Goal: Task Accomplishment & Management: Manage account settings

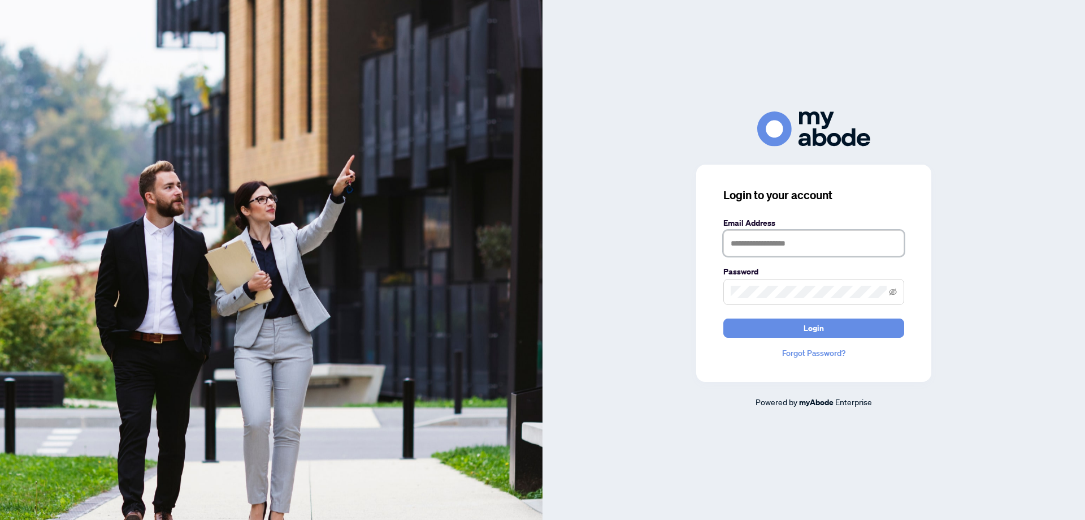
type input "**********"
click at [778, 339] on div "**********" at bounding box center [813, 273] width 235 height 217
click at [782, 331] on button "Login" at bounding box center [814, 327] width 181 height 19
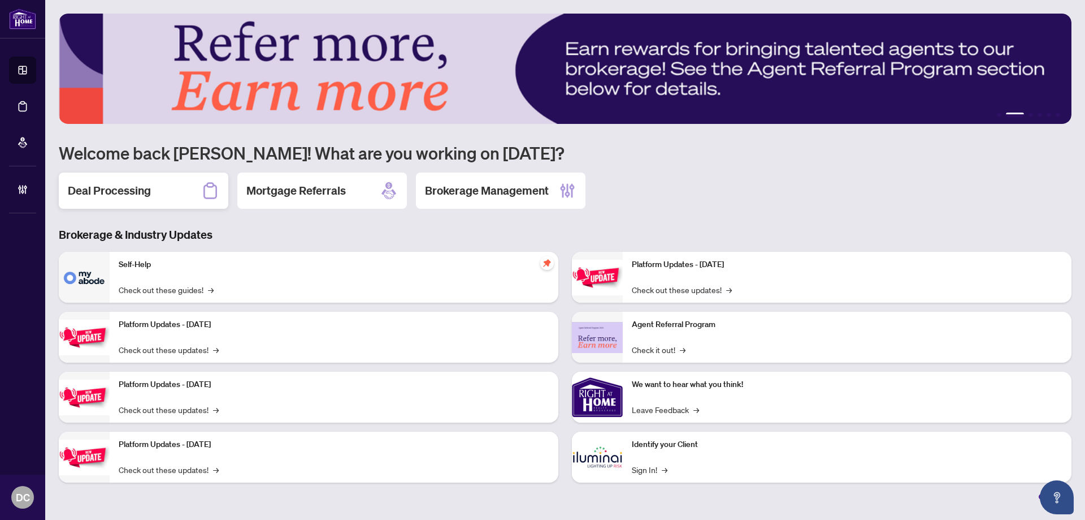
click at [178, 188] on div "Deal Processing" at bounding box center [144, 190] width 170 height 36
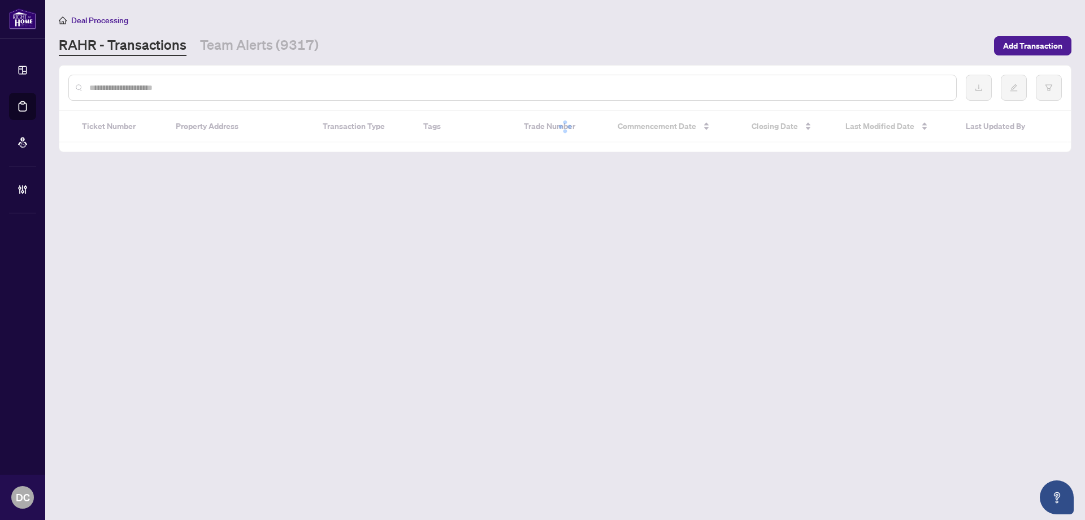
click at [232, 96] on div at bounding box center [512, 88] width 889 height 26
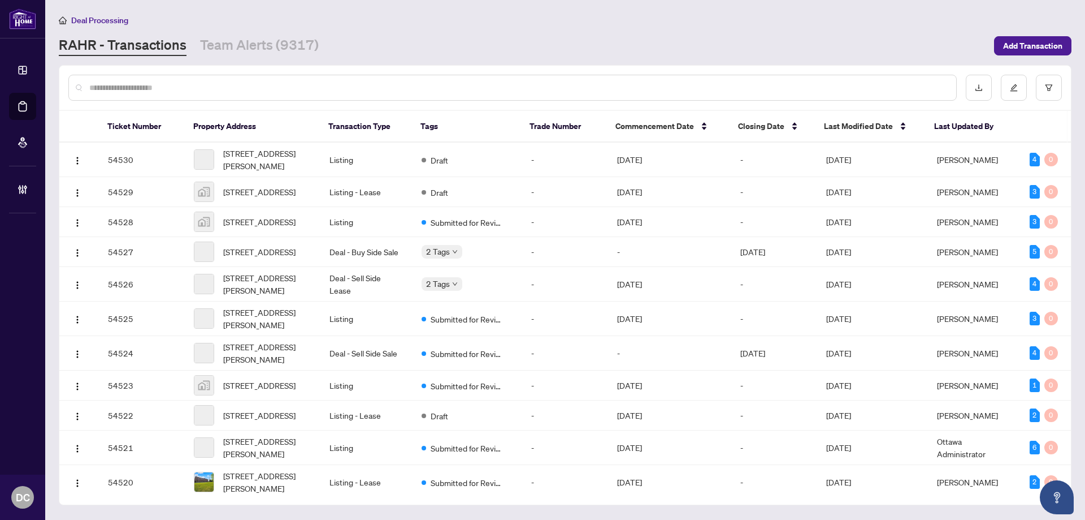
click at [233, 93] on div at bounding box center [512, 88] width 889 height 26
click at [237, 88] on input "text" at bounding box center [518, 87] width 858 height 12
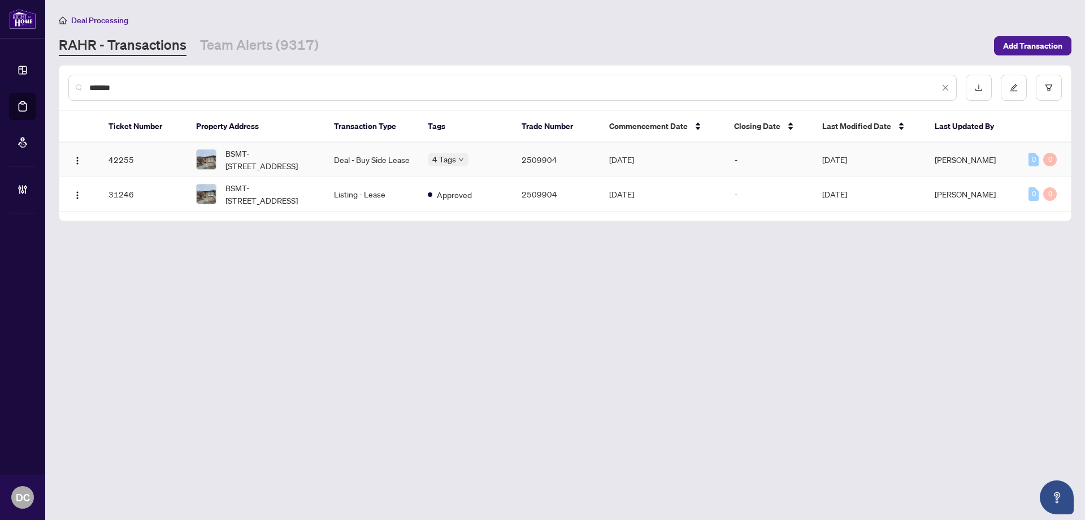
type input "*******"
click at [284, 155] on span "BSMT-[STREET_ADDRESS]" at bounding box center [271, 159] width 90 height 25
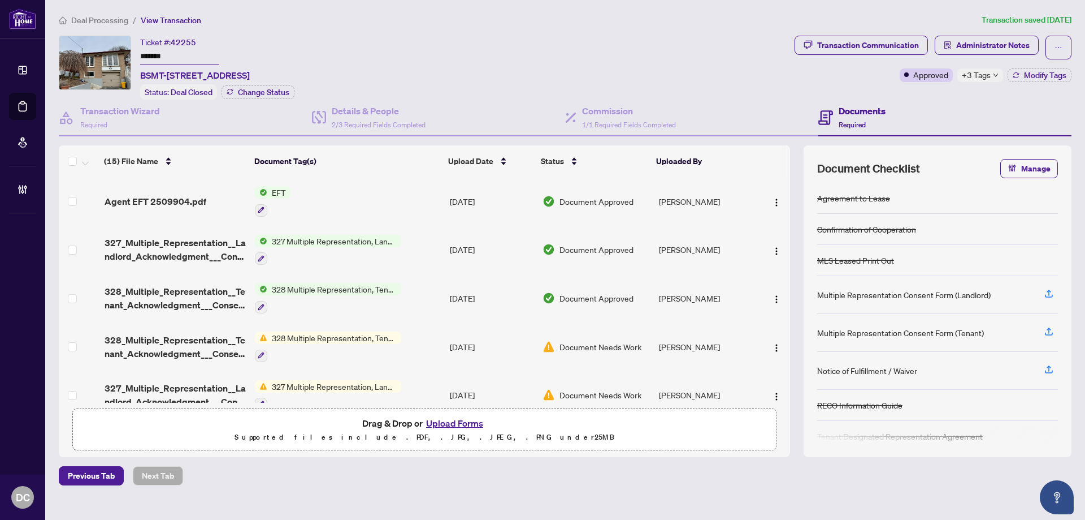
click at [415, 200] on td "EFT" at bounding box center [347, 201] width 195 height 49
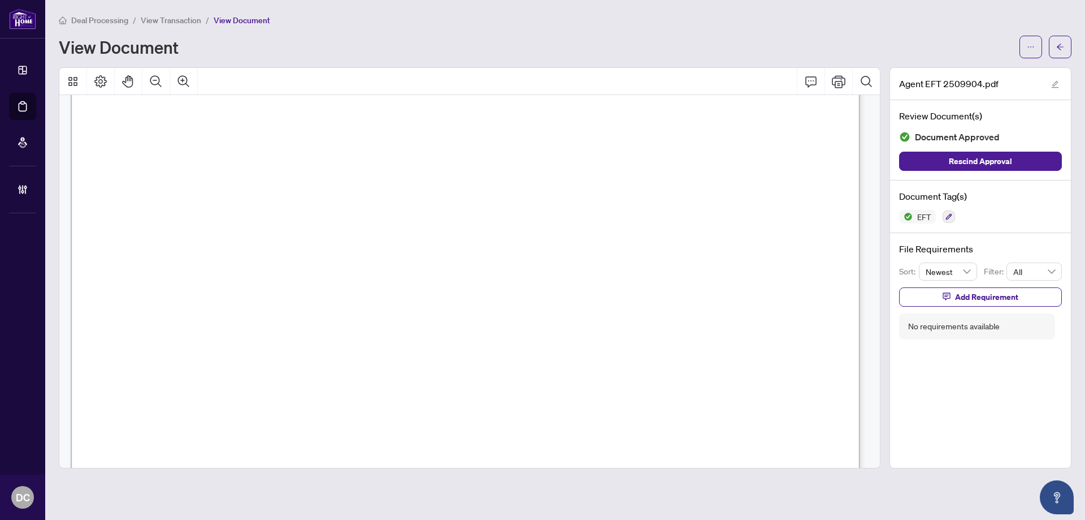
scroll to position [339, 0]
click at [1063, 46] on icon "arrow-left" at bounding box center [1061, 47] width 8 height 8
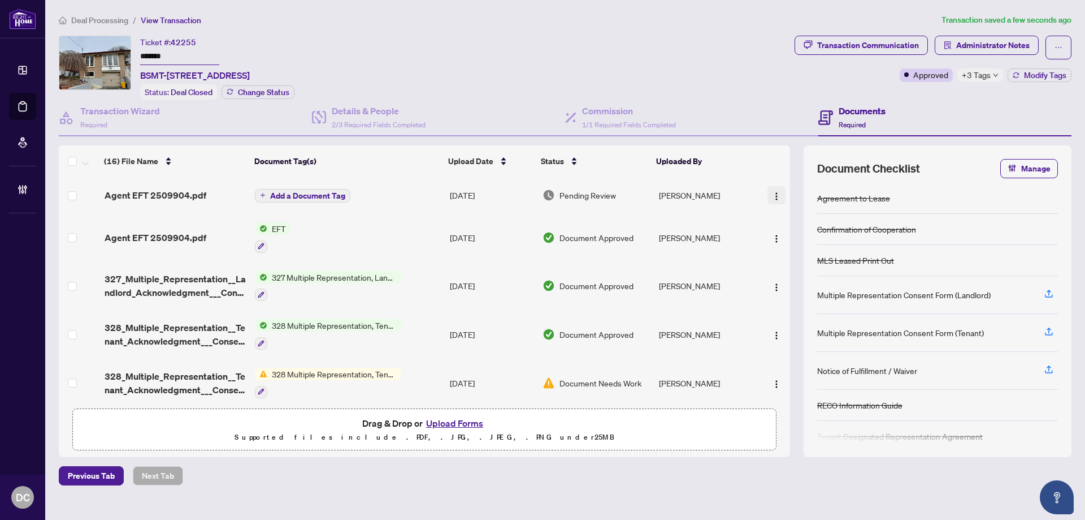
click at [772, 192] on img "button" at bounding box center [776, 196] width 9 height 9
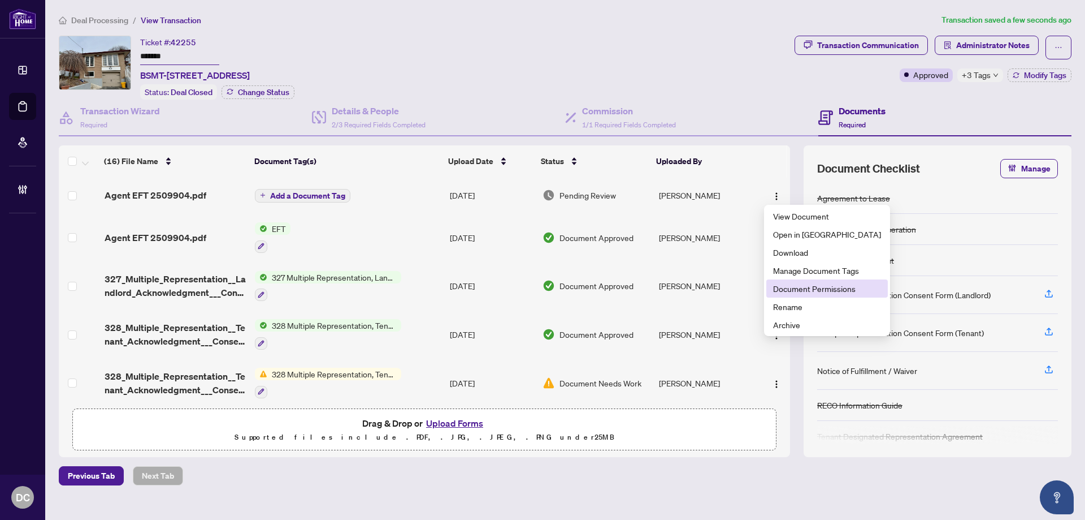
click at [788, 285] on span "Document Permissions" at bounding box center [827, 288] width 108 height 12
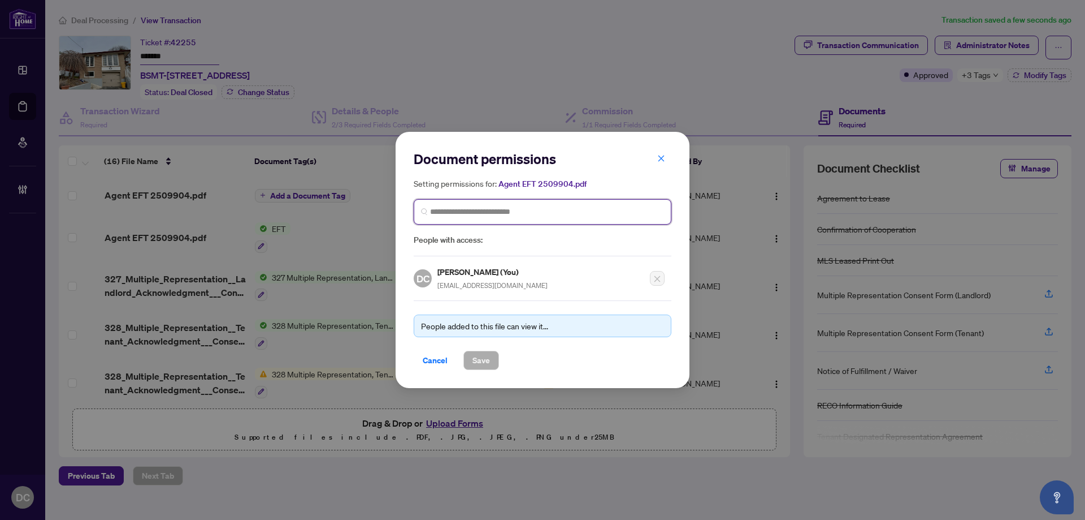
click at [599, 215] on input "search" at bounding box center [547, 212] width 234 height 12
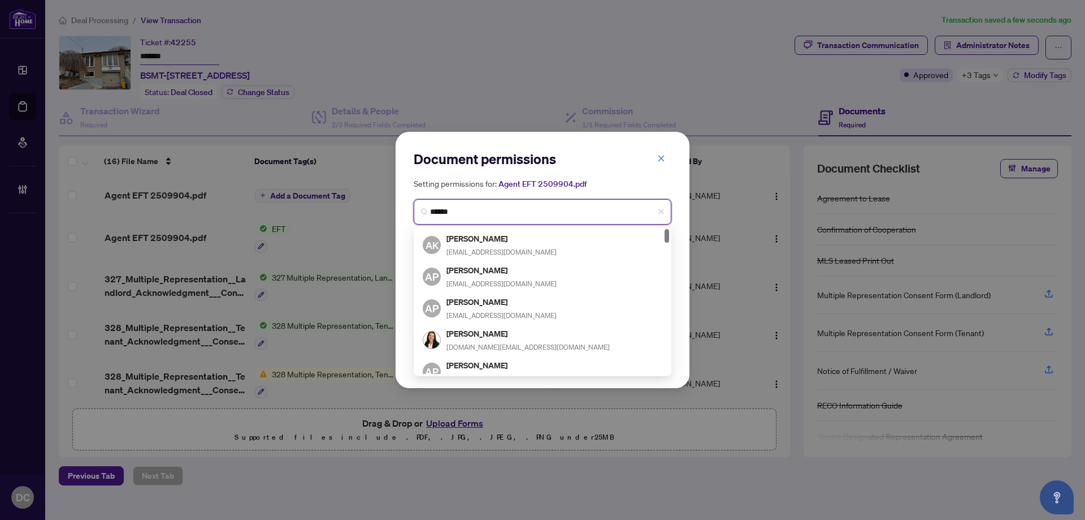
type input "*******"
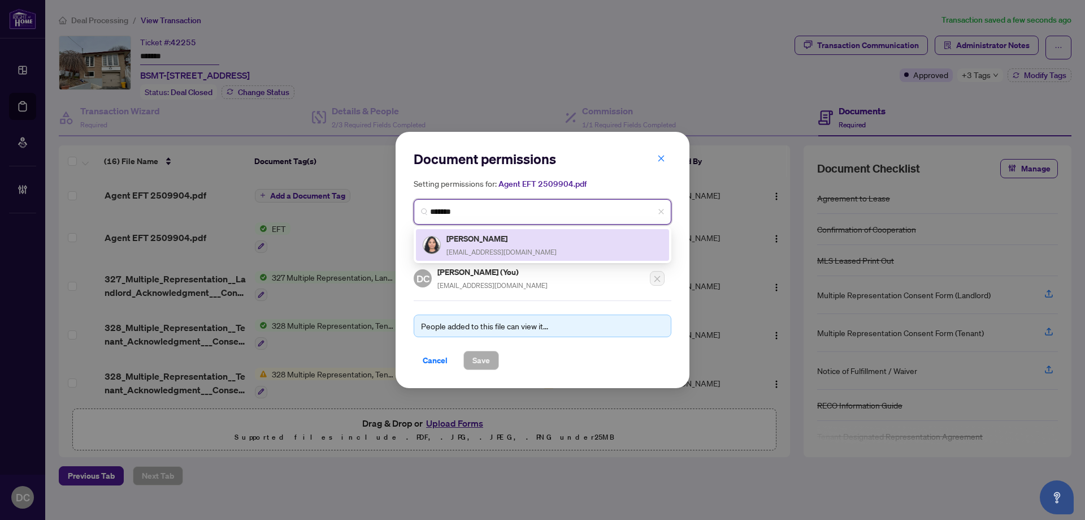
click at [538, 234] on div "[PERSON_NAME] [EMAIL_ADDRESS][DOMAIN_NAME]" at bounding box center [543, 245] width 240 height 26
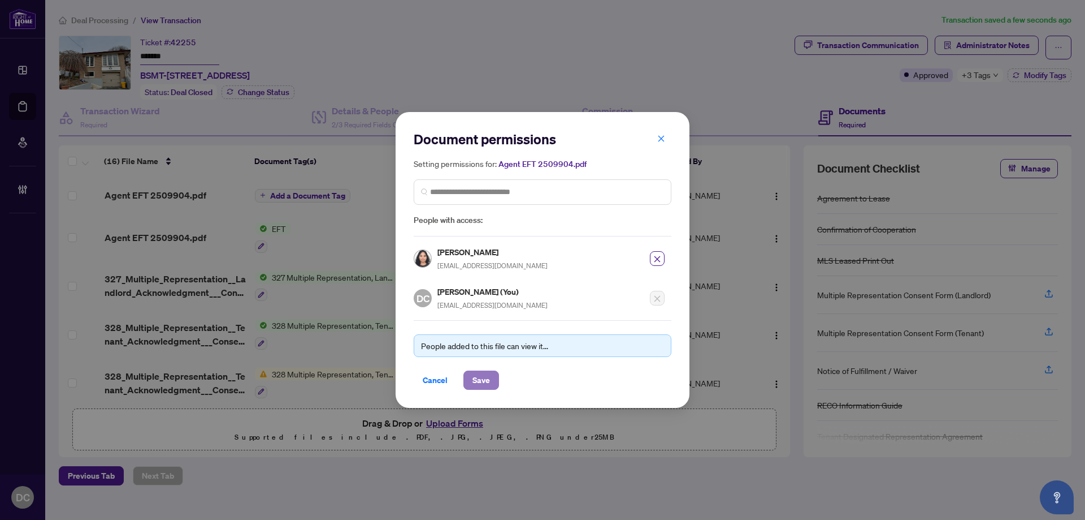
click at [483, 388] on span "Save" at bounding box center [482, 380] width 18 height 18
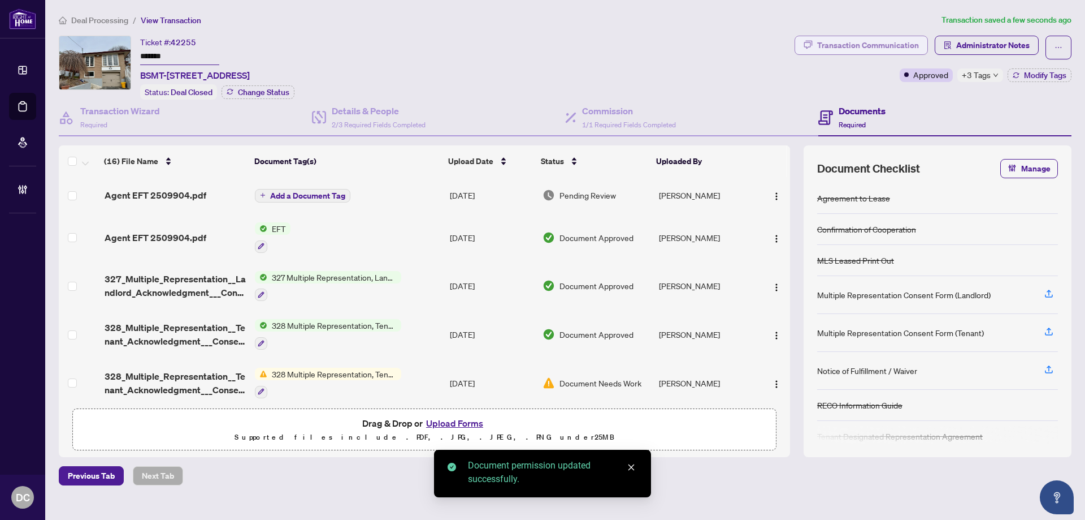
click at [850, 45] on div "Transaction Communication" at bounding box center [868, 45] width 102 height 18
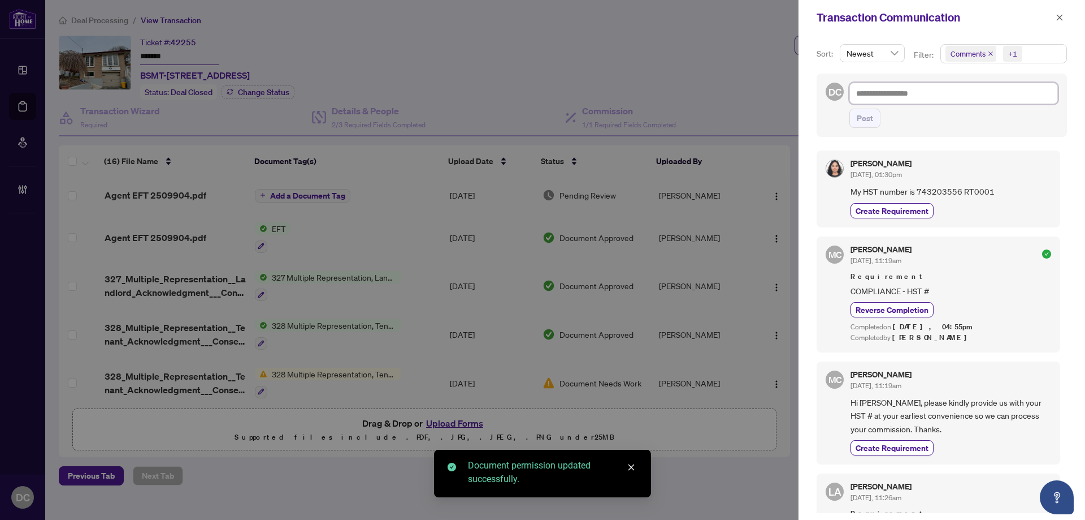
click at [902, 91] on textarea at bounding box center [954, 93] width 209 height 21
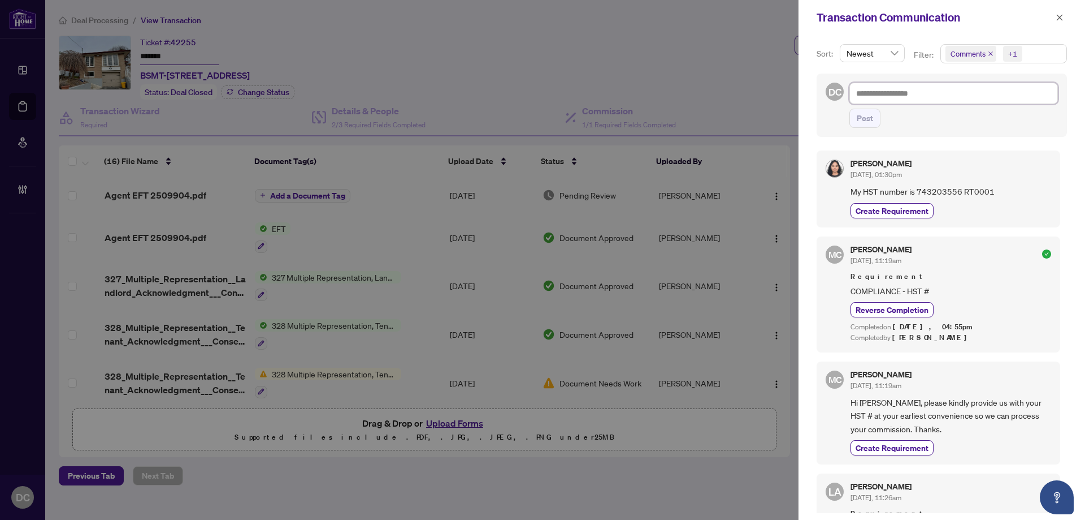
type textarea "*"
type textarea "**"
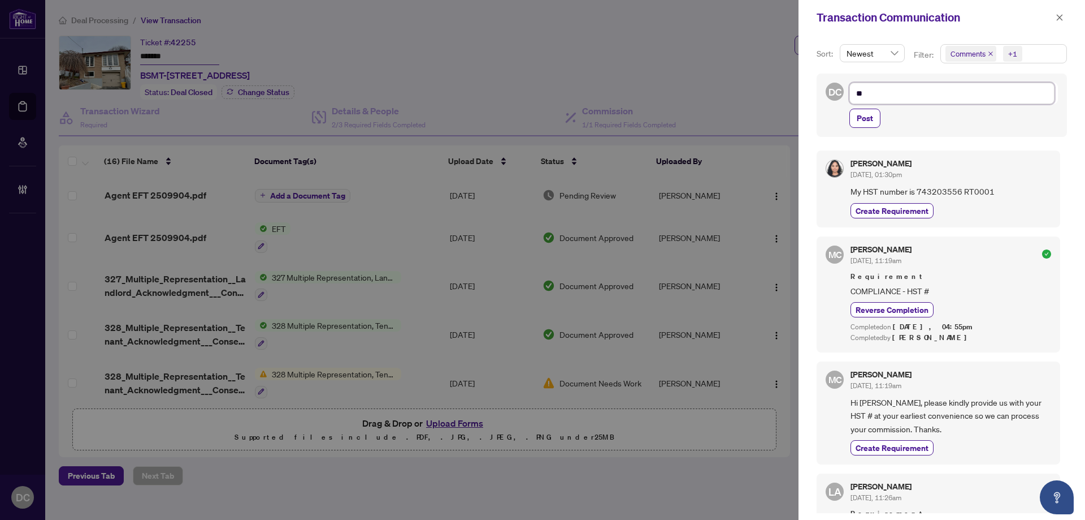
type textarea "**"
type textarea "****"
type textarea "*****"
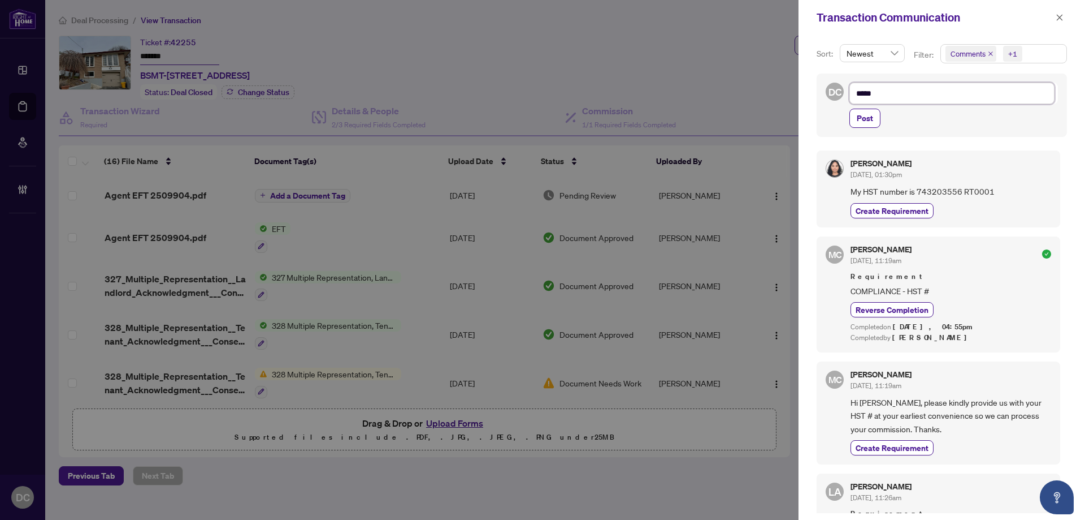
type textarea "******"
type textarea "*******"
type textarea "********"
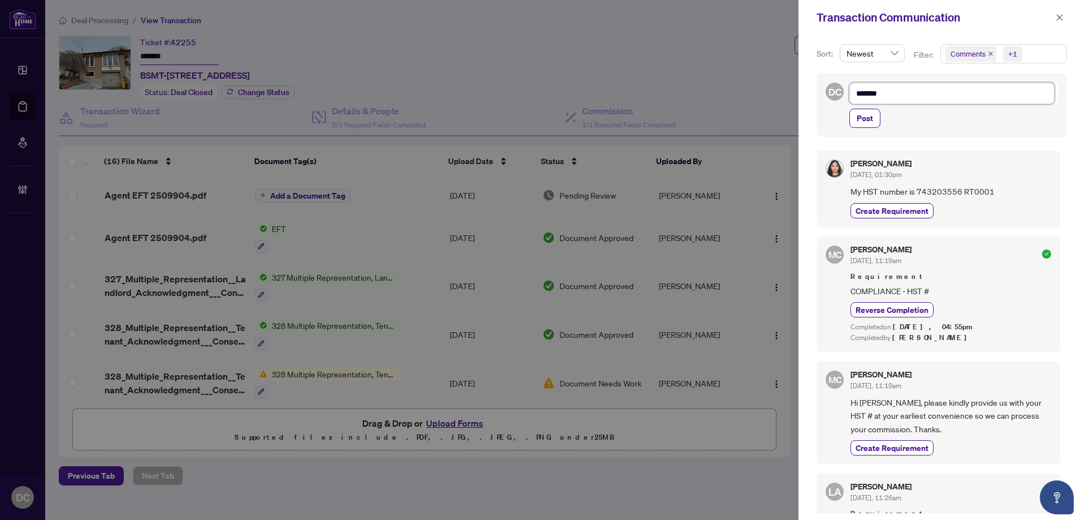
type textarea "********"
type textarea "*********"
type textarea "**********"
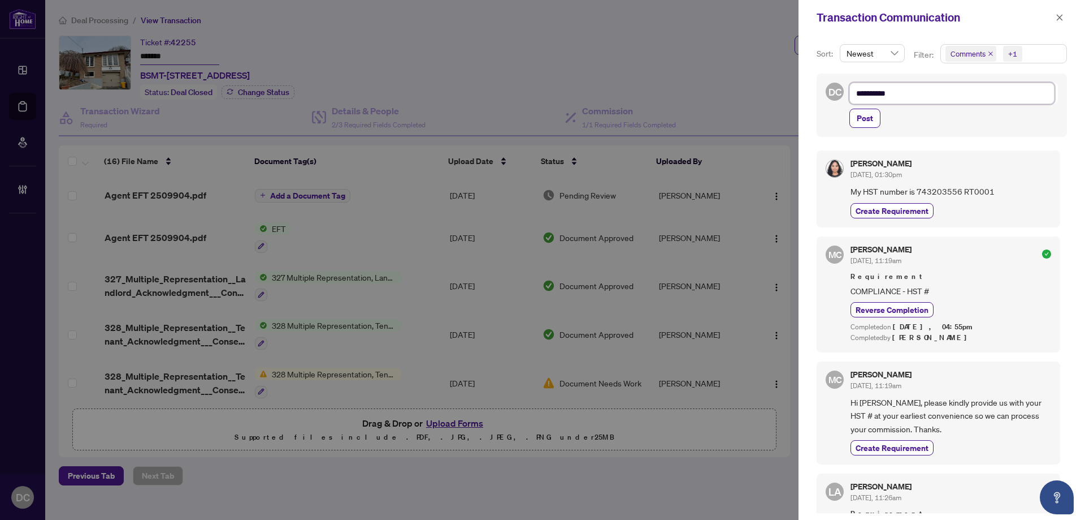
type textarea "**********"
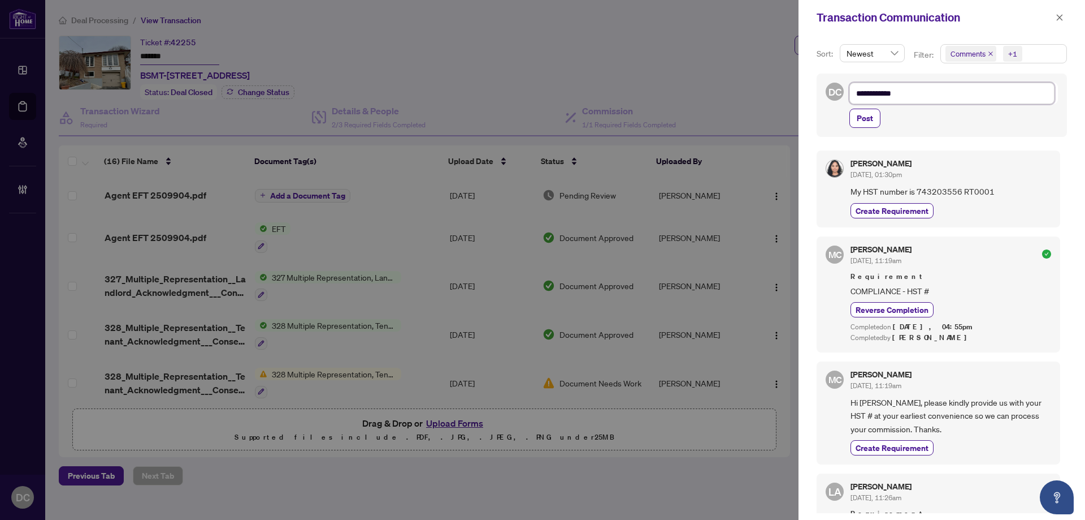
type textarea "**********"
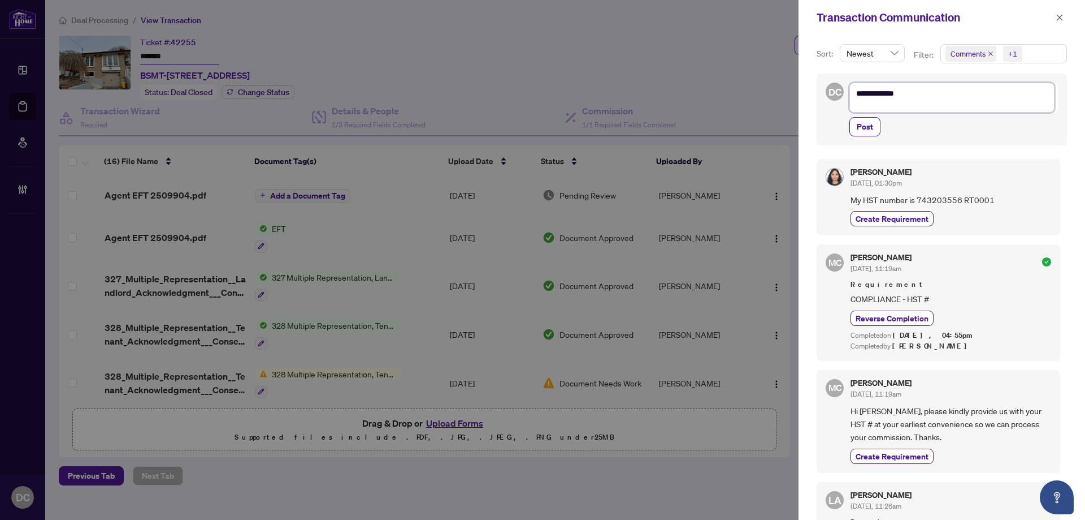
type textarea "**********"
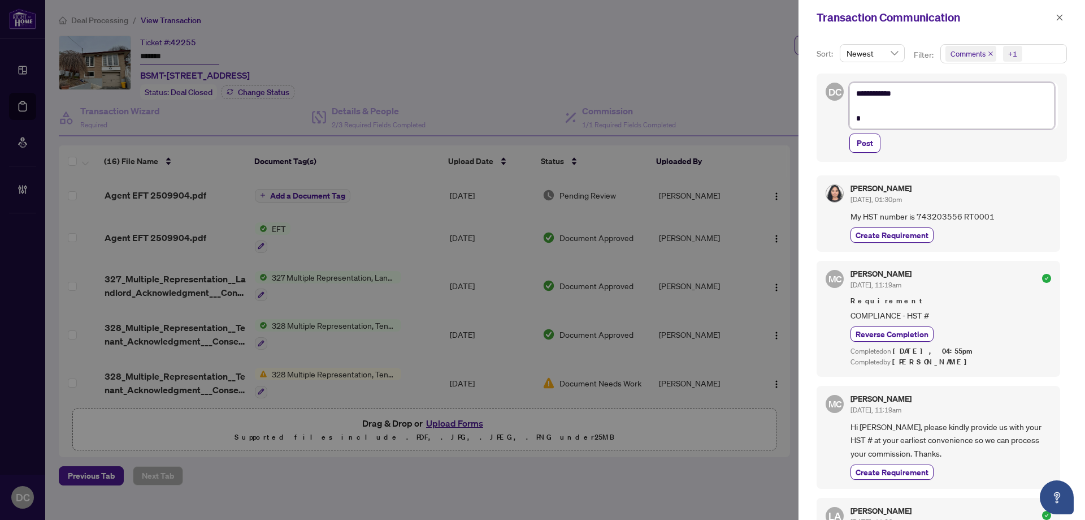
type textarea "**********"
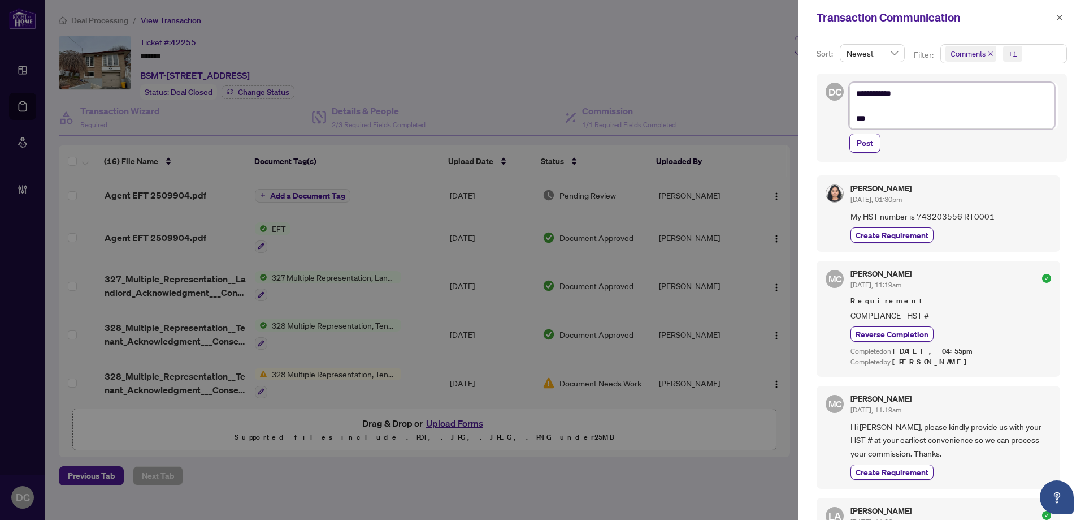
type textarea "**********"
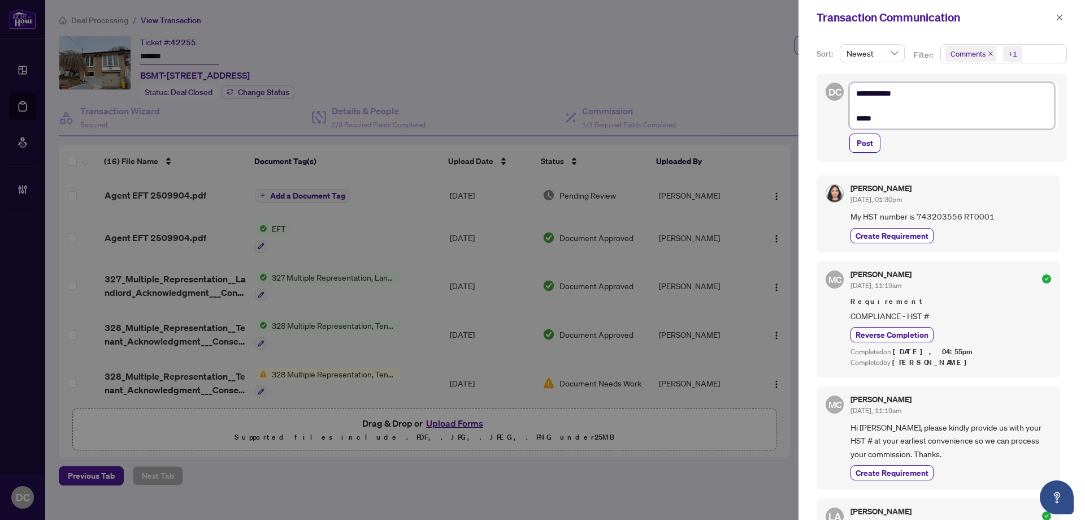
type textarea "**********"
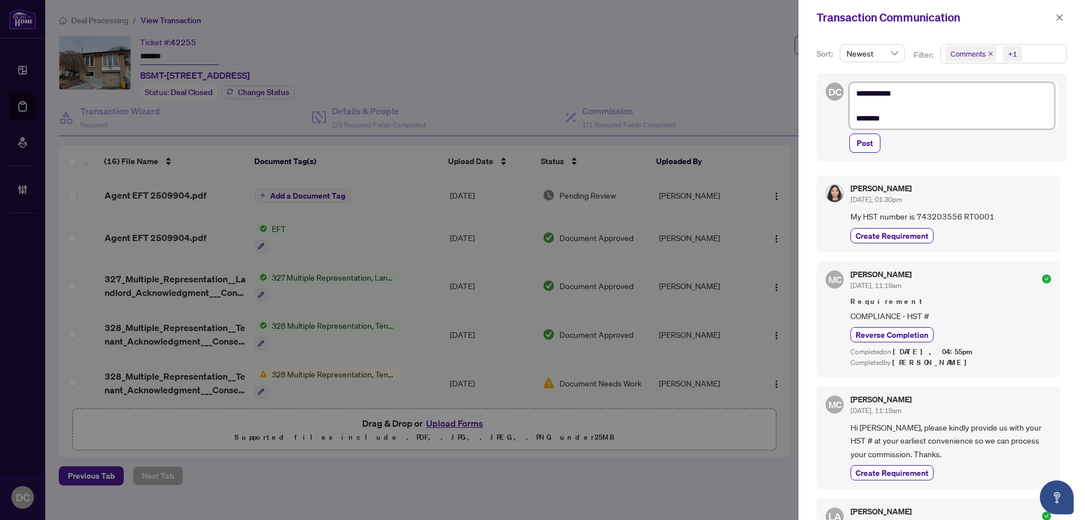
type textarea "**********"
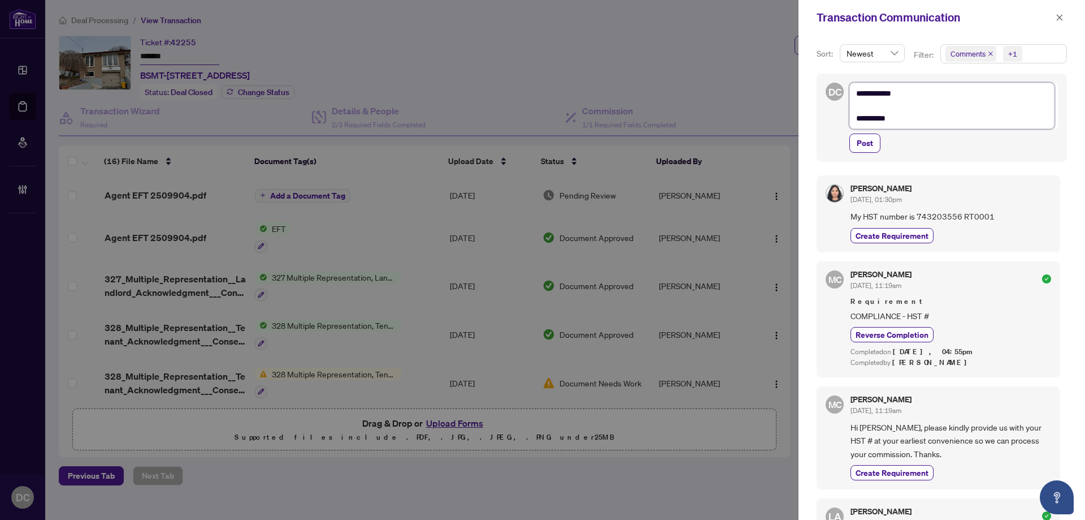
type textarea "**********"
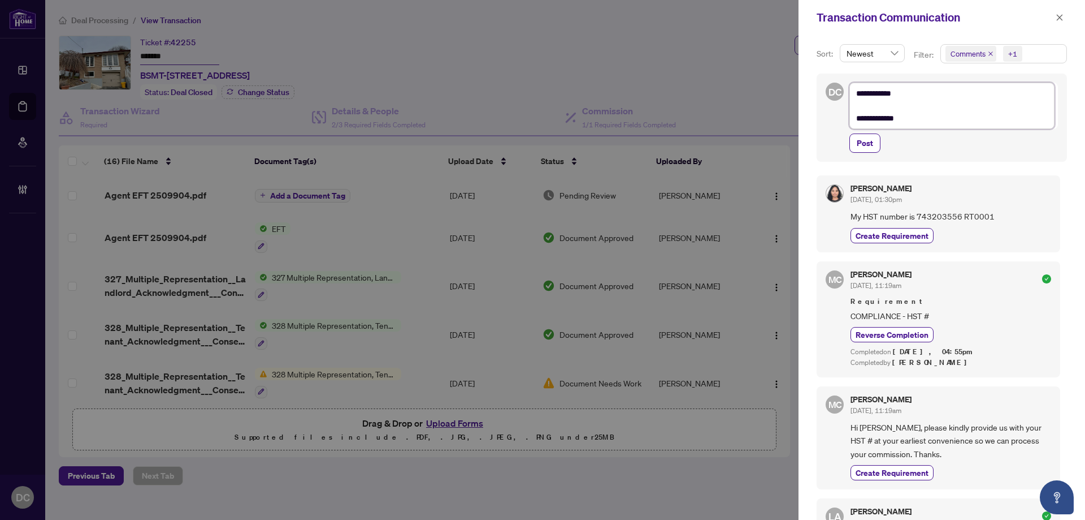
type textarea "**********"
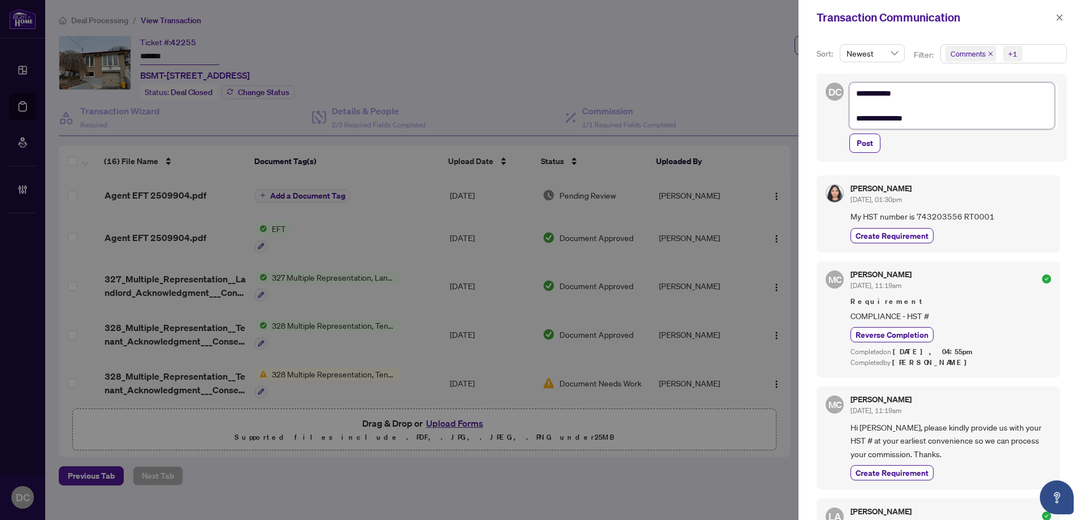
type textarea "**********"
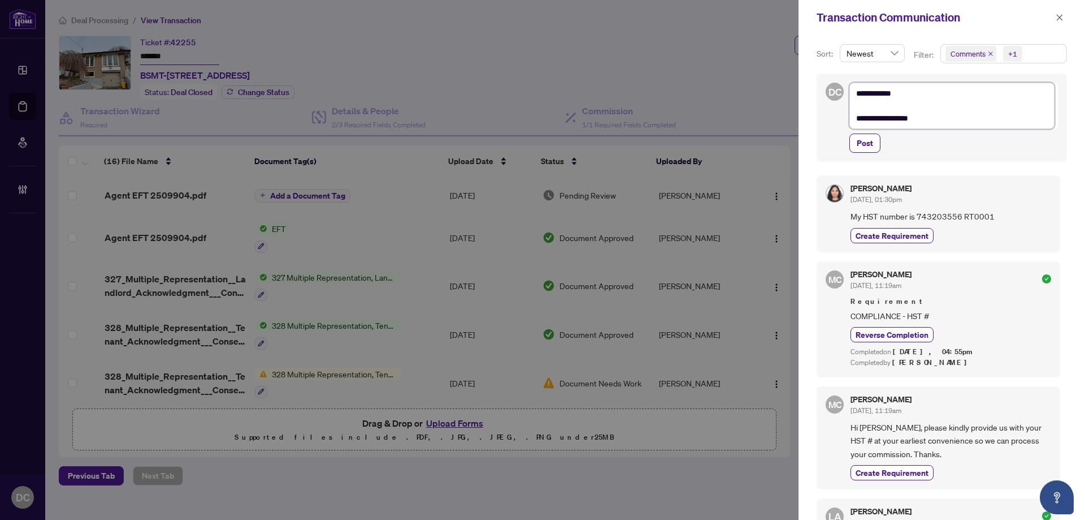
type textarea "**********"
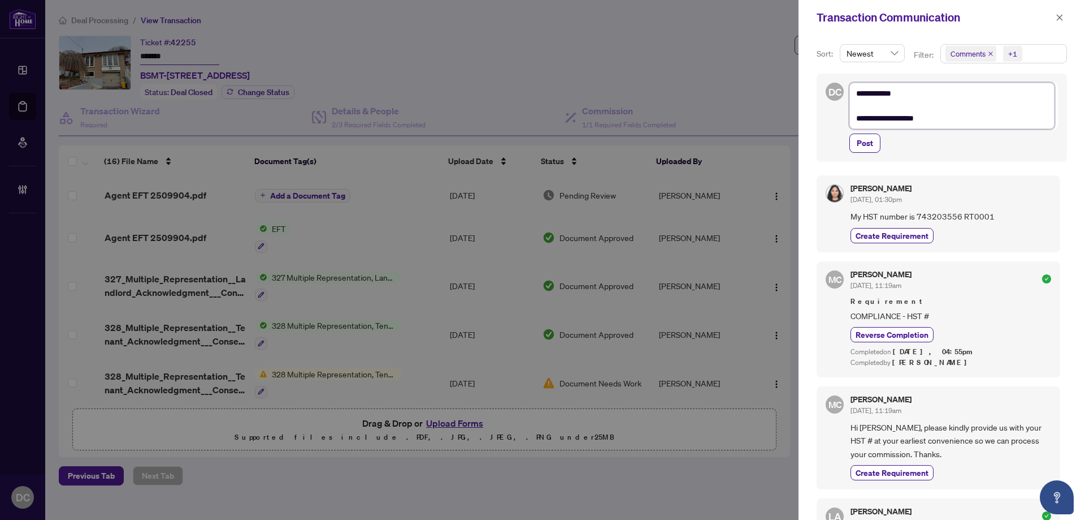
type textarea "**********"
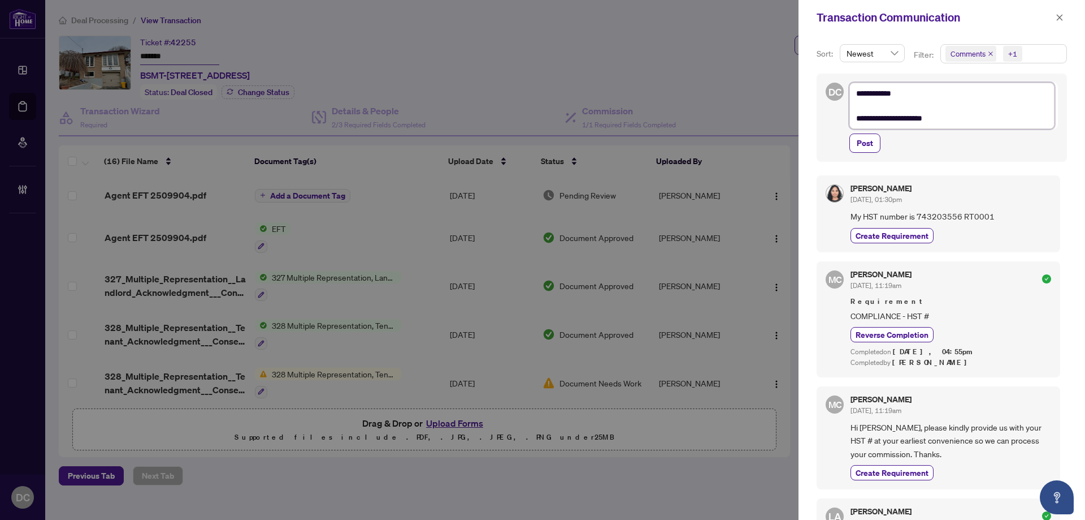
type textarea "**********"
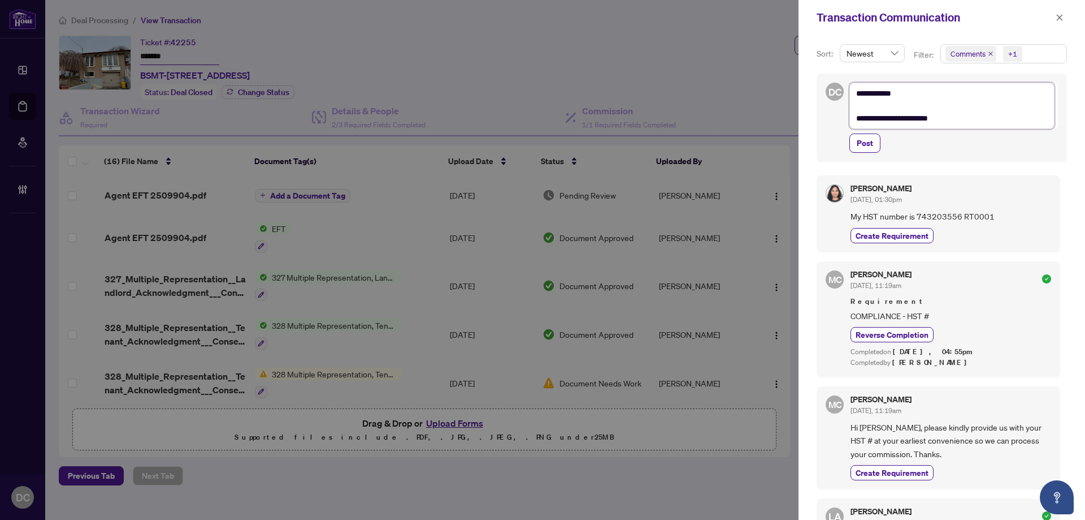
type textarea "**********"
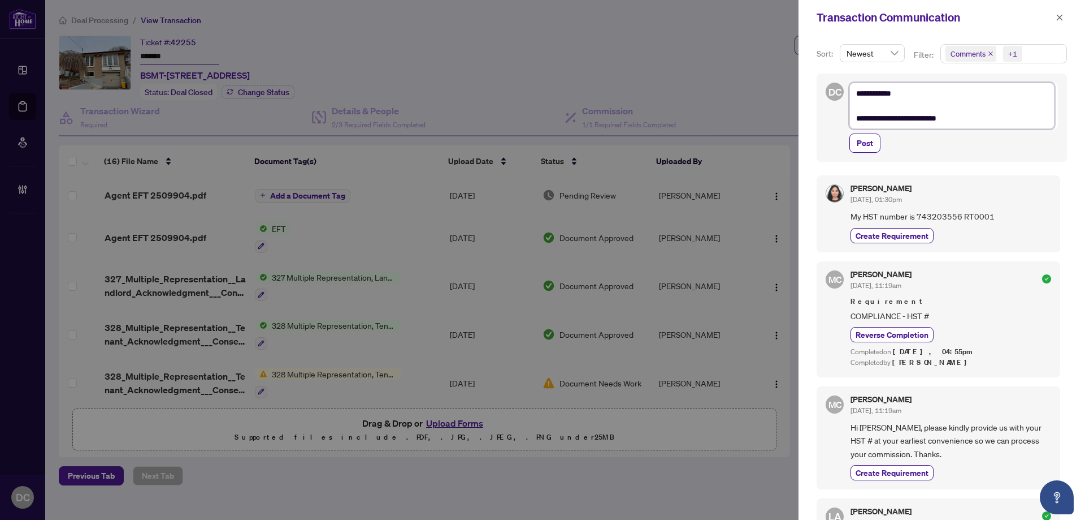
type textarea "**********"
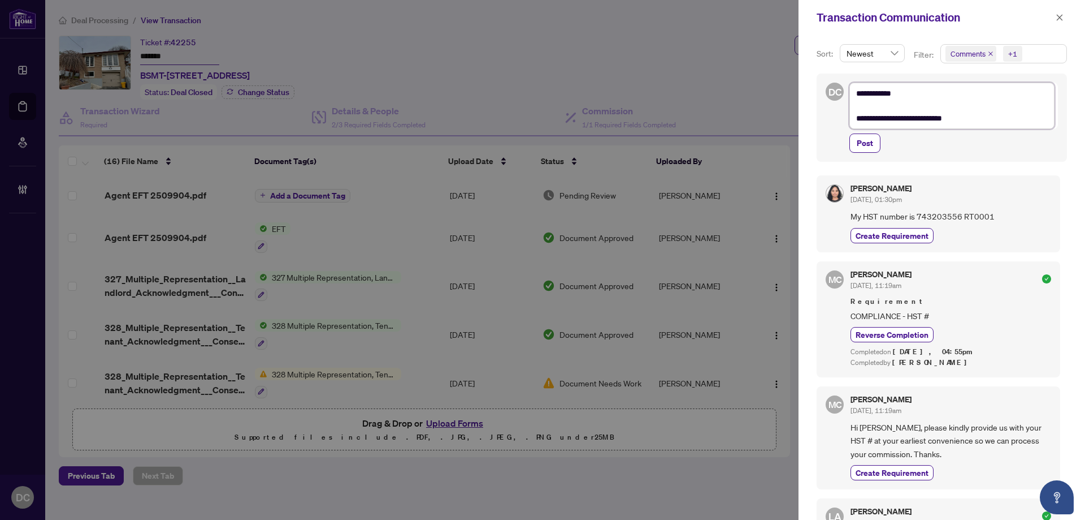
type textarea "**********"
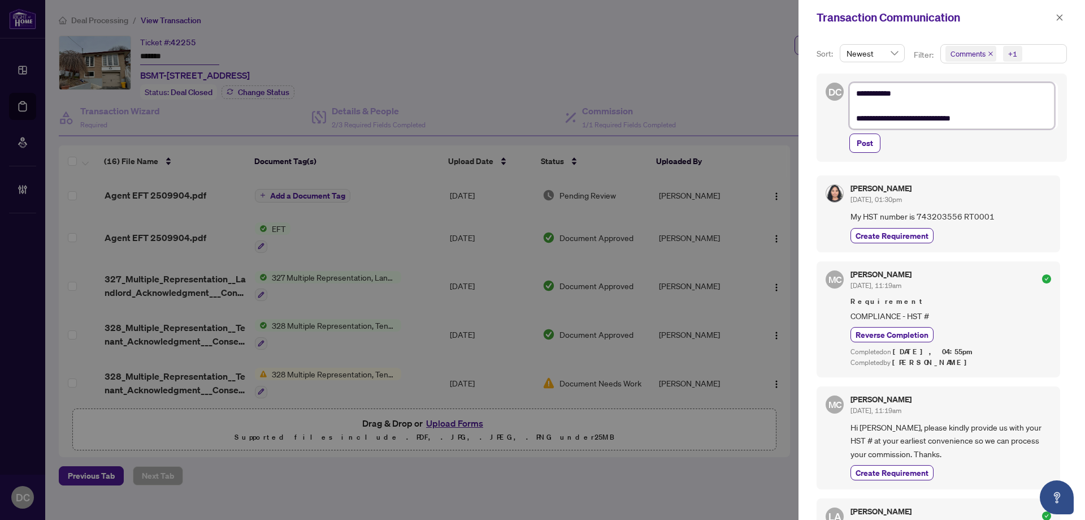
type textarea "**********"
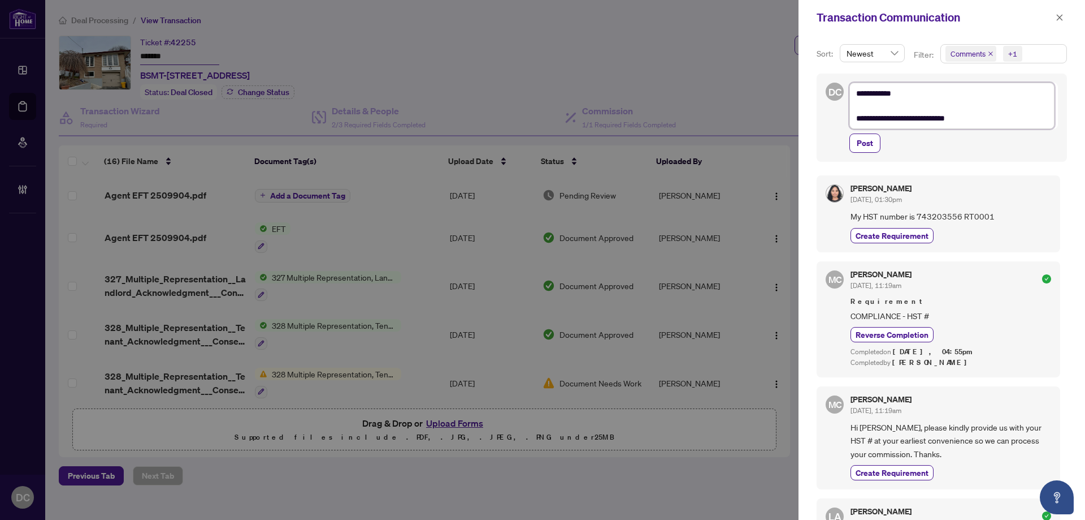
type textarea "**********"
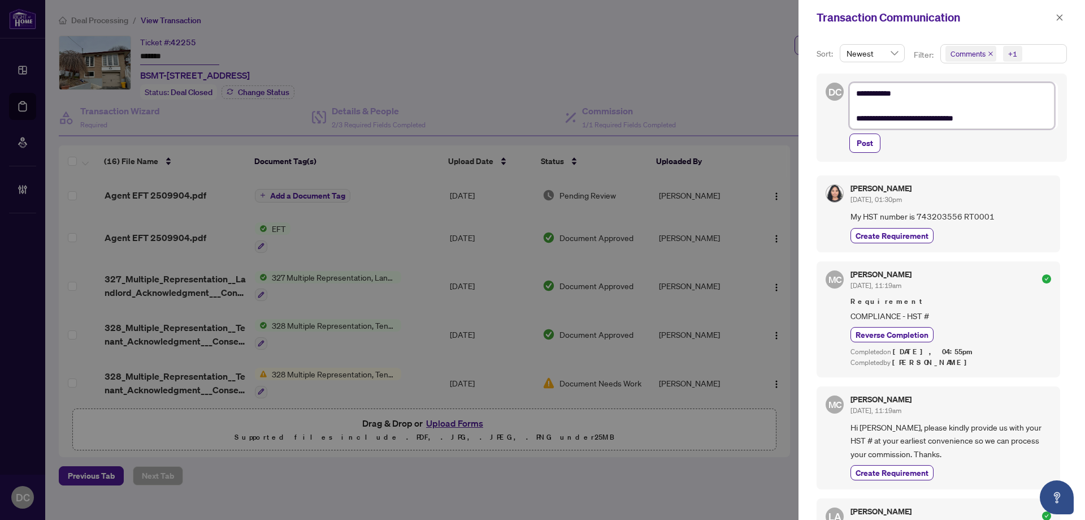
type textarea "**********"
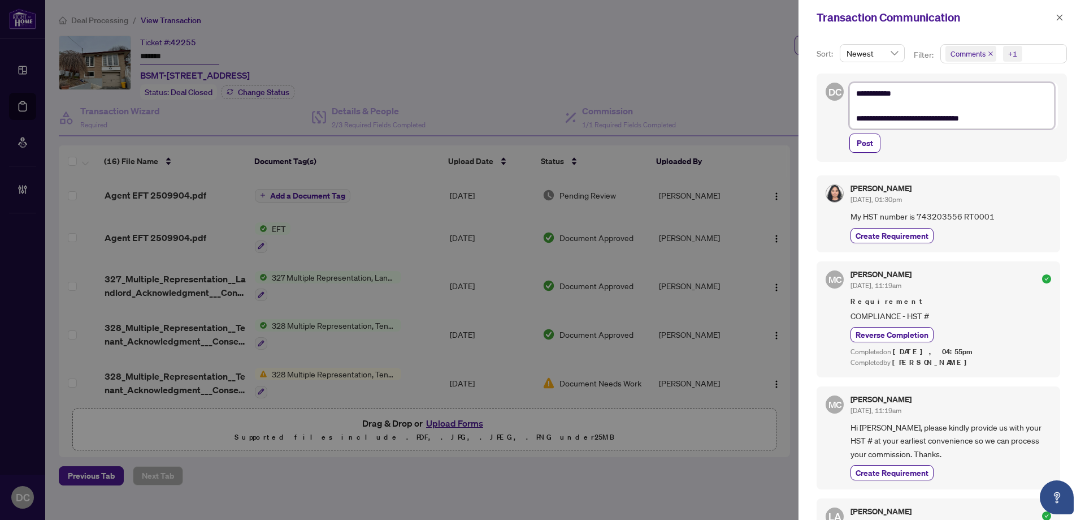
type textarea "**********"
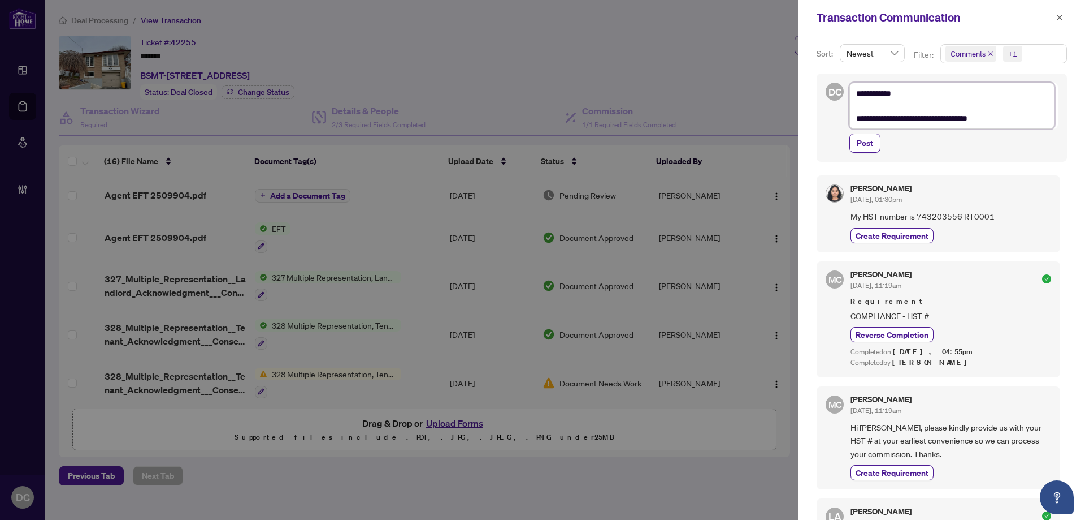
type textarea "**********"
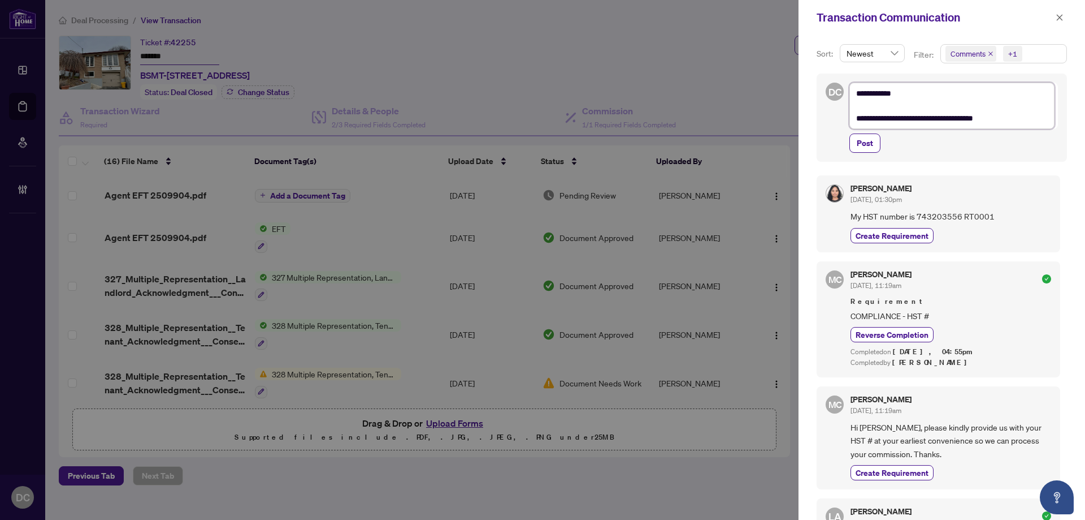
type textarea "**********"
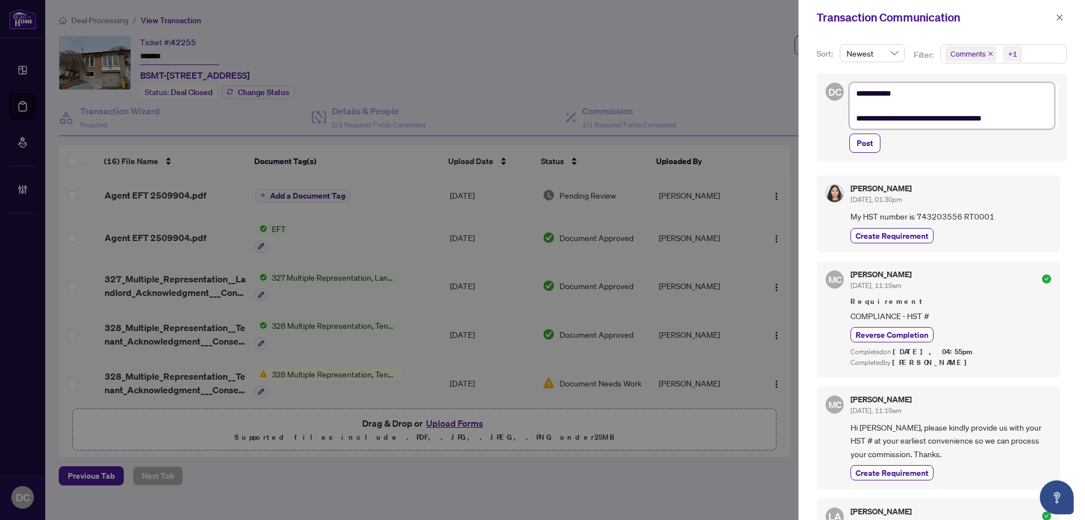
type textarea "**********"
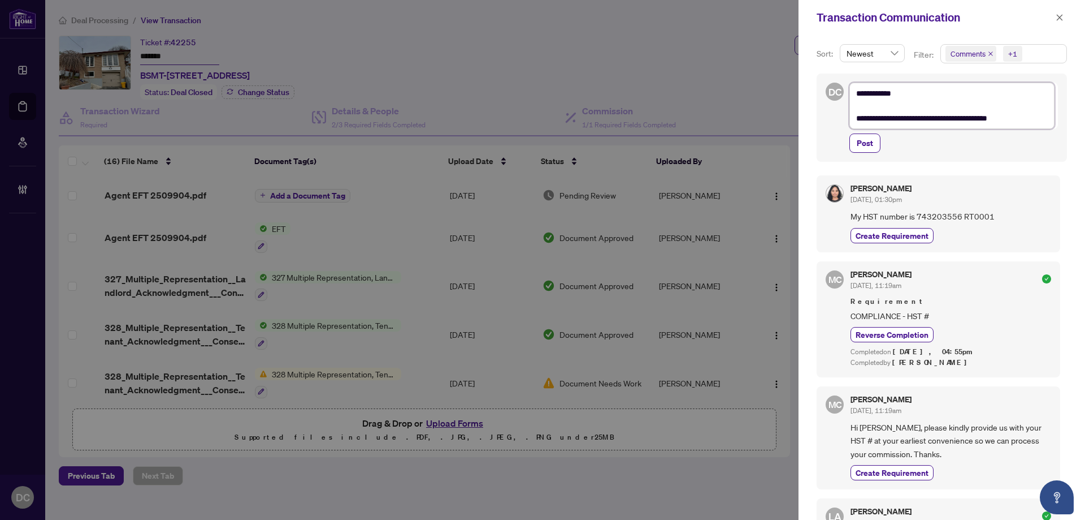
type textarea "**********"
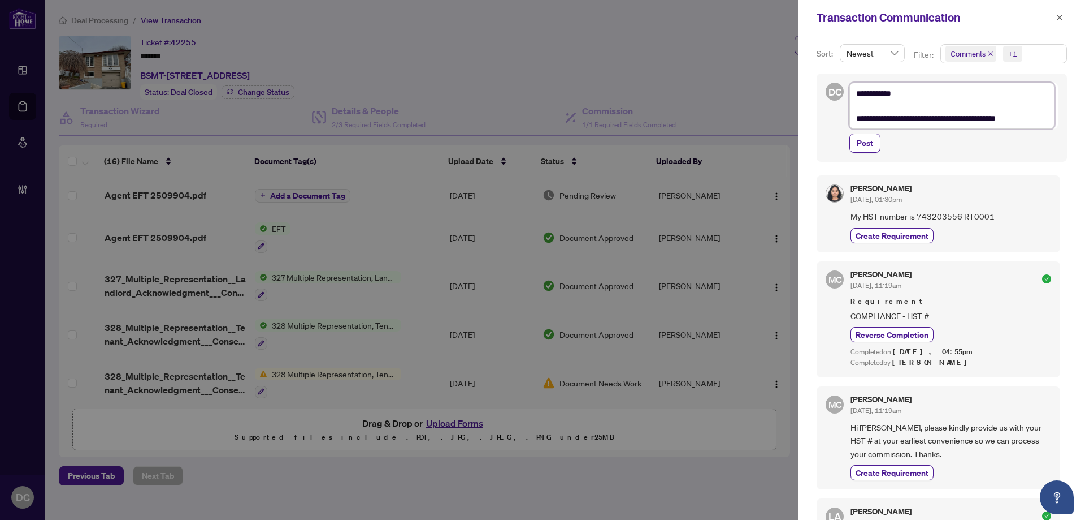
type textarea "**********"
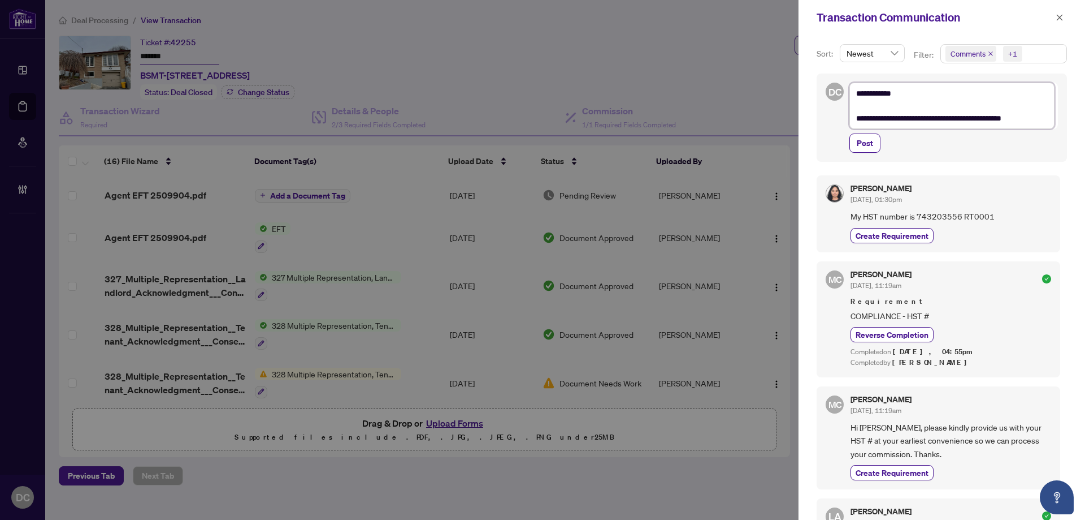
type textarea "**********"
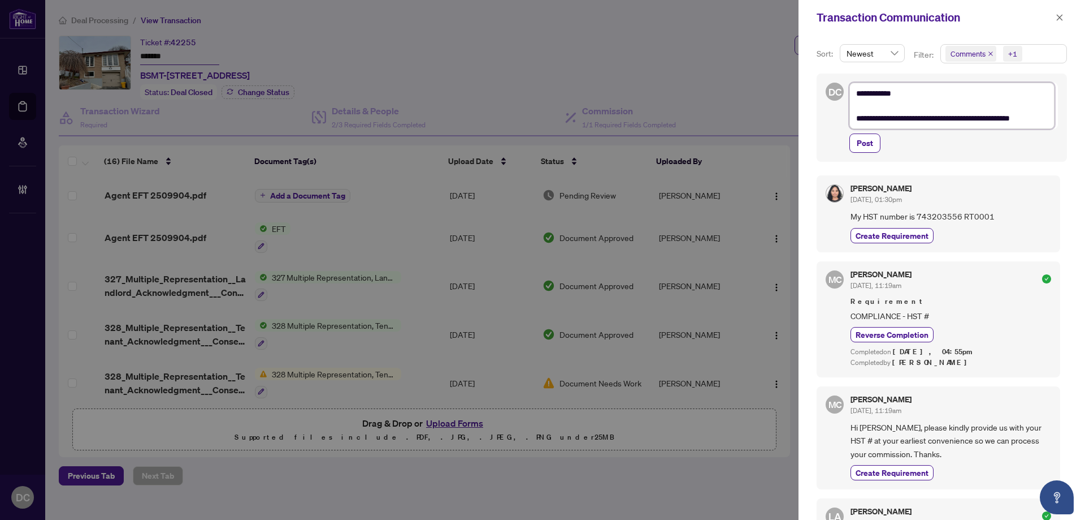
type textarea "**********"
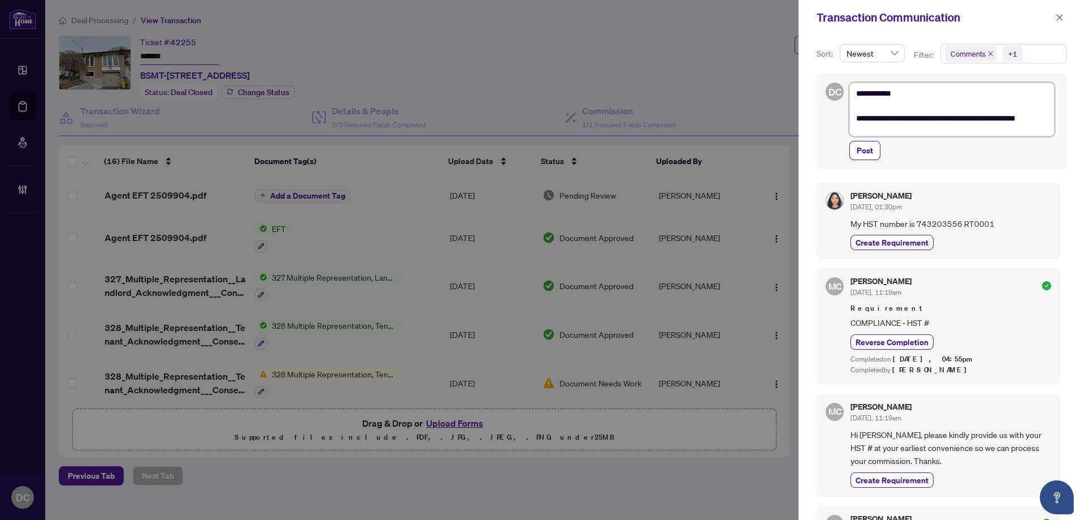
type textarea "**********"
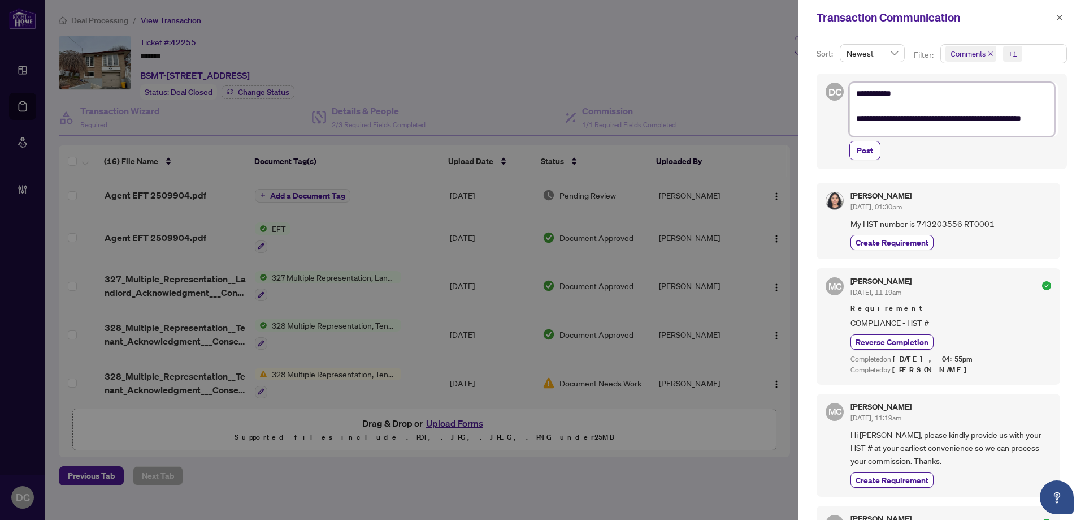
scroll to position [0, 0]
type textarea "**********"
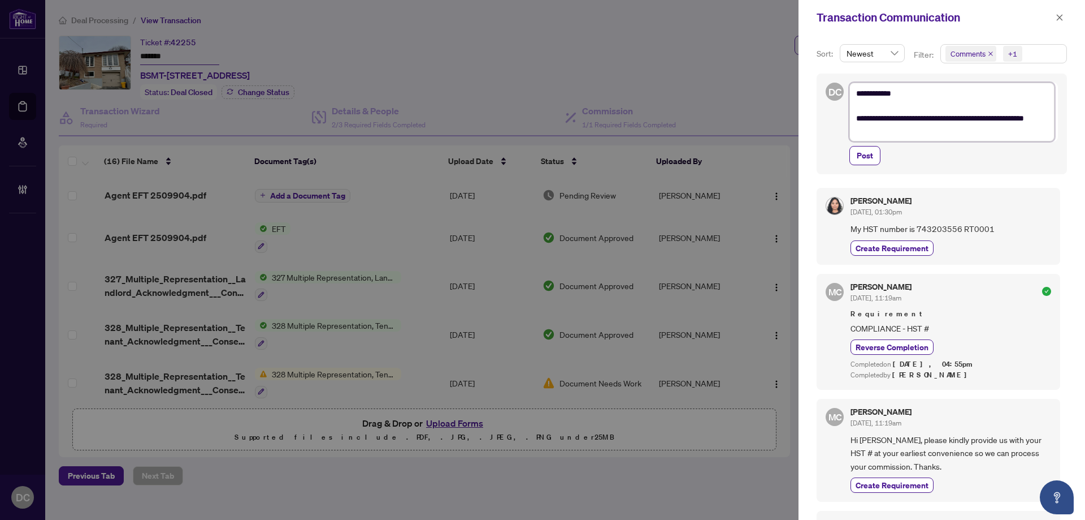
type textarea "**********"
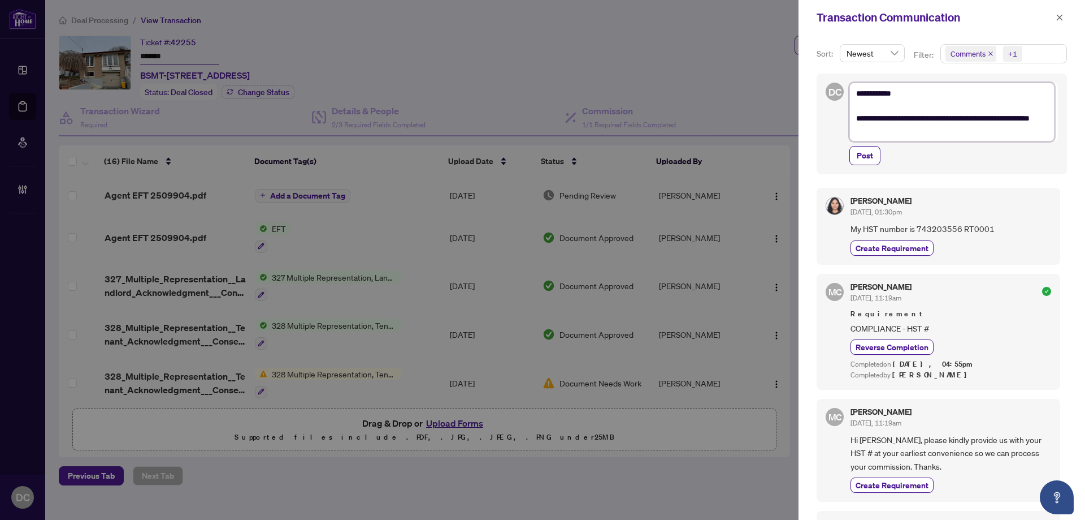
type textarea "**********"
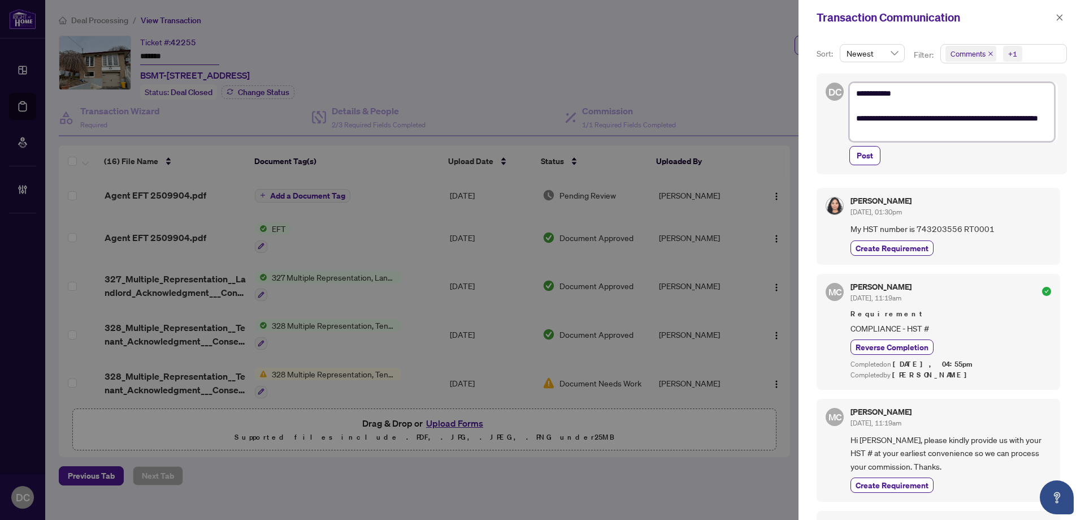
type textarea "**********"
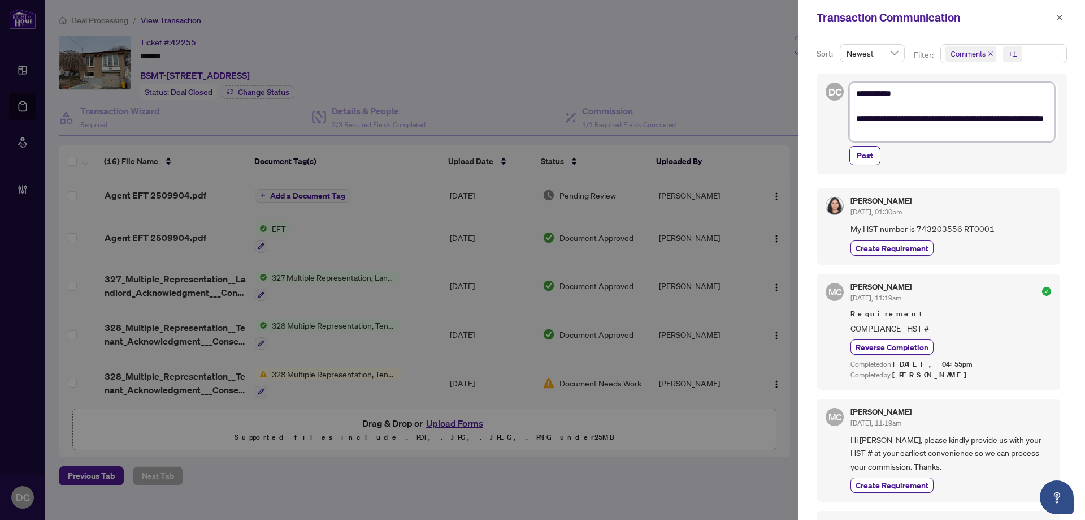
type textarea "**********"
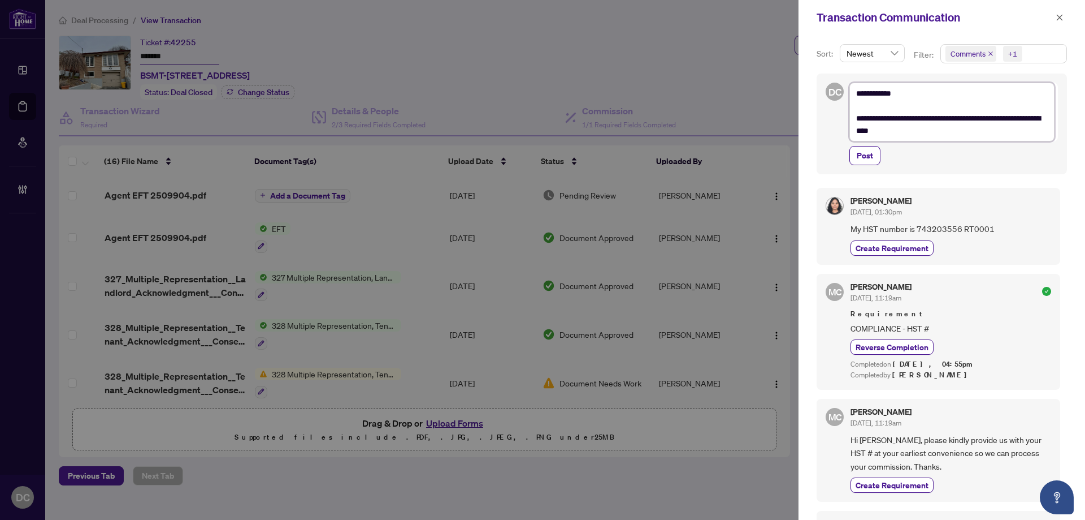
type textarea "**********"
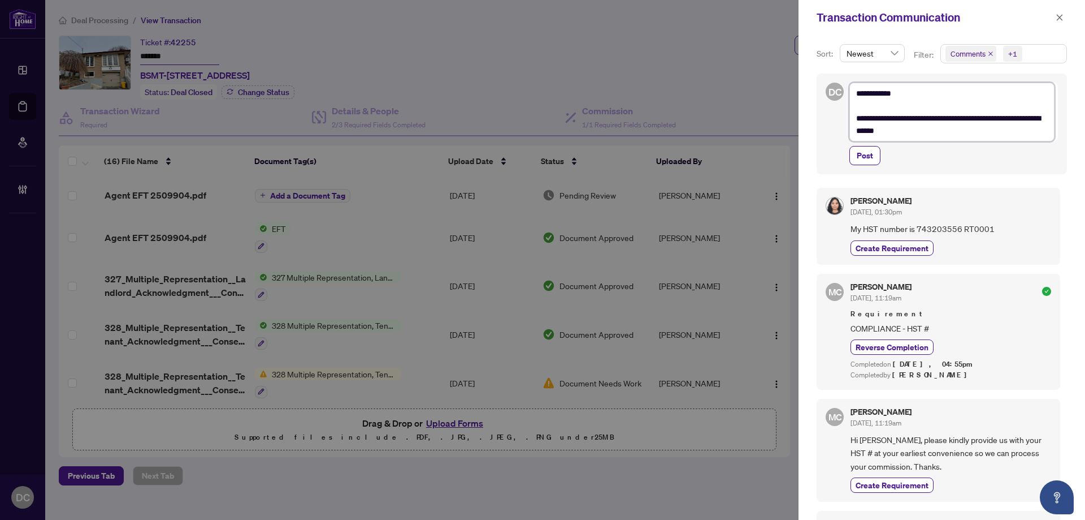
type textarea "**********"
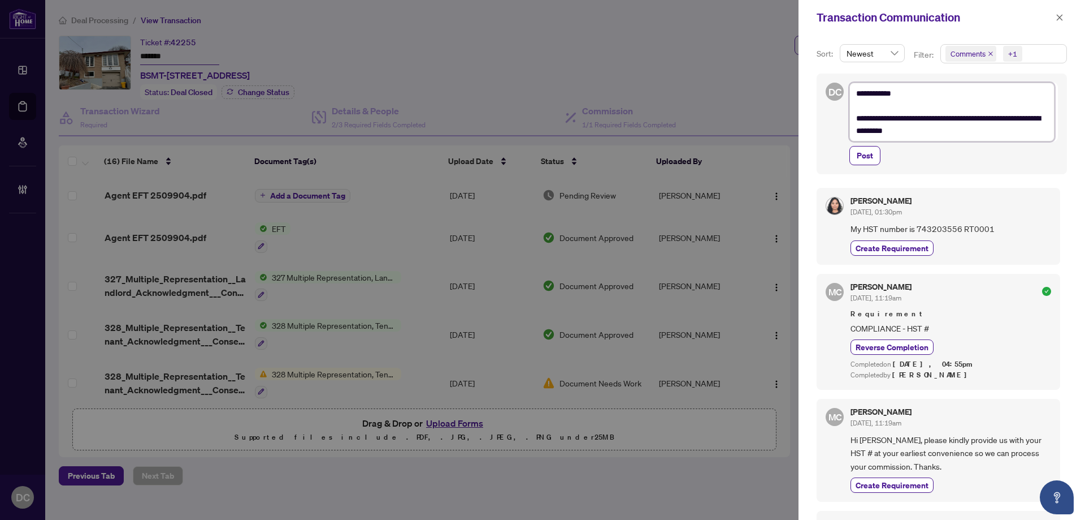
type textarea "**********"
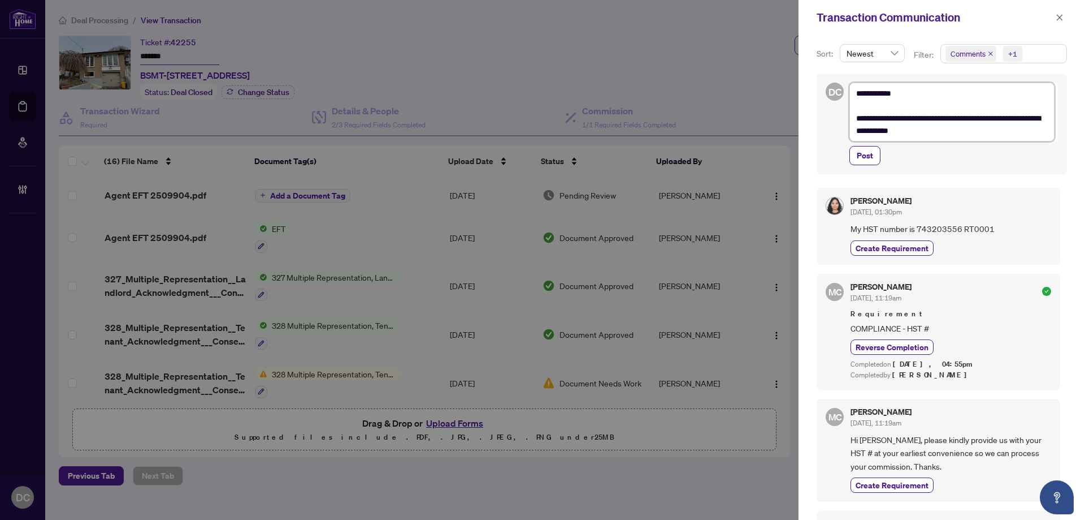
type textarea "**********"
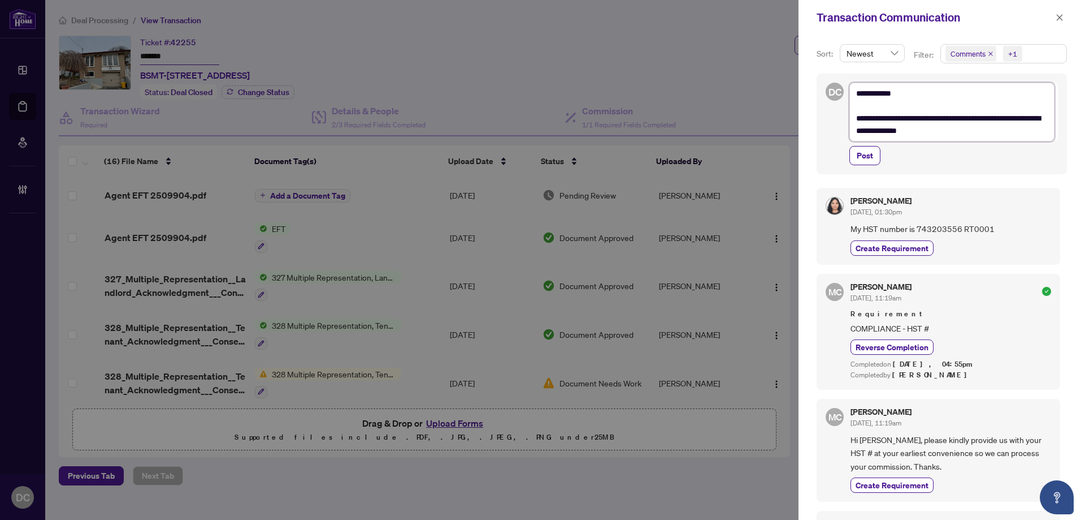
type textarea "**********"
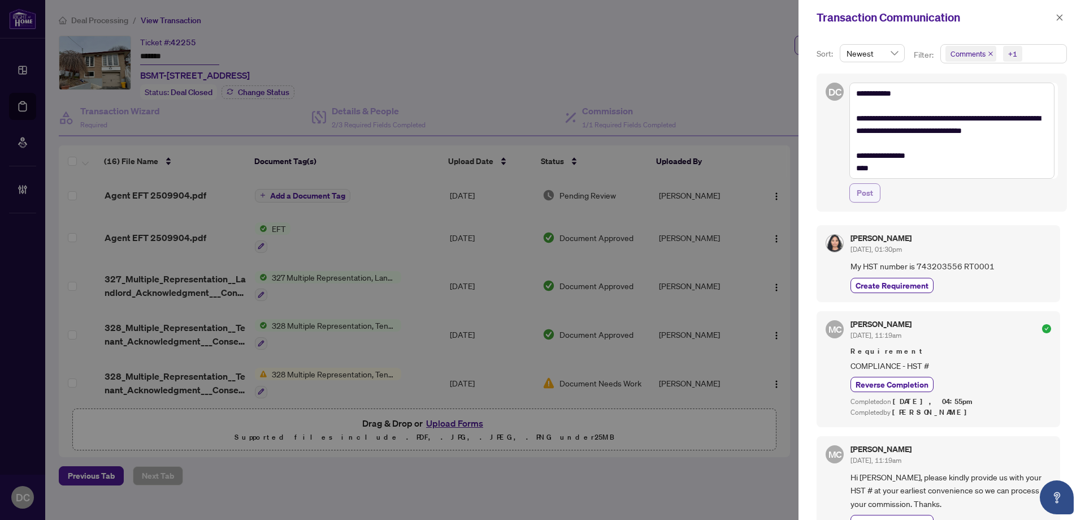
click at [873, 193] on button "Post" at bounding box center [865, 192] width 31 height 19
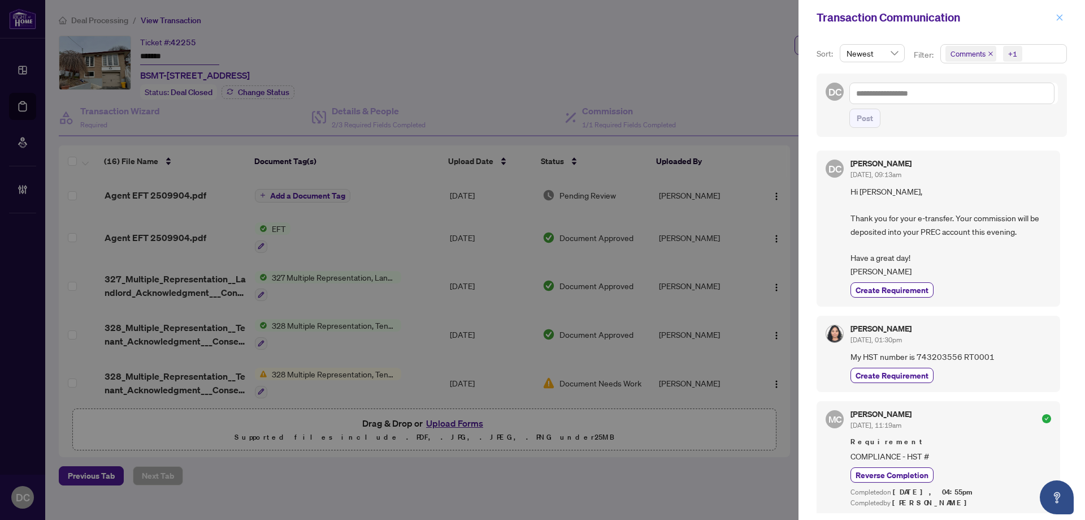
click at [1056, 18] on button "button" at bounding box center [1060, 18] width 15 height 14
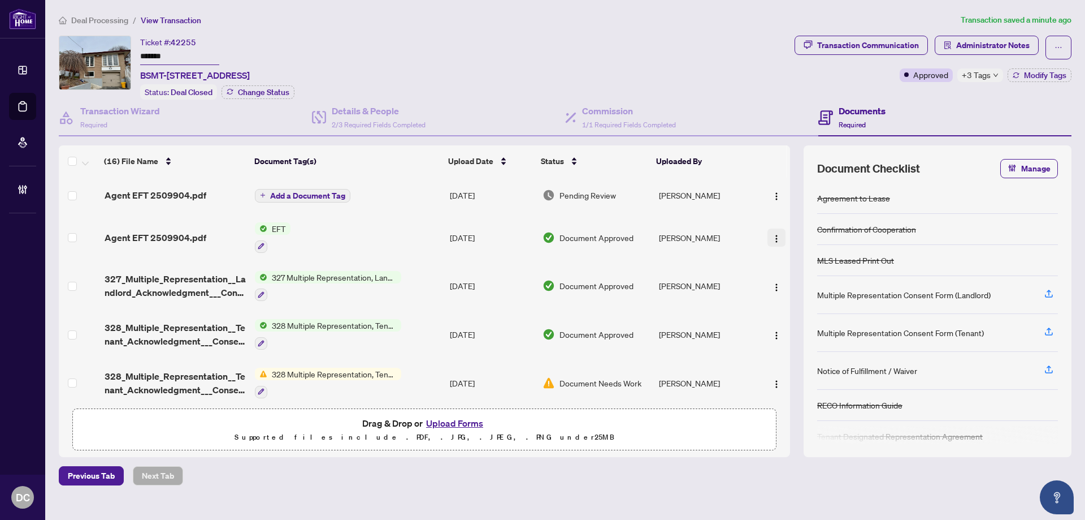
click at [772, 239] on img "button" at bounding box center [776, 238] width 9 height 9
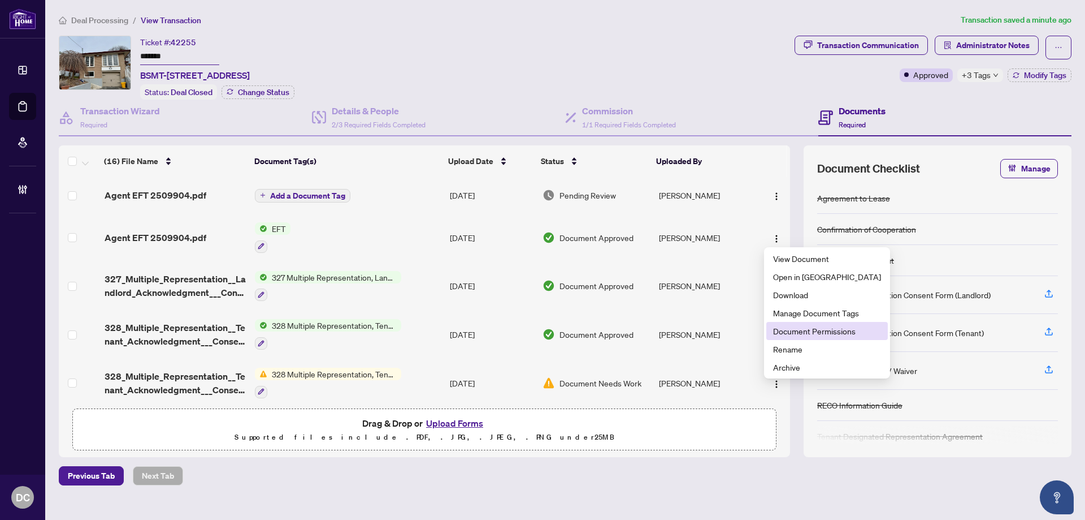
click at [811, 331] on span "Document Permissions" at bounding box center [827, 330] width 108 height 12
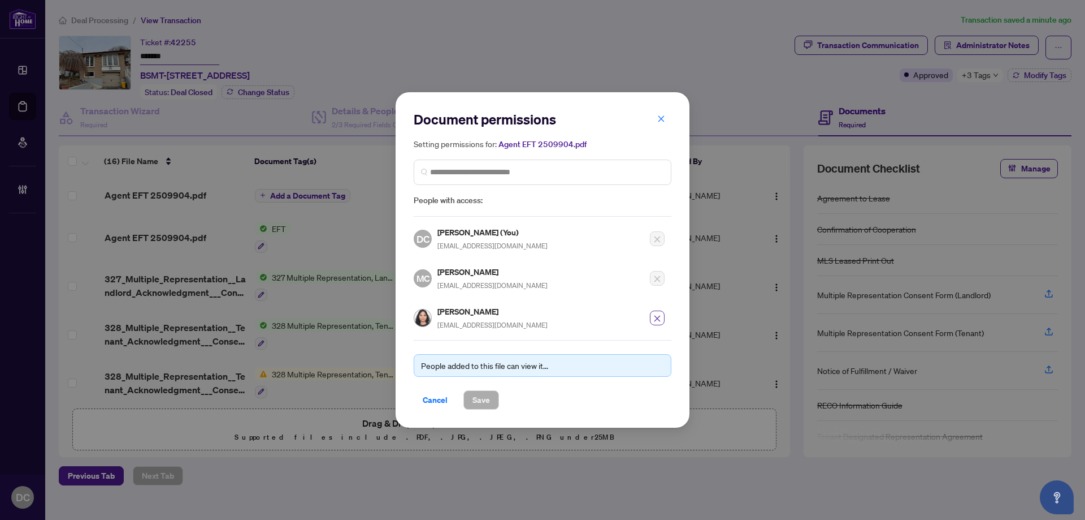
click at [660, 319] on icon "close" at bounding box center [658, 318] width 6 height 6
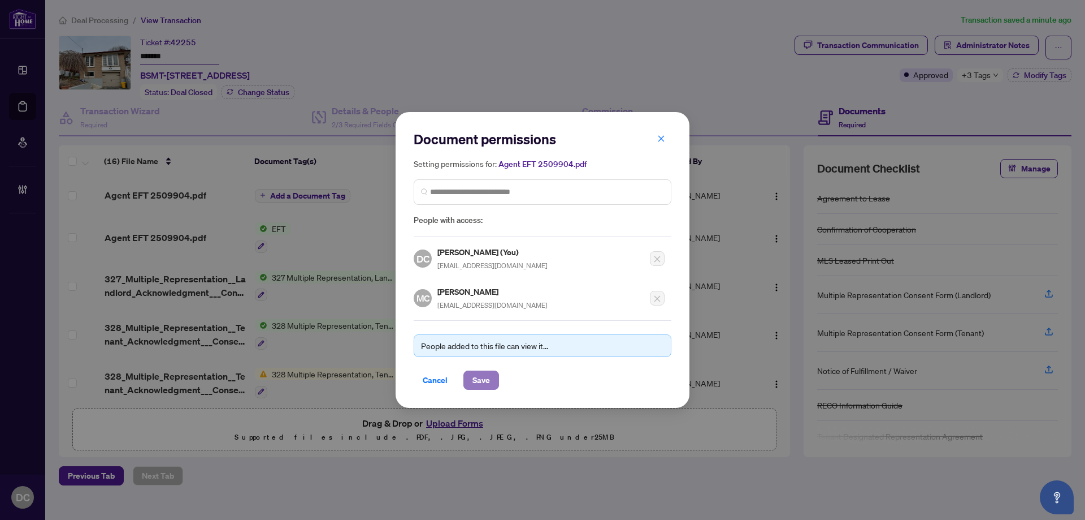
click at [481, 379] on span "Save" at bounding box center [482, 380] width 18 height 18
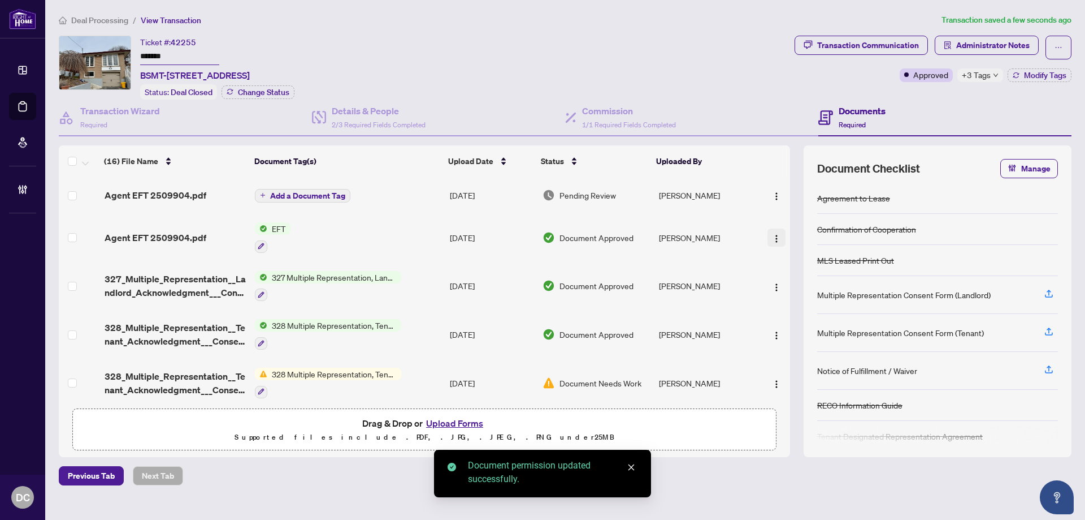
click at [772, 239] on img "button" at bounding box center [776, 238] width 9 height 9
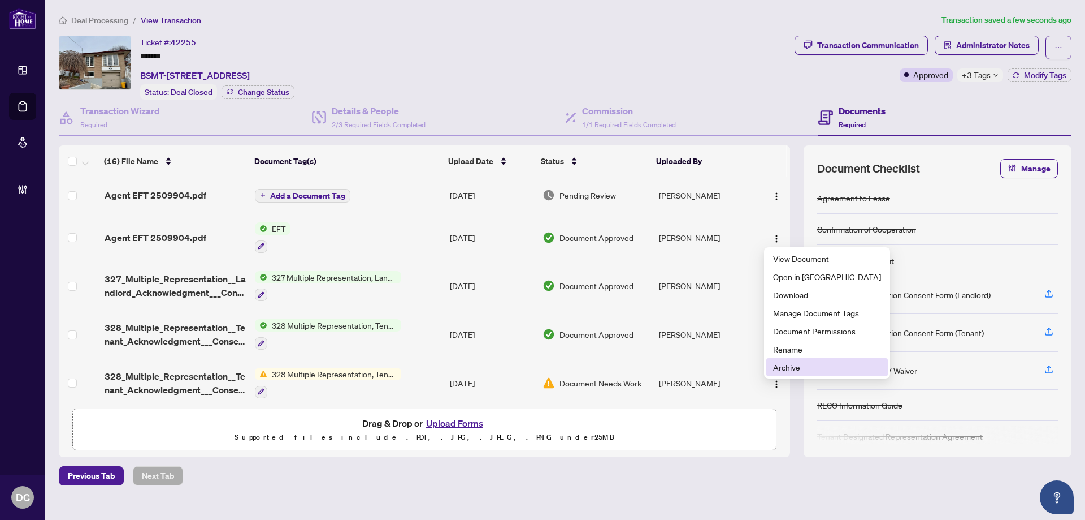
click at [795, 363] on span "Archive" at bounding box center [827, 367] width 108 height 12
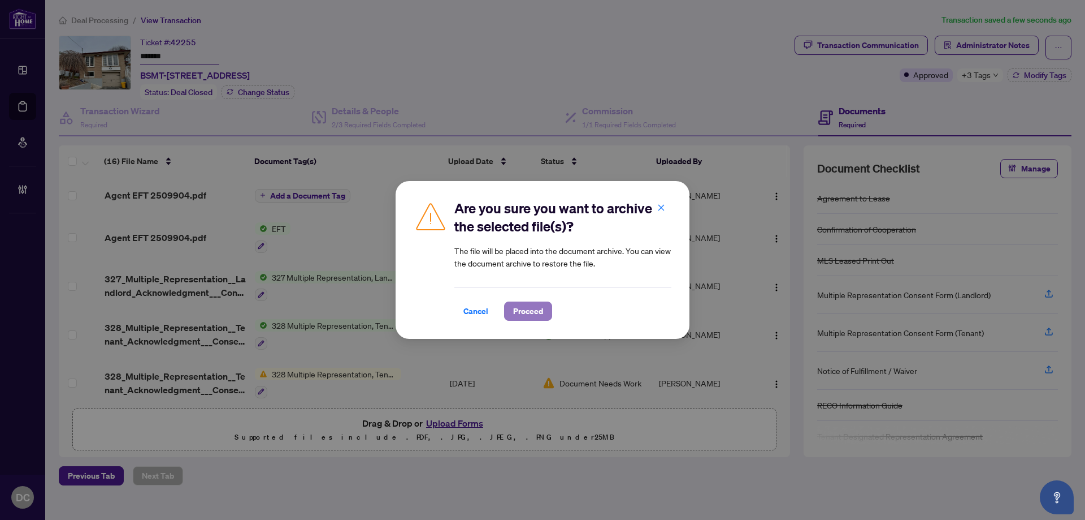
click at [547, 308] on button "Proceed" at bounding box center [528, 310] width 48 height 19
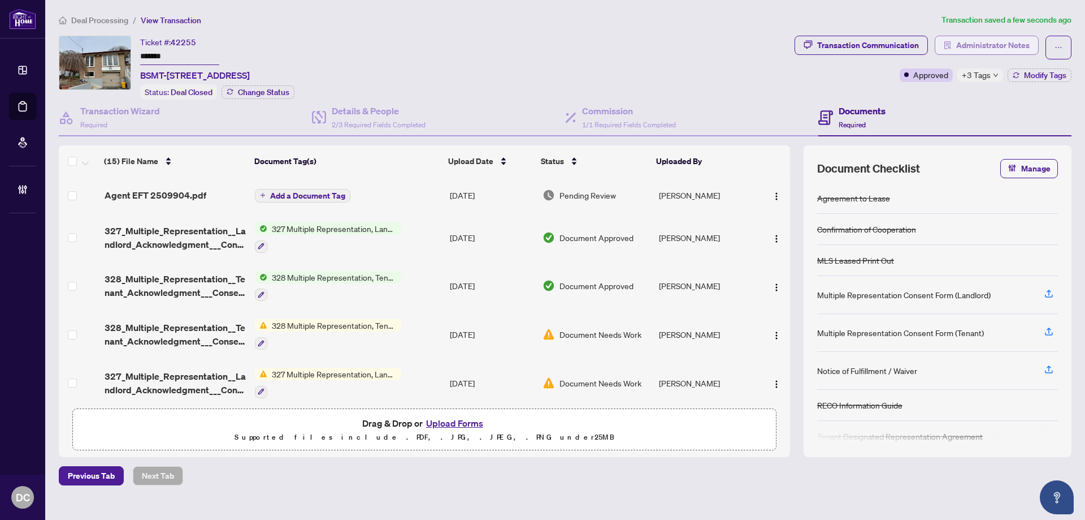
click at [1028, 40] on span "Administrator Notes" at bounding box center [992, 45] width 73 height 18
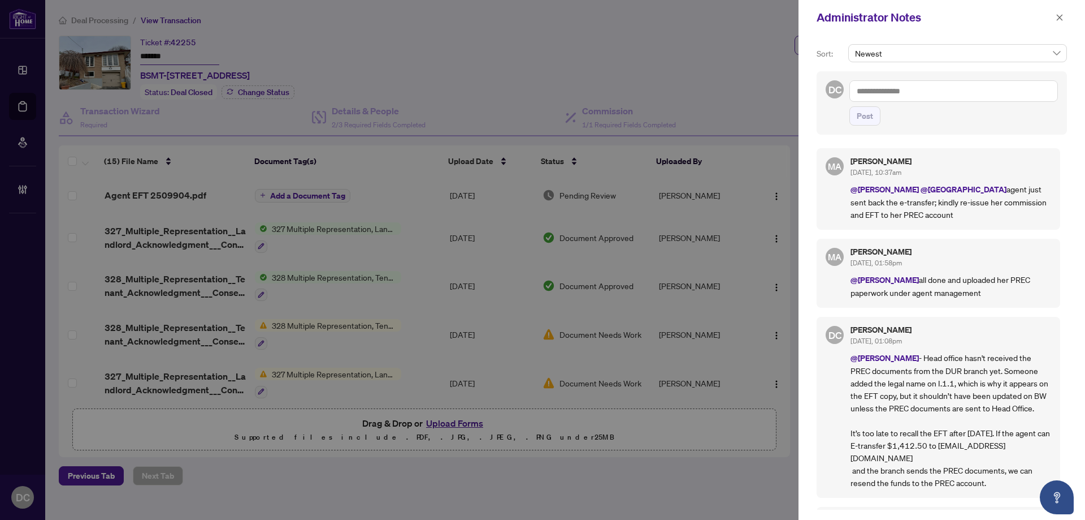
click at [931, 90] on textarea at bounding box center [954, 90] width 209 height 21
paste textarea "**********"
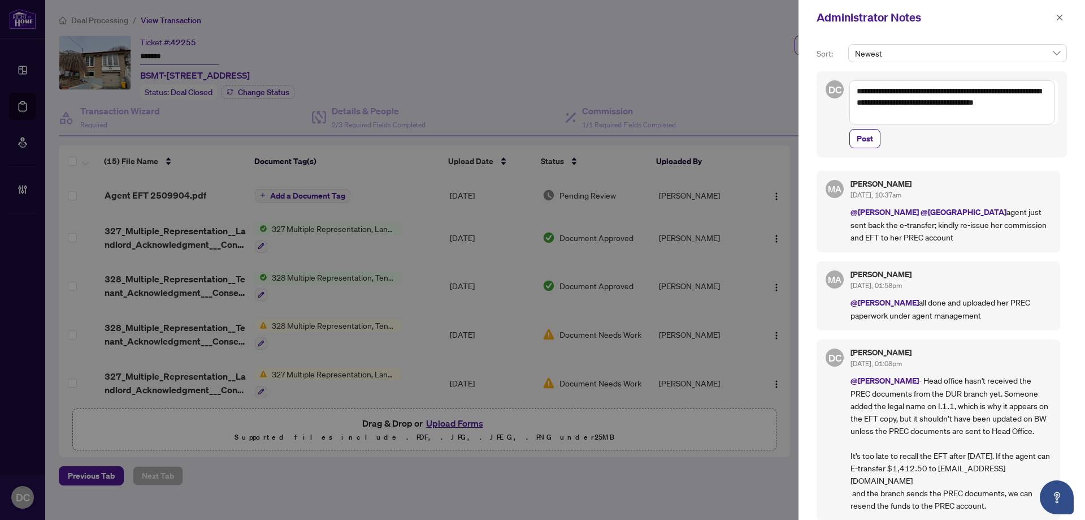
drag, startPoint x: 1041, startPoint y: 105, endPoint x: 1042, endPoint y: 116, distance: 11.9
click at [1042, 116] on textarea "**********" at bounding box center [952, 102] width 205 height 44
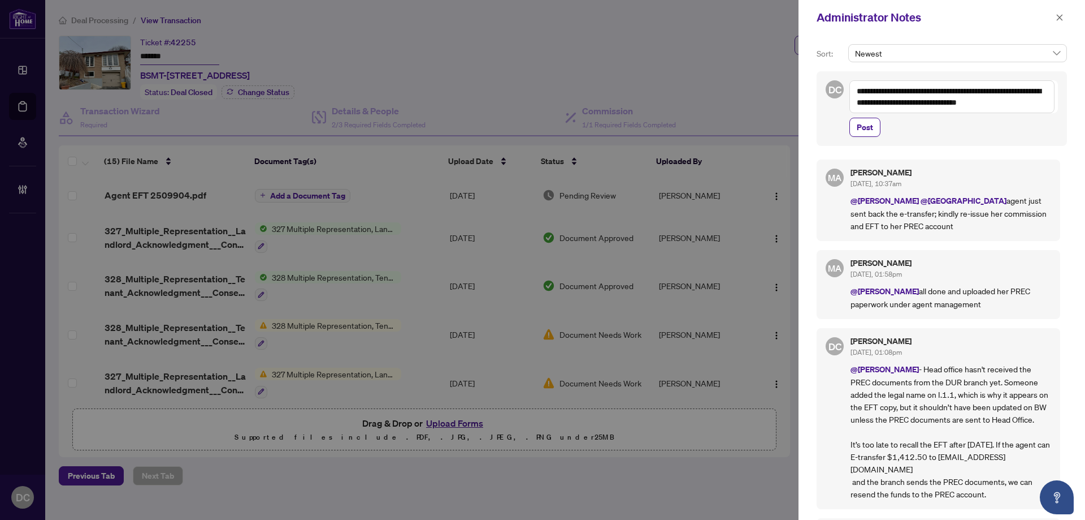
drag, startPoint x: 862, startPoint y: 125, endPoint x: 944, endPoint y: 138, distance: 83.0
click at [944, 138] on div "**********" at bounding box center [942, 108] width 250 height 75
click at [1042, 107] on textarea "**********" at bounding box center [952, 96] width 205 height 33
click at [877, 125] on button "Post" at bounding box center [865, 127] width 31 height 19
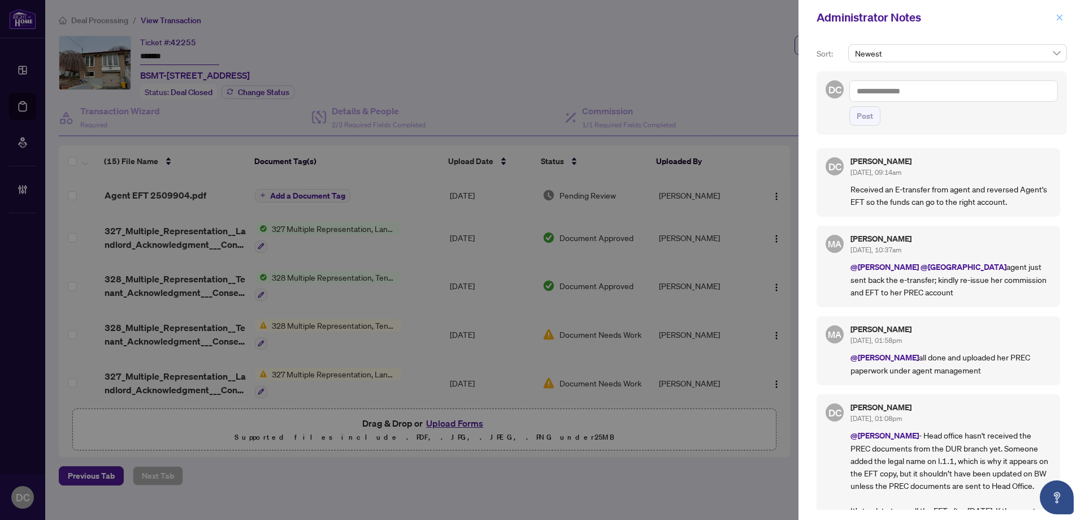
click at [1062, 17] on icon "close" at bounding box center [1060, 18] width 8 height 8
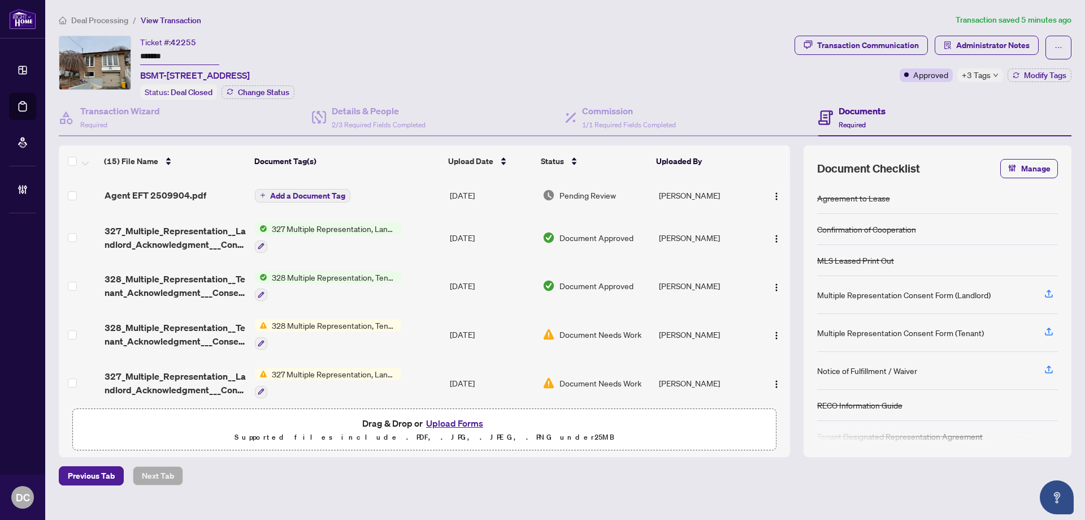
click at [113, 24] on span "Deal Processing" at bounding box center [99, 20] width 57 height 10
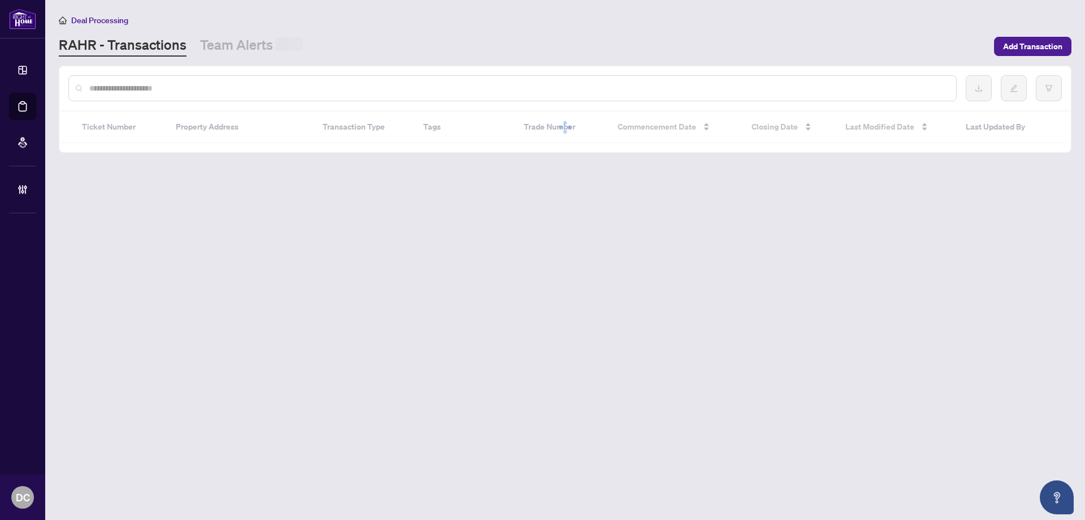
click at [163, 79] on div at bounding box center [512, 88] width 889 height 26
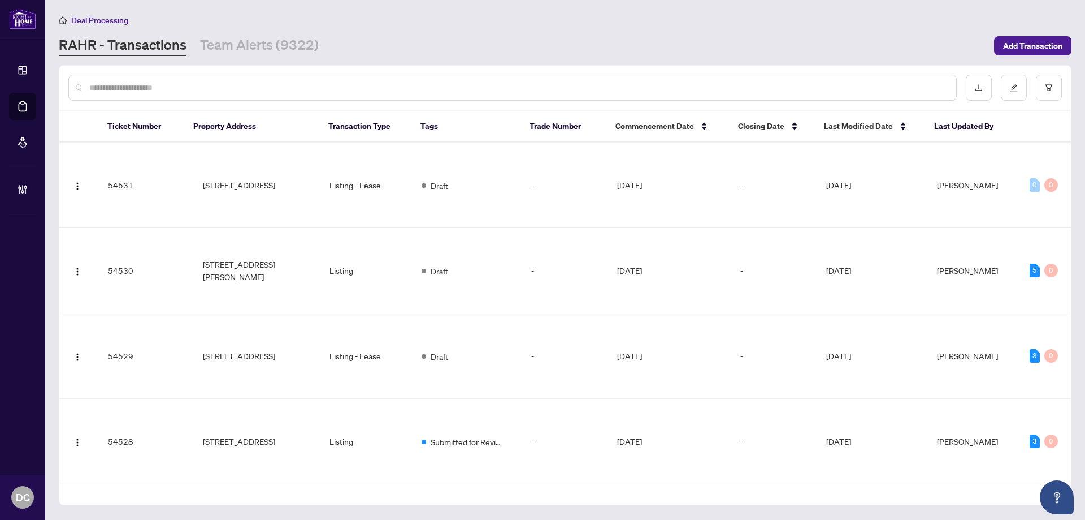
click at [165, 85] on input "text" at bounding box center [518, 87] width 858 height 12
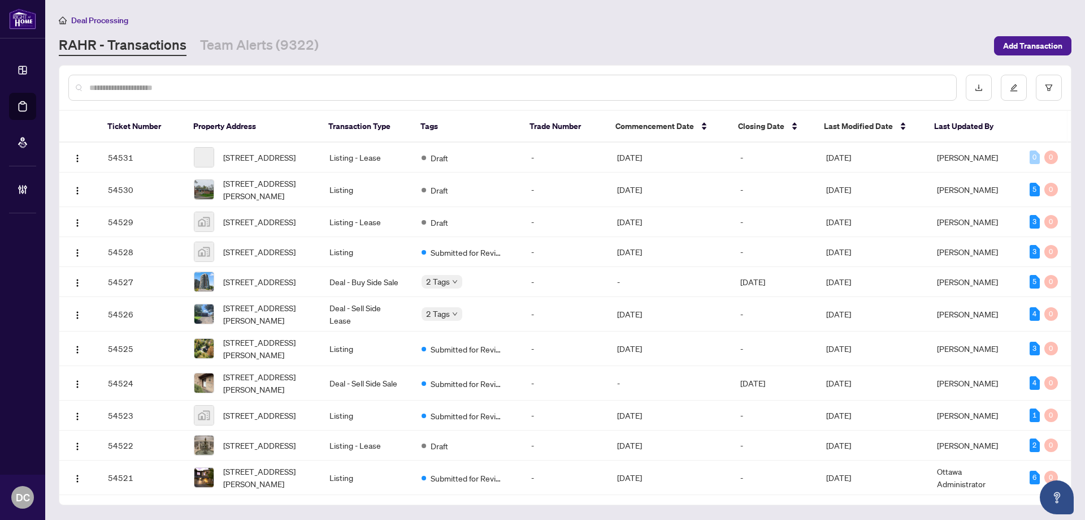
paste input "*******"
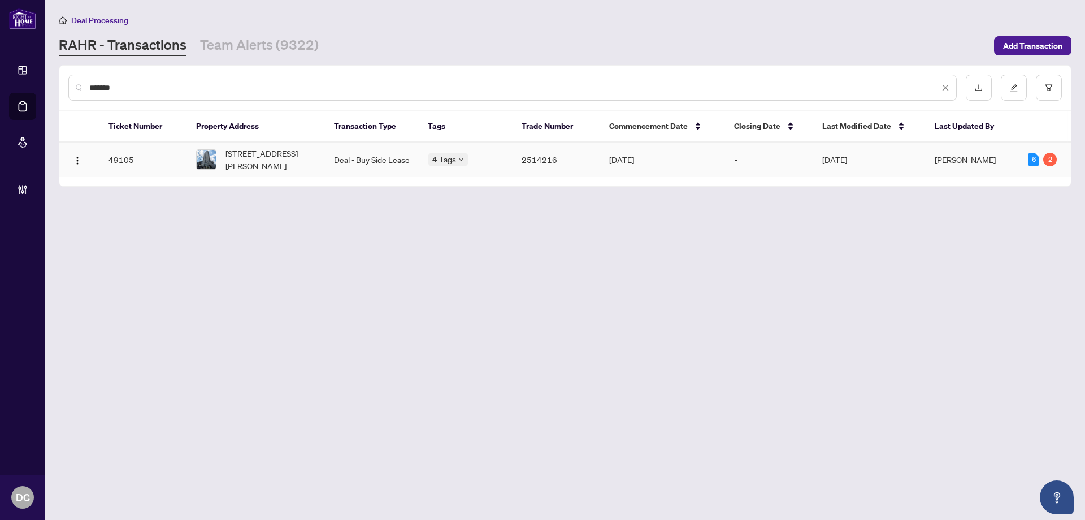
click at [293, 152] on span "[STREET_ADDRESS][PERSON_NAME]" at bounding box center [271, 159] width 90 height 25
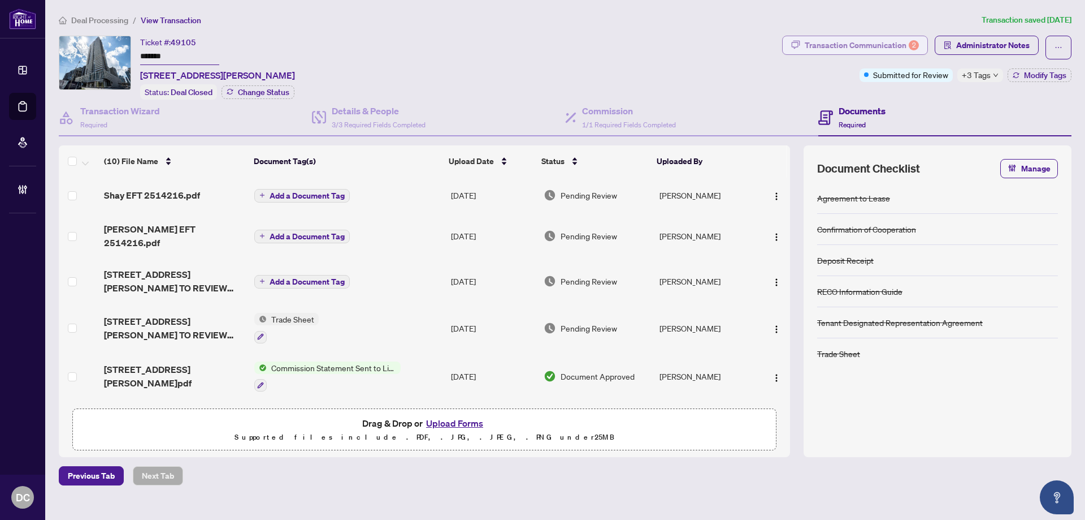
click at [868, 41] on div "Transaction Communication 2" at bounding box center [862, 45] width 114 height 18
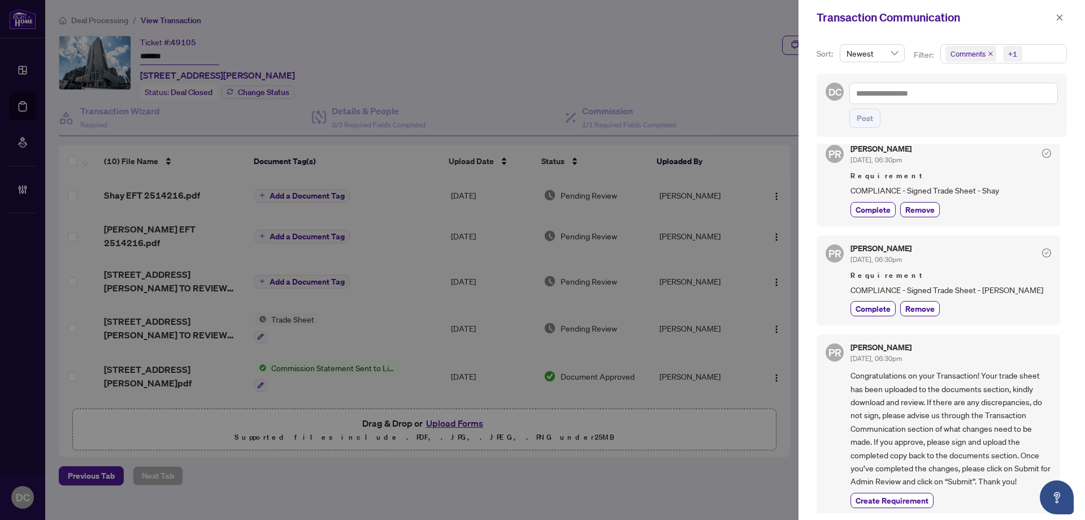
scroll to position [18, 0]
drag, startPoint x: 1055, startPoint y: 15, endPoint x: 1011, endPoint y: 11, distance: 44.3
click at [1056, 14] on button "button" at bounding box center [1060, 18] width 15 height 14
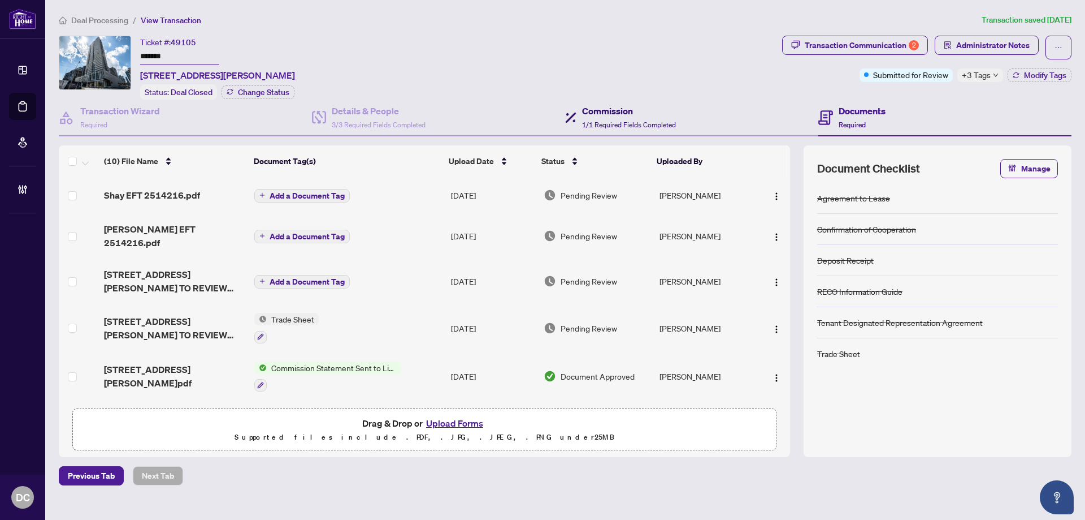
click at [593, 114] on h4 "Commission" at bounding box center [629, 111] width 94 height 14
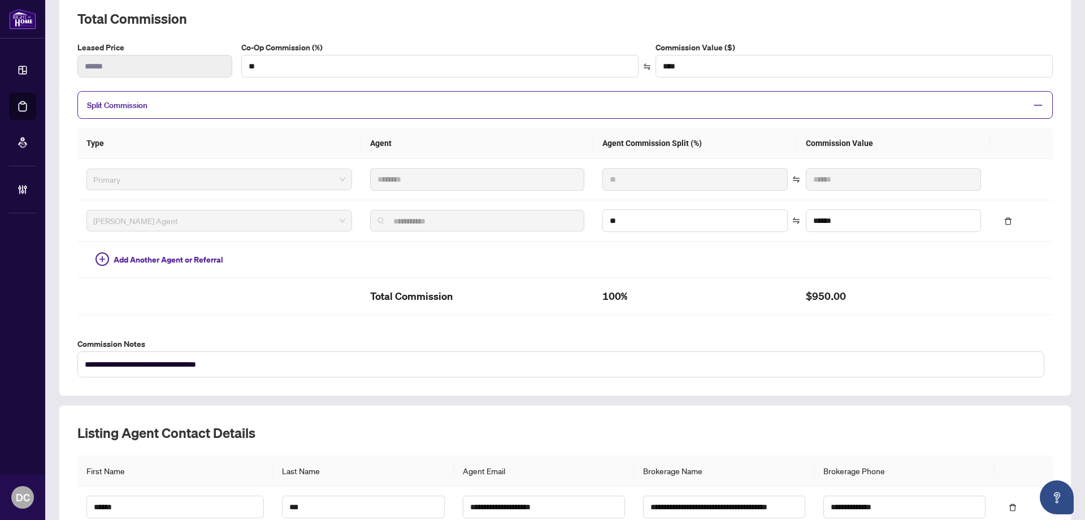
scroll to position [144, 0]
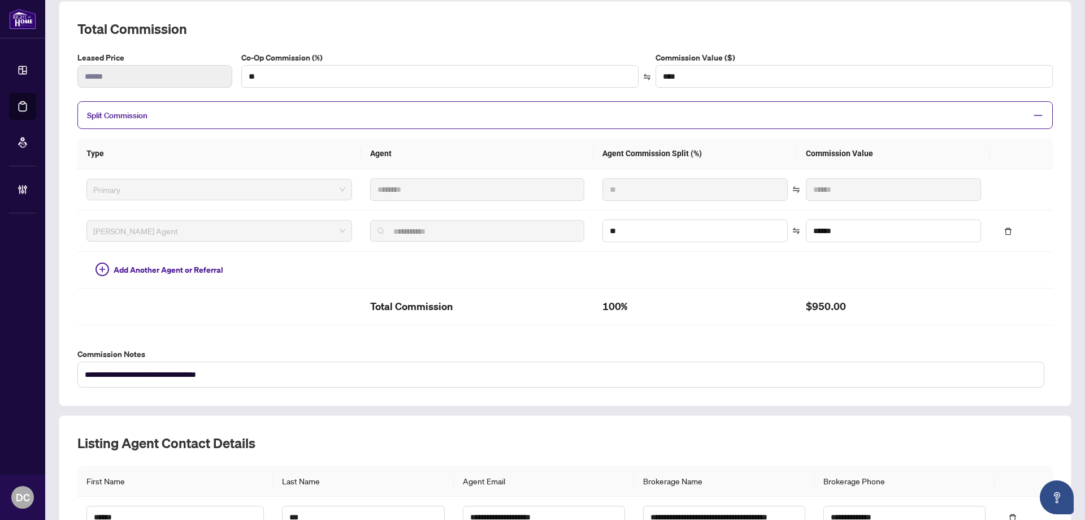
click at [1060, 193] on div "**********" at bounding box center [565, 203] width 1013 height 405
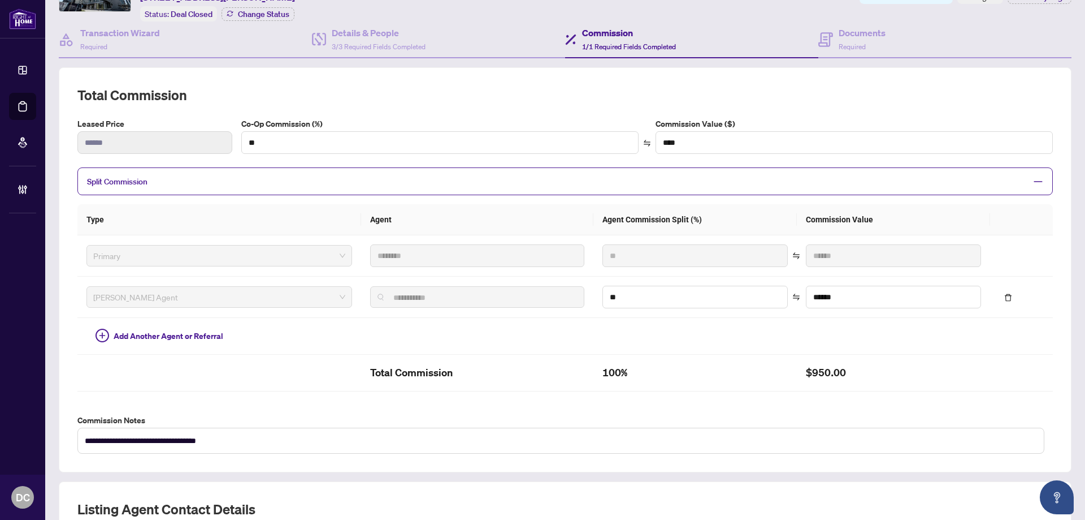
scroll to position [0, 0]
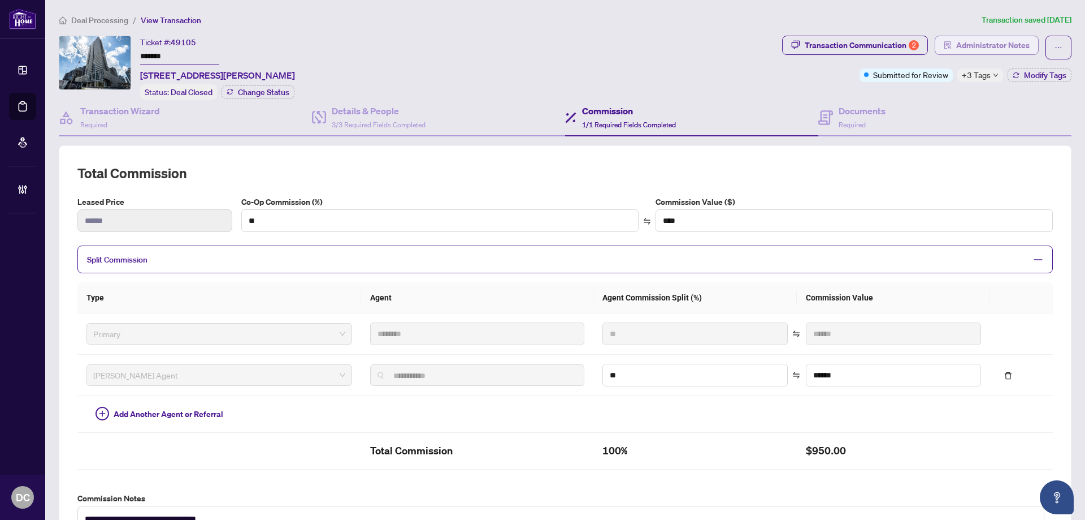
click at [1006, 46] on span "Administrator Notes" at bounding box center [992, 45] width 73 height 18
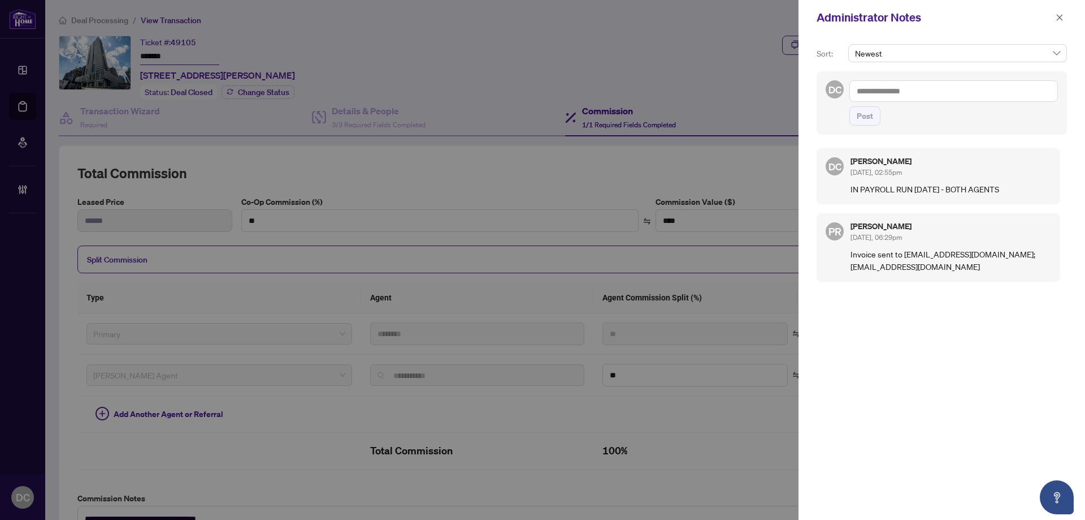
drag, startPoint x: 1061, startPoint y: 14, endPoint x: 715, endPoint y: 11, distance: 346.0
click at [1061, 14] on icon "close" at bounding box center [1060, 18] width 8 height 8
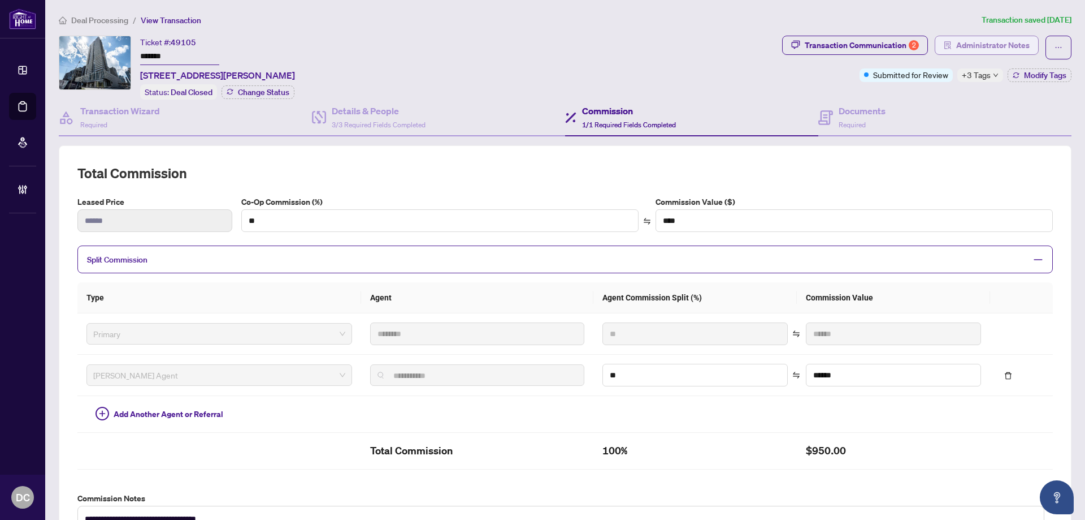
click at [993, 43] on span "Administrator Notes" at bounding box center [992, 45] width 73 height 18
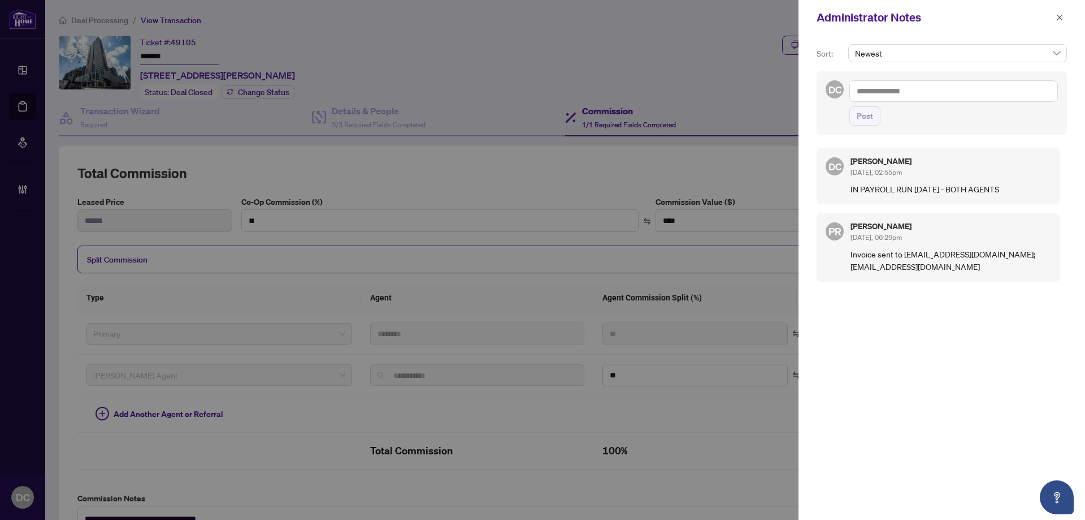
click at [924, 94] on textarea at bounding box center [954, 90] width 209 height 21
paste textarea "**********"
click at [858, 90] on textarea "**********" at bounding box center [954, 90] width 209 height 21
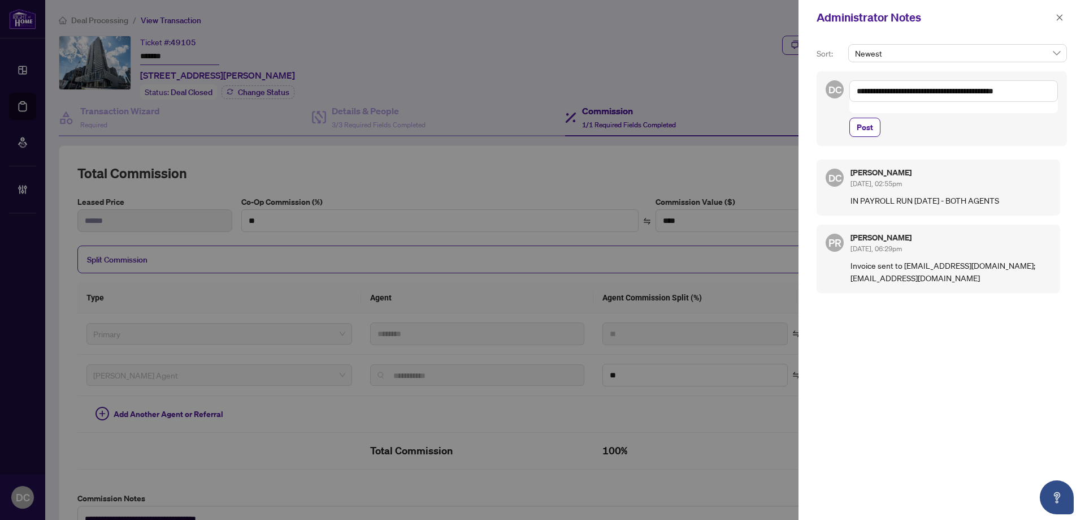
click at [987, 316] on div "DC [PERSON_NAME] [DATE], 02:55pm IN PAYROLL RUN [DATE] - BOTH AGENTS PR [PERSON…" at bounding box center [942, 337] width 250 height 368
click at [1035, 89] on textarea "**********" at bounding box center [954, 90] width 209 height 21
drag, startPoint x: 943, startPoint y: 355, endPoint x: 998, endPoint y: 262, distance: 107.7
click at [943, 355] on div "DC [PERSON_NAME] [DATE], 02:55pm IN PAYROLL RUN [DATE] - BOTH AGENTS PR [PERSON…" at bounding box center [942, 337] width 250 height 368
click at [1038, 91] on textarea "**********" at bounding box center [954, 90] width 209 height 21
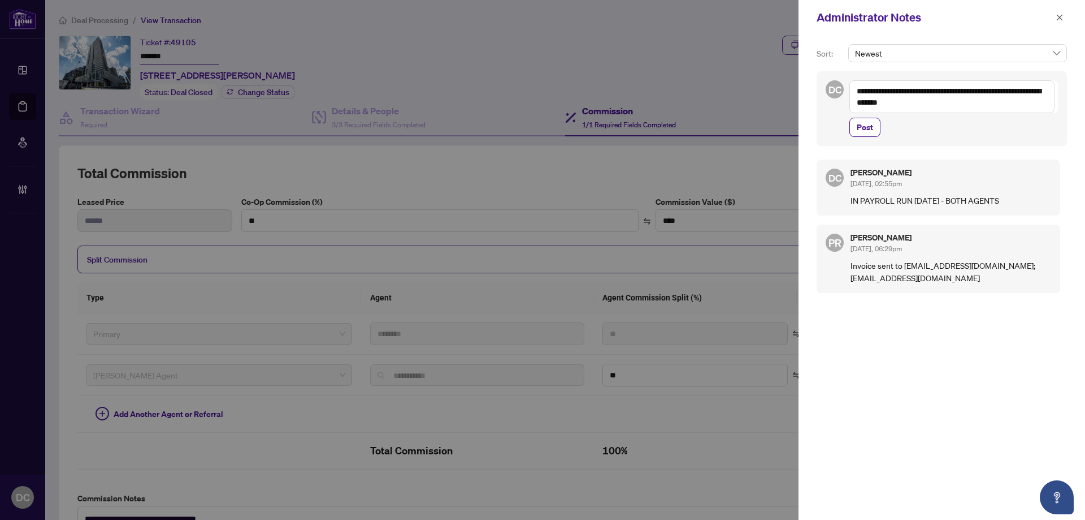
click at [886, 93] on textarea "**********" at bounding box center [952, 96] width 205 height 33
click at [927, 93] on textarea "**********" at bounding box center [952, 96] width 205 height 33
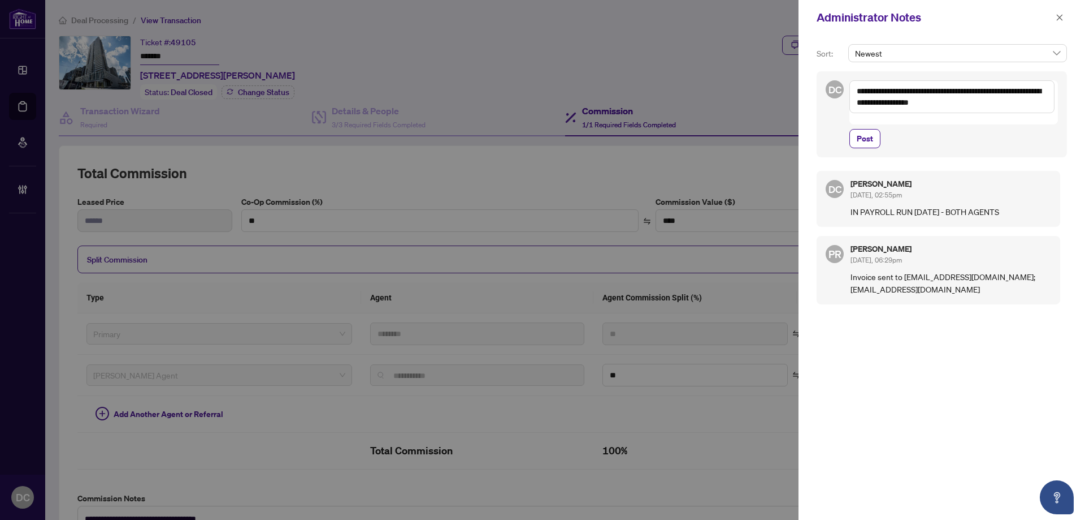
click at [988, 107] on textarea "**********" at bounding box center [952, 96] width 205 height 33
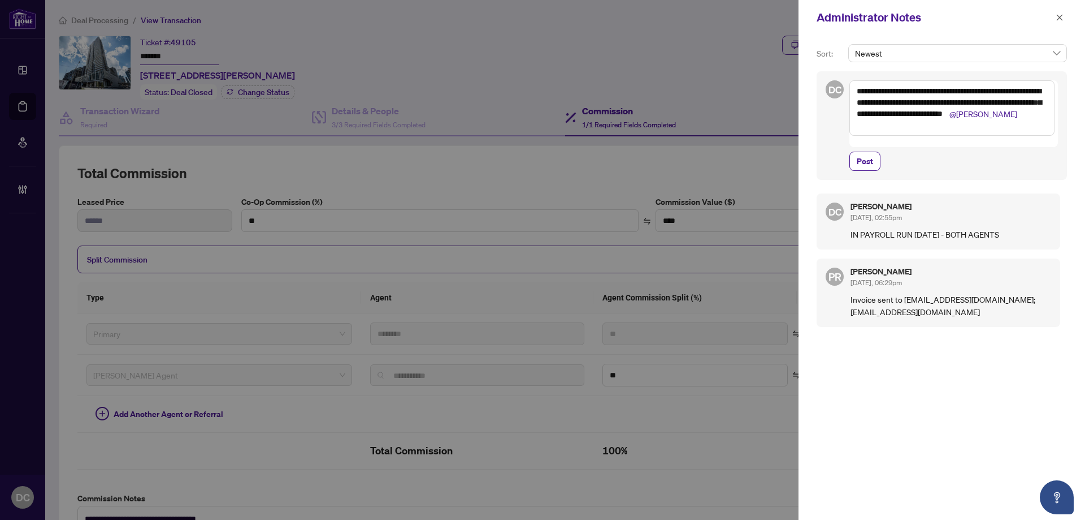
click at [894, 90] on textarea "**********" at bounding box center [952, 107] width 205 height 55
click at [1031, 93] on textarea "**********" at bounding box center [952, 107] width 205 height 55
click at [869, 91] on textarea "**********" at bounding box center [952, 107] width 205 height 55
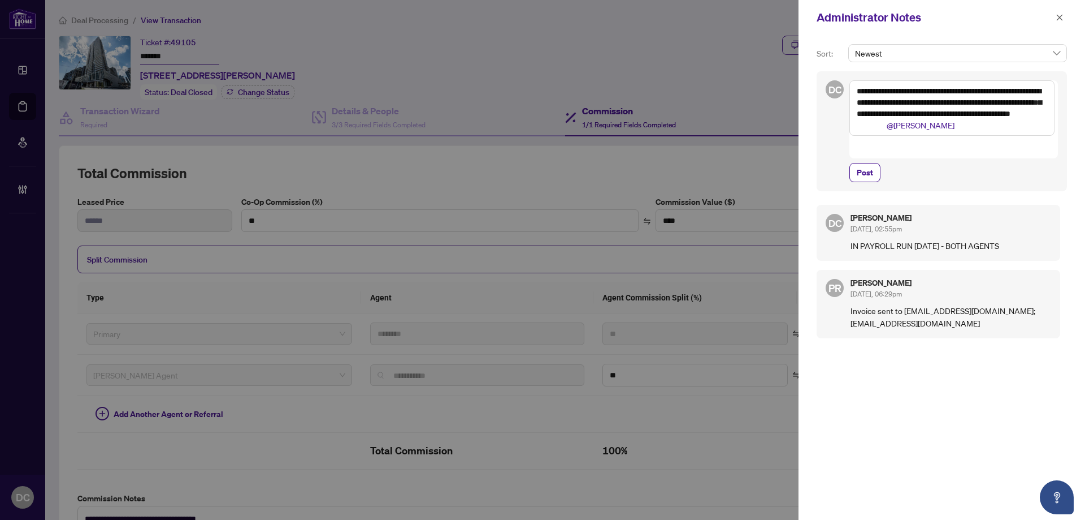
scroll to position [33, 0]
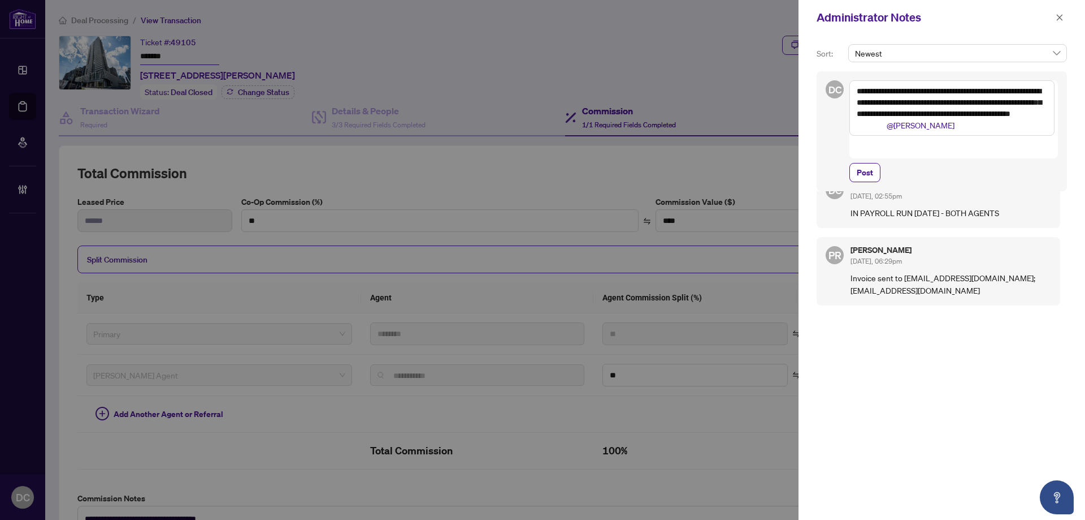
click at [891, 115] on textarea "**********" at bounding box center [952, 107] width 205 height 55
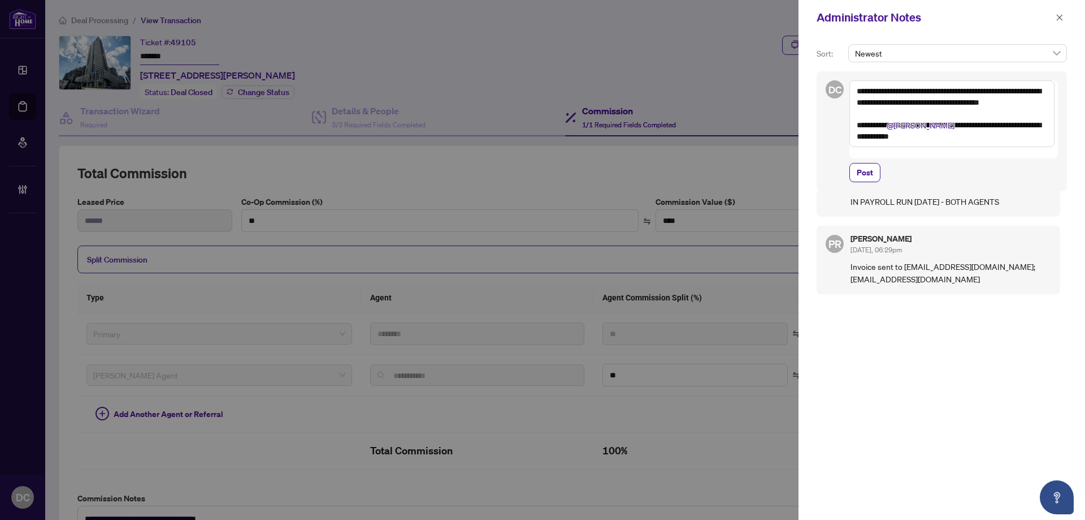
scroll to position [55, 0]
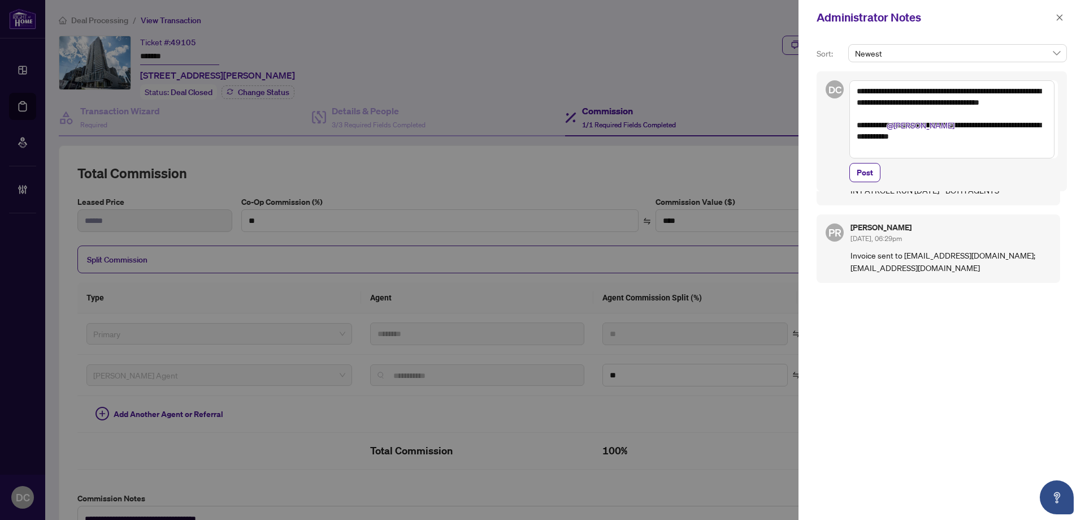
click at [961, 151] on textarea "**********" at bounding box center [952, 119] width 205 height 78
click at [915, 148] on textarea "**********" at bounding box center [952, 119] width 205 height 78
click at [863, 179] on span "Post" at bounding box center [865, 172] width 16 height 18
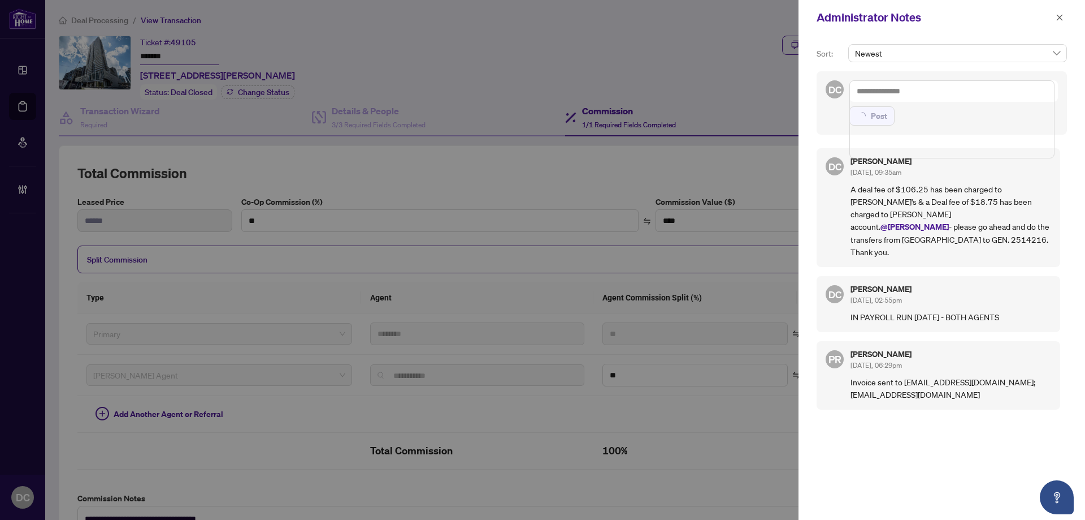
scroll to position [0, 0]
click at [1069, 16] on div "Administrator Notes" at bounding box center [942, 17] width 287 height 35
click at [1061, 18] on icon "close" at bounding box center [1060, 17] width 6 height 6
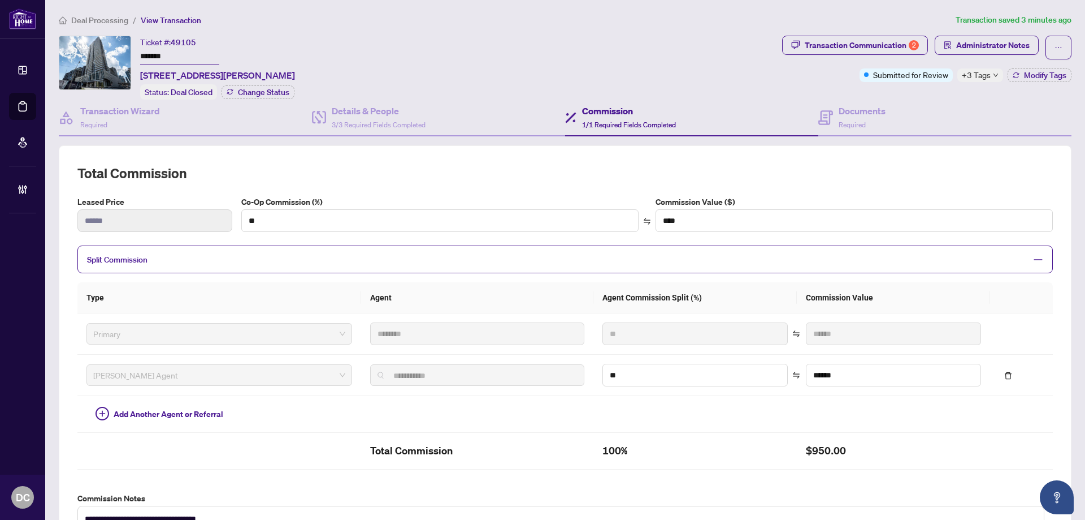
click at [112, 24] on span "Deal Processing" at bounding box center [99, 20] width 57 height 10
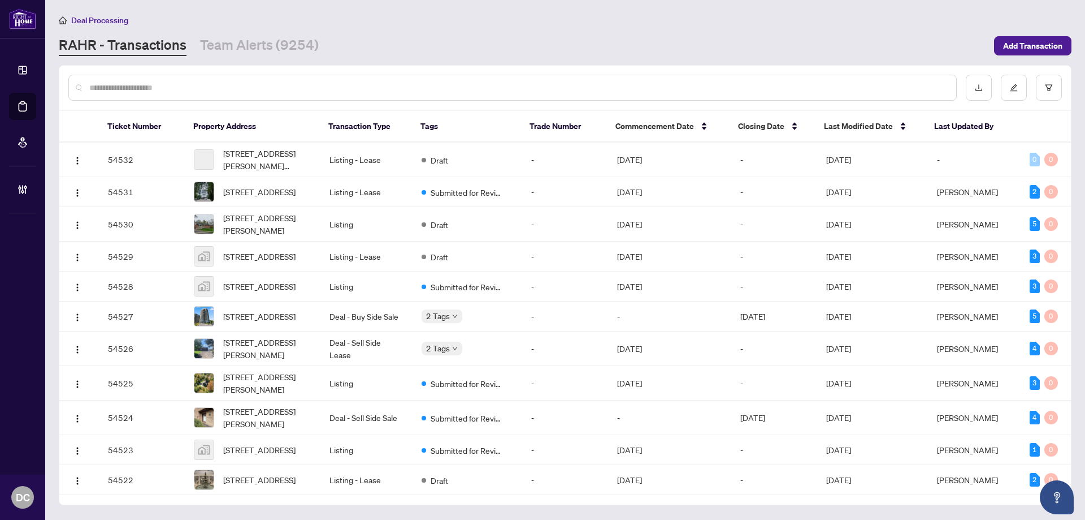
click at [201, 89] on input "text" at bounding box center [518, 87] width 858 height 12
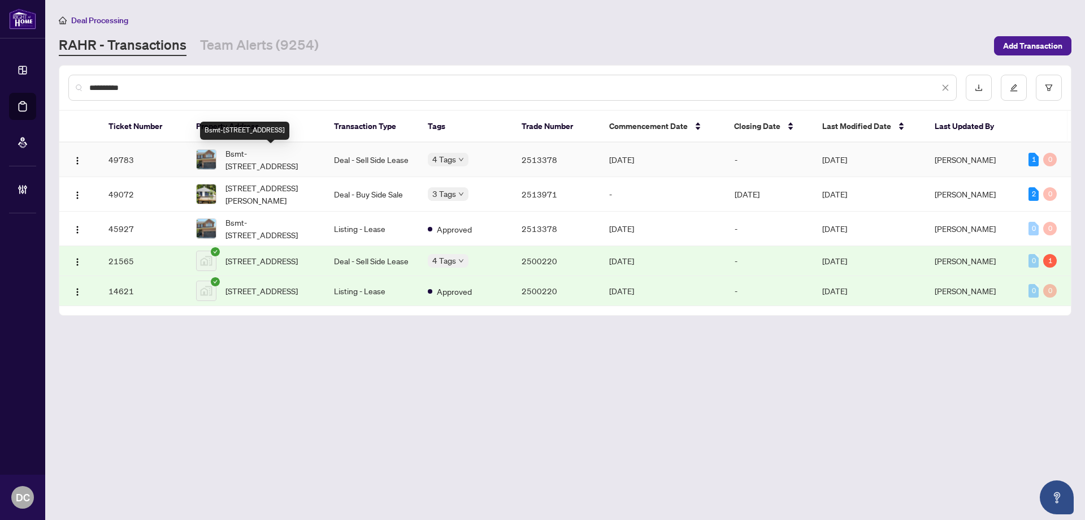
click at [257, 149] on span "Bsmt-[STREET_ADDRESS]" at bounding box center [271, 159] width 90 height 25
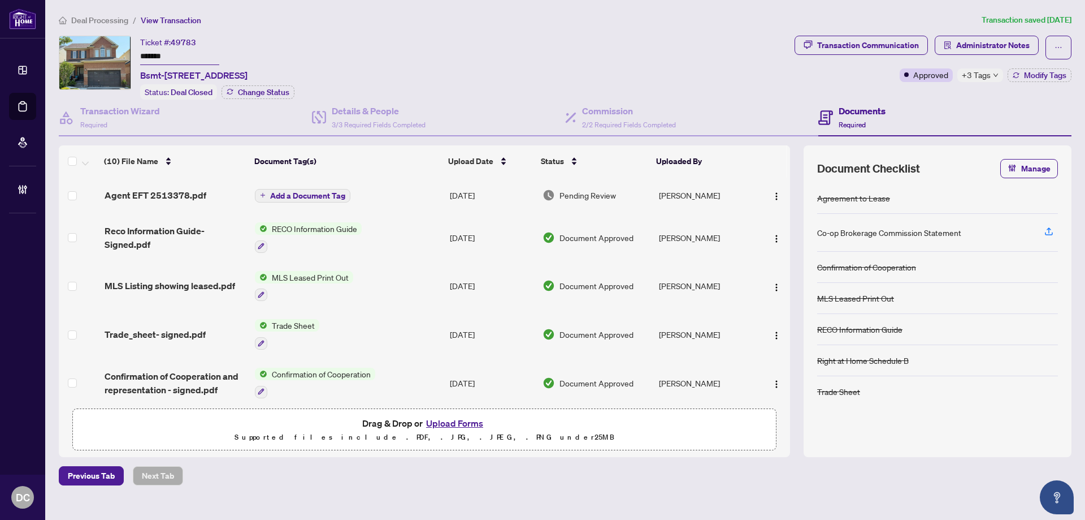
drag, startPoint x: 174, startPoint y: 58, endPoint x: 111, endPoint y: 52, distance: 63.6
click at [111, 52] on div "Ticket #: 49783 ******* Bsmt-[STREET_ADDRESS] Status: Deal Closed Change Status" at bounding box center [424, 68] width 731 height 64
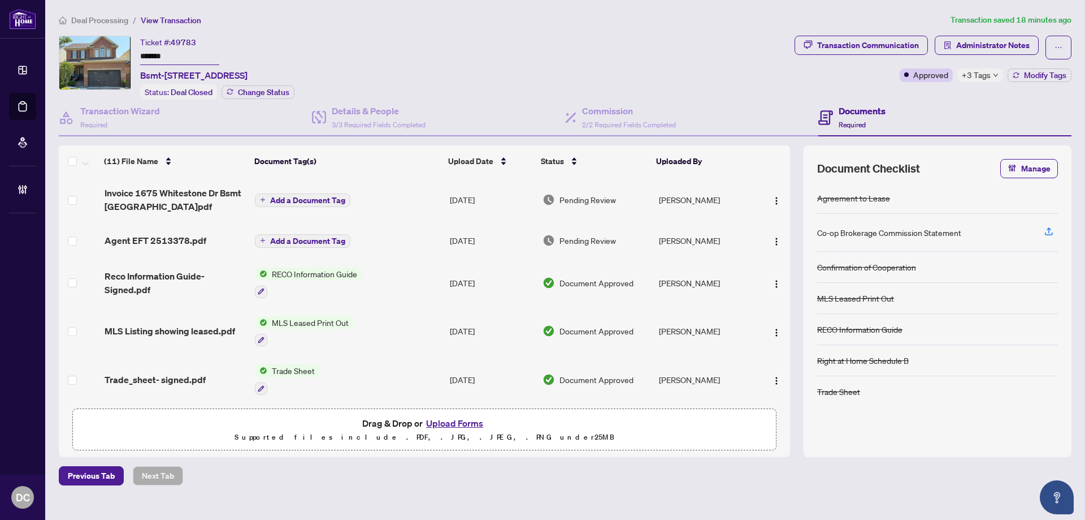
click at [103, 21] on span "Deal Processing" at bounding box center [99, 20] width 57 height 10
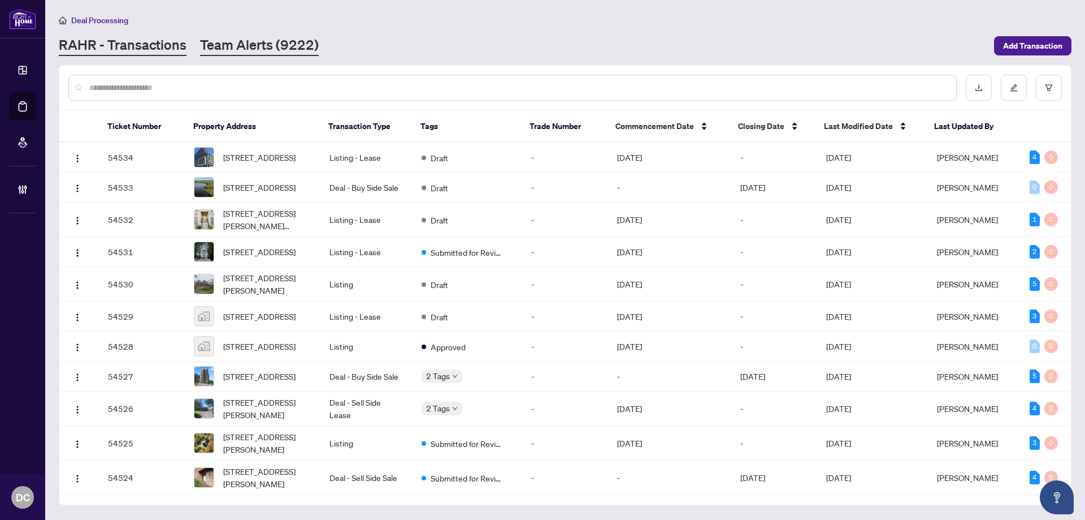
click at [228, 47] on link "Team Alerts (9222)" at bounding box center [259, 46] width 119 height 20
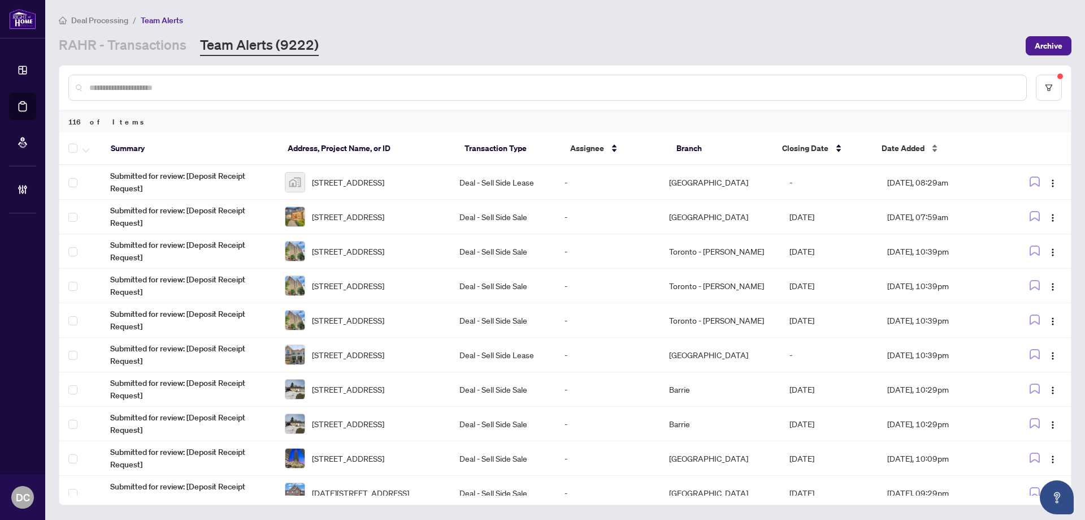
click at [914, 143] on span "Date Added" at bounding box center [903, 148] width 43 height 12
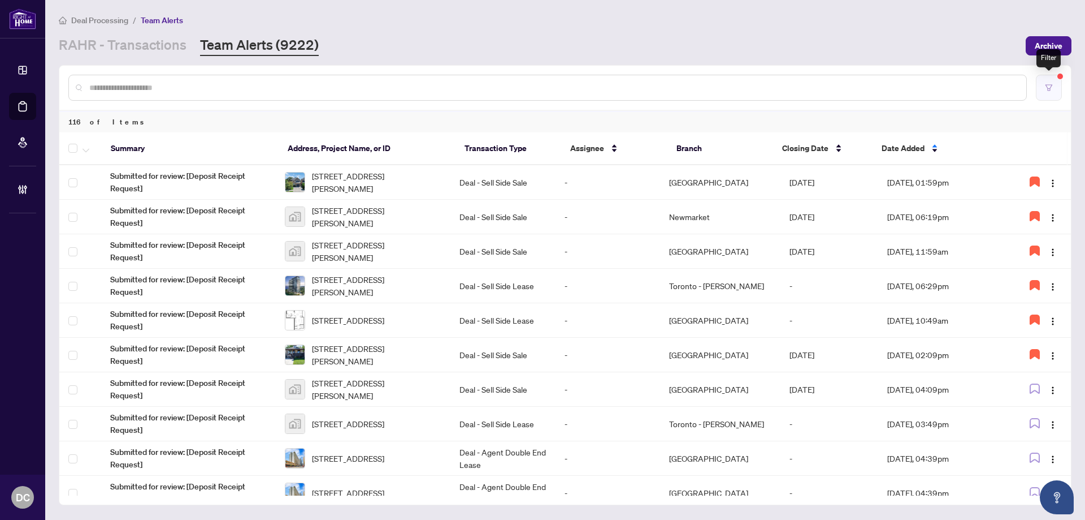
click at [1055, 85] on button "button" at bounding box center [1049, 88] width 26 height 26
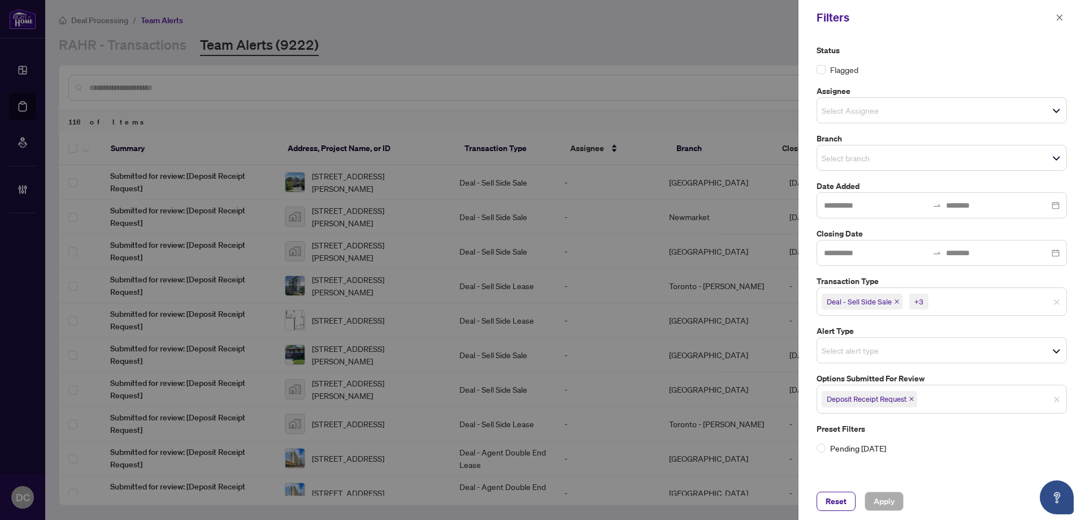
click at [912, 400] on icon "close" at bounding box center [912, 399] width 5 height 5
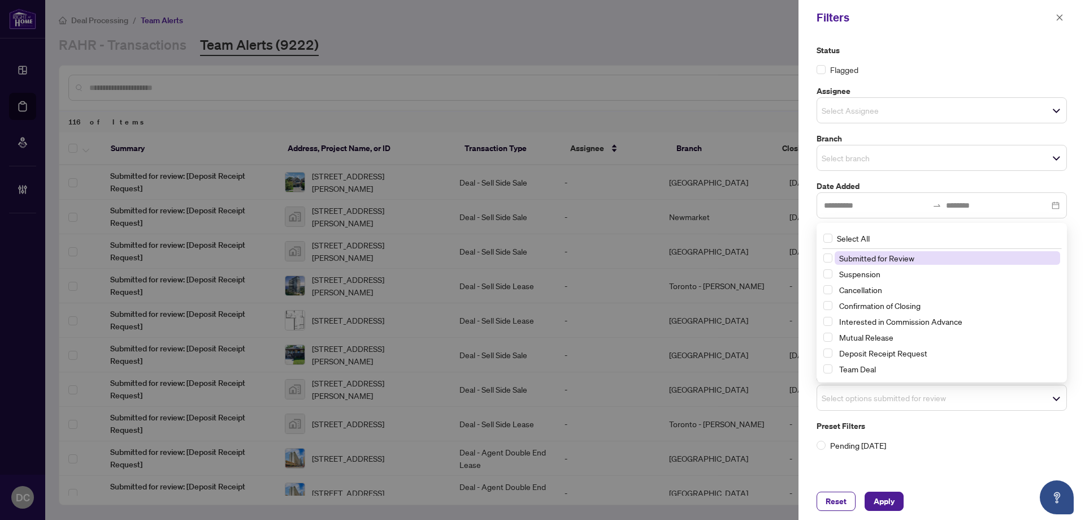
click at [932, 400] on span "Select options submitted for review" at bounding box center [941, 397] width 249 height 16
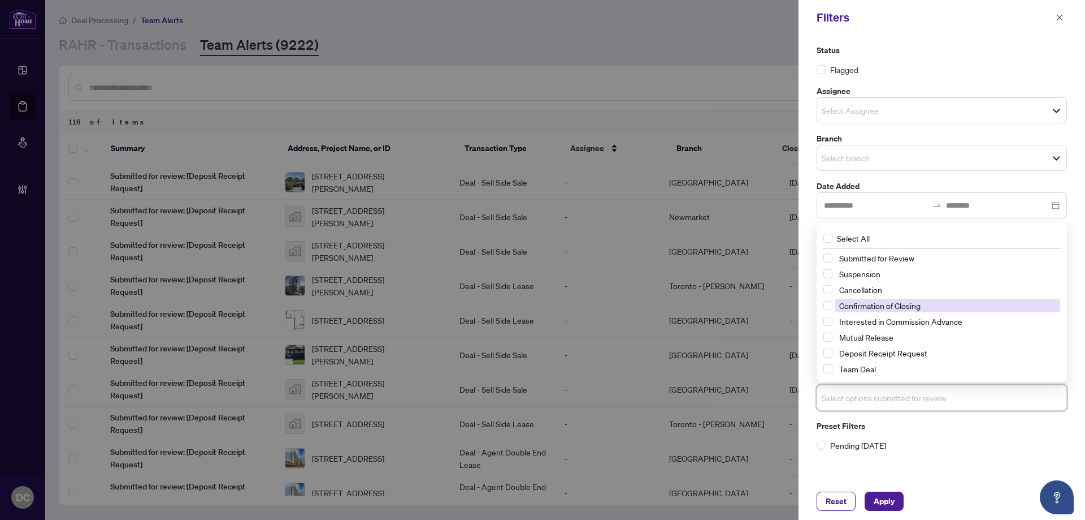
click at [917, 309] on span "Confirmation of Closing" at bounding box center [879, 305] width 81 height 10
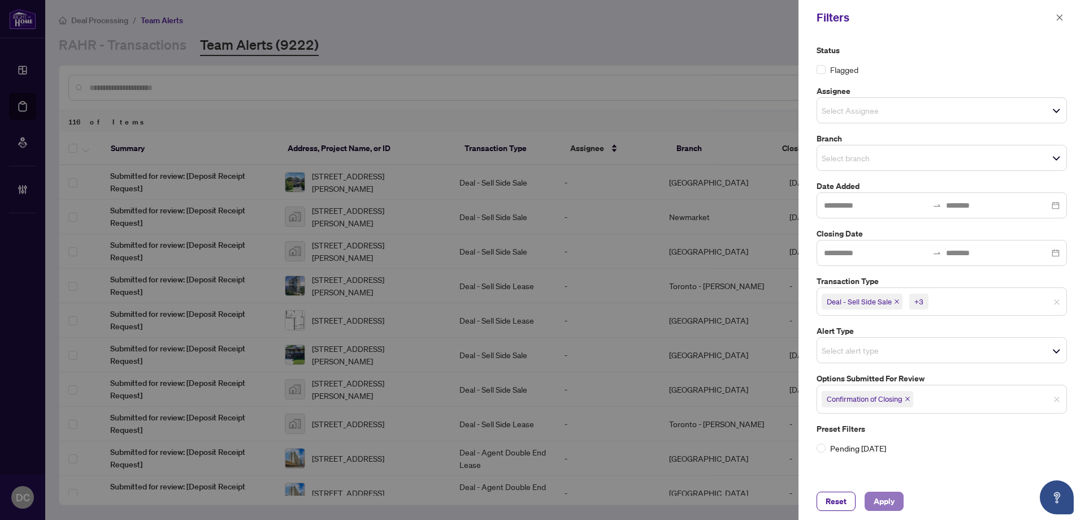
click at [884, 497] on span "Apply" at bounding box center [884, 501] width 21 height 18
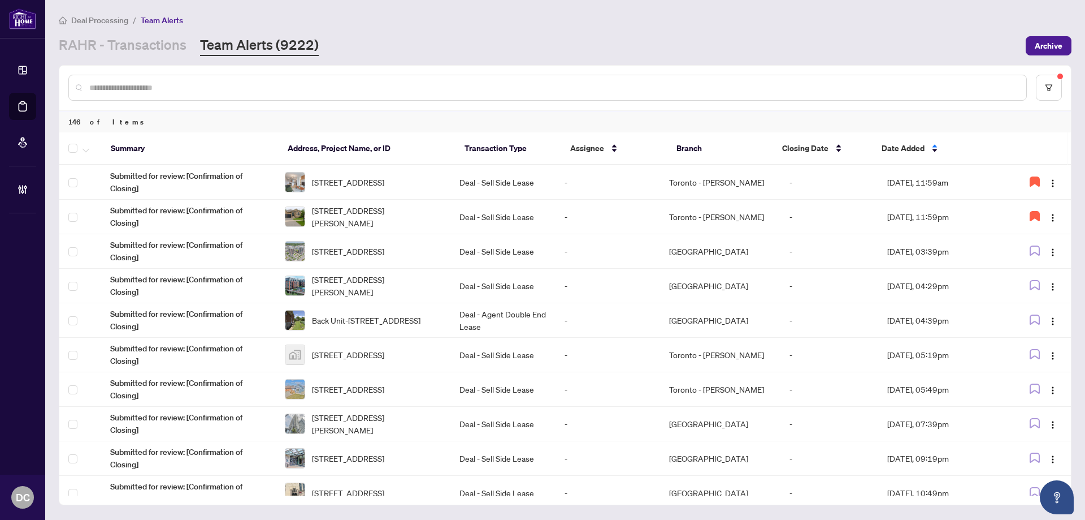
click at [186, 71] on div at bounding box center [565, 88] width 1012 height 44
click at [174, 43] on link "RAHR - Transactions" at bounding box center [123, 46] width 128 height 20
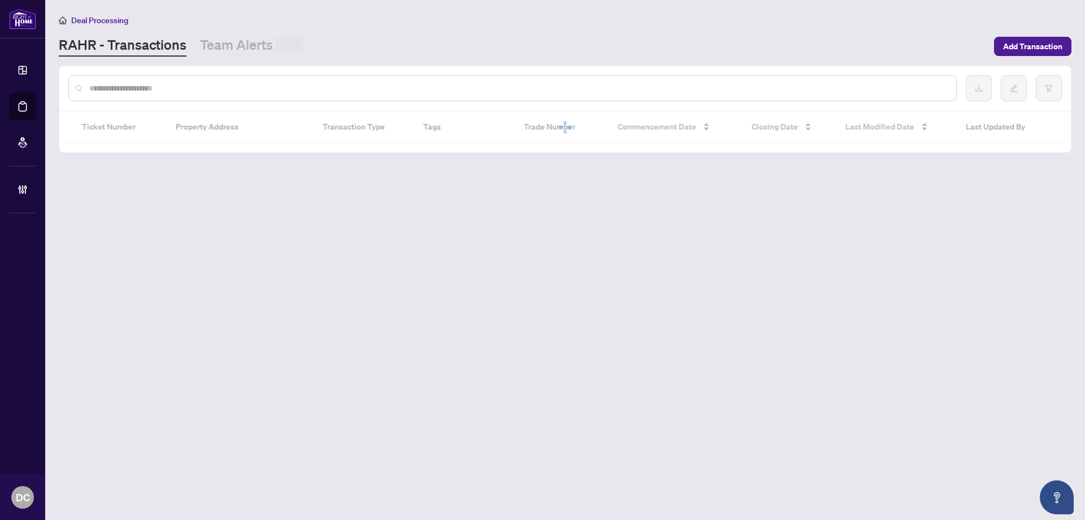
drag, startPoint x: 197, startPoint y: 83, endPoint x: 206, endPoint y: 88, distance: 10.4
click at [198, 84] on input "text" at bounding box center [518, 88] width 858 height 12
paste input "*****"
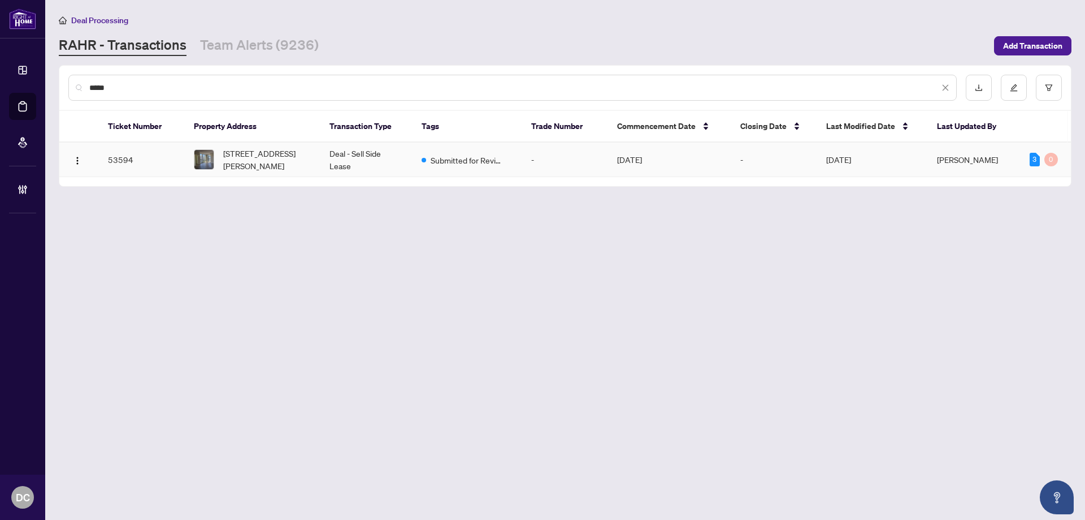
click at [348, 154] on td "Deal - Sell Side Lease" at bounding box center [367, 159] width 92 height 34
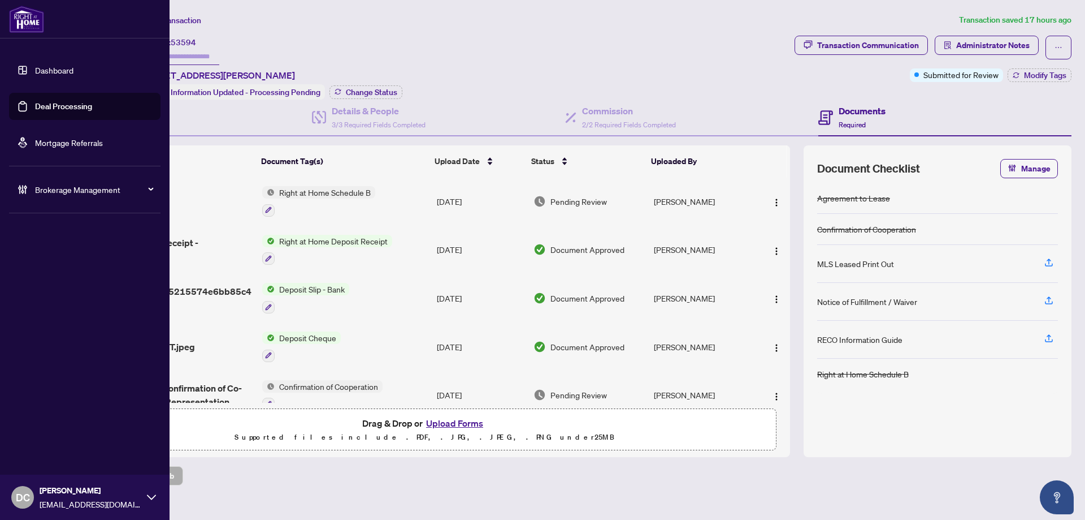
click at [29, 311] on div "Dashboard Deal Processing Mortgage Referrals Brokerage Management DC [PERSON_NA…" at bounding box center [85, 260] width 170 height 520
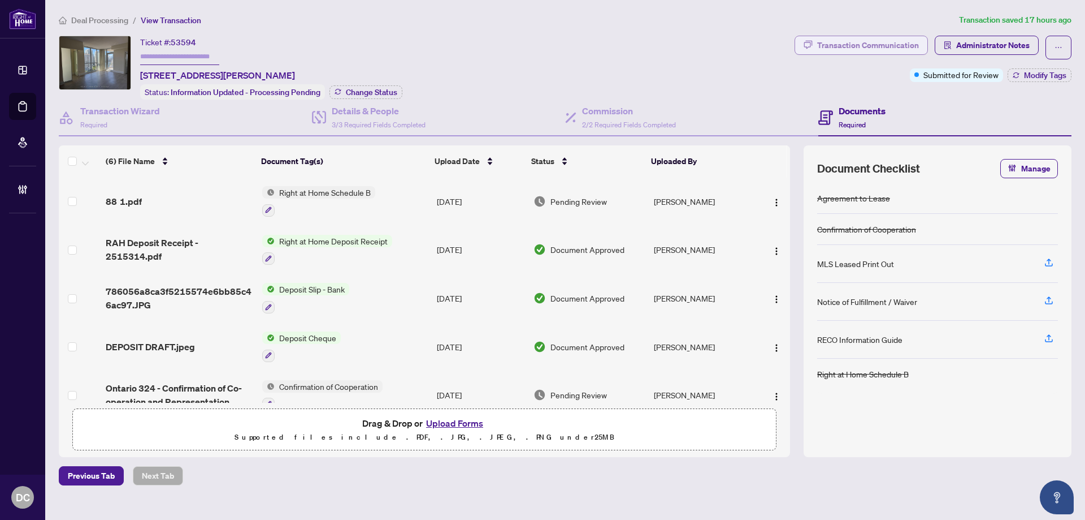
click at [850, 46] on div "Transaction Communication" at bounding box center [868, 45] width 102 height 18
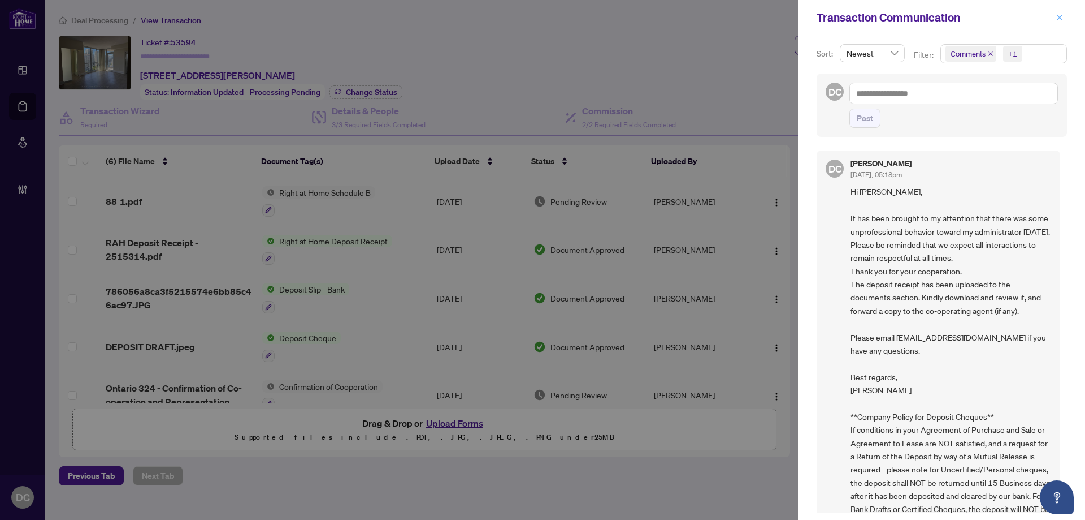
click at [1064, 18] on button "button" at bounding box center [1060, 18] width 15 height 14
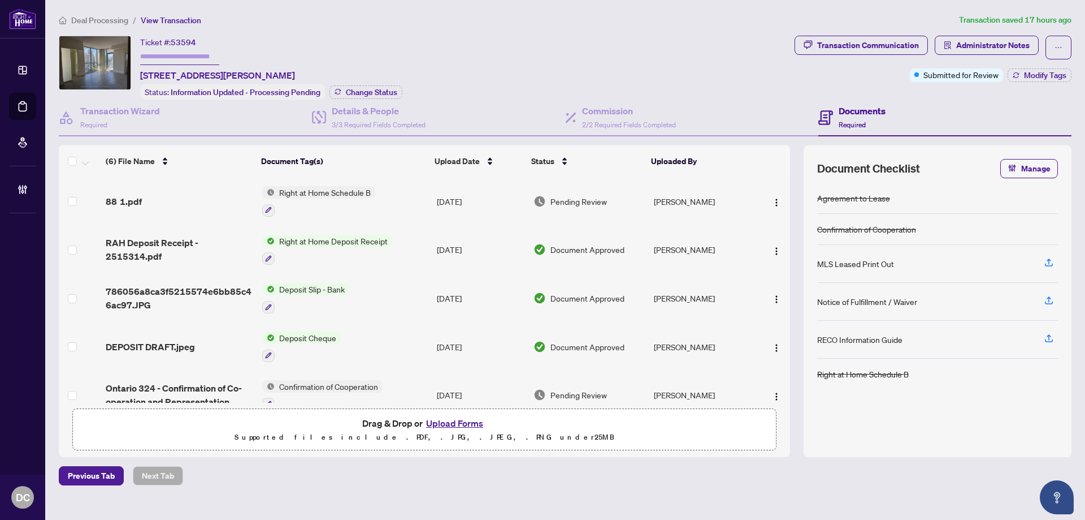
click at [110, 21] on span "Deal Processing" at bounding box center [99, 20] width 57 height 10
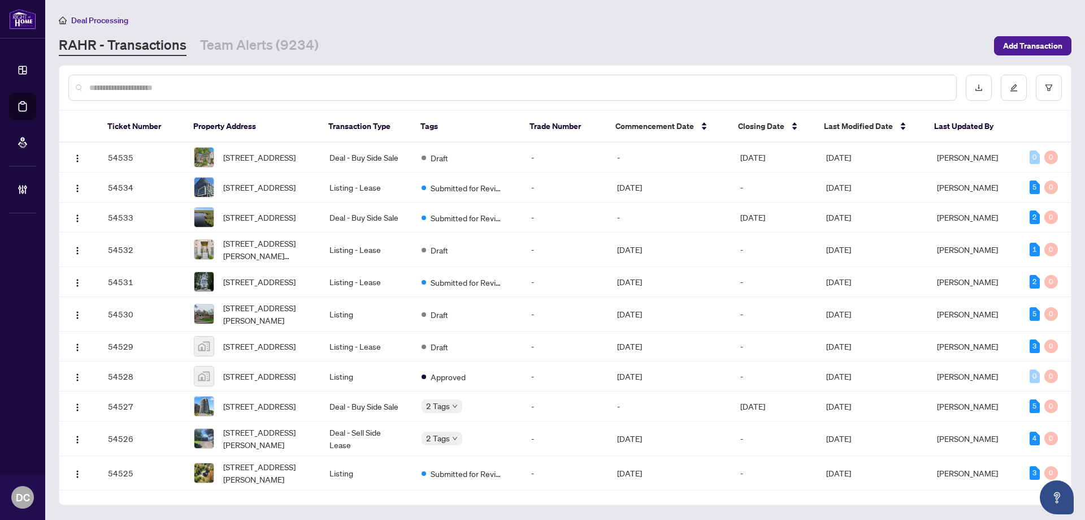
click at [231, 85] on input "text" at bounding box center [518, 87] width 858 height 12
click at [210, 89] on input "text" at bounding box center [518, 87] width 858 height 12
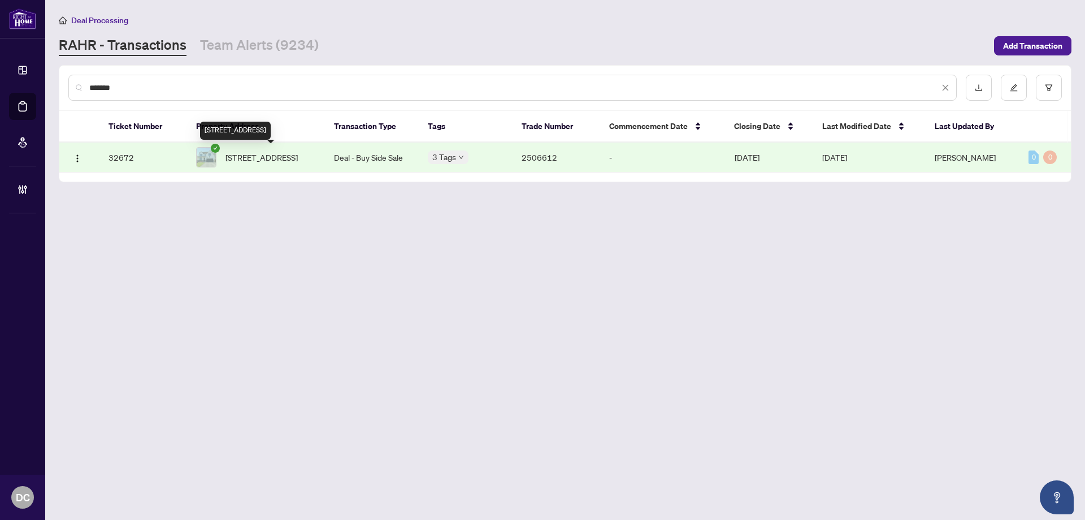
click at [273, 157] on span "[STREET_ADDRESS]" at bounding box center [262, 157] width 72 height 12
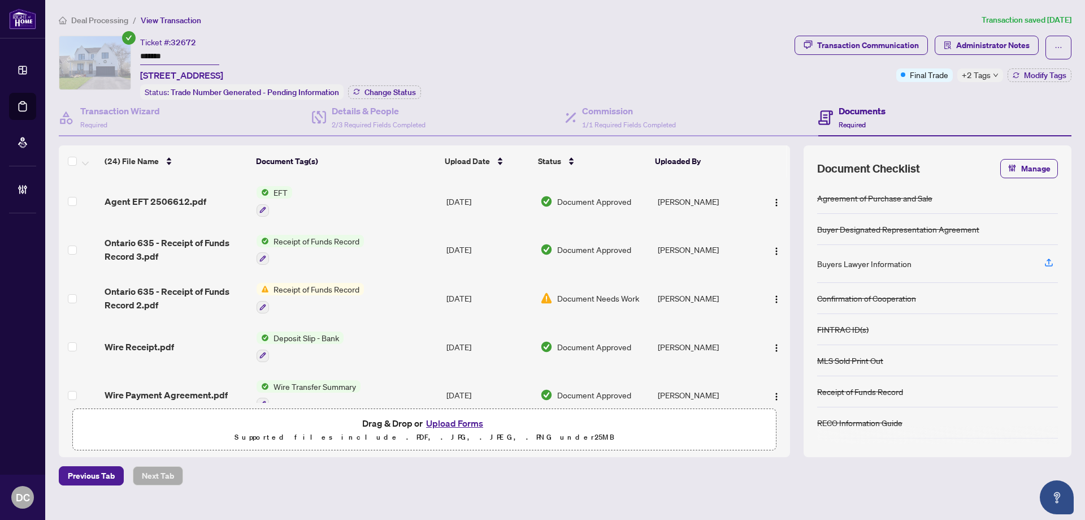
click at [934, 24] on ol "Deal Processing / View Transaction" at bounding box center [518, 20] width 919 height 13
click at [890, 43] on div "Transaction Communication" at bounding box center [868, 45] width 102 height 18
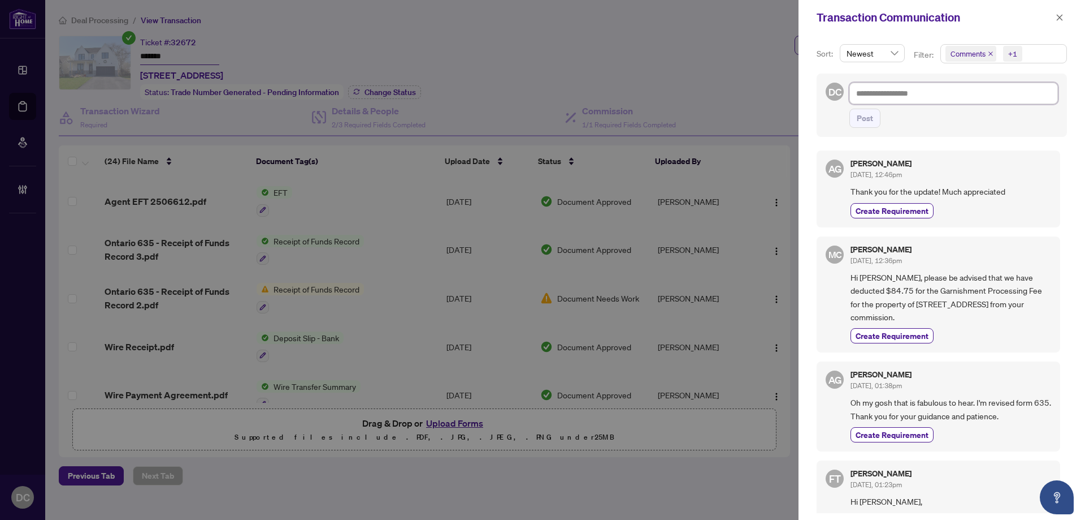
click at [967, 99] on textarea at bounding box center [954, 93] width 209 height 21
paste textarea "**********"
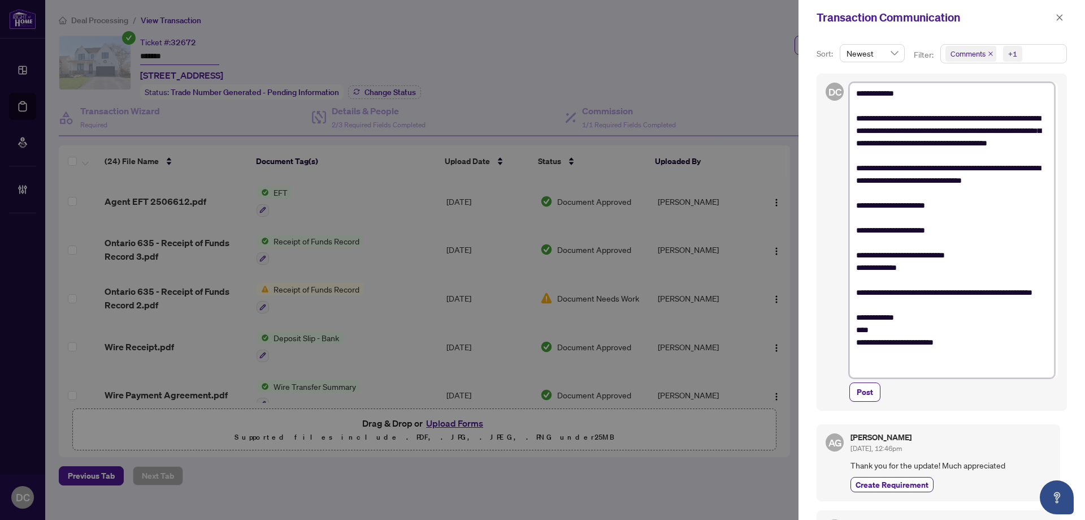
click at [925, 133] on textarea "**********" at bounding box center [952, 230] width 205 height 295
click at [870, 403] on div "**********" at bounding box center [942, 241] width 250 height 337
click at [869, 394] on span "Post" at bounding box center [865, 392] width 16 height 18
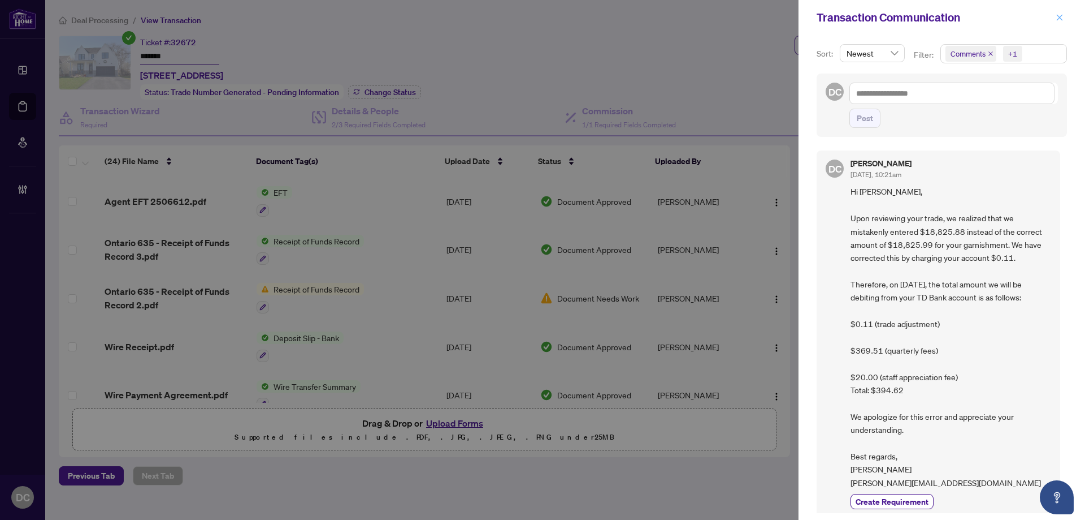
click at [1059, 20] on icon "close" at bounding box center [1060, 18] width 8 height 8
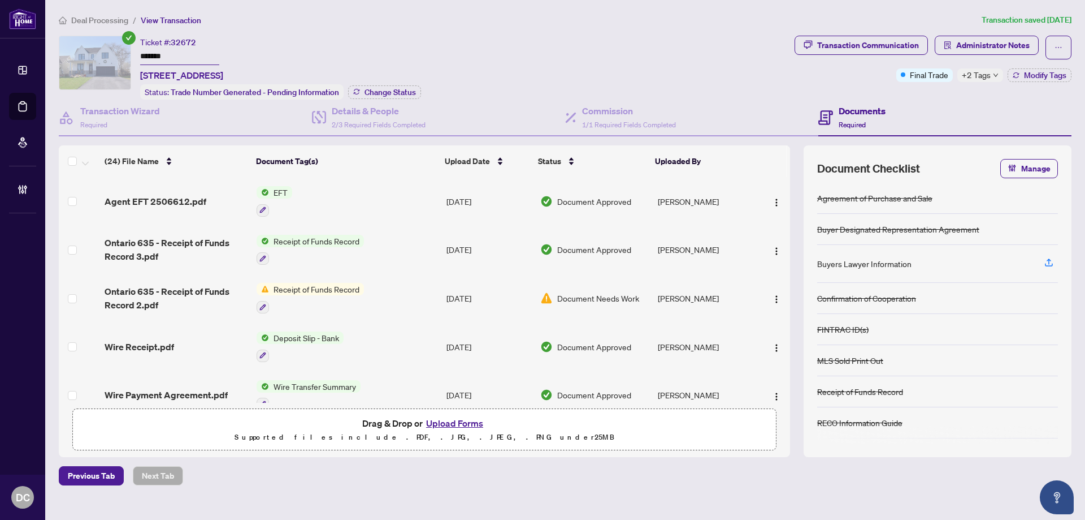
drag, startPoint x: 176, startPoint y: 58, endPoint x: 106, endPoint y: 59, distance: 70.1
click at [106, 59] on div "Ticket #: 32672 ******* [STREET_ADDRESS] Status: Trade Number Generated - Pendi…" at bounding box center [424, 68] width 731 height 64
click at [114, 16] on main "Deal Processing / View Transaction Transaction saved [DATE] Ticket #: 32672 ***…" at bounding box center [565, 260] width 1040 height 520
click at [114, 17] on span "Deal Processing" at bounding box center [99, 20] width 57 height 10
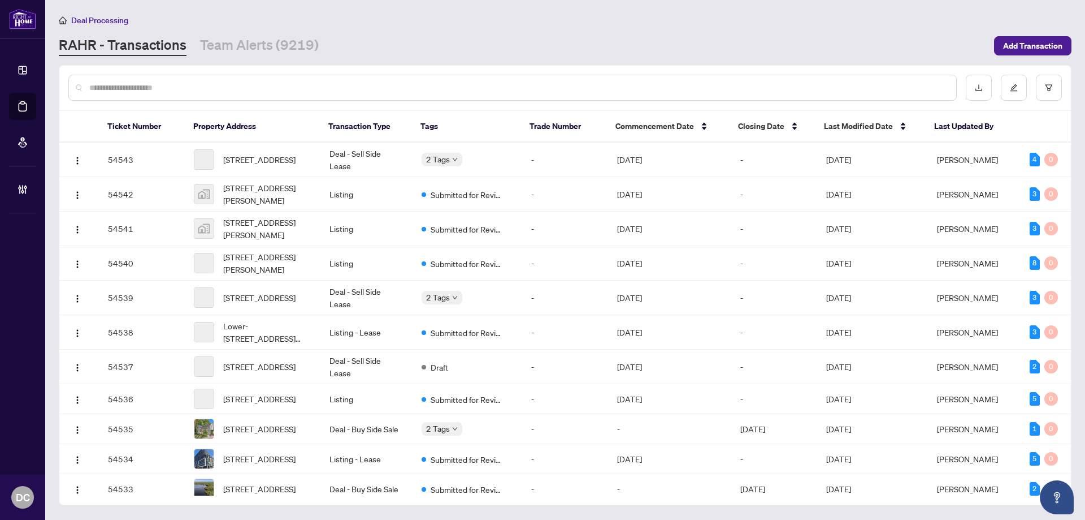
click at [383, 88] on input "text" at bounding box center [518, 87] width 858 height 12
paste input "*******"
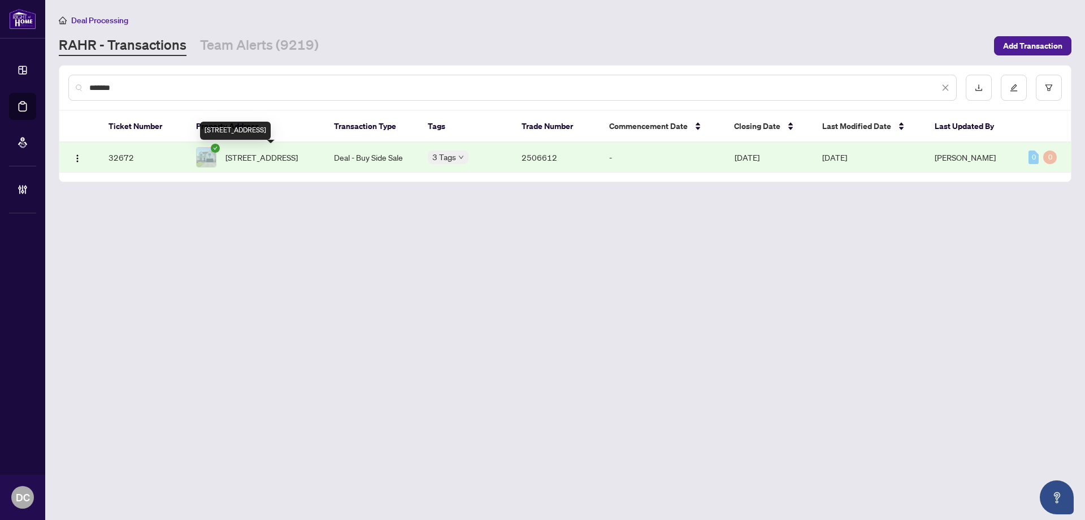
click at [298, 152] on span "[STREET_ADDRESS]" at bounding box center [262, 157] width 72 height 12
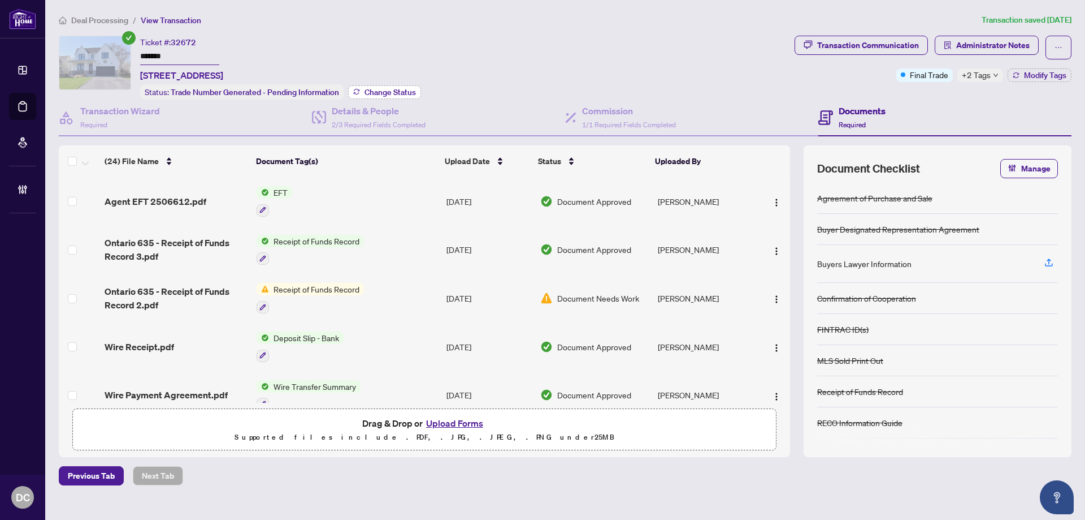
click at [409, 94] on span "Change Status" at bounding box center [390, 92] width 51 height 8
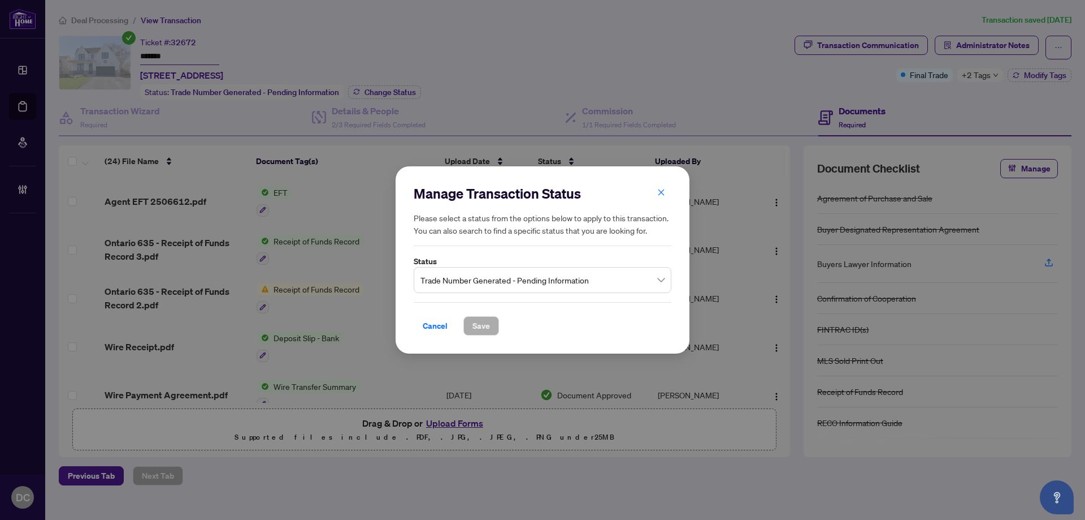
click at [517, 280] on span "Trade Number Generated - Pending Information" at bounding box center [543, 279] width 244 height 21
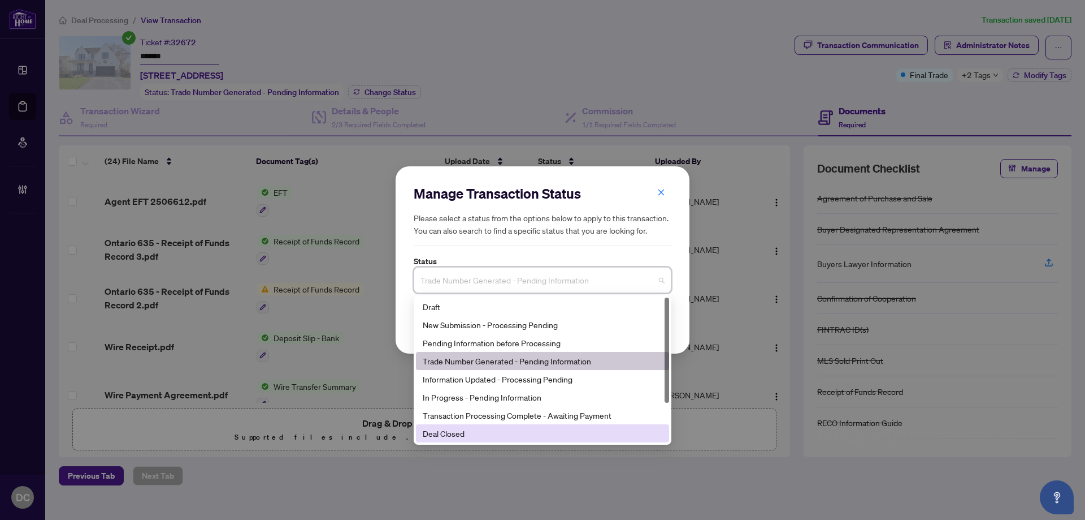
click at [462, 430] on div "Deal Closed" at bounding box center [543, 433] width 240 height 12
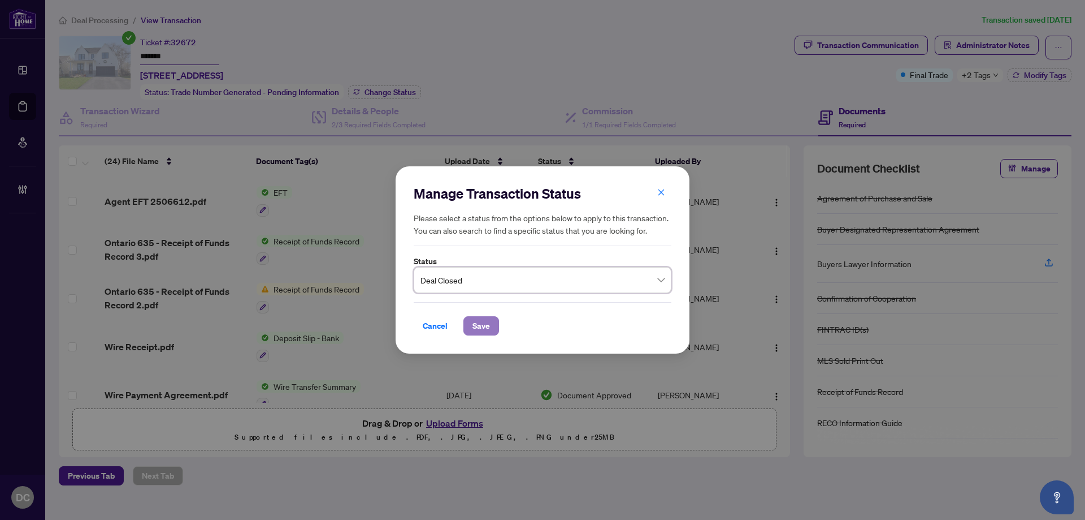
click at [482, 330] on span "Save" at bounding box center [482, 326] width 18 height 18
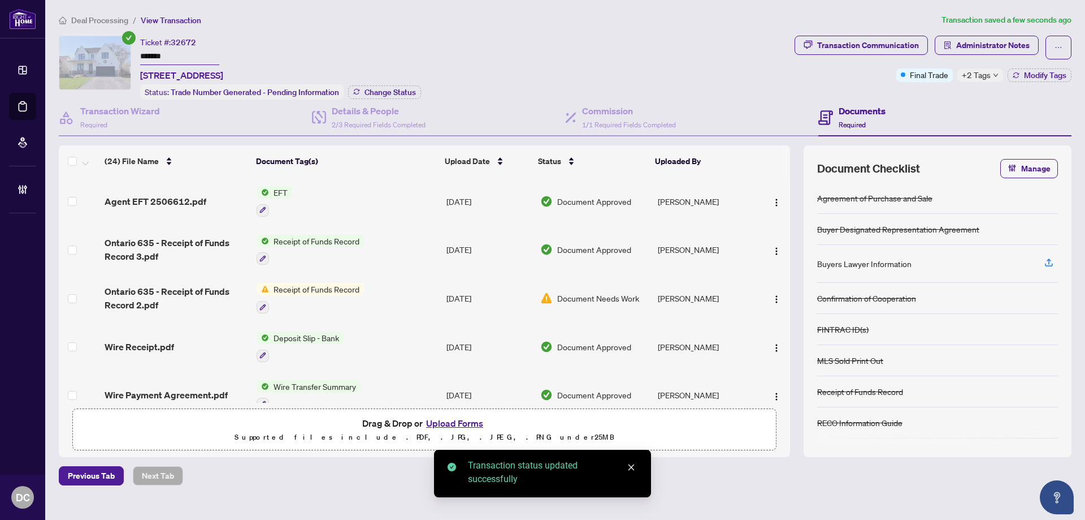
click at [979, 78] on span "+2 Tags" at bounding box center [976, 74] width 29 height 13
click at [937, 101] on div "Documents Required" at bounding box center [945, 117] width 253 height 37
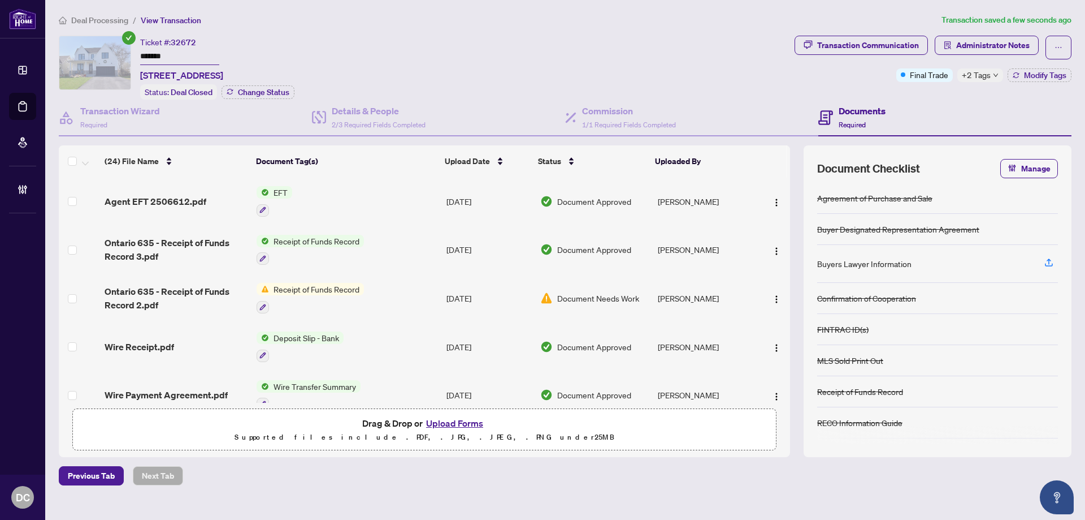
click at [999, 77] on div "+2 Tags" at bounding box center [981, 75] width 46 height 14
click at [877, 44] on div "Transaction Communication" at bounding box center [868, 45] width 102 height 18
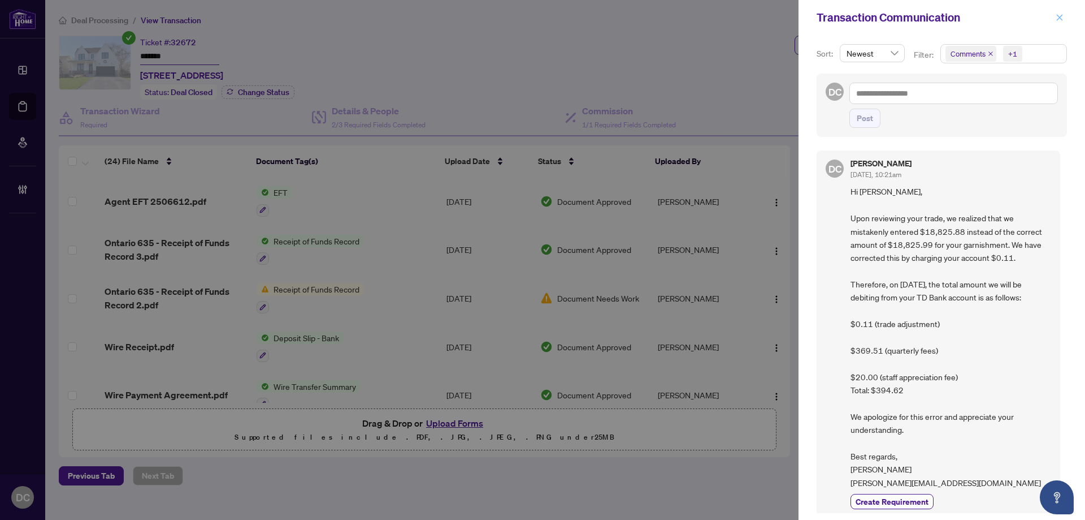
click at [1059, 16] on icon "close" at bounding box center [1060, 17] width 6 height 6
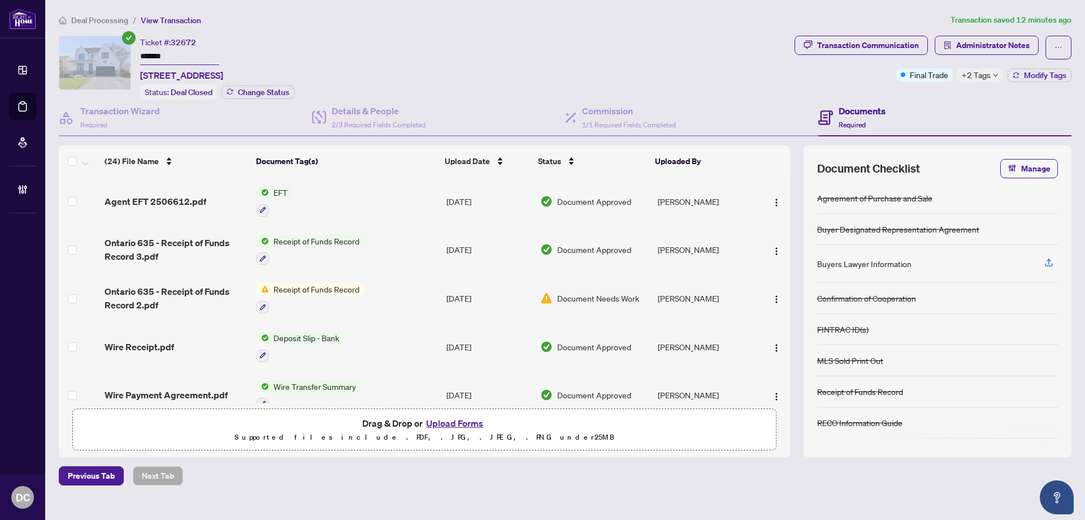
click at [112, 17] on span "Deal Processing" at bounding box center [99, 20] width 57 height 10
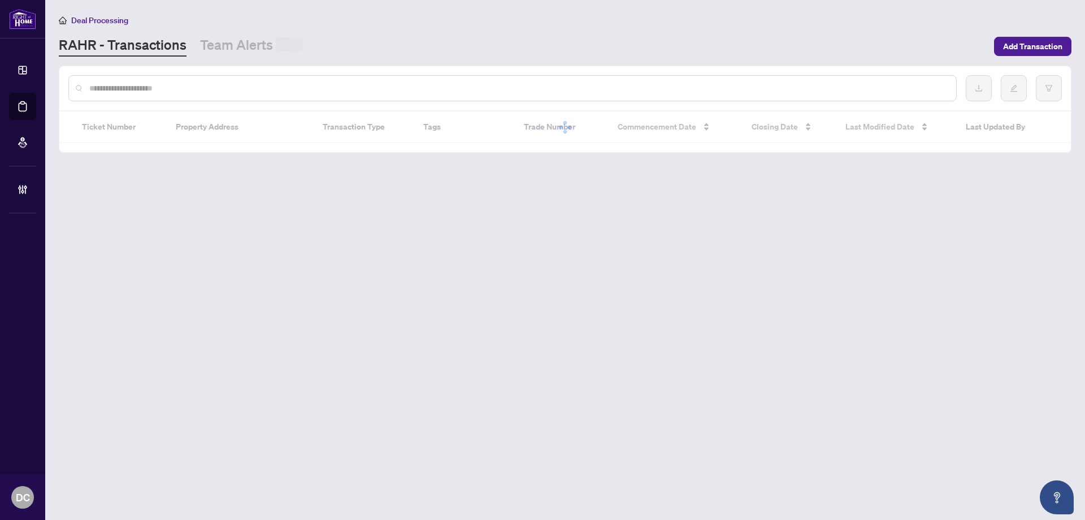
click at [192, 85] on input "text" at bounding box center [518, 88] width 858 height 12
paste input "*****"
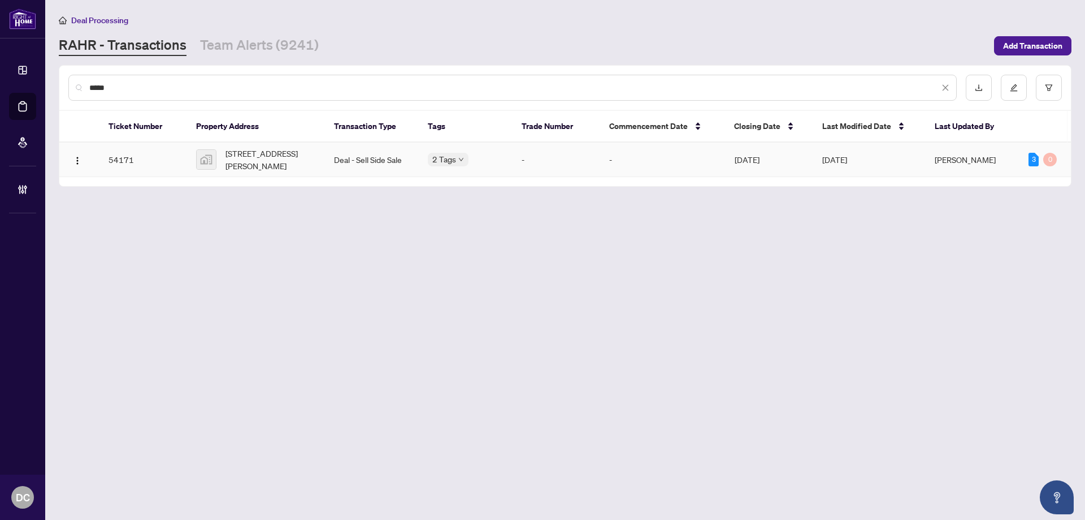
click at [239, 162] on span "[STREET_ADDRESS][PERSON_NAME]" at bounding box center [271, 159] width 90 height 25
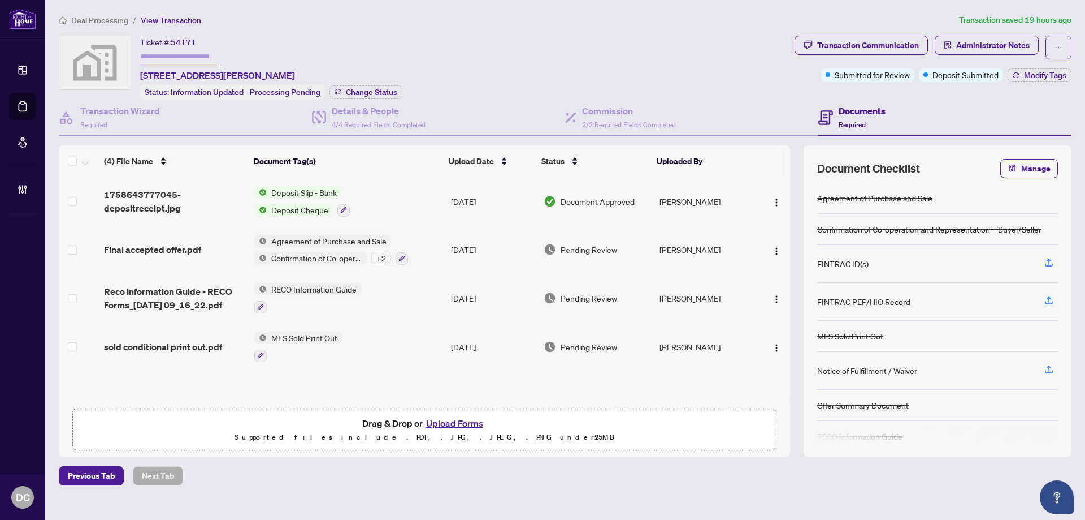
click at [387, 194] on td "Deposit Slip - Bank Deposit Cheque" at bounding box center [348, 201] width 197 height 49
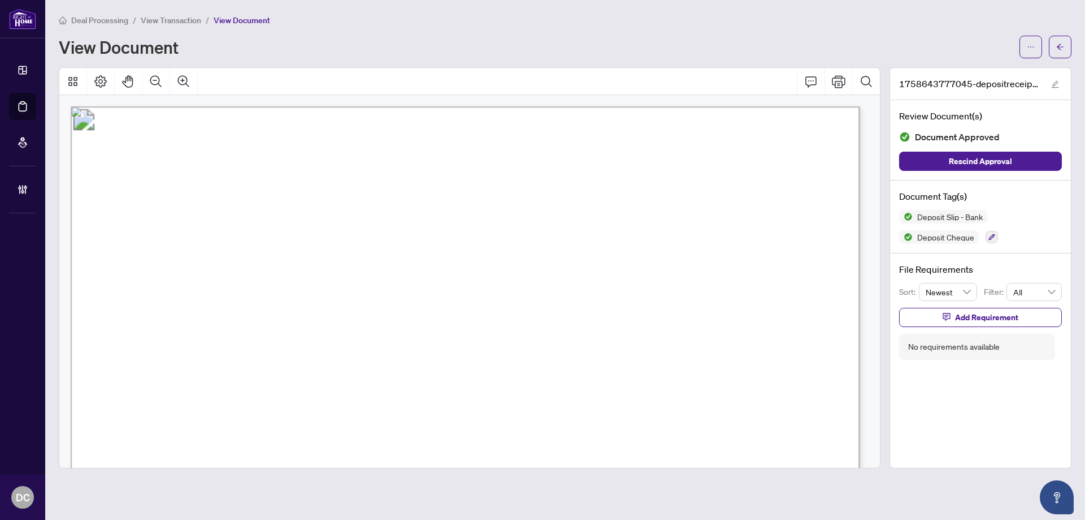
click at [628, 39] on div "View Document" at bounding box center [536, 47] width 954 height 18
click at [1066, 47] on button "button" at bounding box center [1060, 47] width 23 height 23
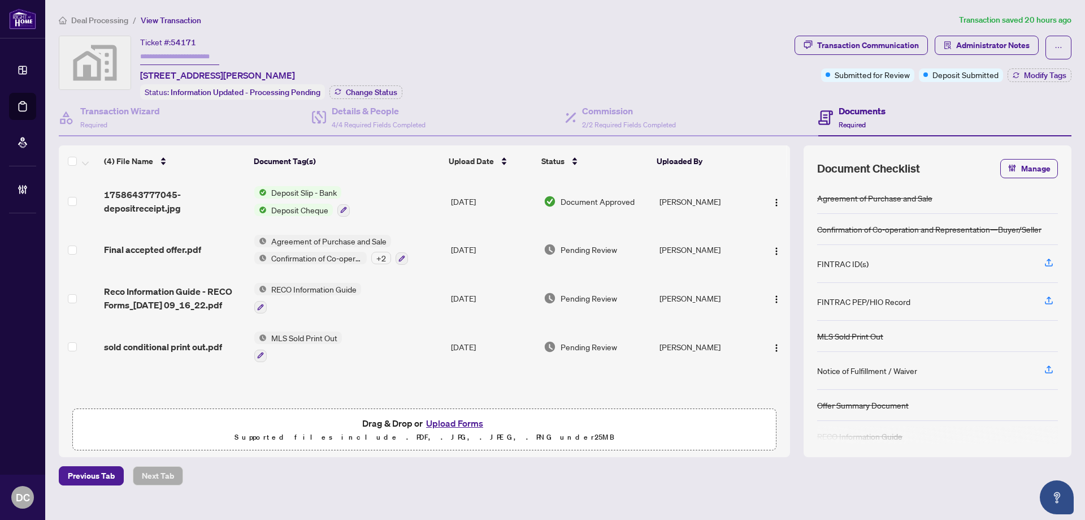
click at [418, 49] on div "Ticket #: 54171 [STREET_ADDRESS][PERSON_NAME] Status: Information Updated - Pro…" at bounding box center [424, 68] width 731 height 64
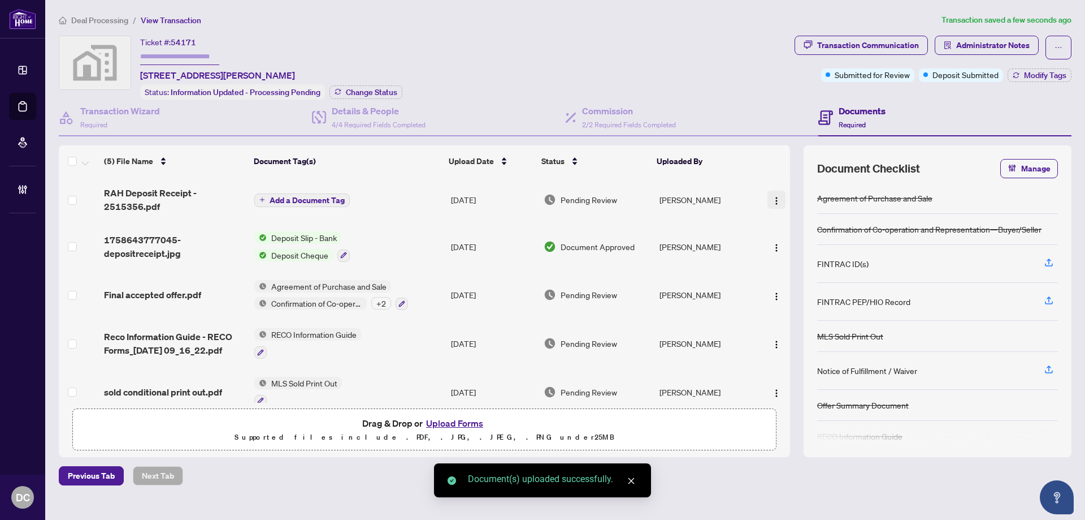
click at [774, 200] on img "button" at bounding box center [776, 200] width 9 height 9
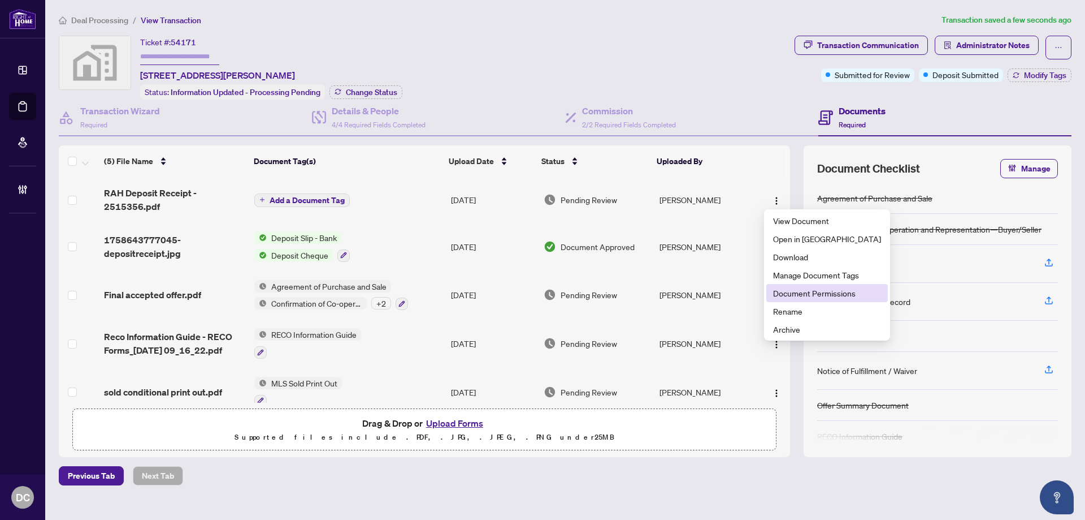
click at [787, 298] on span "Document Permissions" at bounding box center [827, 293] width 108 height 12
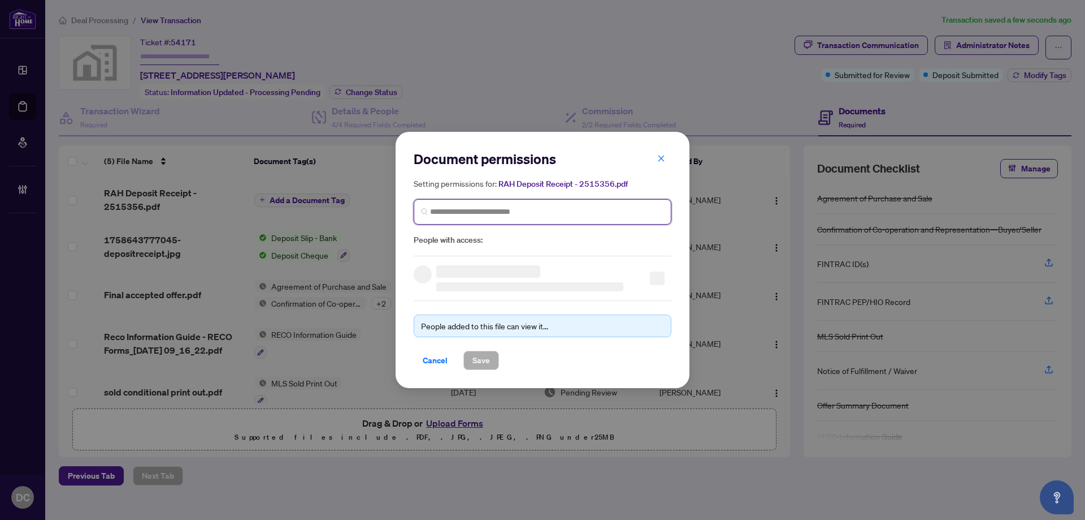
click at [599, 213] on input "search" at bounding box center [547, 212] width 234 height 12
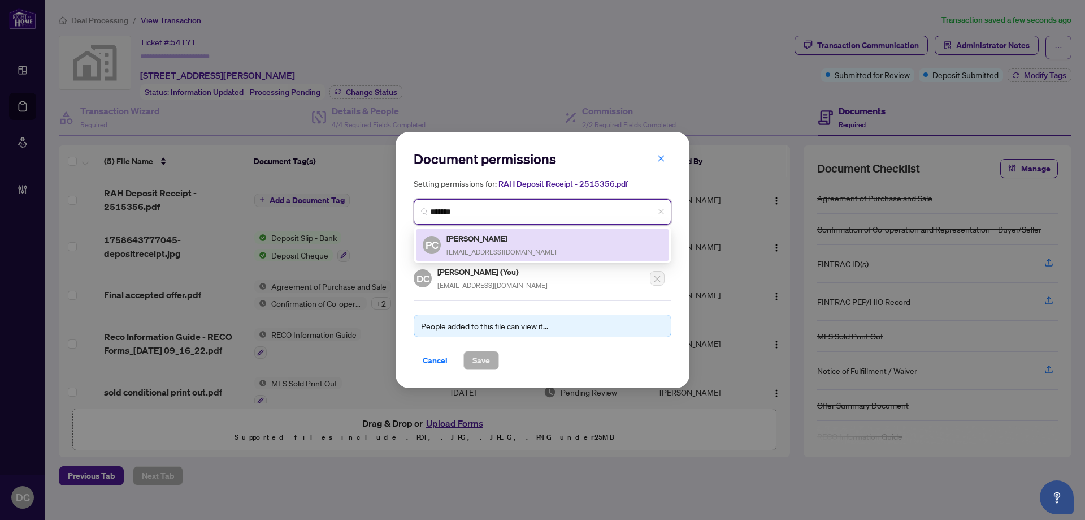
click at [581, 241] on div "PC [PERSON_NAME] [EMAIL_ADDRESS][DOMAIN_NAME]" at bounding box center [543, 245] width 240 height 26
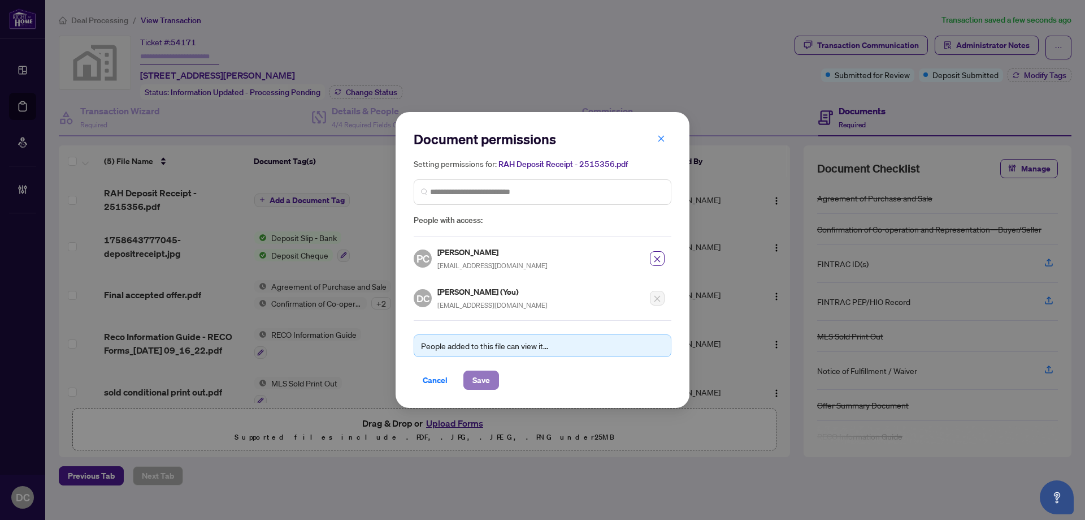
click at [478, 377] on span "Save" at bounding box center [482, 380] width 18 height 18
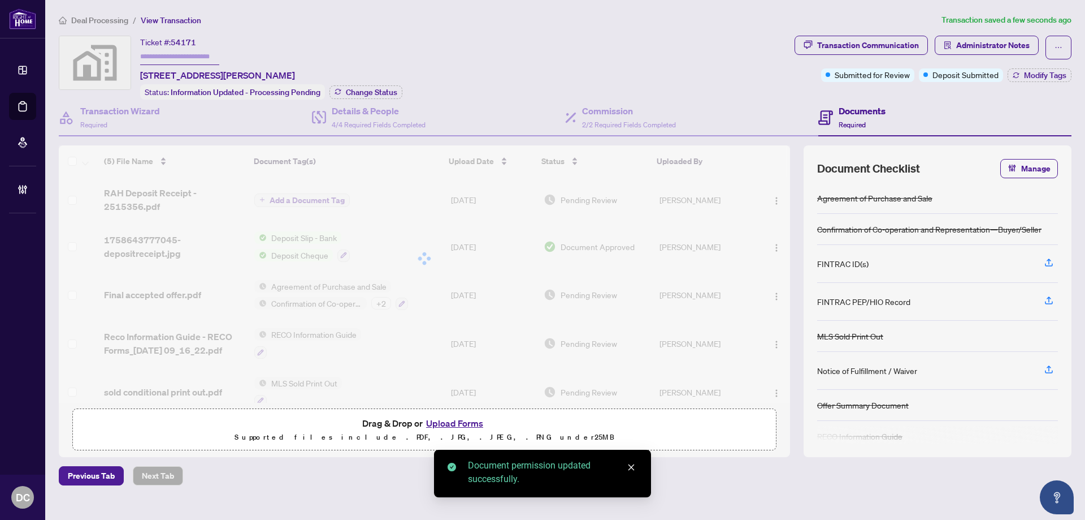
click at [308, 201] on div at bounding box center [424, 258] width 731 height 226
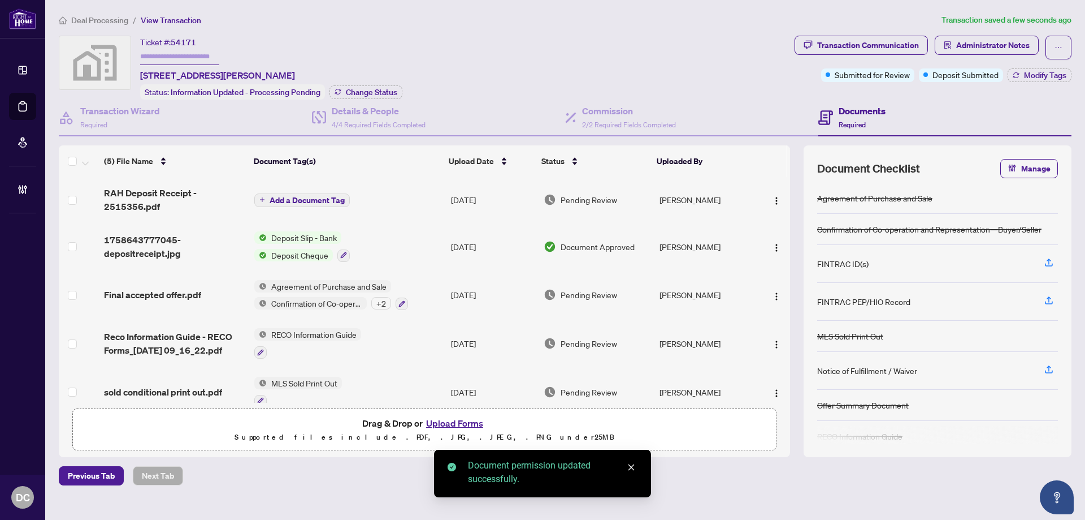
click at [308, 200] on span "Add a Document Tag" at bounding box center [307, 200] width 75 height 8
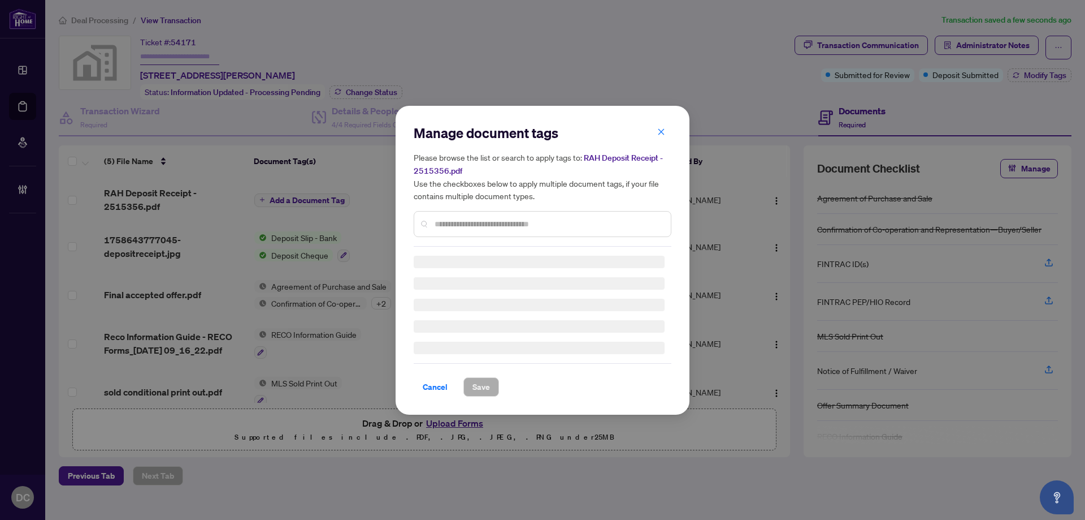
click at [475, 224] on input "text" at bounding box center [548, 224] width 227 height 12
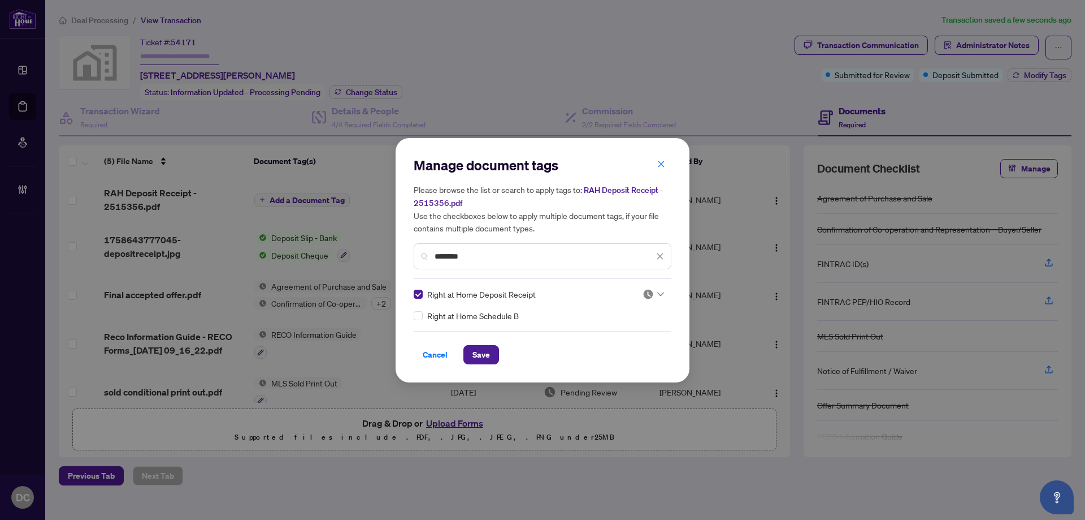
click at [647, 290] on img at bounding box center [648, 293] width 11 height 11
click at [631, 346] on div "Approved" at bounding box center [619, 349] width 72 height 12
click at [477, 350] on span "Save" at bounding box center [482, 354] width 18 height 18
click at [1018, 79] on div "Manage document tags Please browse the list or search to apply tags to: RAH Dep…" at bounding box center [542, 260] width 1085 height 520
click at [1031, 78] on div "Manage document tags Please browse the list or search to apply tags to: RAH Dep…" at bounding box center [542, 260] width 1085 height 520
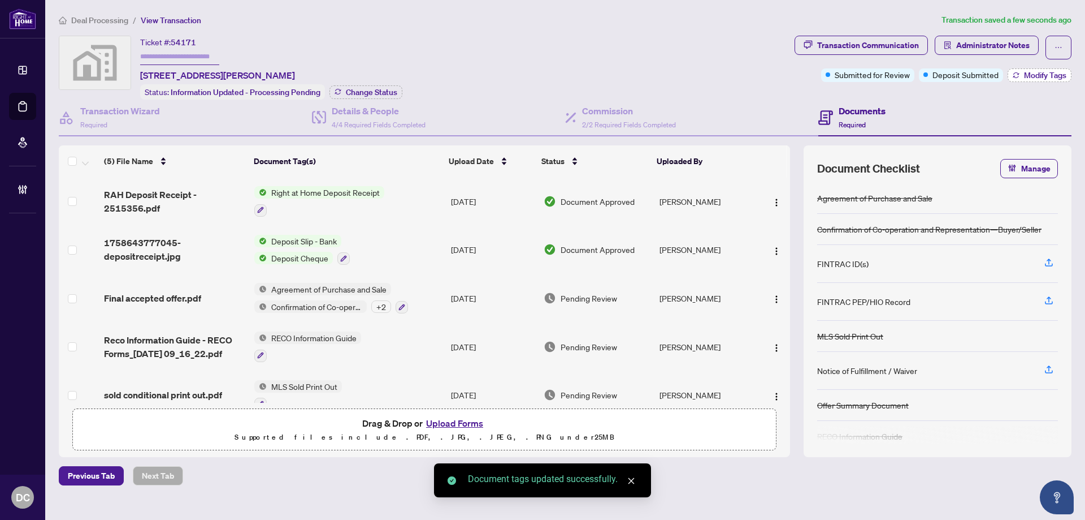
click at [1031, 78] on span "Modify Tags" at bounding box center [1045, 75] width 42 height 8
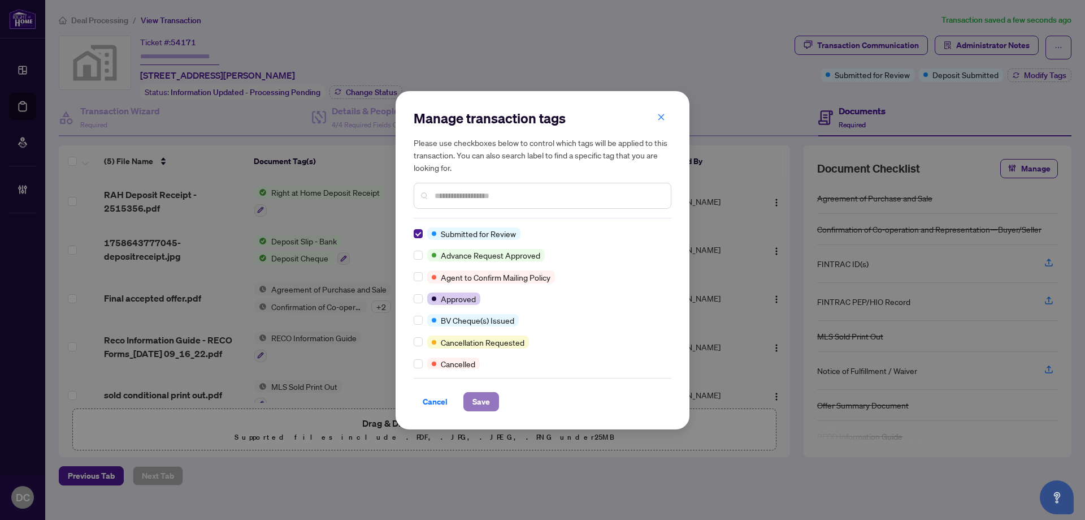
click at [490, 401] on button "Save" at bounding box center [482, 401] width 36 height 19
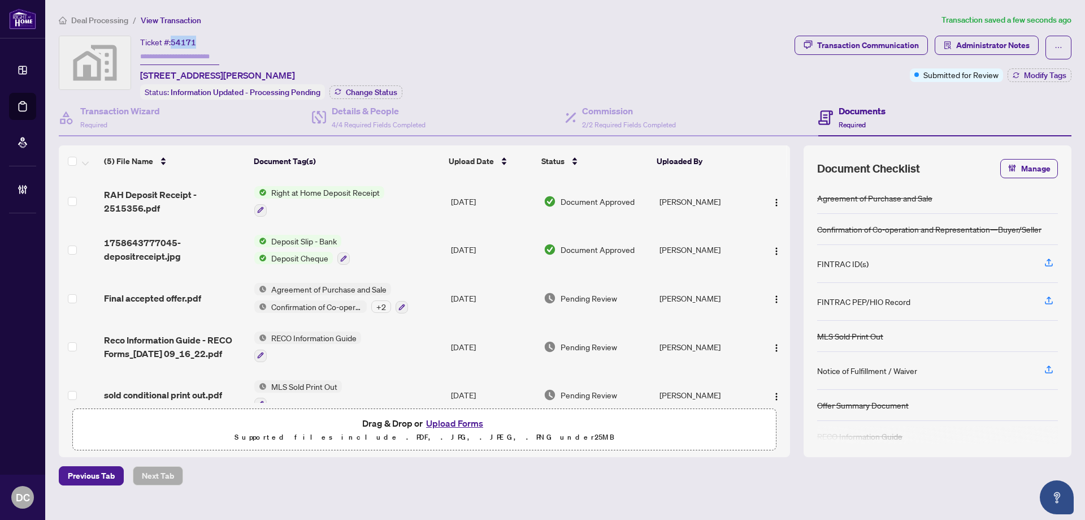
drag, startPoint x: 171, startPoint y: 41, endPoint x: 201, endPoint y: 41, distance: 29.4
click at [201, 41] on div "Ticket #: 54171 [STREET_ADDRESS][PERSON_NAME]" at bounding box center [217, 59] width 155 height 46
copy div "54171"
click at [104, 19] on span "Deal Processing" at bounding box center [99, 20] width 57 height 10
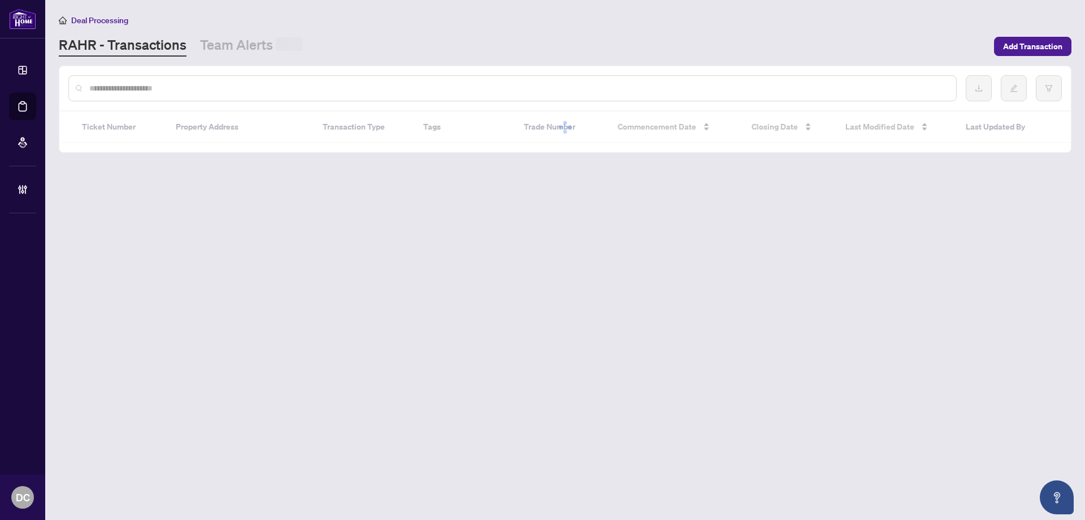
click at [289, 94] on div at bounding box center [512, 88] width 889 height 26
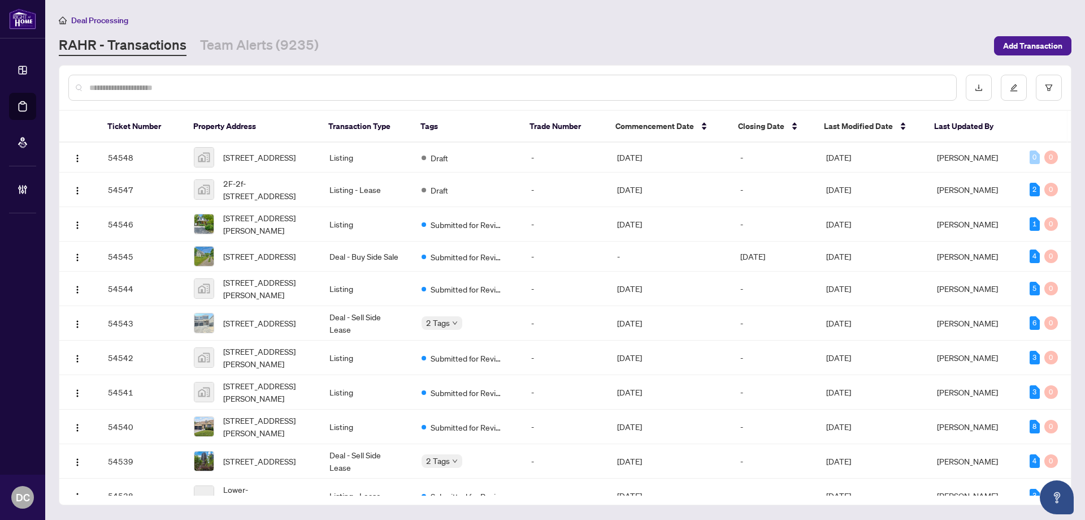
click at [291, 87] on input "text" at bounding box center [518, 87] width 858 height 12
paste input "*****"
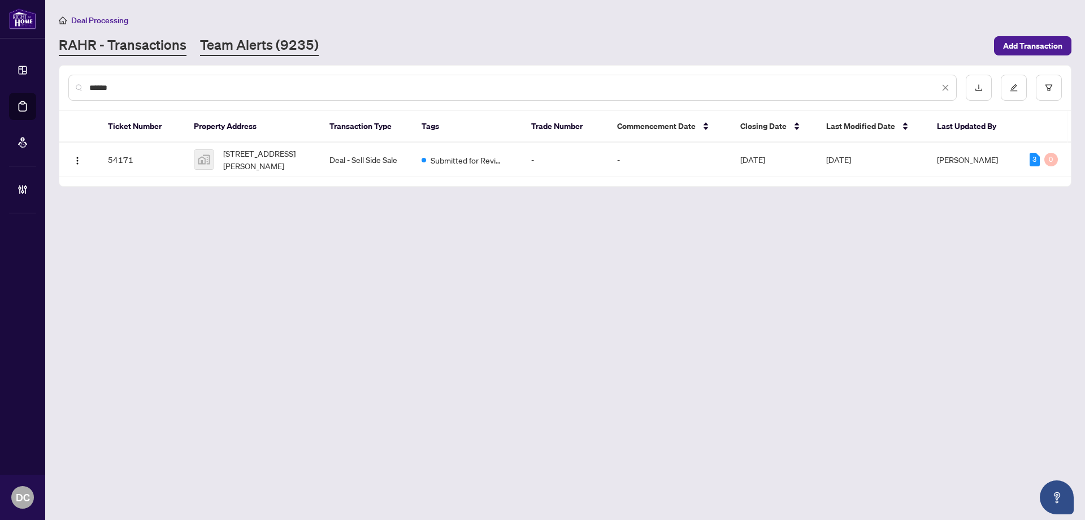
click at [265, 45] on link "Team Alerts (9235)" at bounding box center [259, 46] width 119 height 20
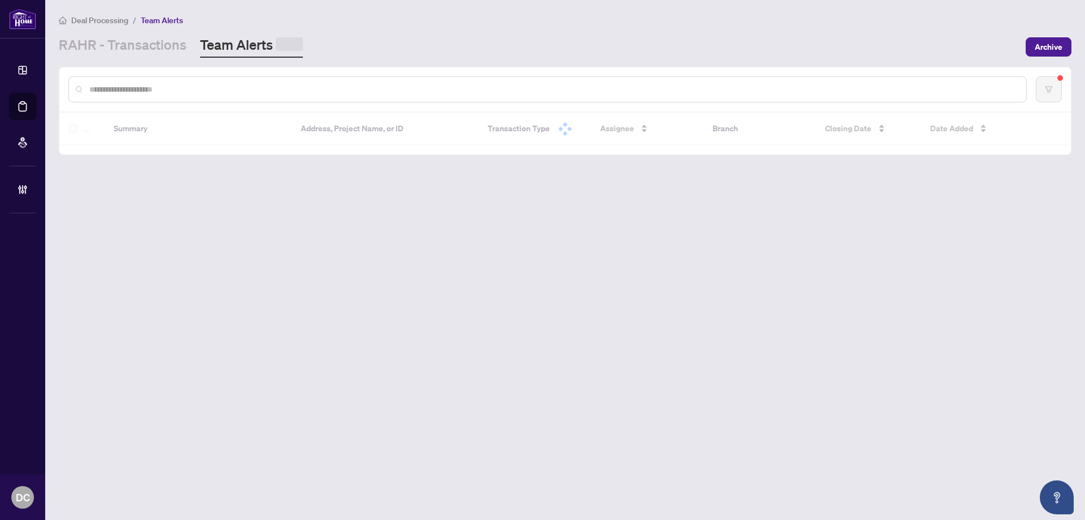
click at [283, 88] on input "text" at bounding box center [553, 89] width 928 height 12
paste input "*****"
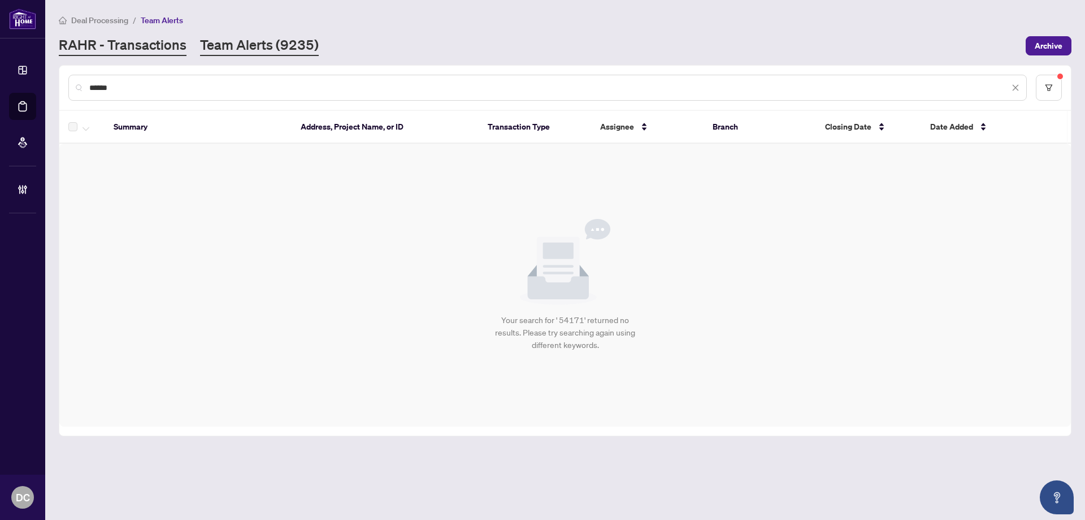
click at [154, 47] on link "RAHR - Transactions" at bounding box center [123, 46] width 128 height 20
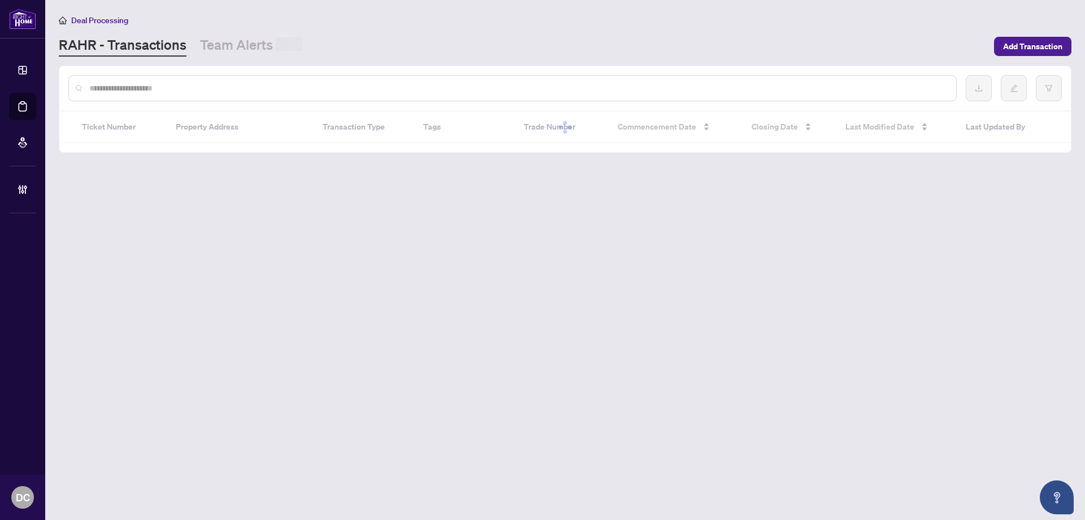
click at [148, 84] on input "text" at bounding box center [518, 88] width 858 height 12
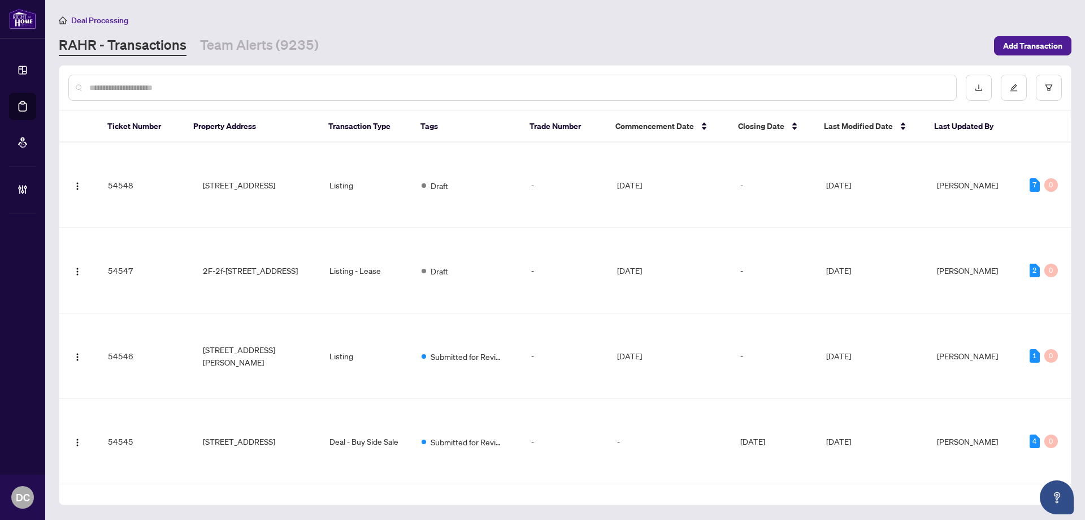
paste input "*****"
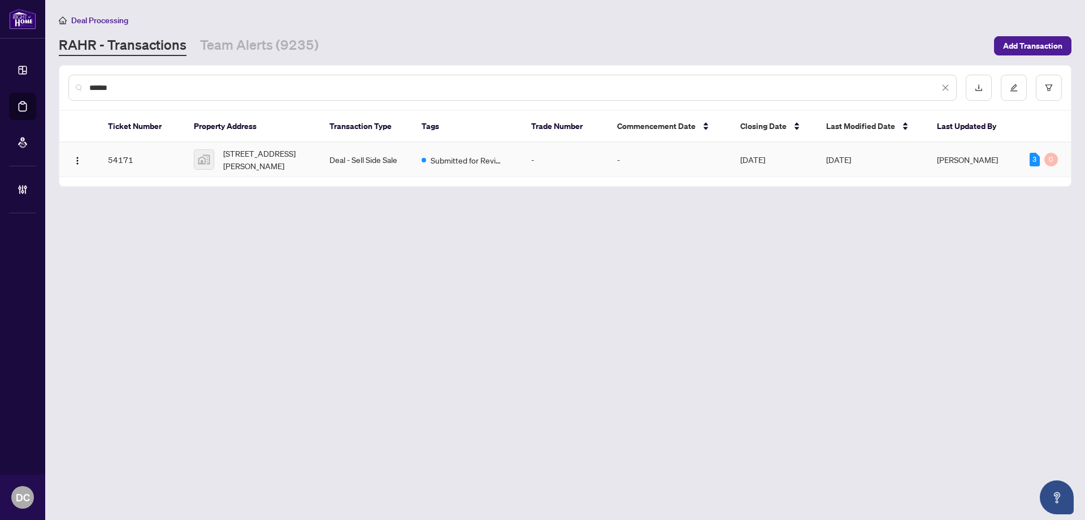
click at [348, 158] on td "Deal - Sell Side Sale" at bounding box center [367, 159] width 92 height 34
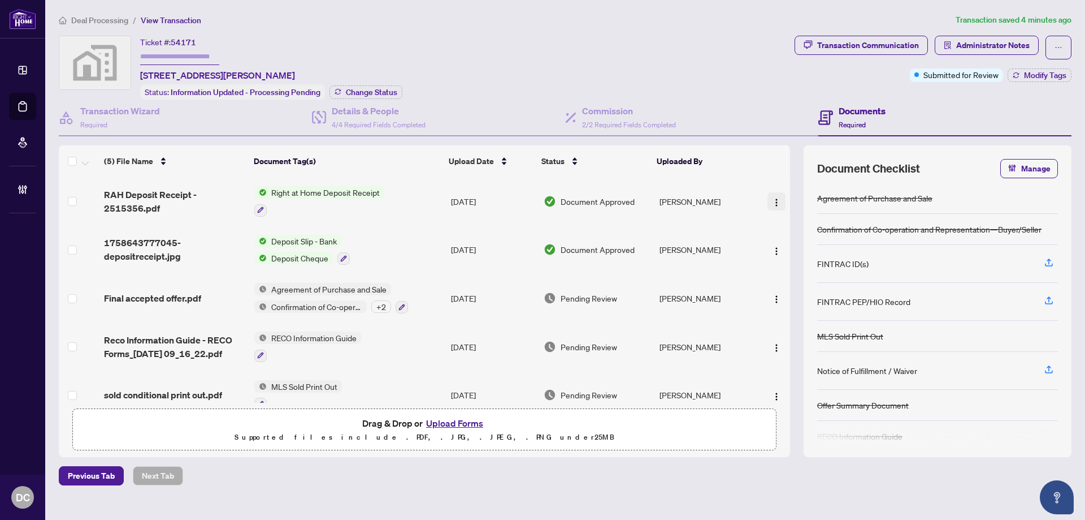
click at [779, 201] on button "button" at bounding box center [777, 201] width 18 height 18
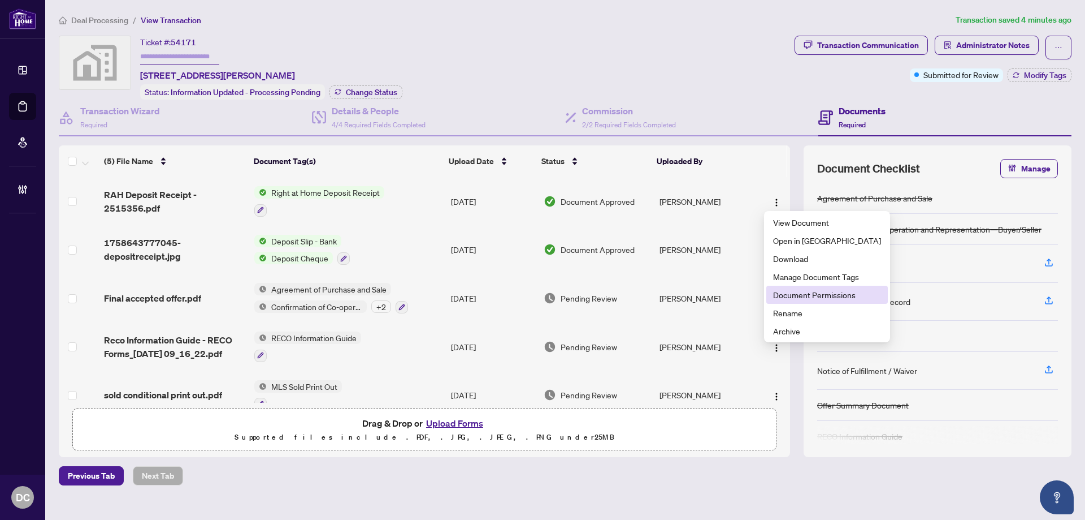
click at [816, 299] on span "Document Permissions" at bounding box center [827, 294] width 108 height 12
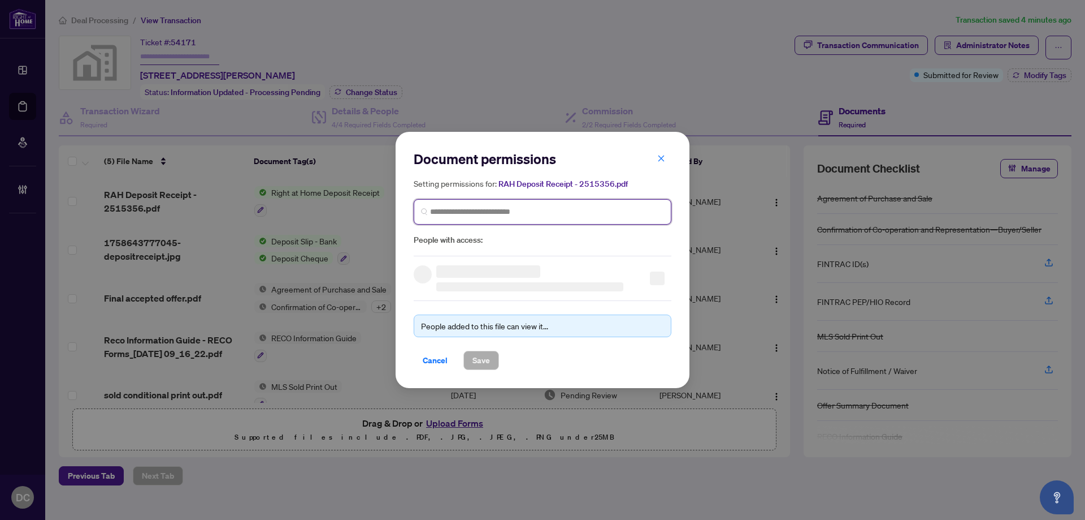
click at [518, 208] on input "search" at bounding box center [547, 212] width 234 height 12
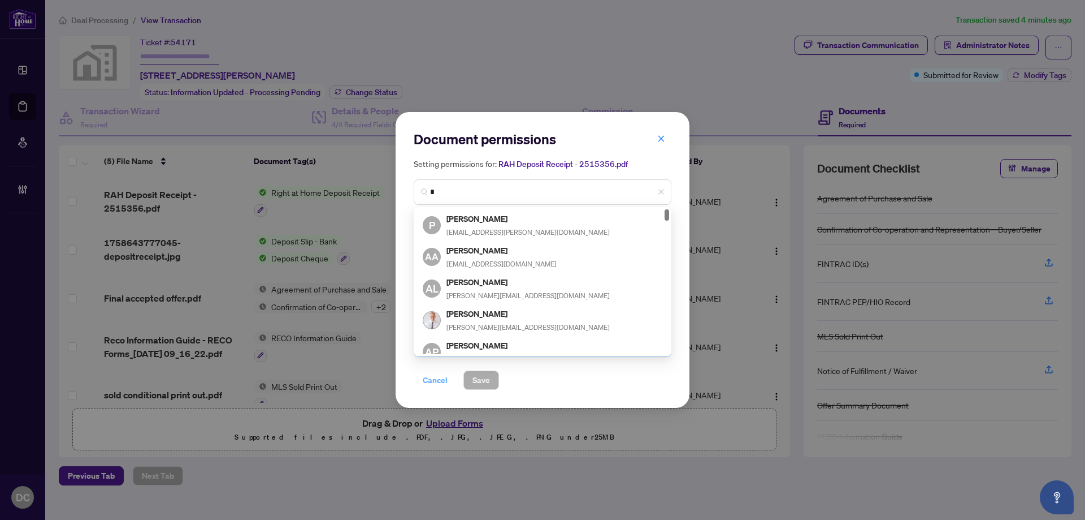
click at [441, 378] on span "Cancel" at bounding box center [435, 380] width 25 height 18
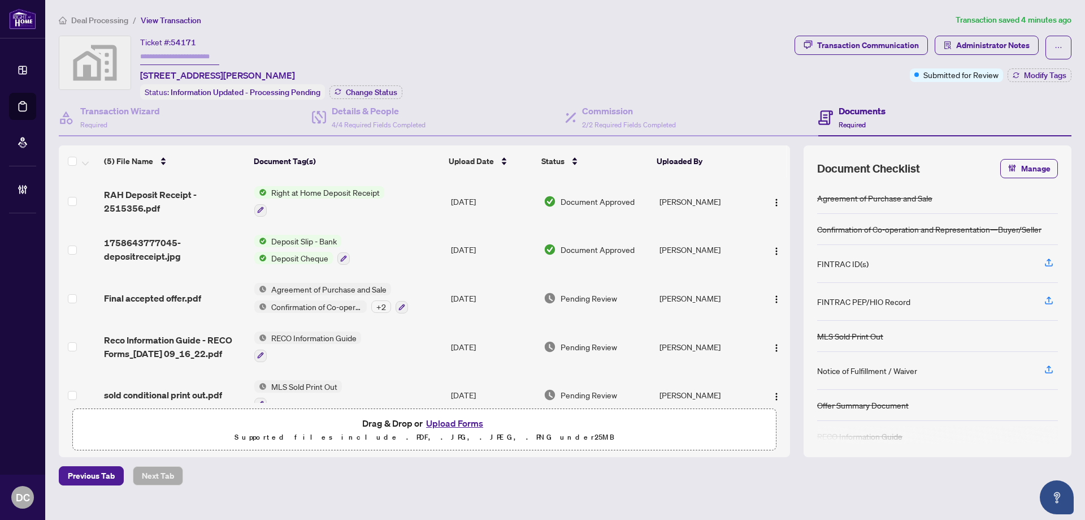
click at [901, 57] on span "Transaction Communication" at bounding box center [861, 48] width 133 height 24
click at [890, 50] on div "Transaction Communication" at bounding box center [868, 45] width 102 height 18
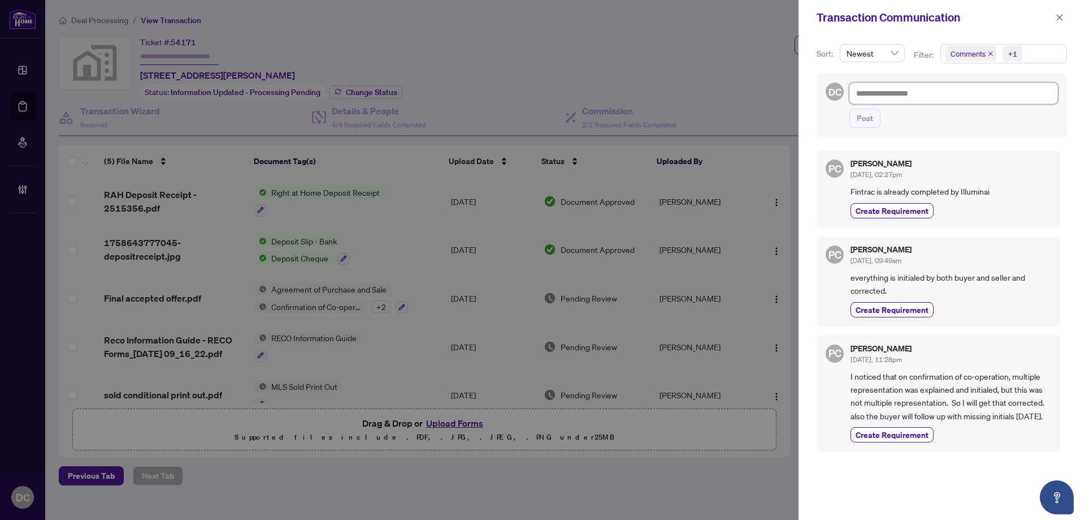
click at [904, 96] on textarea at bounding box center [954, 93] width 209 height 21
paste textarea "**********"
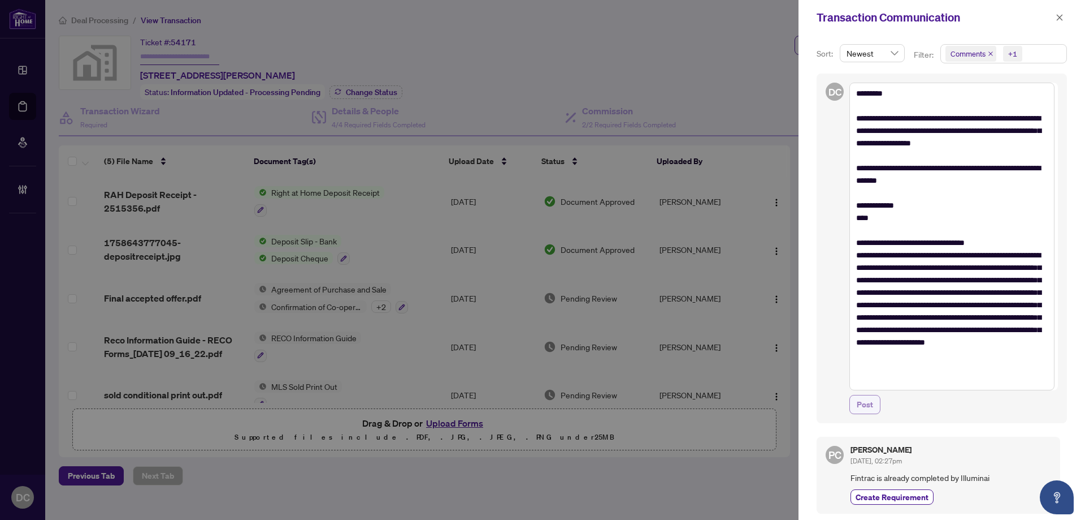
click at [865, 409] on span "Post" at bounding box center [865, 404] width 16 height 18
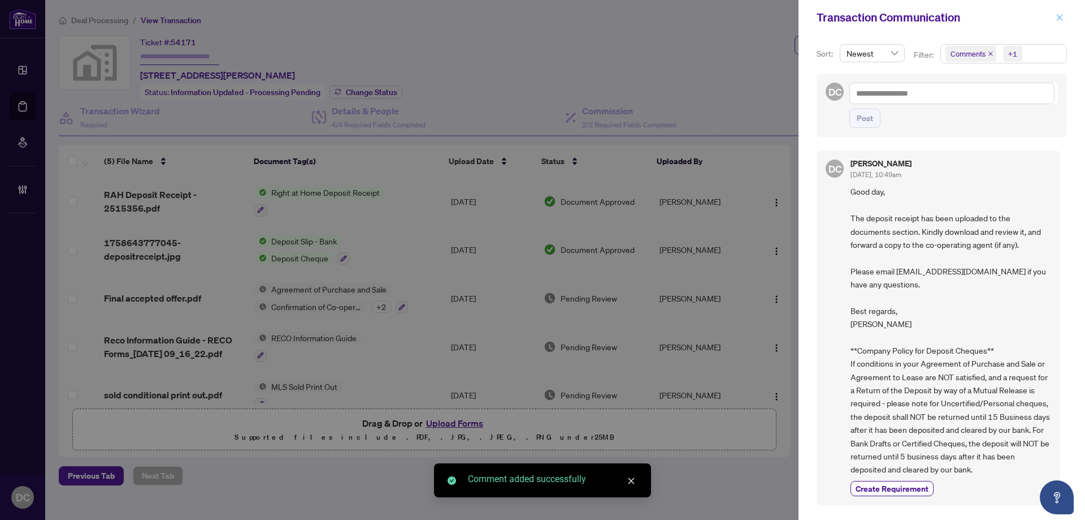
click at [1061, 17] on icon "close" at bounding box center [1060, 17] width 6 height 6
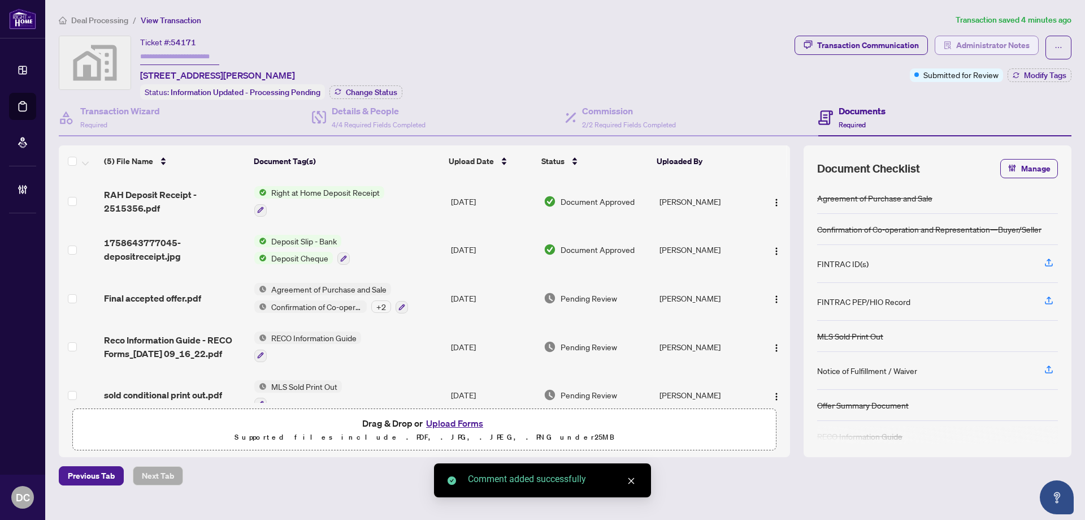
click at [1027, 49] on span "Administrator Notes" at bounding box center [992, 45] width 73 height 18
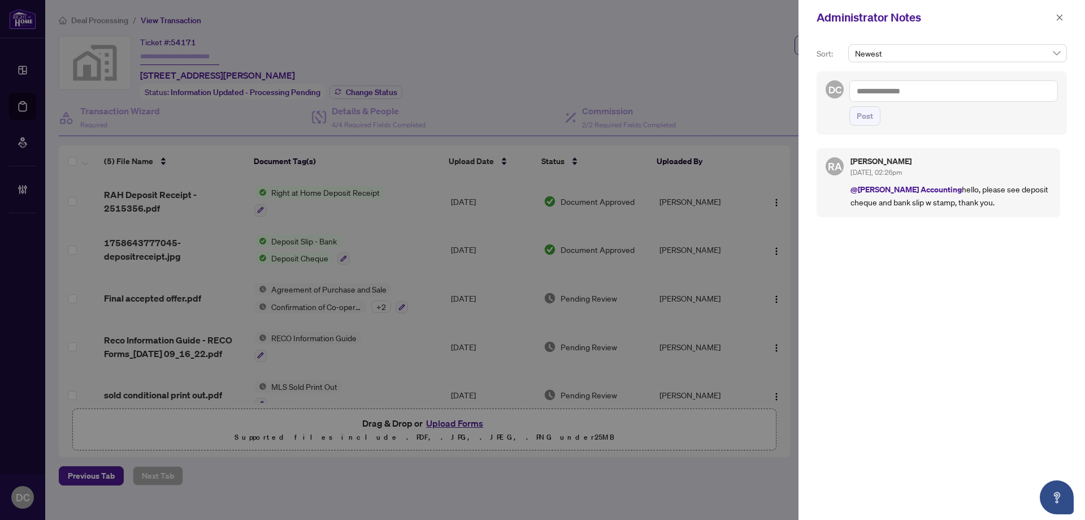
click at [907, 89] on textarea at bounding box center [954, 90] width 209 height 21
paste textarea "**********"
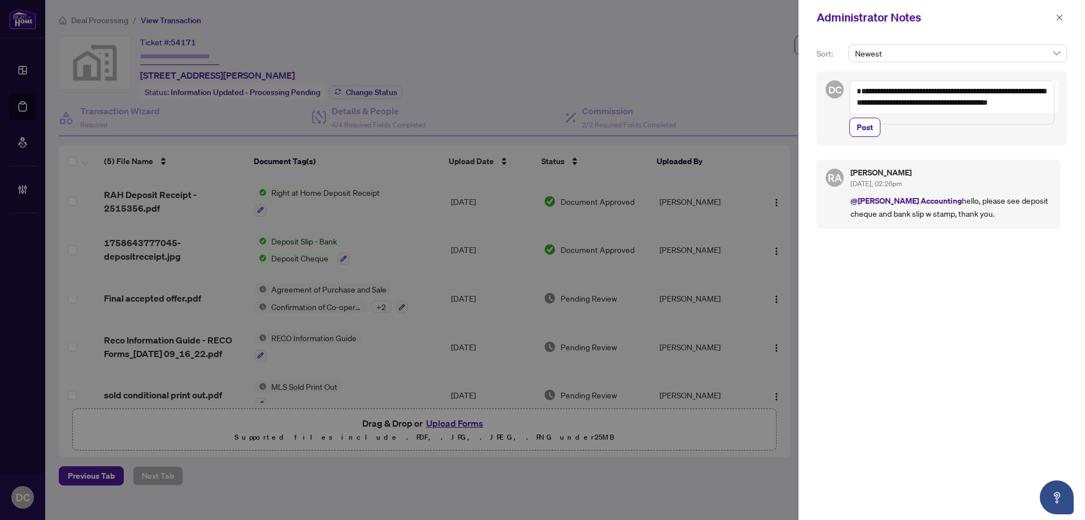
click at [977, 357] on div "[PERSON_NAME] [DATE], 02:26pm @[PERSON_NAME] Accounting hello, please see depos…" at bounding box center [942, 337] width 250 height 368
drag, startPoint x: 864, startPoint y: 92, endPoint x: 830, endPoint y: 89, distance: 34.0
click at [830, 89] on div "**********" at bounding box center [942, 108] width 250 height 75
drag, startPoint x: 959, startPoint y: 92, endPoint x: 986, endPoint y: 93, distance: 27.2
click at [986, 92] on textarea "**********" at bounding box center [952, 102] width 205 height 44
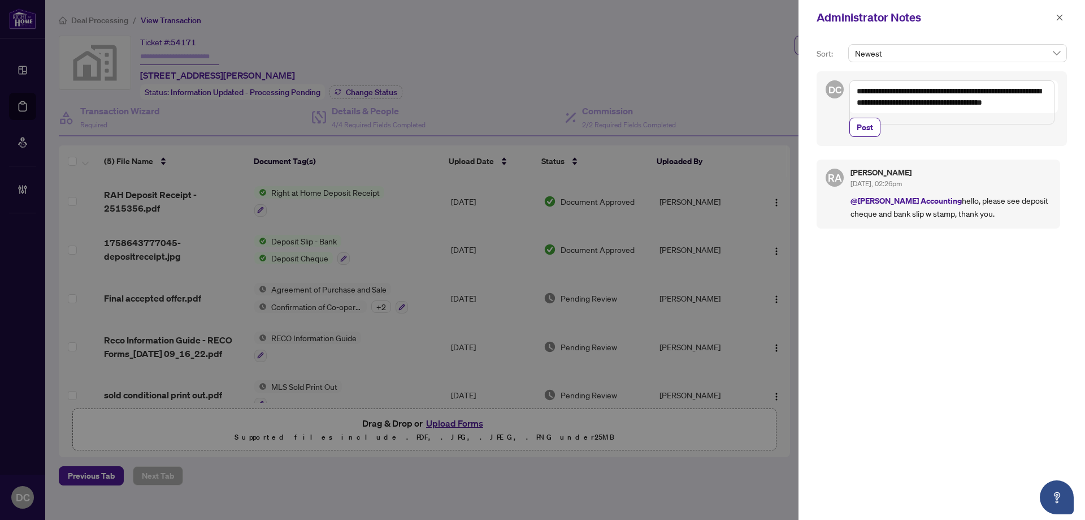
click at [894, 106] on textarea "**********" at bounding box center [952, 102] width 205 height 44
drag, startPoint x: 890, startPoint y: 106, endPoint x: 912, endPoint y: 109, distance: 22.2
click at [890, 106] on textarea "**********" at bounding box center [952, 102] width 205 height 44
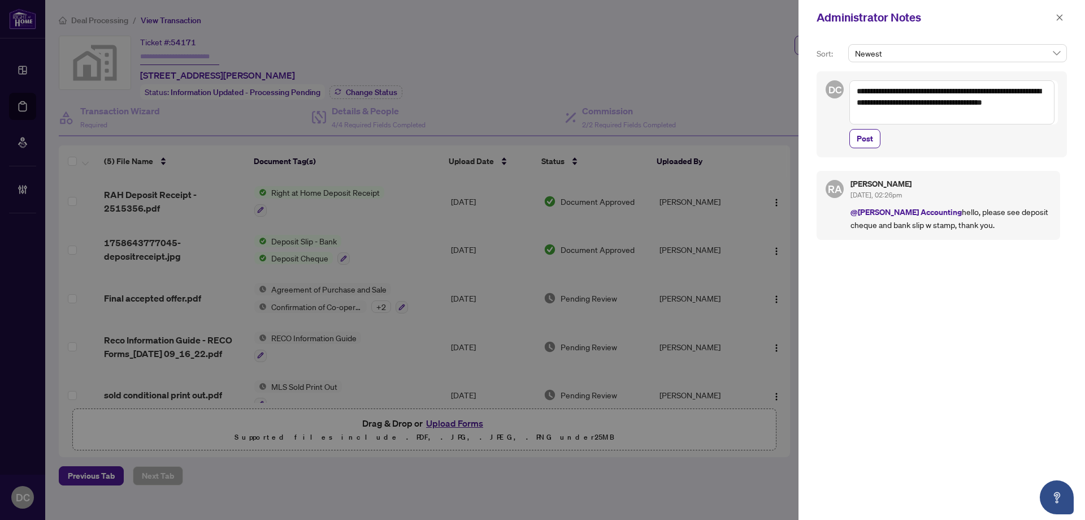
drag, startPoint x: 1001, startPoint y: 116, endPoint x: 799, endPoint y: 82, distance: 204.6
click at [799, 82] on div "**********" at bounding box center [942, 277] width 287 height 484
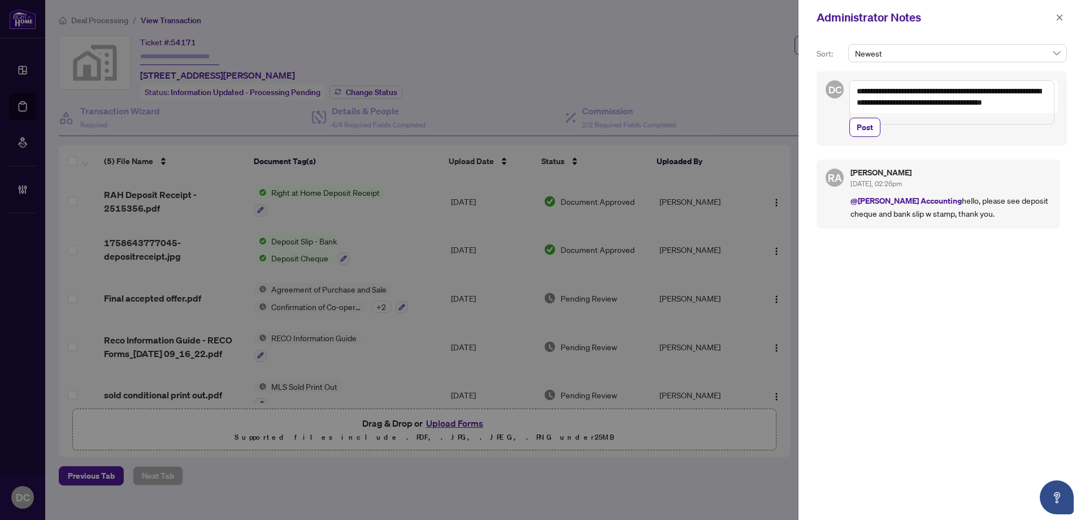
click at [1047, 103] on textarea "**********" at bounding box center [952, 102] width 205 height 44
click at [1045, 104] on textarea "**********" at bounding box center [952, 102] width 205 height 44
drag, startPoint x: 1045, startPoint y: 103, endPoint x: 1048, endPoint y: 110, distance: 6.8
click at [1048, 110] on textarea "**********" at bounding box center [952, 102] width 205 height 44
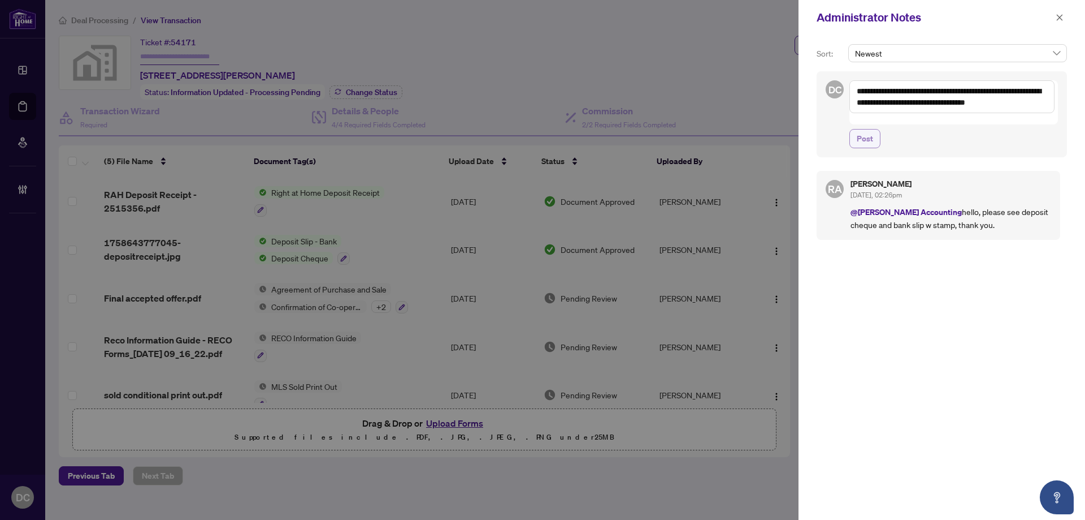
click at [868, 129] on span "Post" at bounding box center [865, 138] width 16 height 18
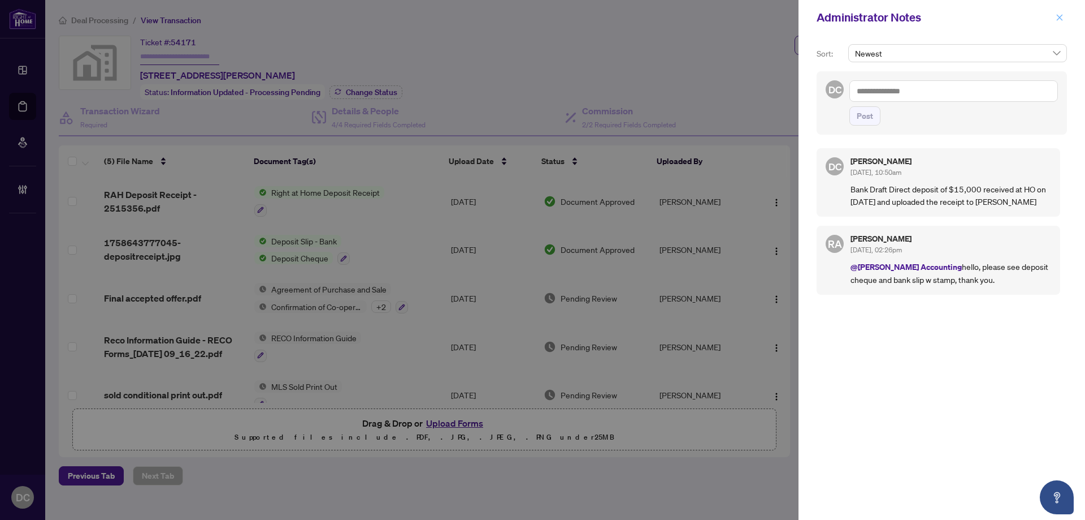
click at [1058, 19] on icon "close" at bounding box center [1060, 18] width 8 height 8
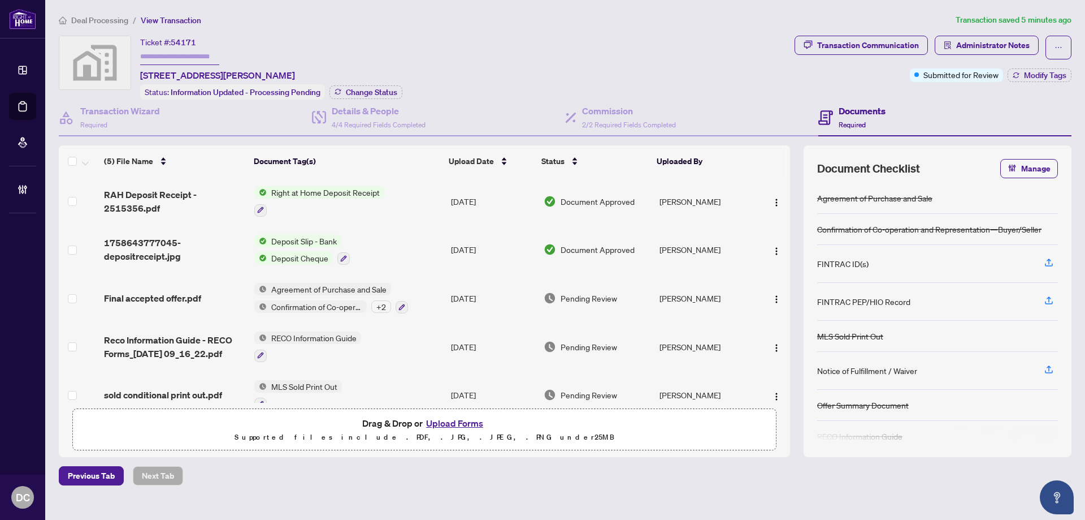
click at [105, 20] on span "Deal Processing" at bounding box center [99, 20] width 57 height 10
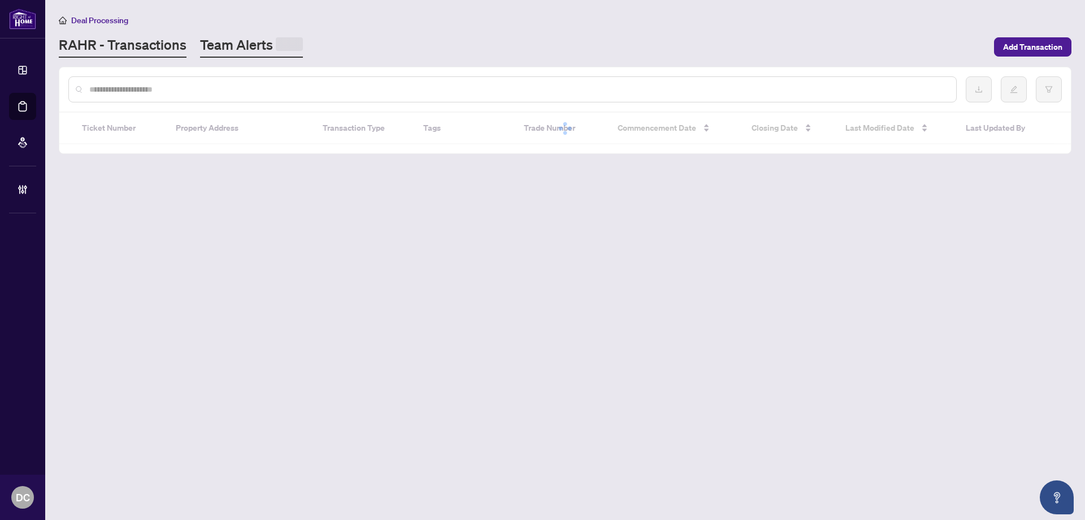
click at [232, 51] on link "Team Alerts" at bounding box center [251, 47] width 103 height 22
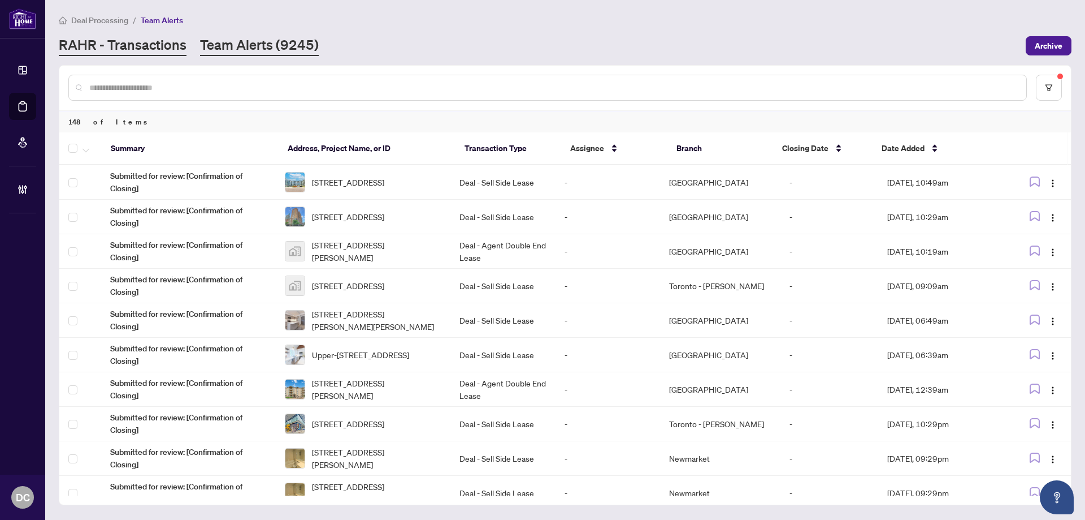
click at [159, 46] on link "RAHR - Transactions" at bounding box center [123, 46] width 128 height 20
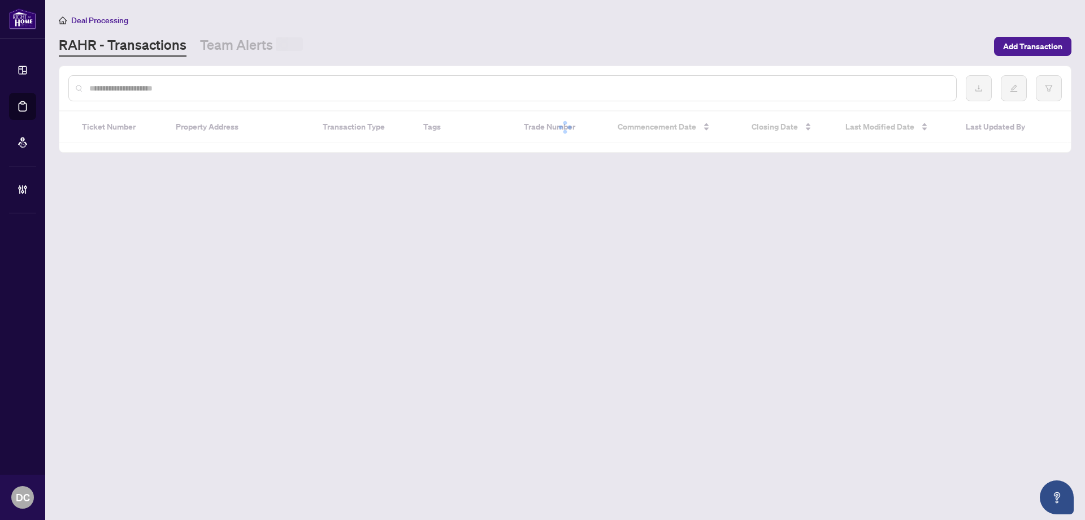
click at [176, 91] on input "text" at bounding box center [518, 88] width 858 height 12
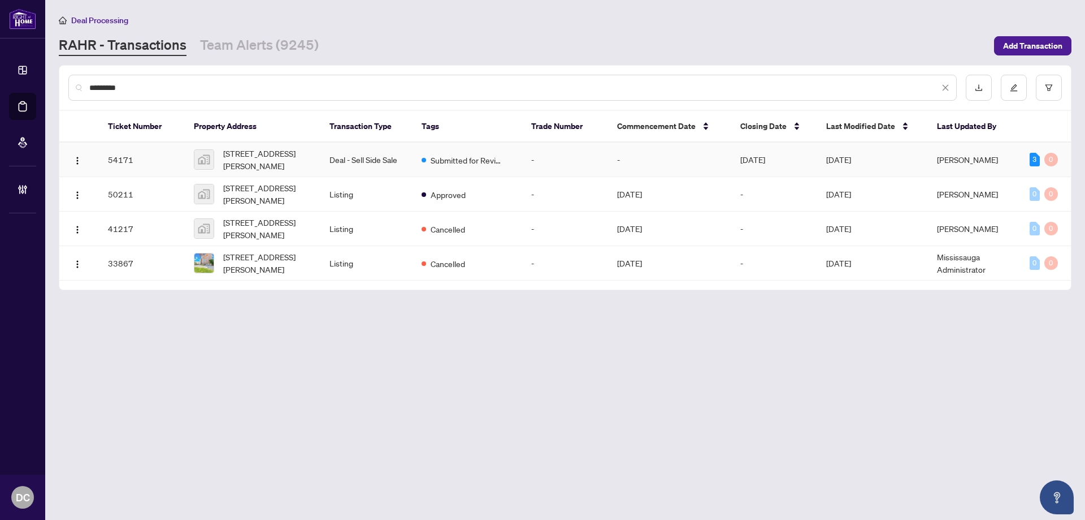
click at [761, 161] on td "[DATE]" at bounding box center [774, 159] width 86 height 34
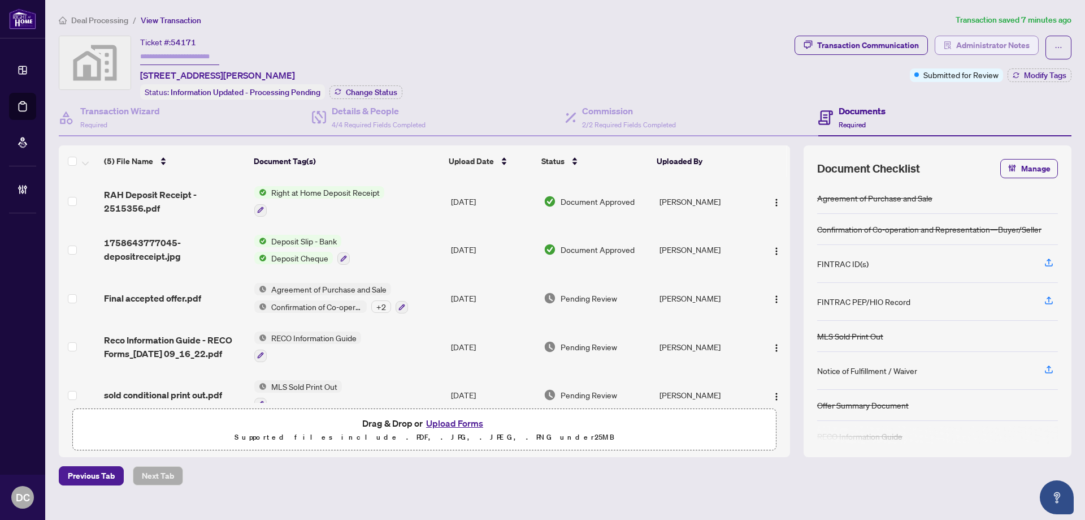
click at [967, 49] on span "Administrator Notes" at bounding box center [992, 45] width 73 height 18
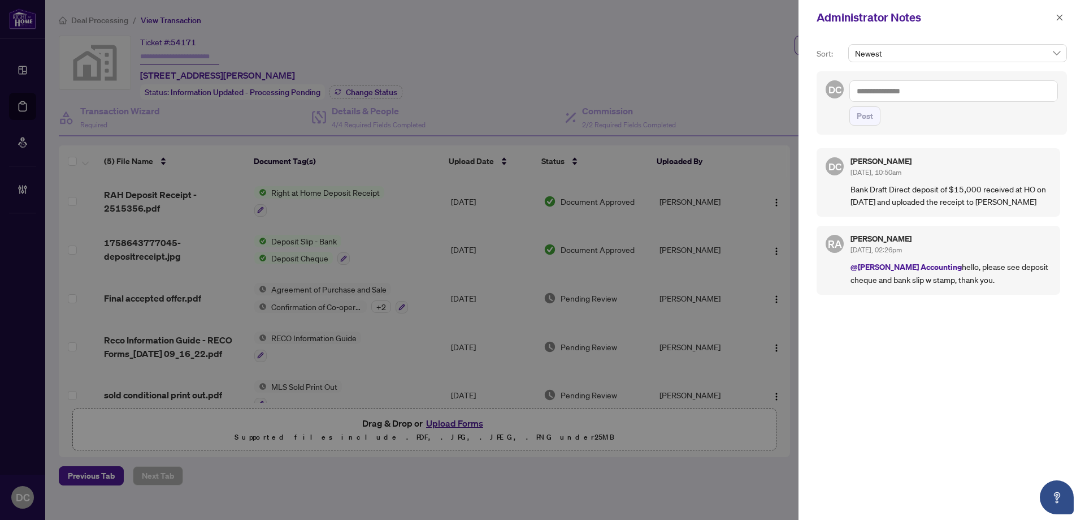
click at [955, 94] on textarea at bounding box center [954, 90] width 209 height 21
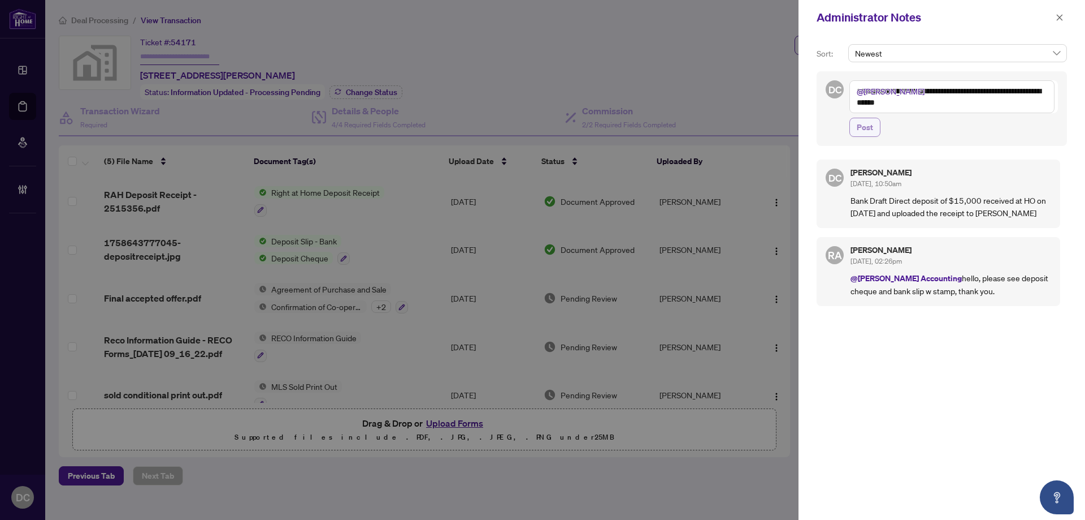
click at [876, 125] on button "Post" at bounding box center [865, 127] width 31 height 19
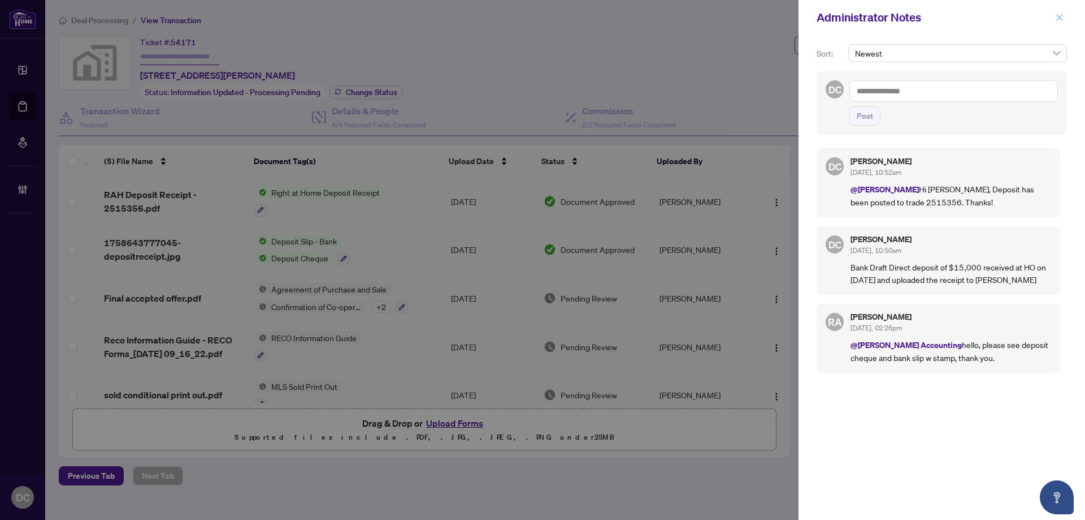
click at [1064, 19] on button "button" at bounding box center [1060, 18] width 15 height 14
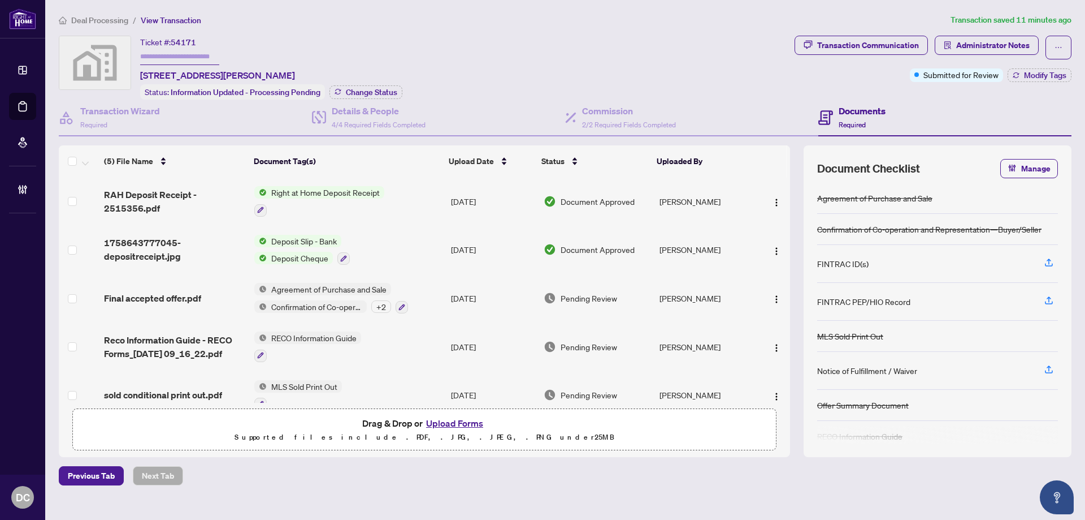
click at [92, 19] on span "Deal Processing" at bounding box center [99, 20] width 57 height 10
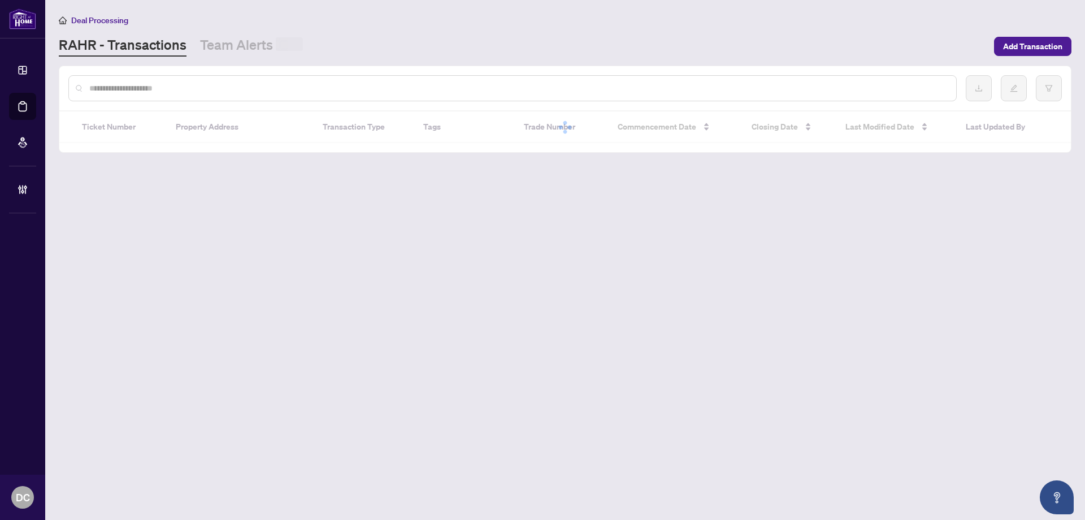
click at [162, 87] on input "text" at bounding box center [518, 88] width 858 height 12
paste input "**********"
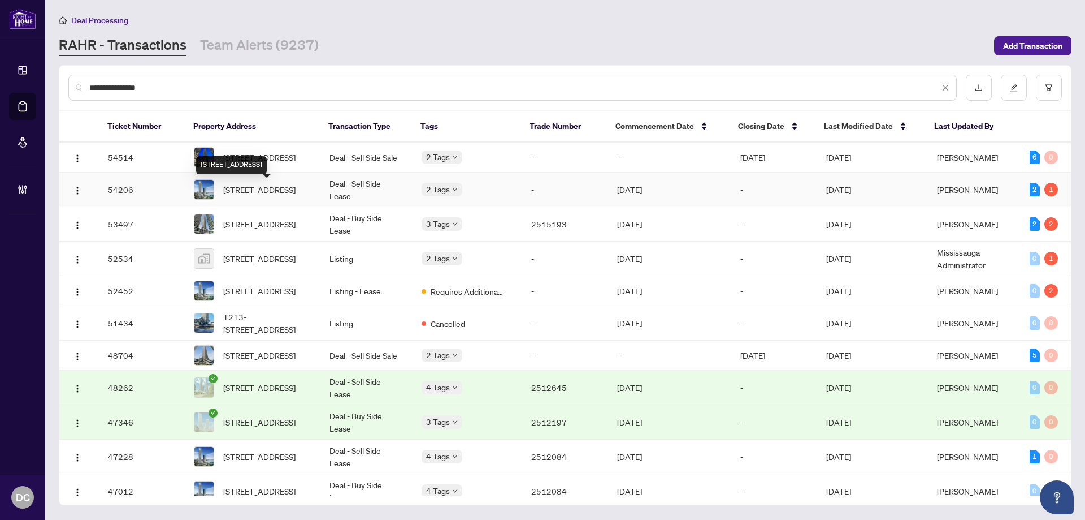
click at [285, 188] on span "[STREET_ADDRESS]" at bounding box center [259, 189] width 72 height 12
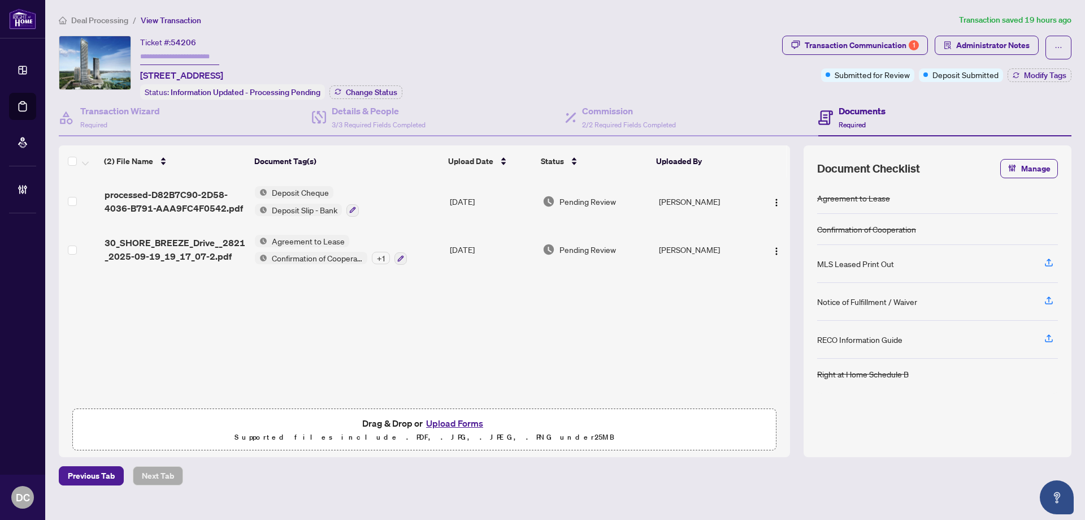
click at [306, 199] on div "Deposit Cheque Deposit Slip - Bank" at bounding box center [307, 201] width 104 height 31
click at [402, 201] on td "Deposit Cheque Deposit Slip - Bank" at bounding box center [347, 201] width 195 height 49
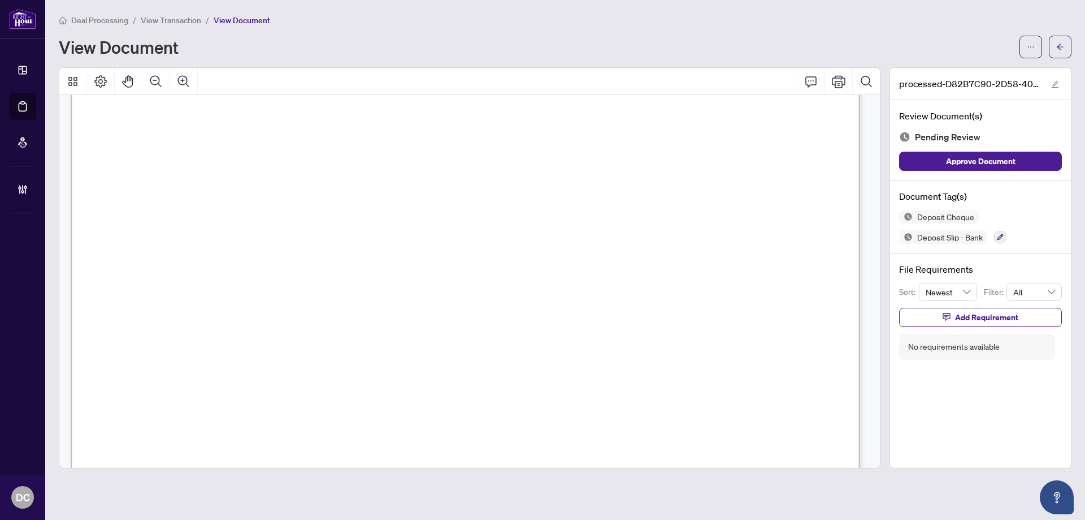
scroll to position [452, 0]
click at [1025, 44] on button "button" at bounding box center [1031, 47] width 23 height 23
click at [993, 73] on span "Download" at bounding box center [990, 71] width 86 height 12
click at [995, 236] on button "button" at bounding box center [1000, 237] width 12 height 12
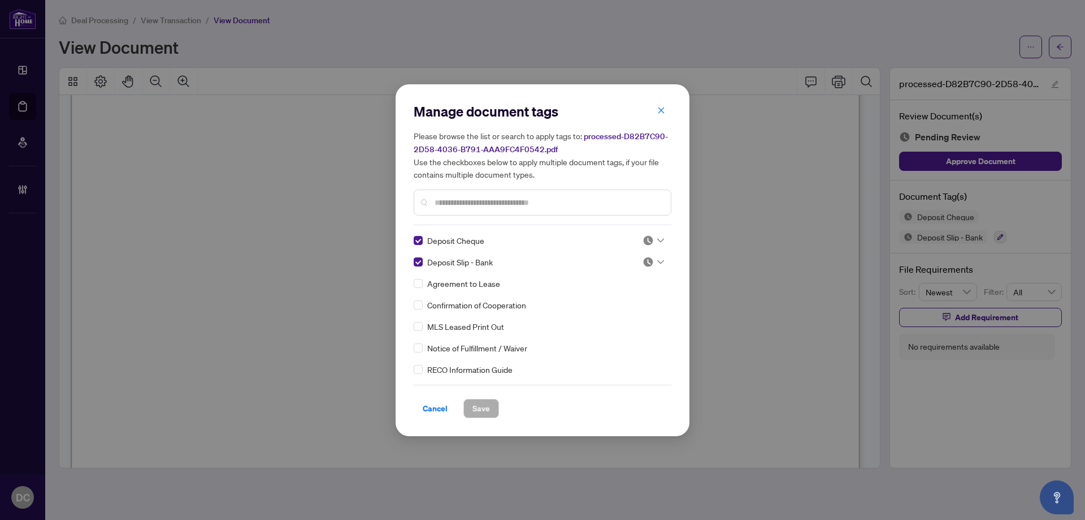
click at [657, 239] on icon at bounding box center [660, 240] width 7 height 5
click at [631, 297] on div "Approved" at bounding box center [616, 295] width 72 height 12
click at [644, 257] on img at bounding box center [648, 261] width 11 height 11
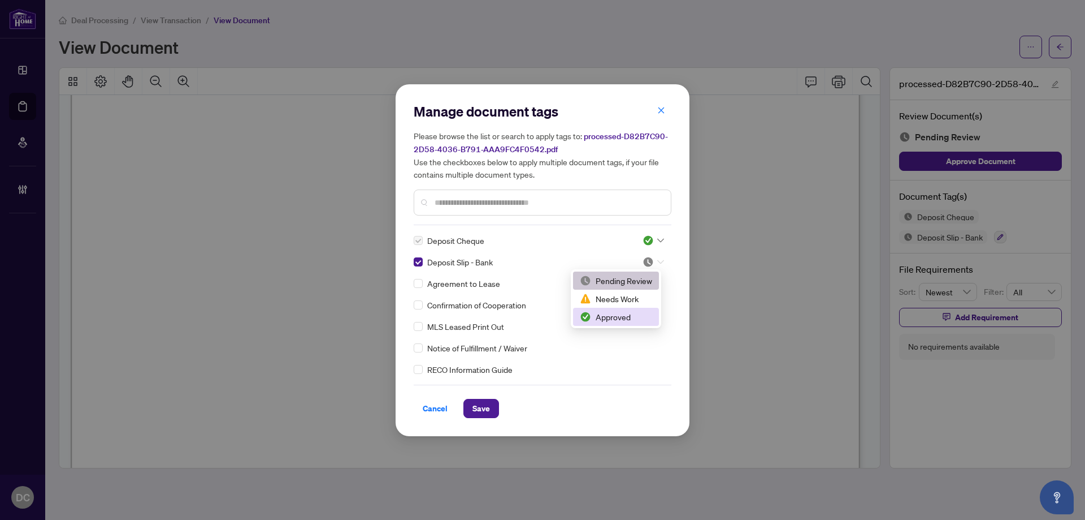
click at [646, 314] on div "Approved" at bounding box center [616, 316] width 72 height 12
click at [478, 403] on span "Save" at bounding box center [482, 408] width 18 height 18
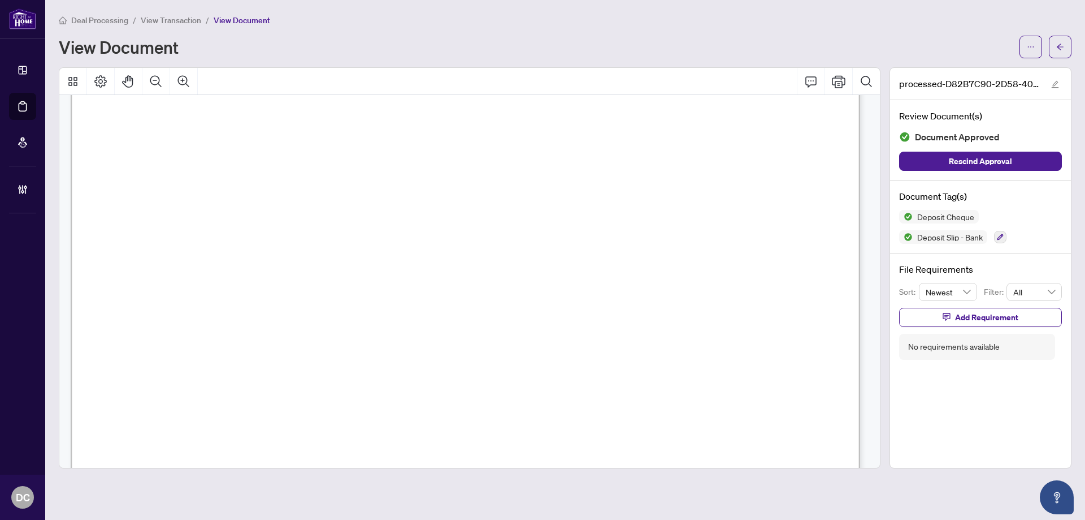
scroll to position [57, 0]
click at [1074, 47] on main "Deal Processing / View Transaction / View Document View Document processed-D82B…" at bounding box center [565, 260] width 1040 height 520
click at [1057, 45] on icon "arrow-left" at bounding box center [1061, 47] width 8 height 8
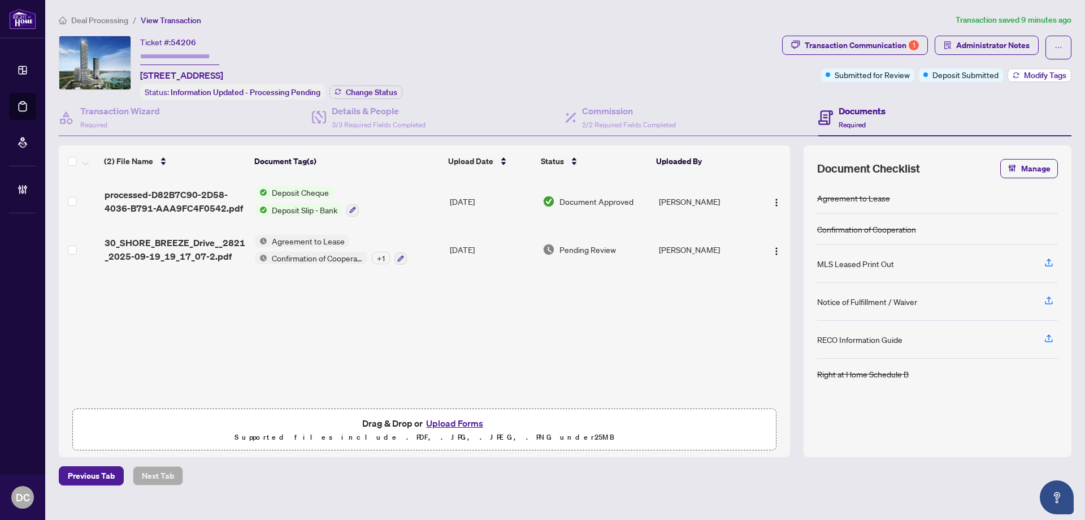
click at [1037, 77] on span "Modify Tags" at bounding box center [1045, 75] width 42 height 8
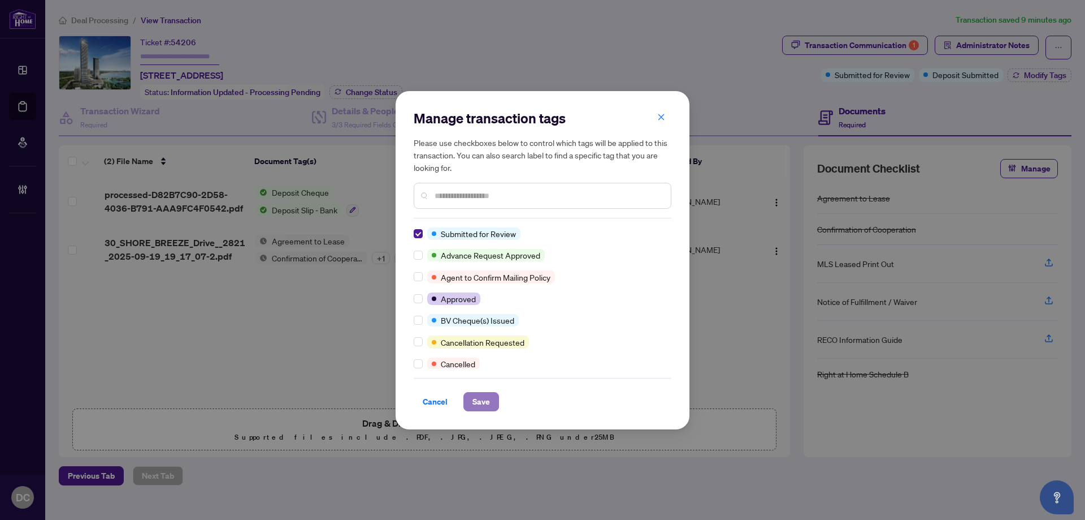
click at [479, 401] on span "Save" at bounding box center [482, 401] width 18 height 18
click at [967, 41] on div "Manage transaction tags Please use checkboxes below to control which tags will …" at bounding box center [542, 260] width 1085 height 520
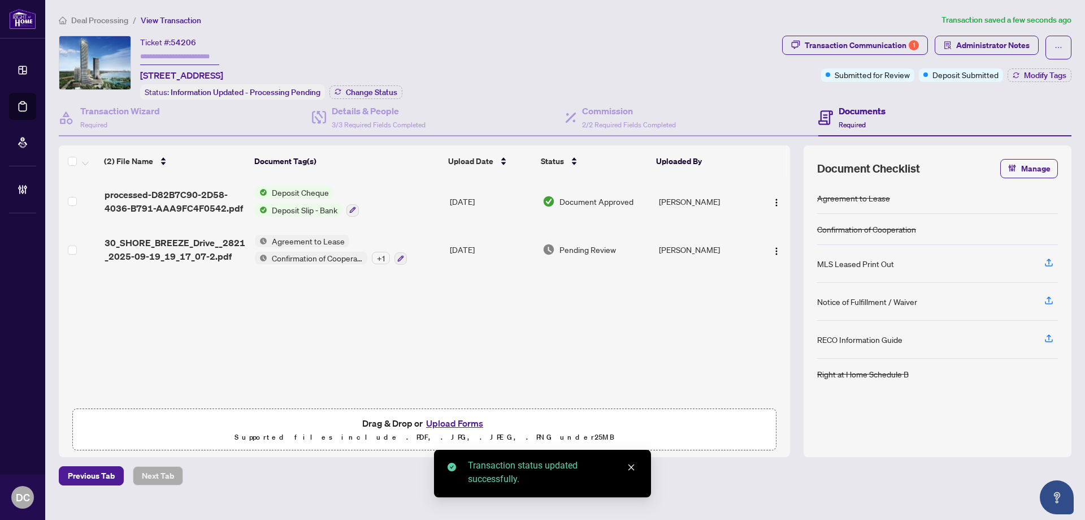
click at [968, 41] on span "Administrator Notes" at bounding box center [992, 45] width 73 height 18
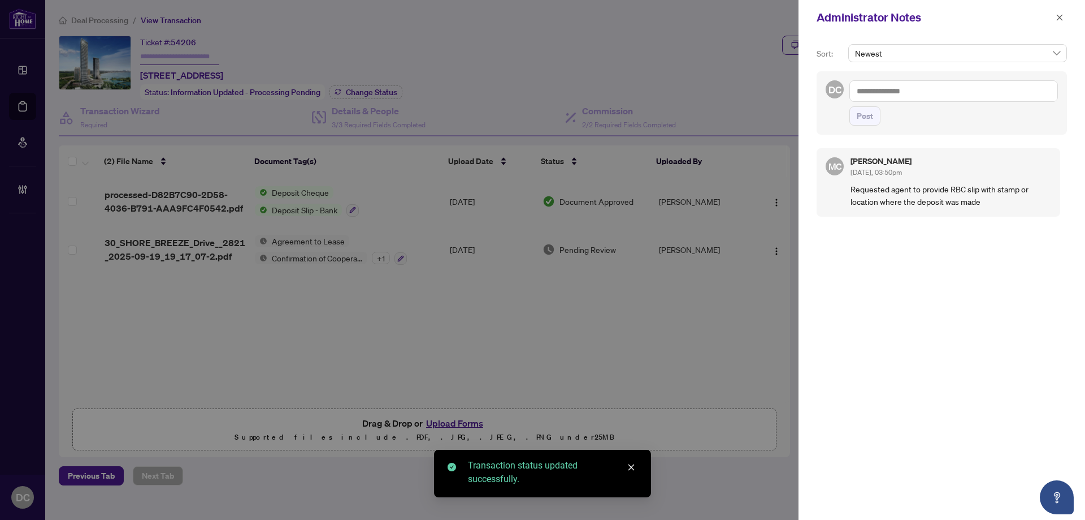
click at [943, 87] on textarea at bounding box center [954, 90] width 209 height 21
paste textarea "**********"
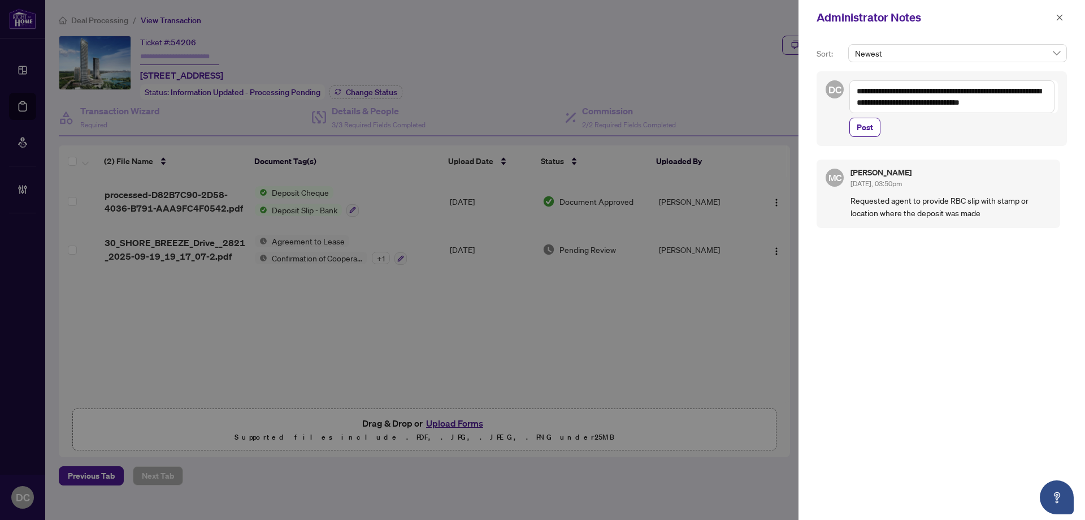
drag, startPoint x: 885, startPoint y: 105, endPoint x: 907, endPoint y: 106, distance: 22.6
click at [885, 105] on textarea "**********" at bounding box center [952, 96] width 205 height 33
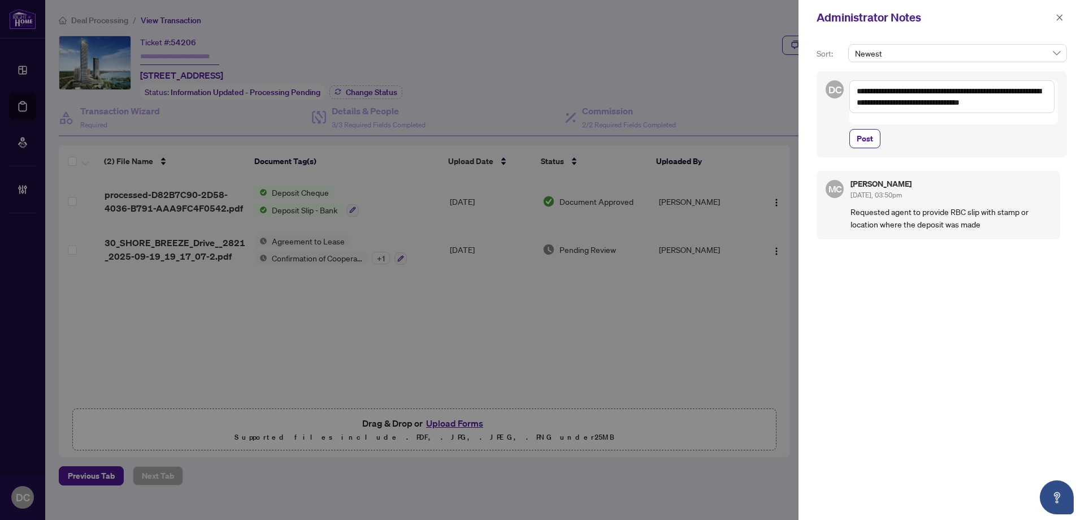
click at [1036, 112] on textarea "**********" at bounding box center [952, 96] width 205 height 33
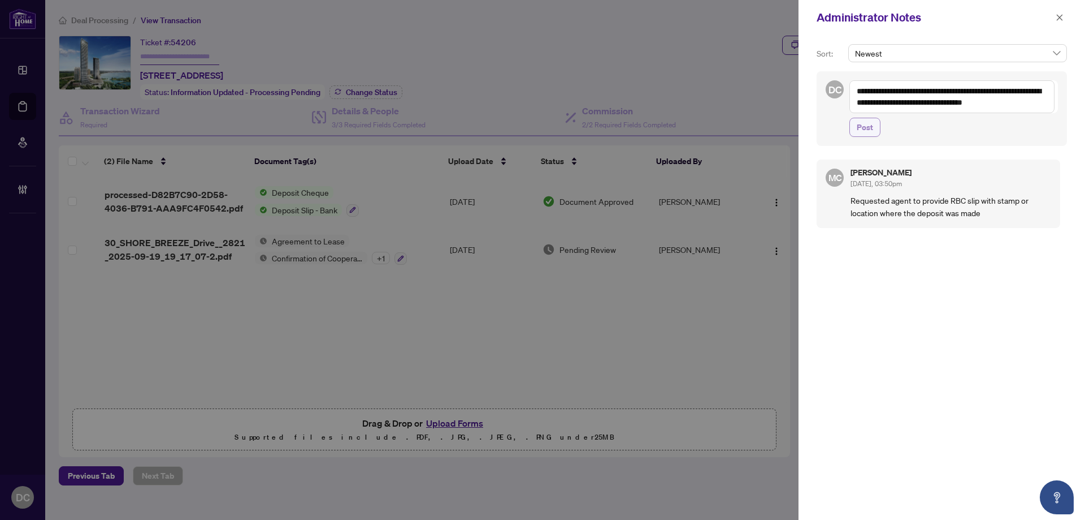
click at [871, 131] on span "Post" at bounding box center [865, 127] width 16 height 18
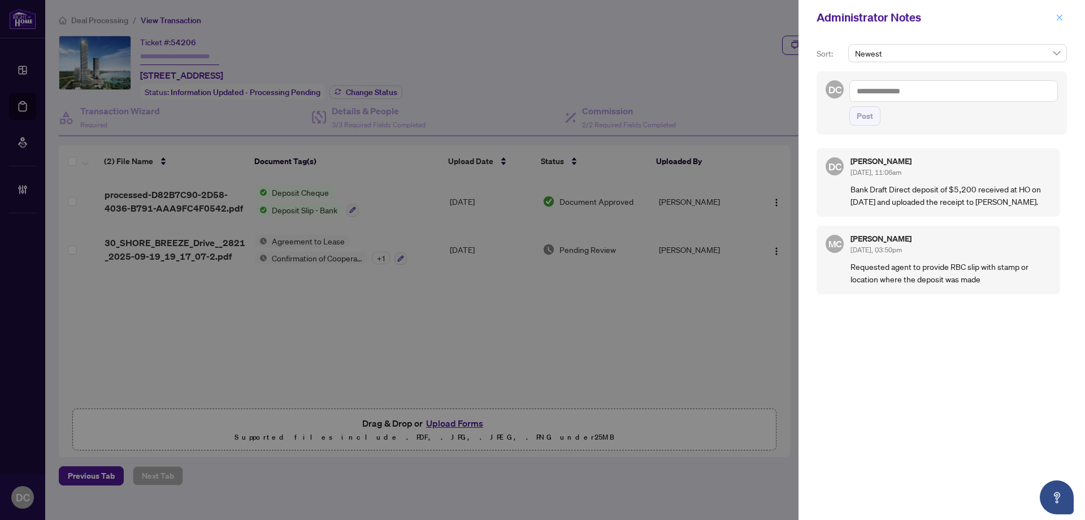
click at [1058, 15] on span "button" at bounding box center [1060, 17] width 8 height 18
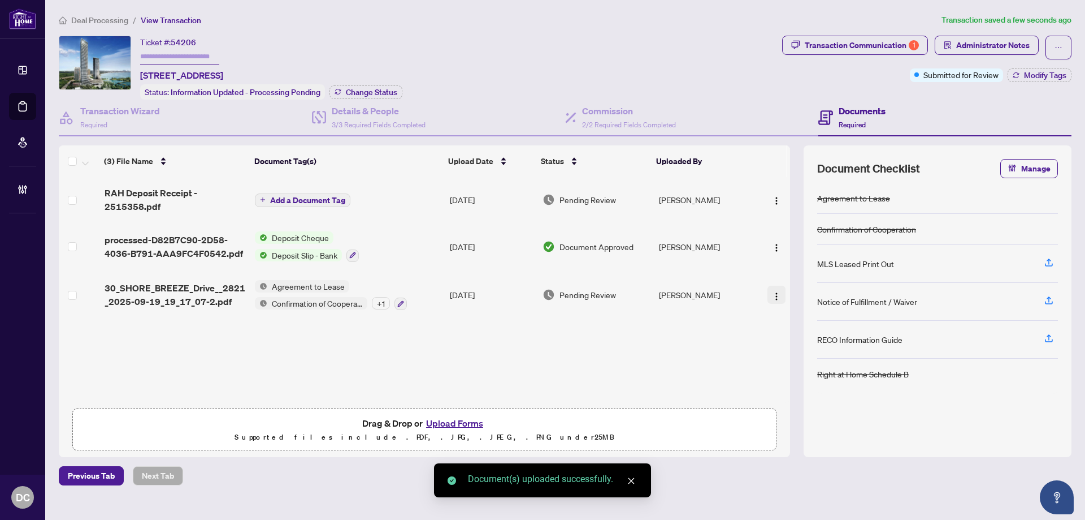
click at [777, 295] on img "button" at bounding box center [776, 296] width 9 height 9
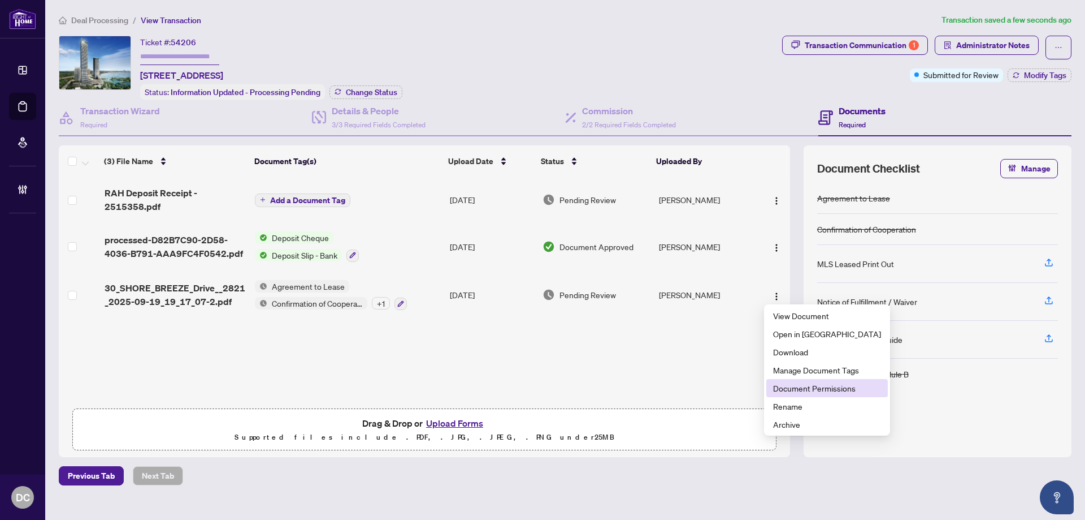
click at [801, 382] on span "Document Permissions" at bounding box center [827, 388] width 108 height 12
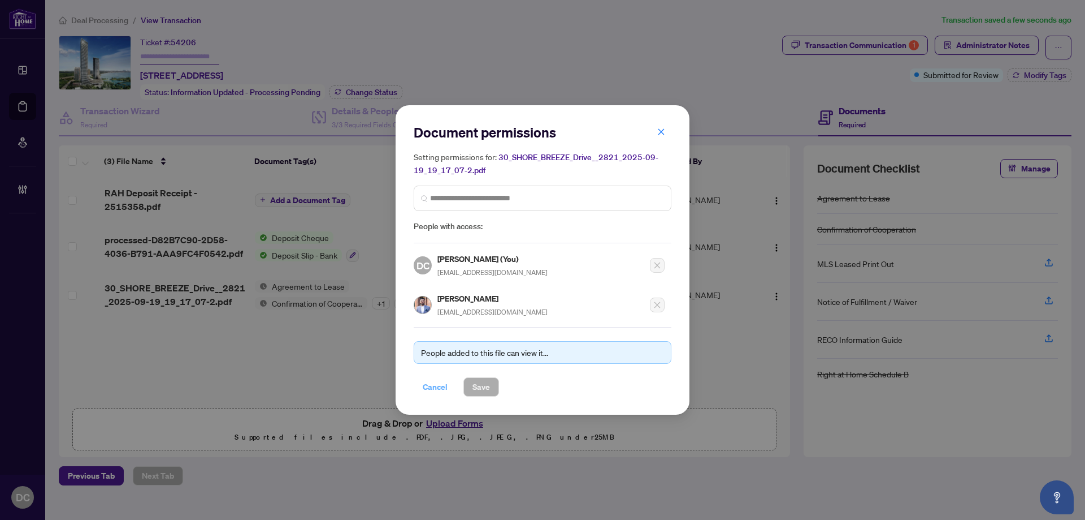
click at [437, 383] on span "Cancel" at bounding box center [435, 387] width 25 height 18
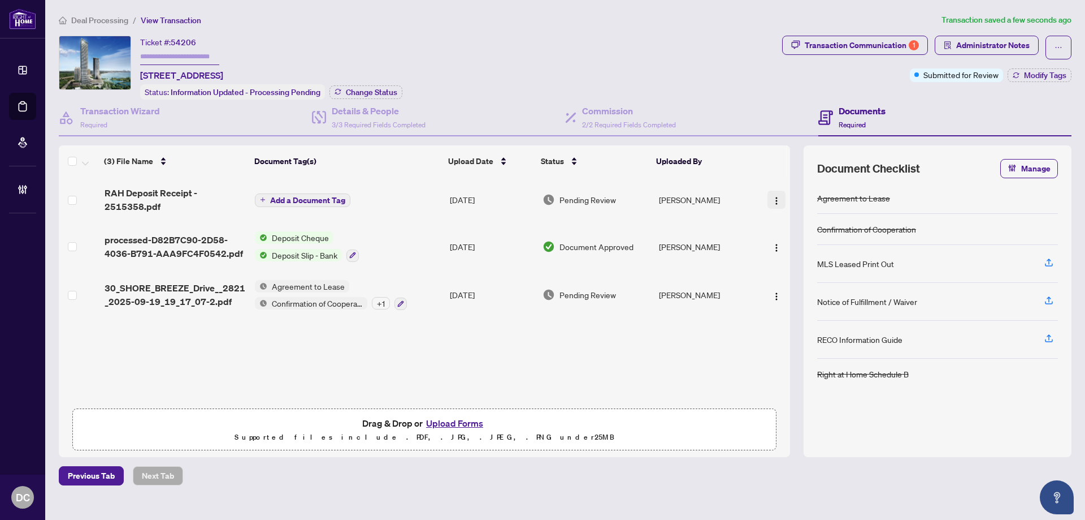
click at [778, 191] on button "button" at bounding box center [777, 200] width 18 height 18
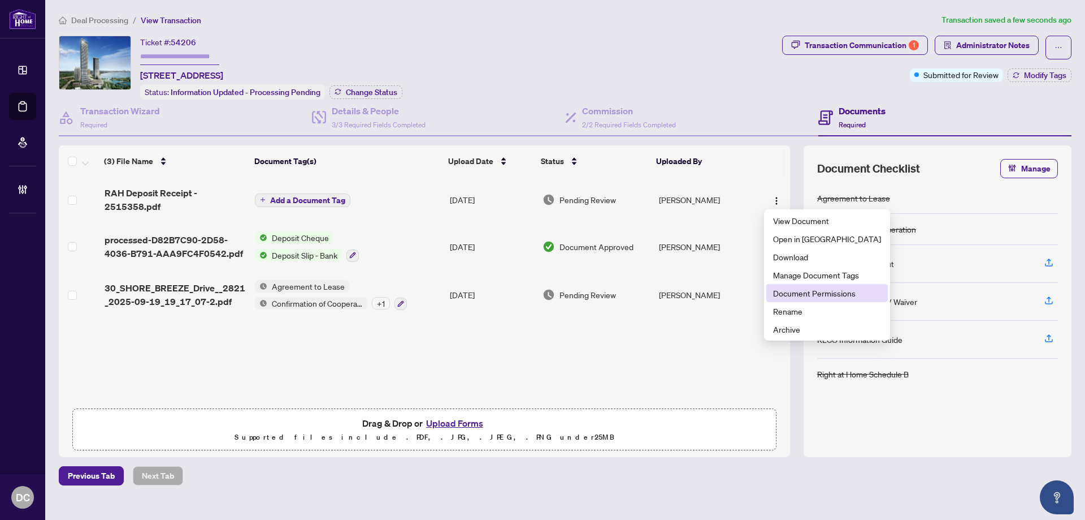
click at [819, 298] on span "Document Permissions" at bounding box center [827, 293] width 108 height 12
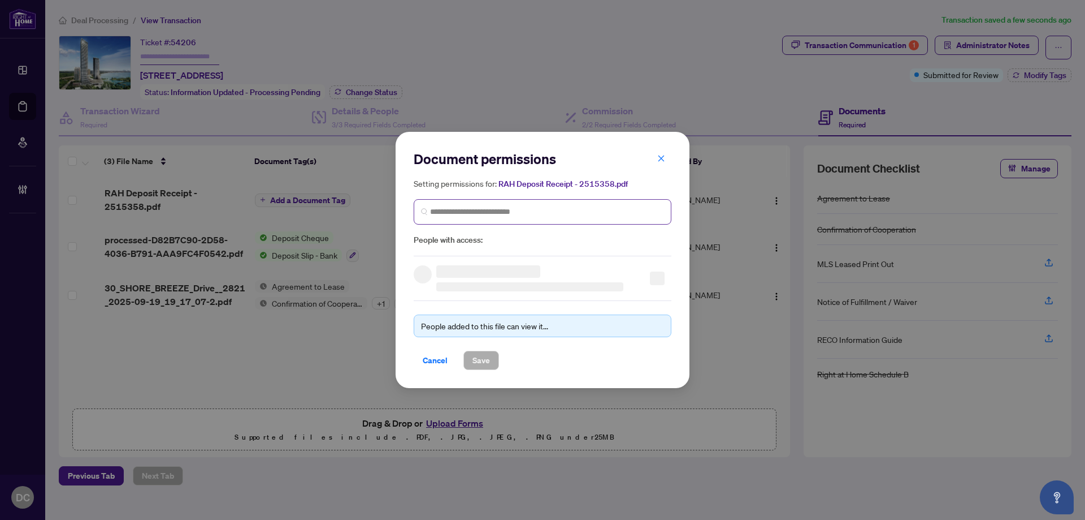
click at [619, 202] on span at bounding box center [543, 211] width 258 height 25
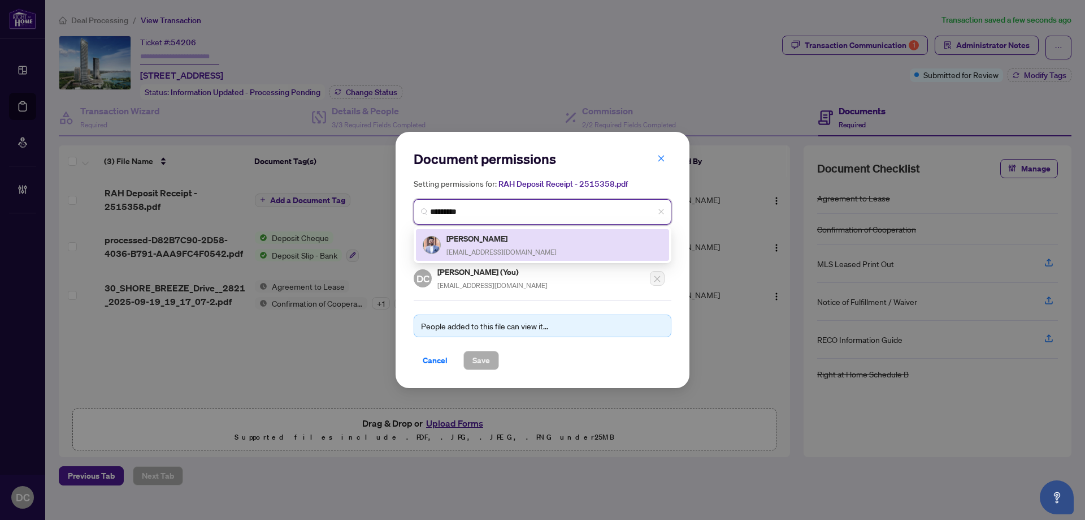
click at [576, 249] on div "[PERSON_NAME] [PERSON_NAME][EMAIL_ADDRESS][PERSON_NAME][DOMAIN_NAME]" at bounding box center [543, 245] width 240 height 26
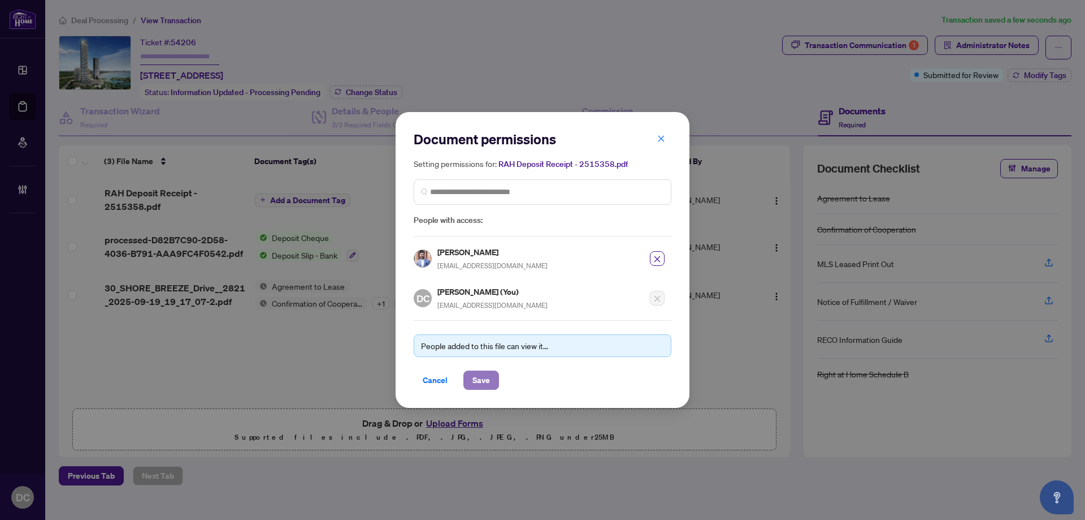
click at [477, 382] on span "Save" at bounding box center [482, 380] width 18 height 18
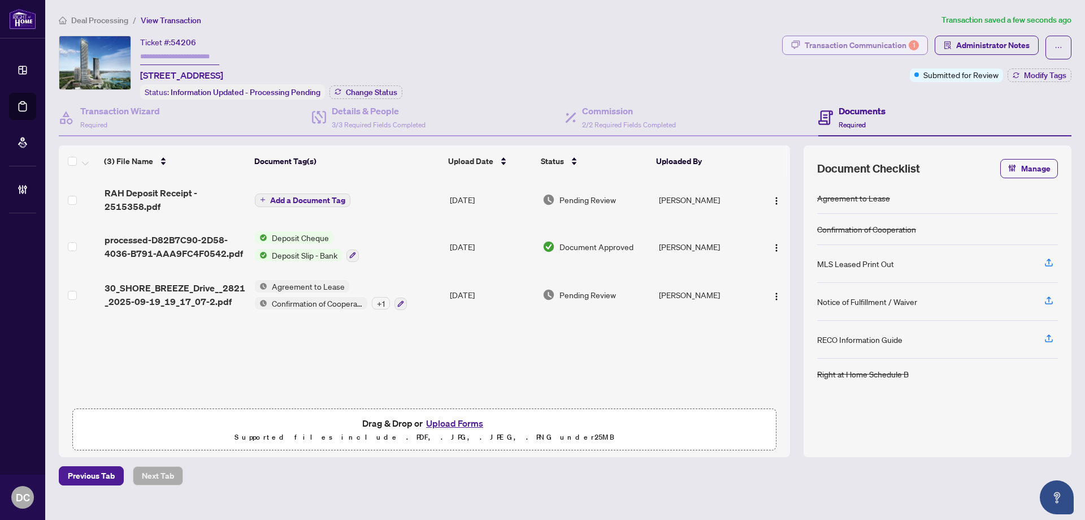
click at [825, 44] on div "Transaction Communication 1" at bounding box center [862, 45] width 114 height 18
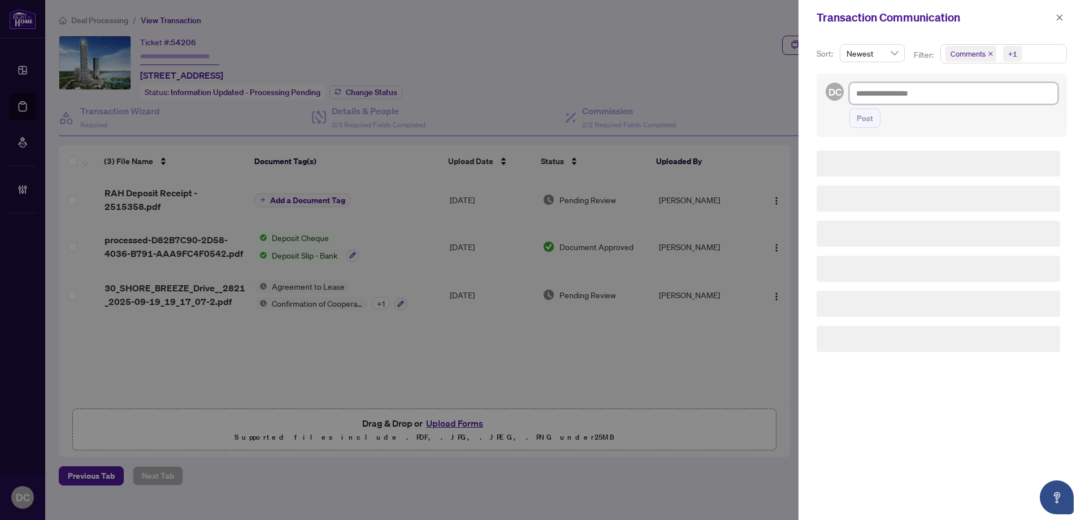
click at [921, 98] on textarea at bounding box center [954, 93] width 209 height 21
paste textarea "**********"
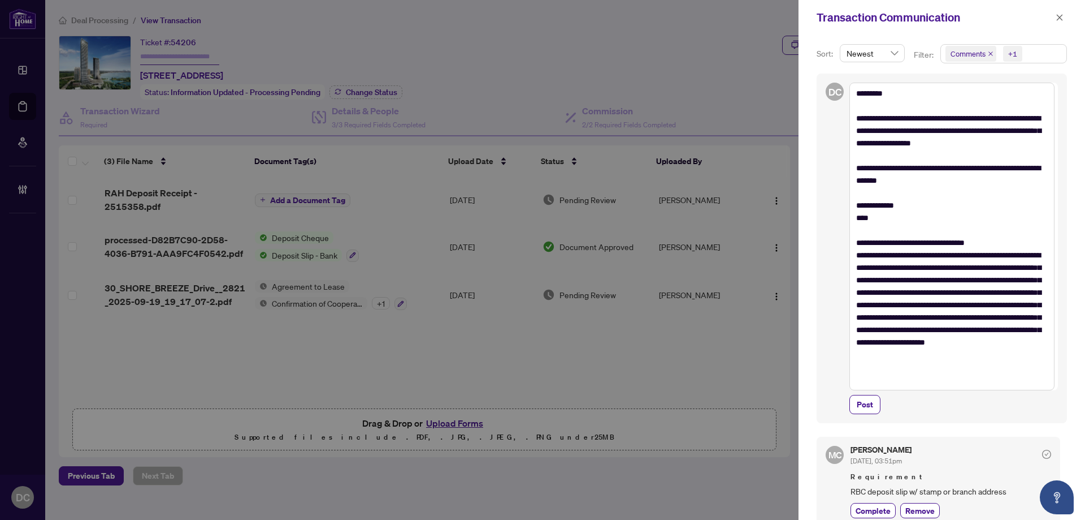
drag, startPoint x: 869, startPoint y: 405, endPoint x: 880, endPoint y: 394, distance: 15.2
click at [869, 405] on span "Post" at bounding box center [865, 404] width 16 height 18
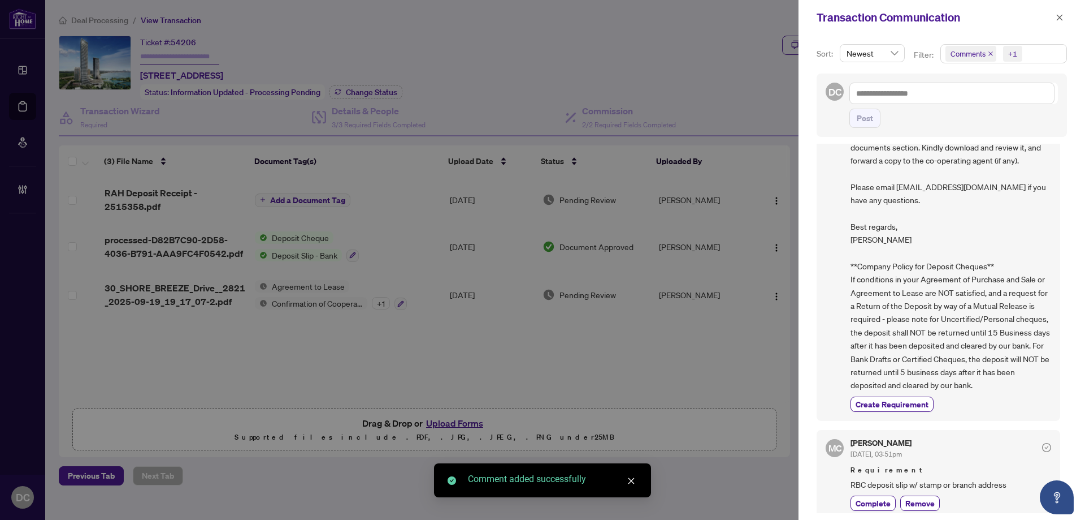
scroll to position [91, 0]
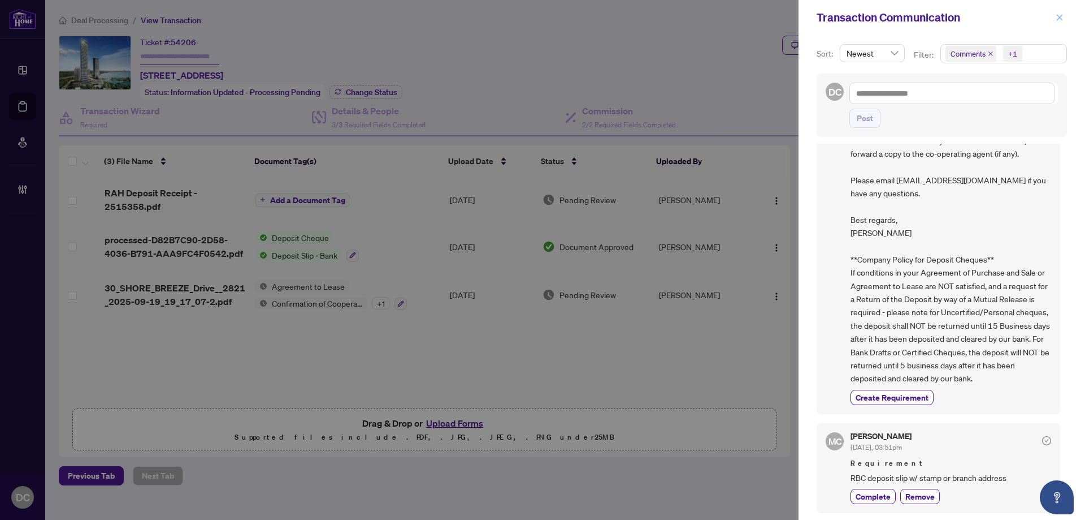
click at [1061, 20] on icon "close" at bounding box center [1060, 18] width 8 height 8
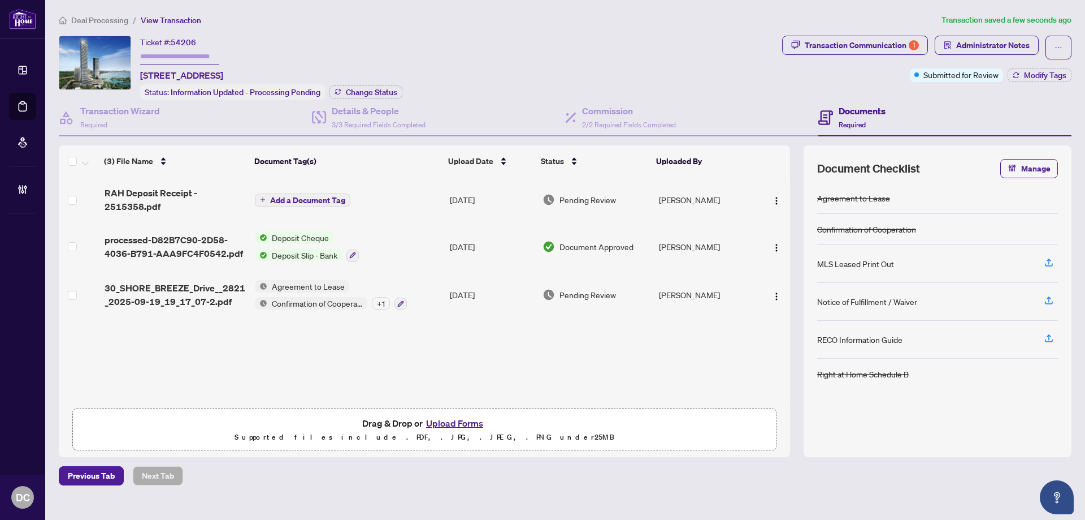
click at [327, 197] on span "Add a Document Tag" at bounding box center [307, 200] width 75 height 8
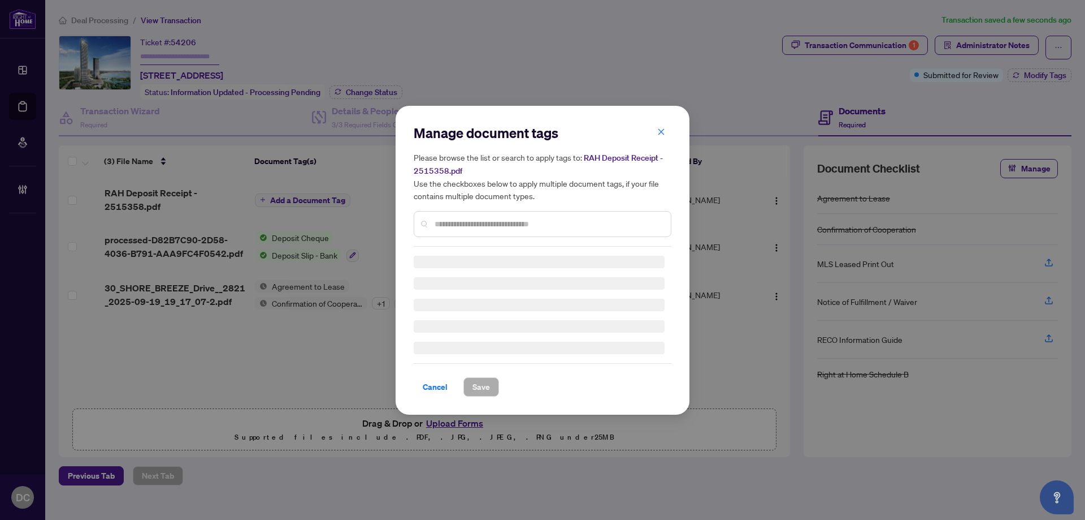
click at [530, 224] on div "Manage document tags Please browse the list or search to apply tags to: RAH Dep…" at bounding box center [543, 260] width 258 height 272
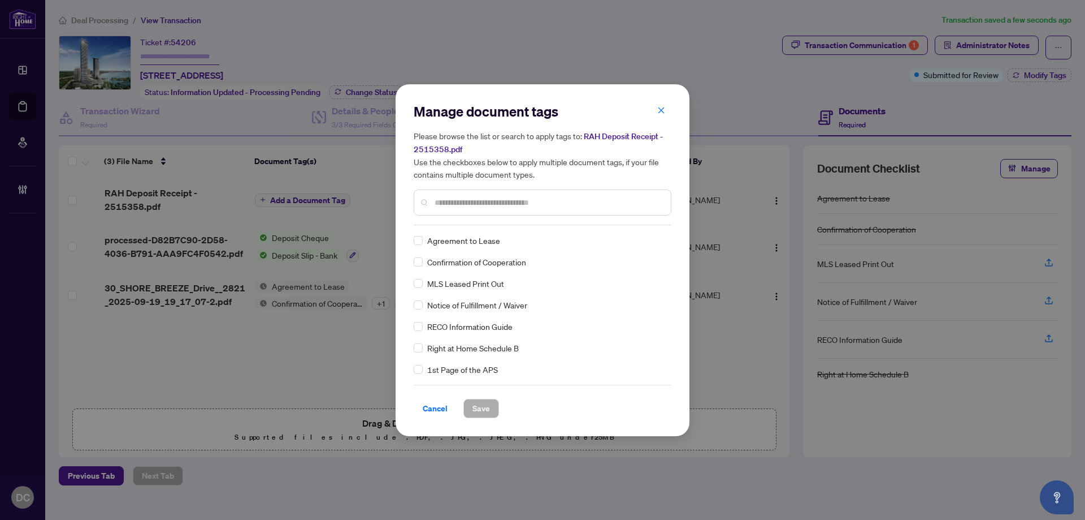
click at [572, 193] on div at bounding box center [543, 202] width 258 height 26
click at [573, 201] on input "text" at bounding box center [548, 202] width 227 height 12
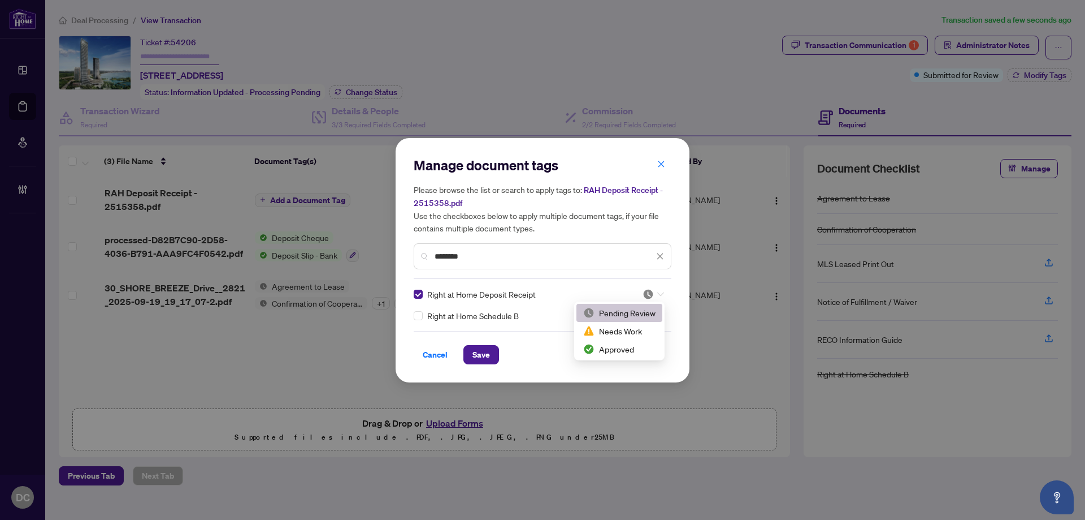
click at [656, 289] on div at bounding box center [653, 293] width 21 height 11
click at [625, 347] on div "Approved" at bounding box center [619, 349] width 72 height 12
click at [477, 350] on span "Save" at bounding box center [482, 354] width 18 height 18
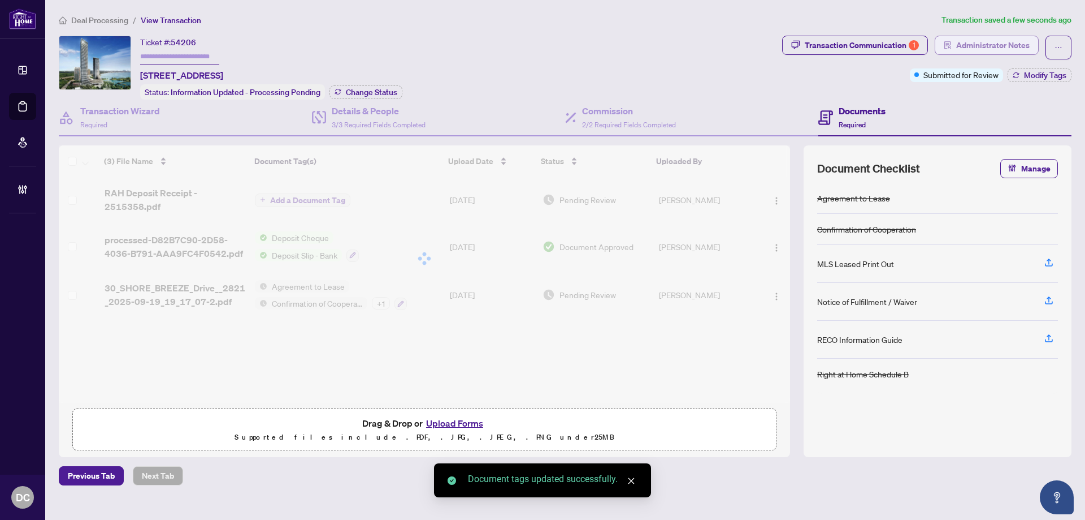
click at [998, 42] on span "Administrator Notes" at bounding box center [992, 45] width 73 height 18
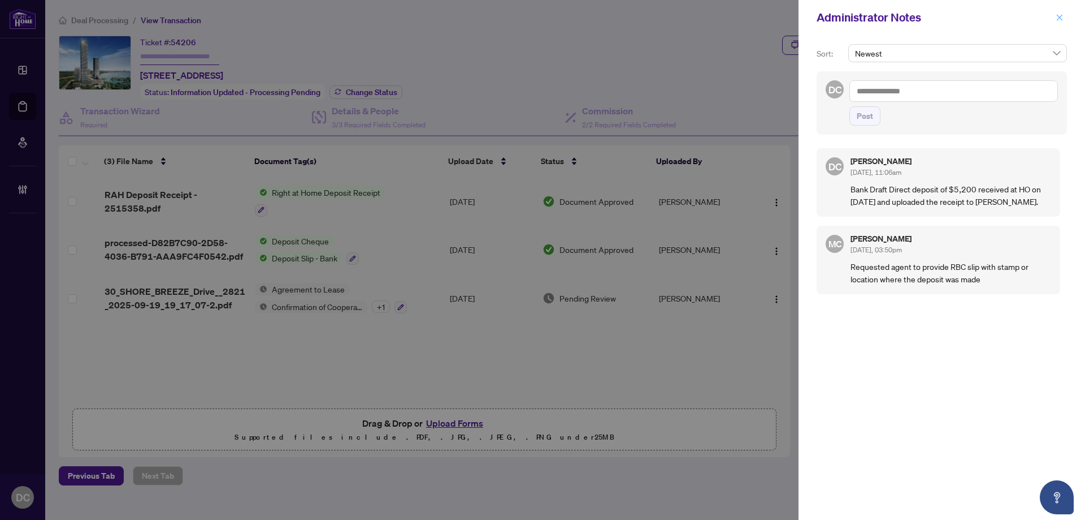
click at [1057, 18] on icon "close" at bounding box center [1060, 18] width 8 height 8
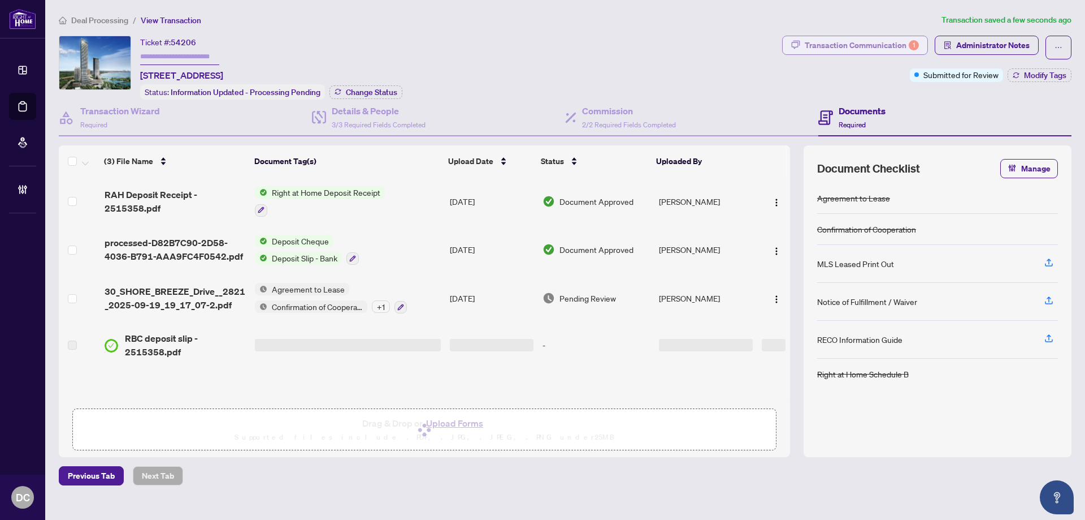
click at [864, 42] on div "Transaction Communication 1" at bounding box center [862, 45] width 114 height 18
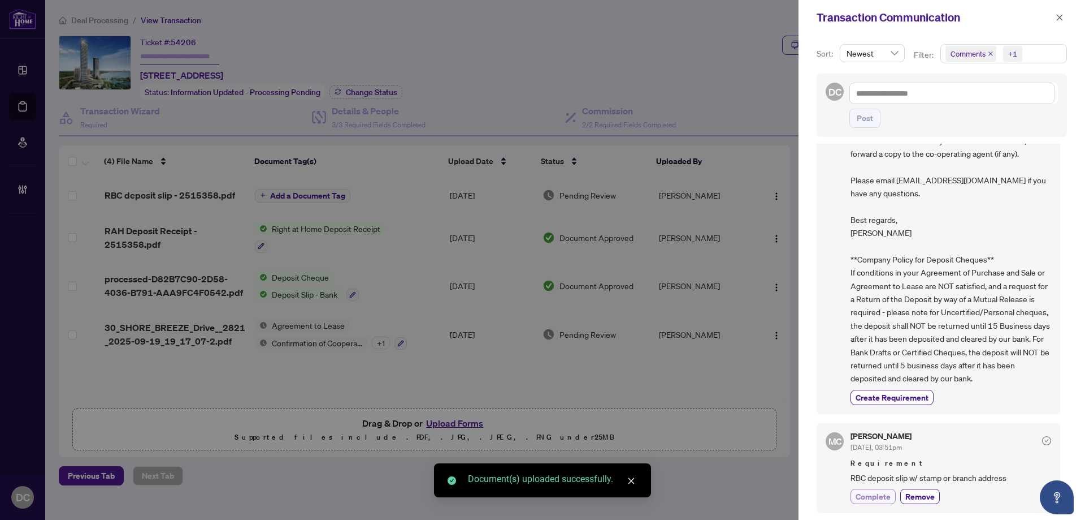
click at [882, 497] on span "Complete" at bounding box center [873, 496] width 35 height 12
click at [1058, 16] on icon "close" at bounding box center [1060, 18] width 8 height 8
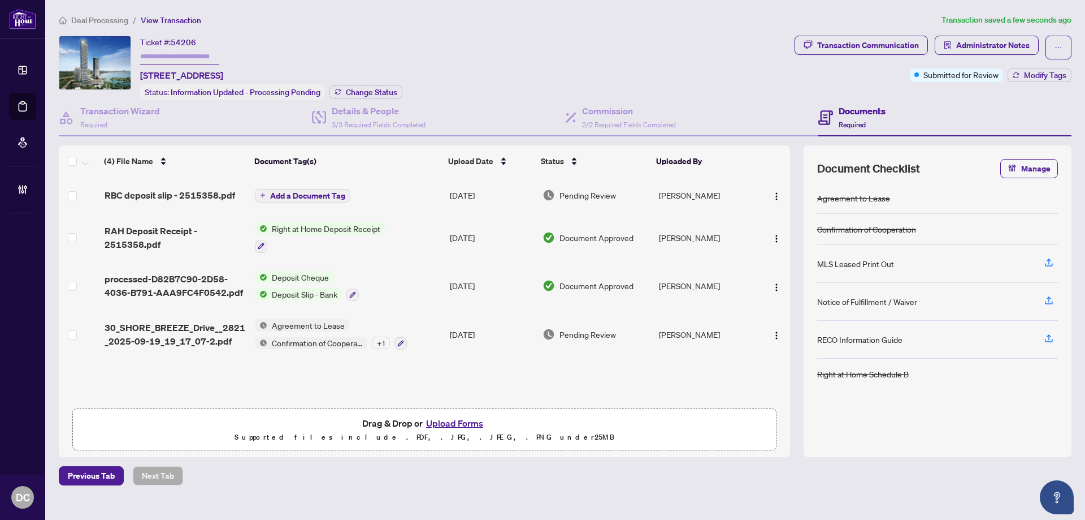
click at [301, 198] on span "Add a Document Tag" at bounding box center [307, 196] width 75 height 8
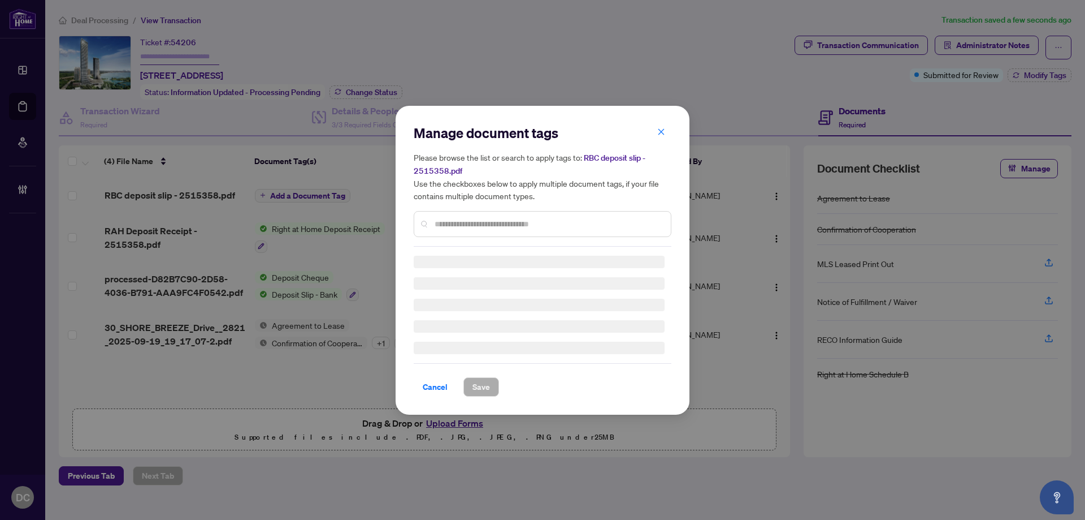
click at [465, 222] on div "Manage document tags Please browse the list or search to apply tags to: RBC dep…" at bounding box center [543, 185] width 258 height 123
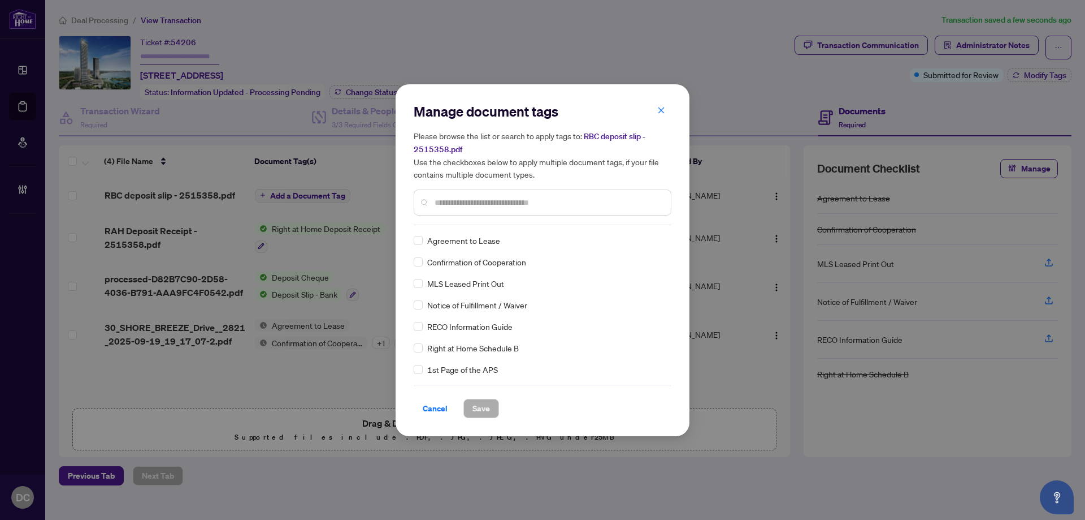
click at [476, 204] on input "text" at bounding box center [548, 202] width 227 height 12
click at [650, 238] on img at bounding box center [648, 240] width 11 height 11
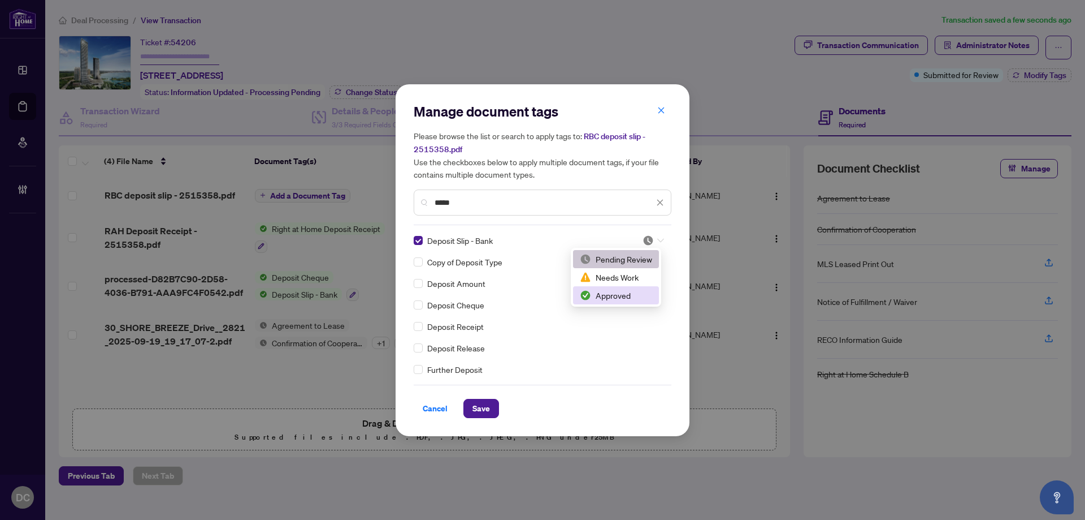
click at [624, 292] on div "Approved" at bounding box center [616, 295] width 72 height 12
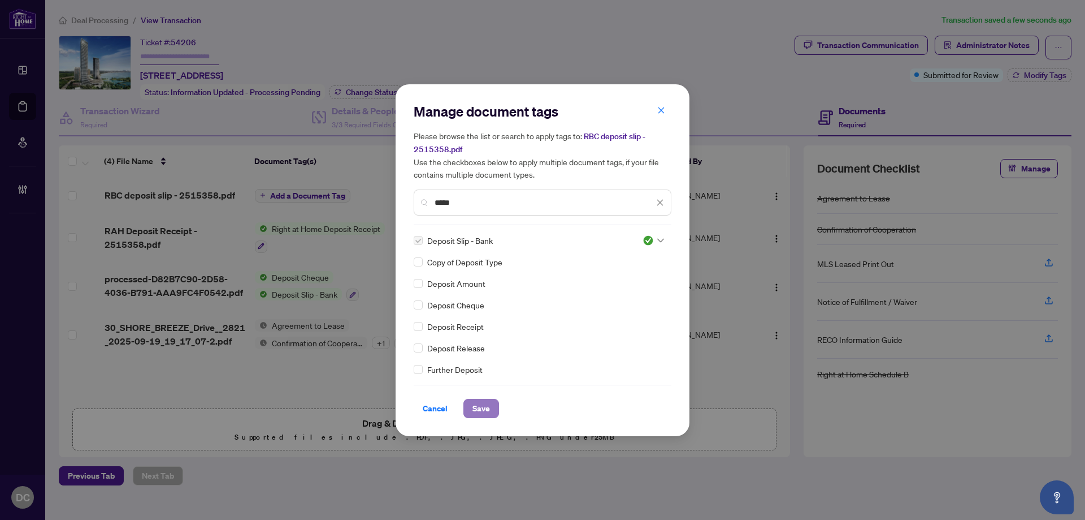
click at [478, 405] on span "Save" at bounding box center [482, 408] width 18 height 18
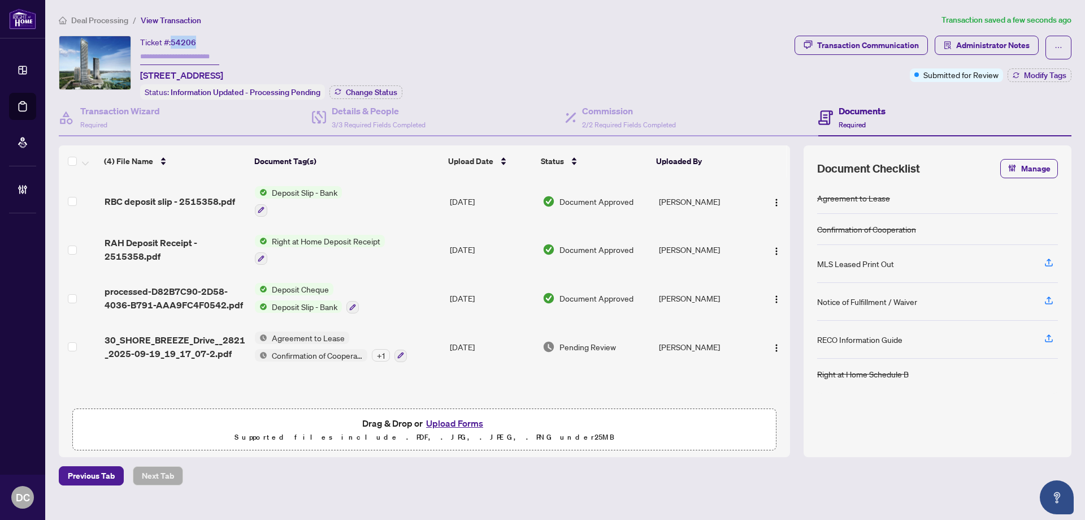
drag, startPoint x: 205, startPoint y: 40, endPoint x: 173, endPoint y: 42, distance: 31.7
click at [173, 42] on div "Ticket #: 54206 [STREET_ADDRESS]" at bounding box center [181, 59] width 83 height 46
copy span "54206"
click at [104, 24] on span "Deal Processing" at bounding box center [99, 20] width 57 height 10
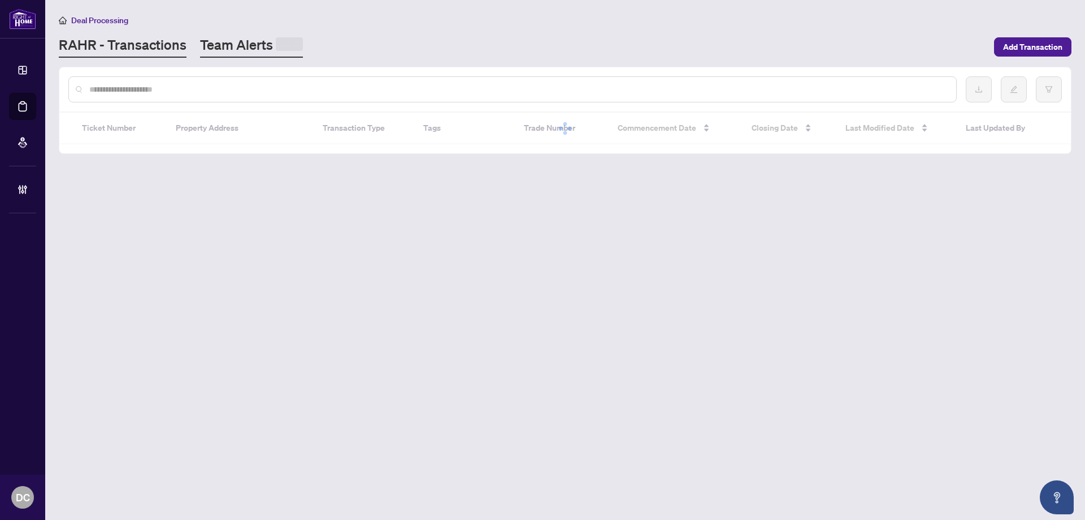
click at [243, 54] on link "Team Alerts" at bounding box center [251, 47] width 103 height 22
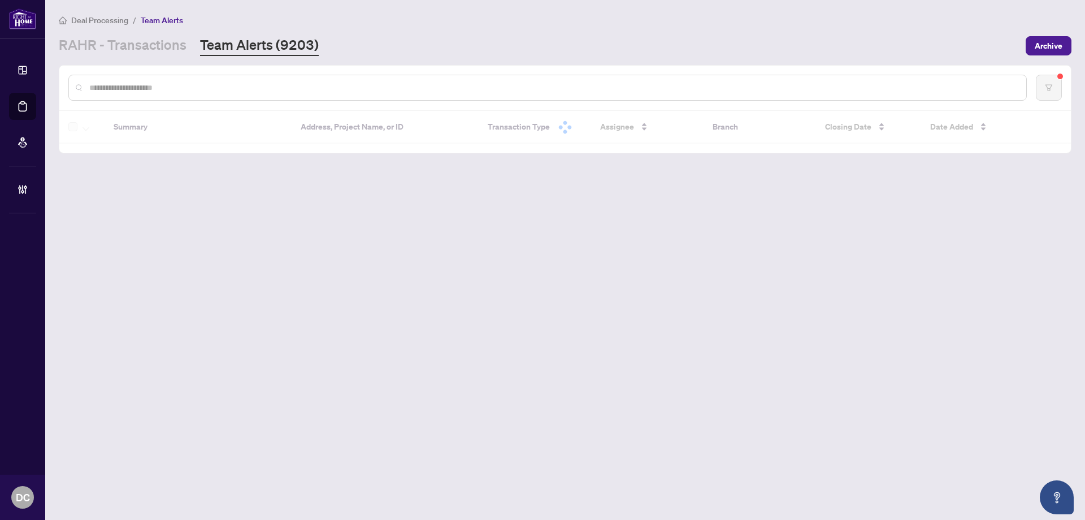
click at [239, 87] on input "text" at bounding box center [553, 87] width 928 height 12
paste input "*****"
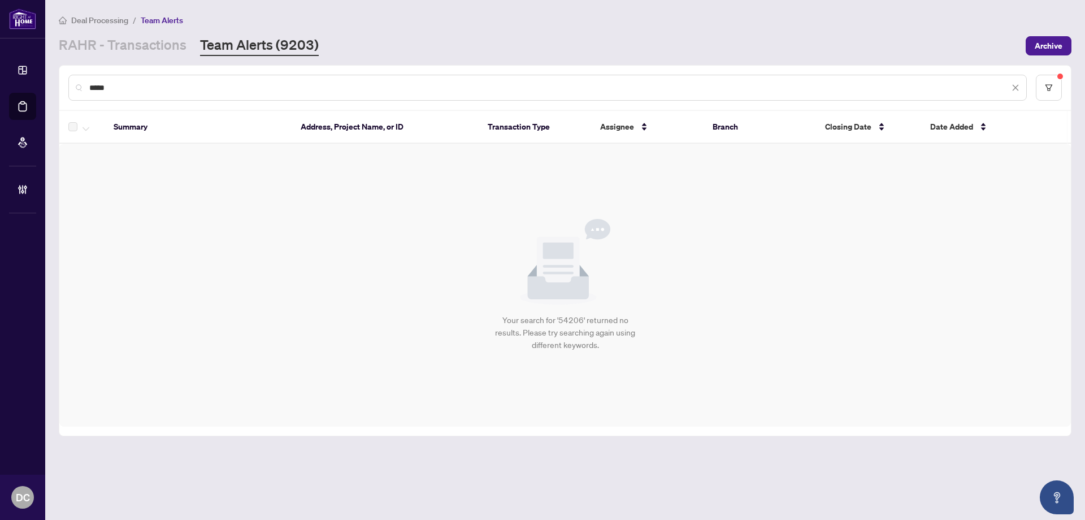
drag, startPoint x: 138, startPoint y: 87, endPoint x: 59, endPoint y: 85, distance: 79.2
click at [59, 85] on div "***** Summary Address, Project Name, or ID Transaction Type Assignee Branch Clo…" at bounding box center [565, 250] width 1013 height 371
click at [134, 54] on link "RAHR - Transactions" at bounding box center [123, 46] width 128 height 20
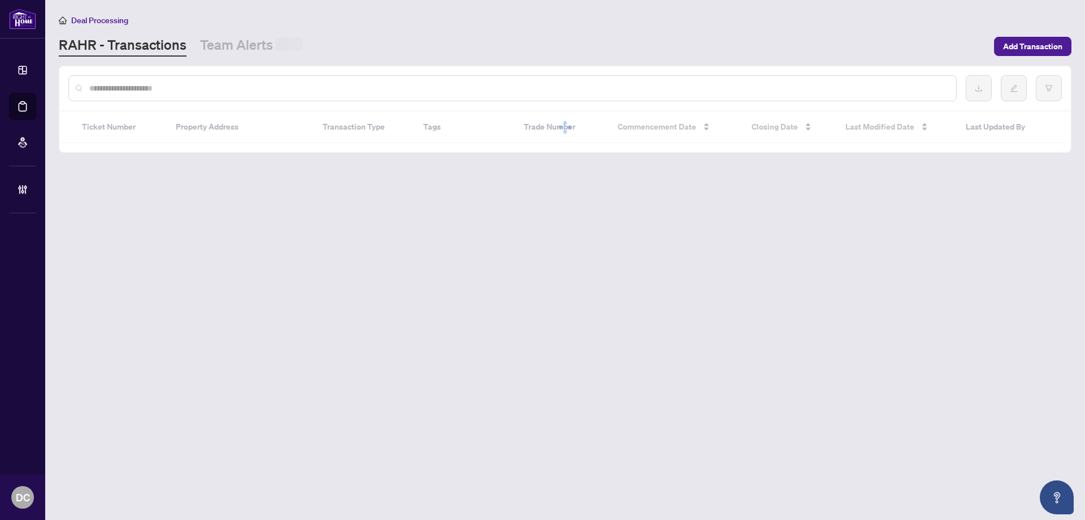
drag, startPoint x: 152, startPoint y: 86, endPoint x: 595, endPoint y: 6, distance: 450.5
click at [152, 86] on input "text" at bounding box center [518, 88] width 858 height 12
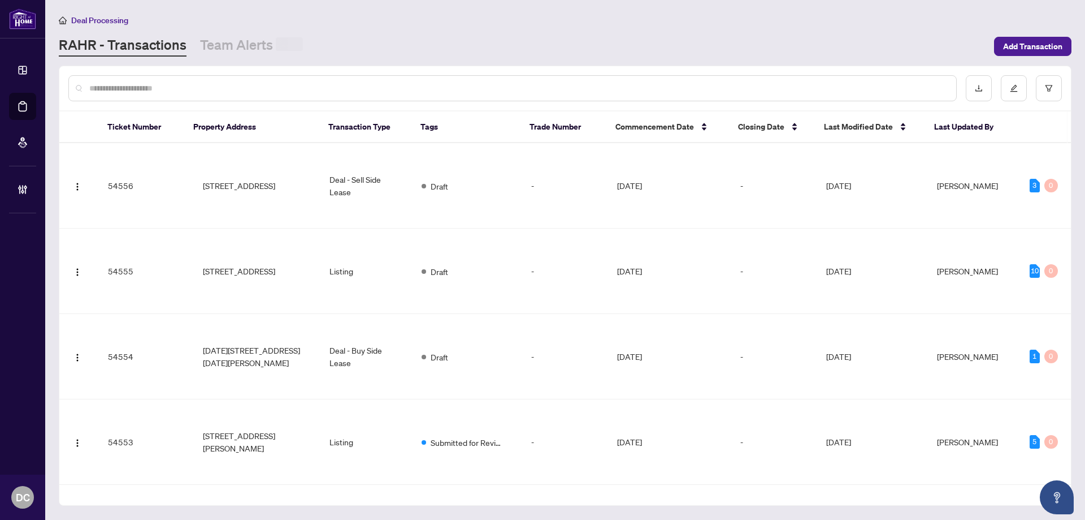
paste input "*******"
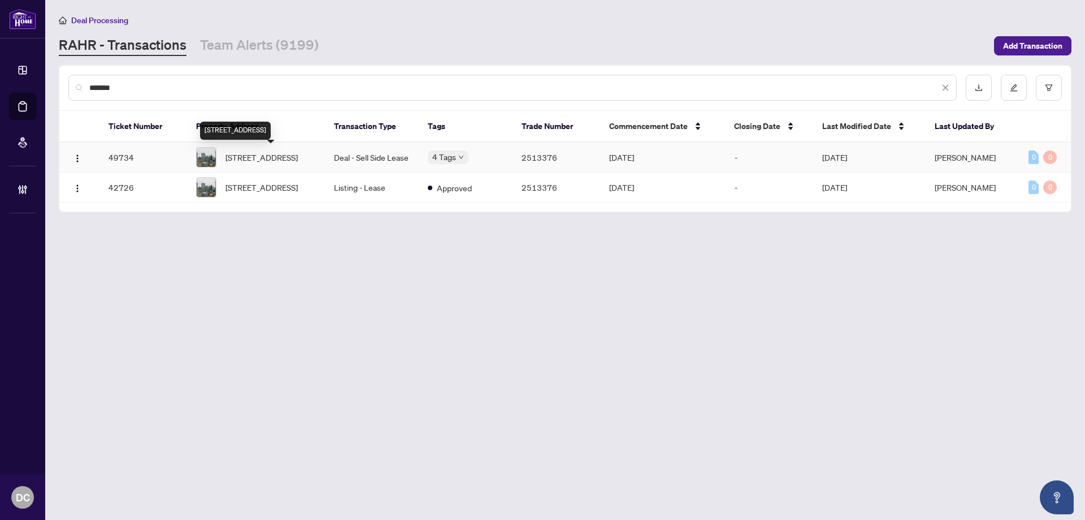
click at [298, 163] on span "[STREET_ADDRESS]" at bounding box center [262, 157] width 72 height 12
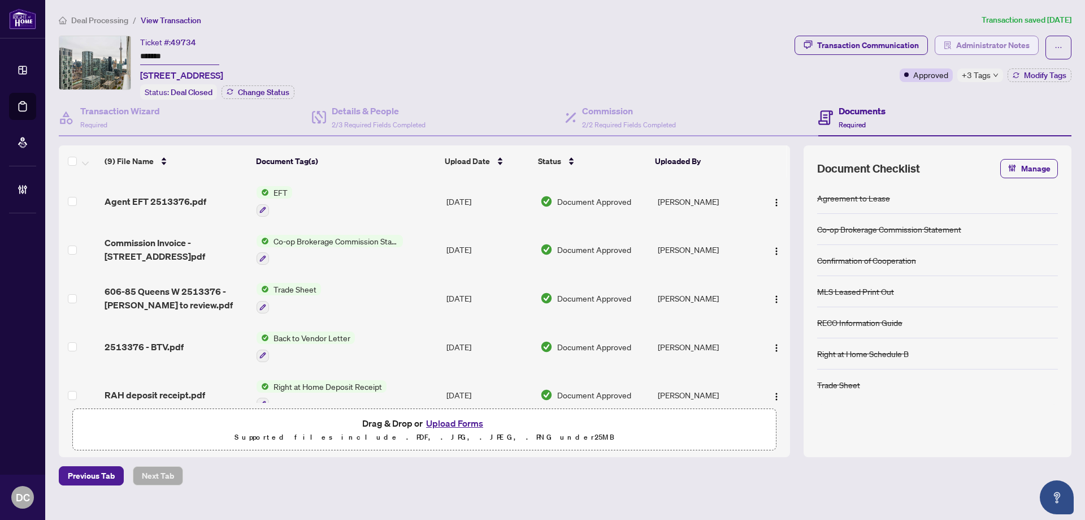
click at [990, 44] on span "Administrator Notes" at bounding box center [992, 45] width 73 height 18
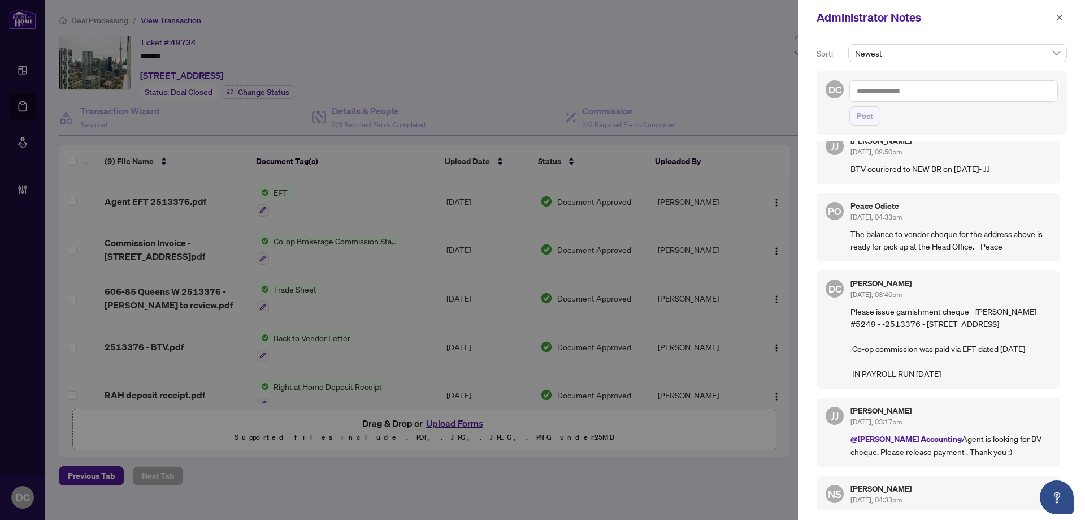
scroll to position [170, 0]
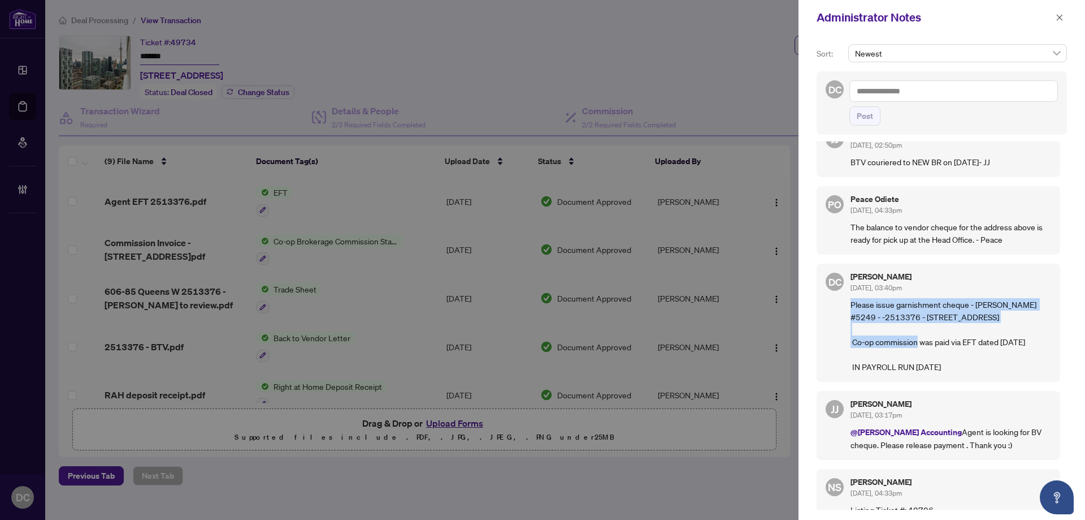
drag, startPoint x: 1041, startPoint y: 309, endPoint x: 850, endPoint y: 295, distance: 192.2
click at [850, 295] on div "DC [PERSON_NAME] [DATE], 03:40pm Please issue garnishment cheque - [PERSON_NAME…" at bounding box center [939, 322] width 244 height 118
copy p "Please issue garnishment cheque - [PERSON_NAME] #5249 - -2513376 - [STREET_ADDR…"
click at [28, 434] on div at bounding box center [542, 260] width 1085 height 520
click at [895, 88] on textarea at bounding box center [954, 90] width 209 height 21
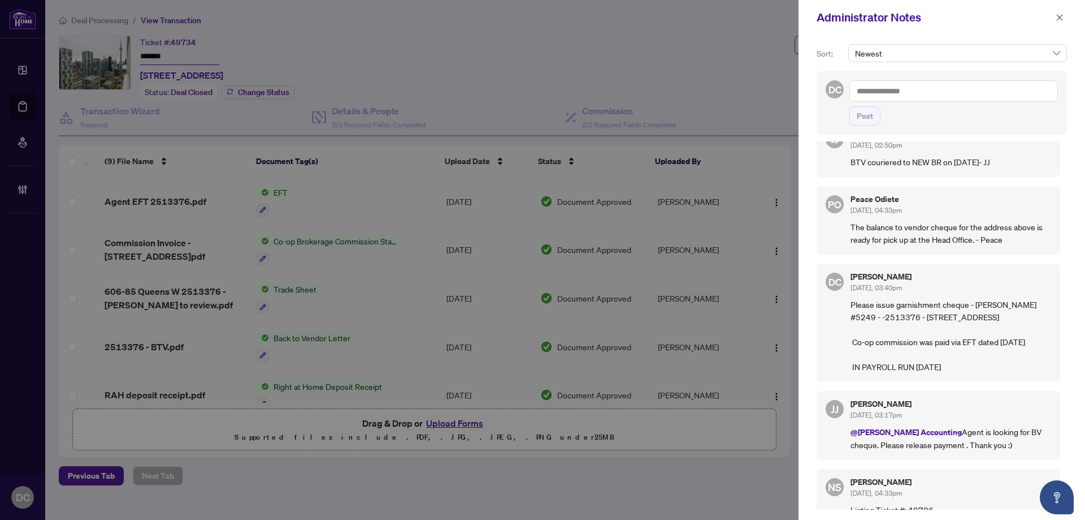
paste textarea "**********"
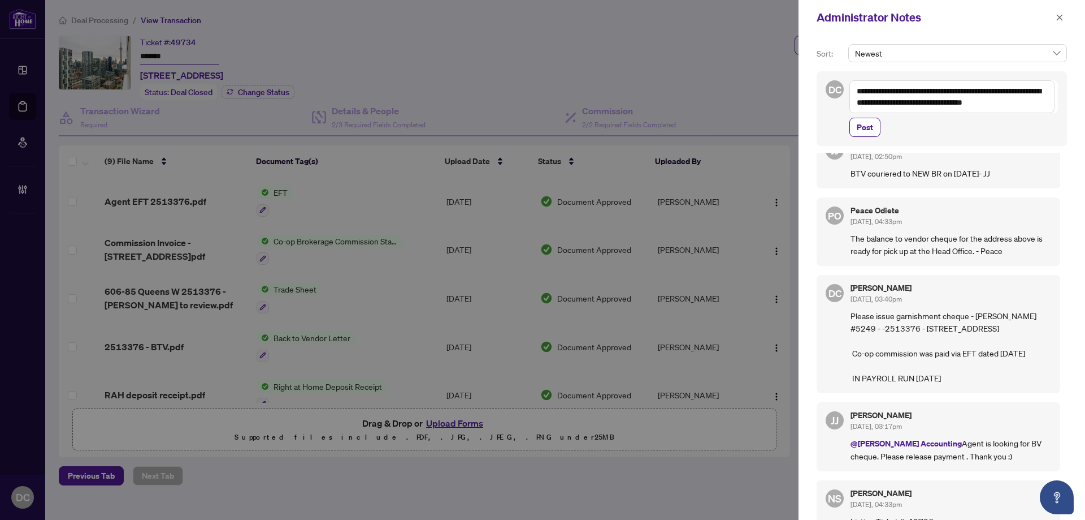
click at [858, 93] on textarea "**********" at bounding box center [952, 96] width 205 height 33
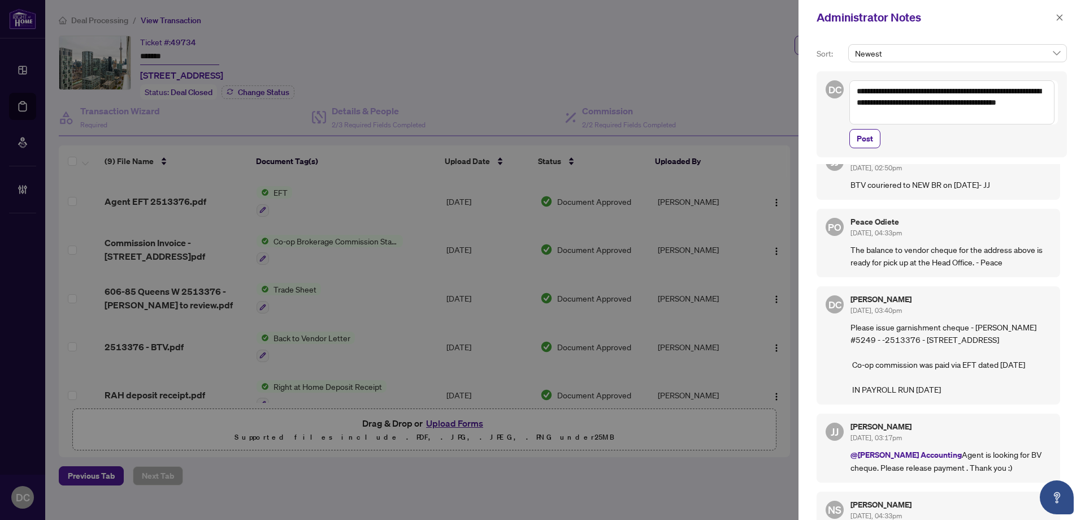
click at [903, 93] on textarea "**********" at bounding box center [952, 102] width 205 height 44
click at [964, 100] on b "Accounting" at bounding box center [984, 99] width 41 height 10
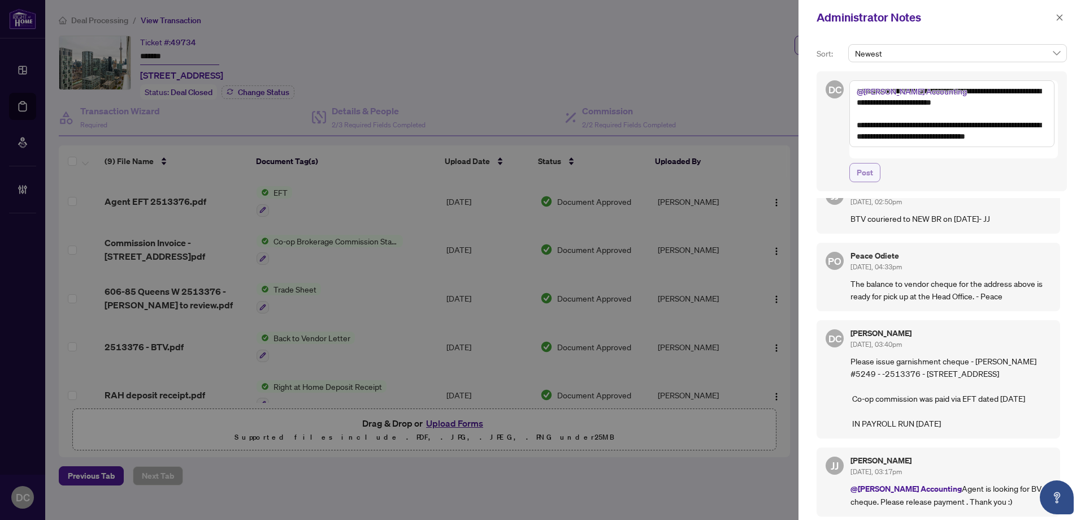
click at [876, 163] on button "Post" at bounding box center [865, 172] width 31 height 19
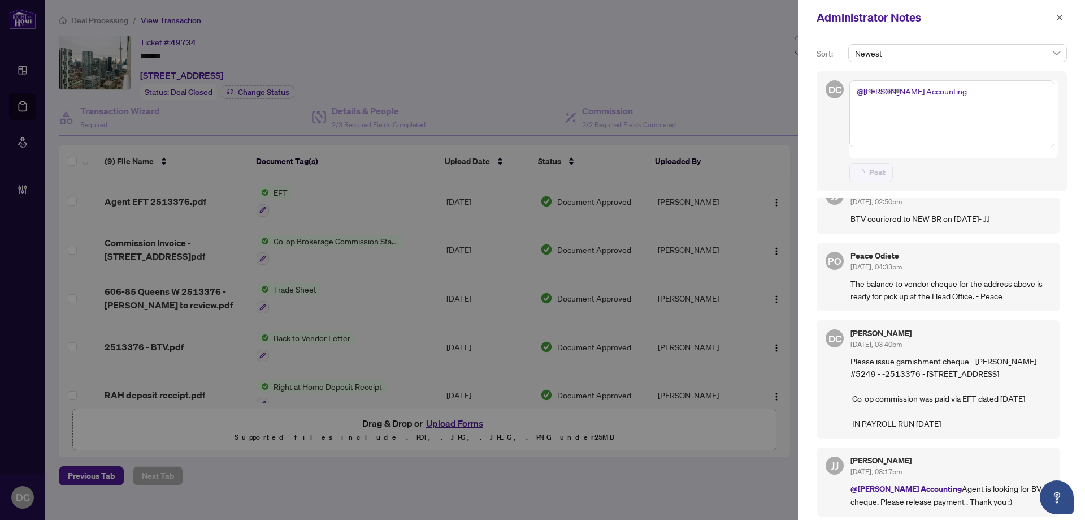
scroll to position [0, 0]
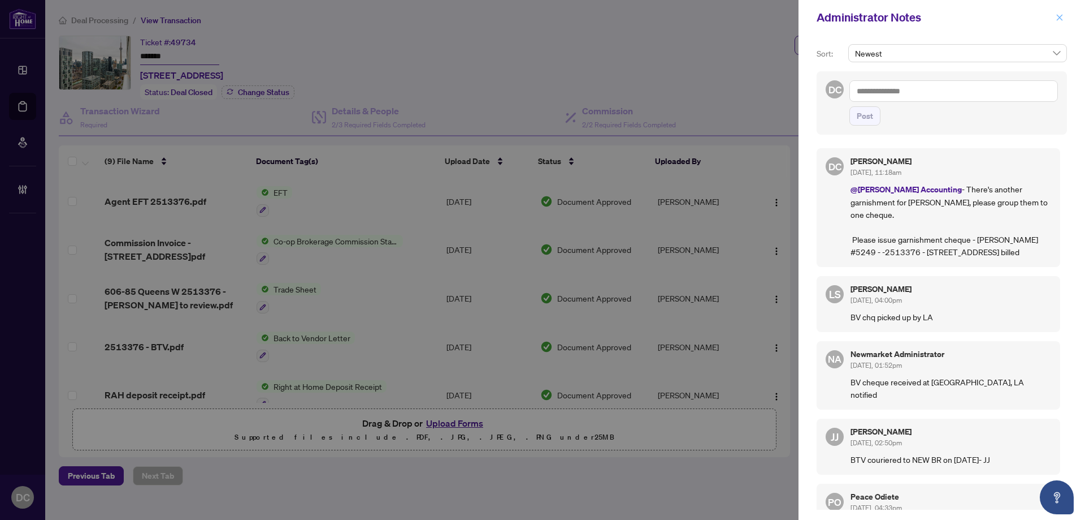
click at [1061, 13] on span "button" at bounding box center [1060, 17] width 8 height 18
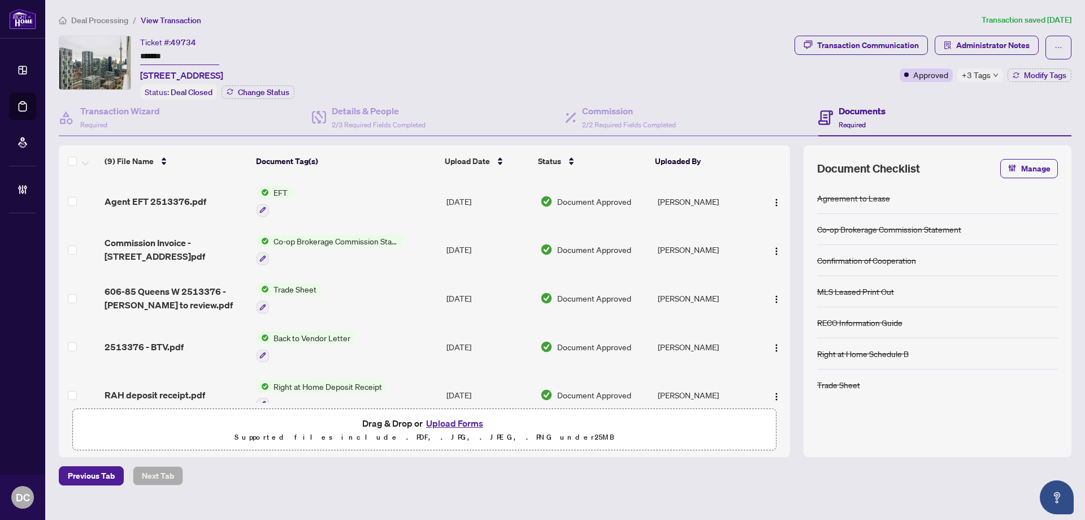
click at [101, 20] on span "Deal Processing" at bounding box center [99, 20] width 57 height 10
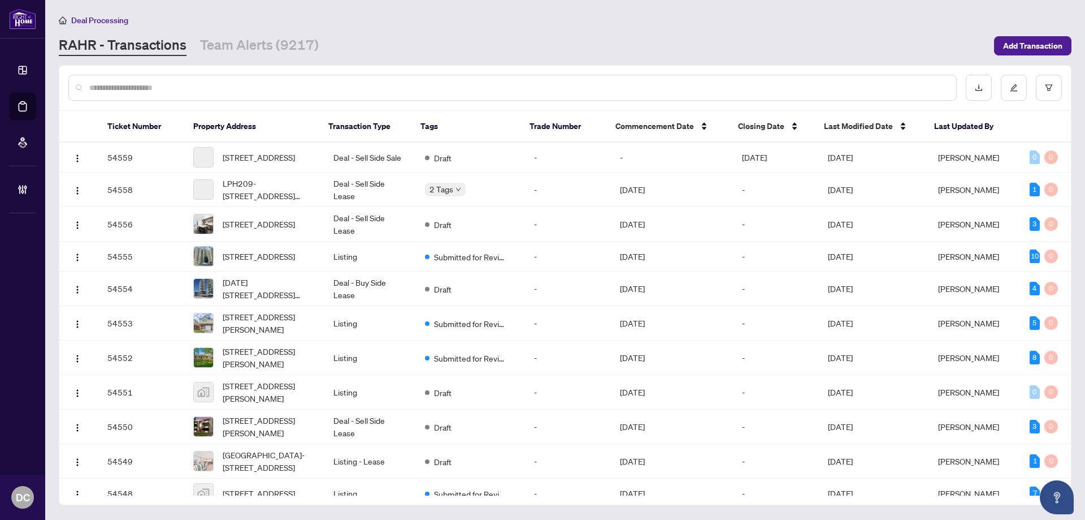
click at [141, 90] on input "text" at bounding box center [518, 87] width 858 height 12
click at [238, 84] on input "text" at bounding box center [518, 87] width 858 height 12
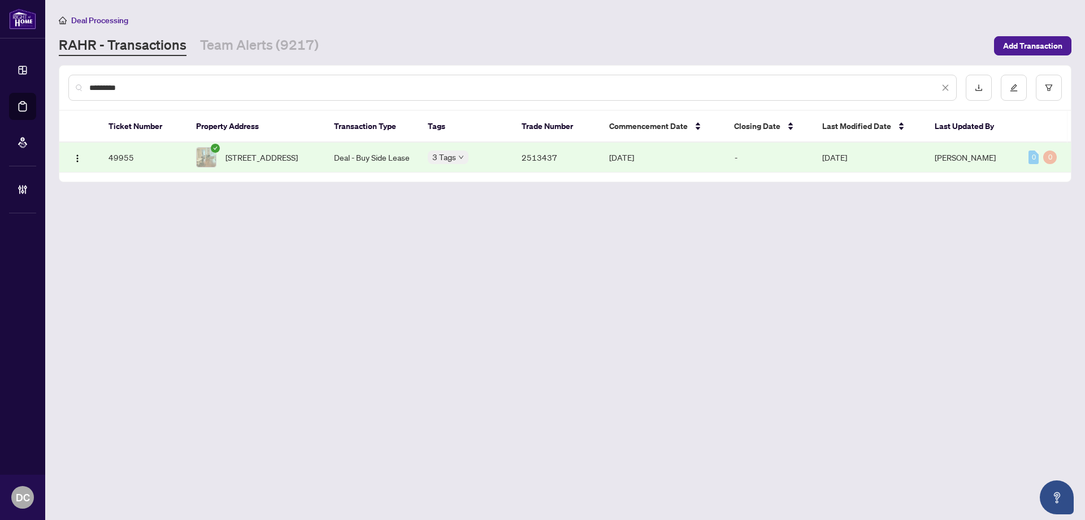
click at [918, 170] on td "[DATE]" at bounding box center [869, 157] width 112 height 30
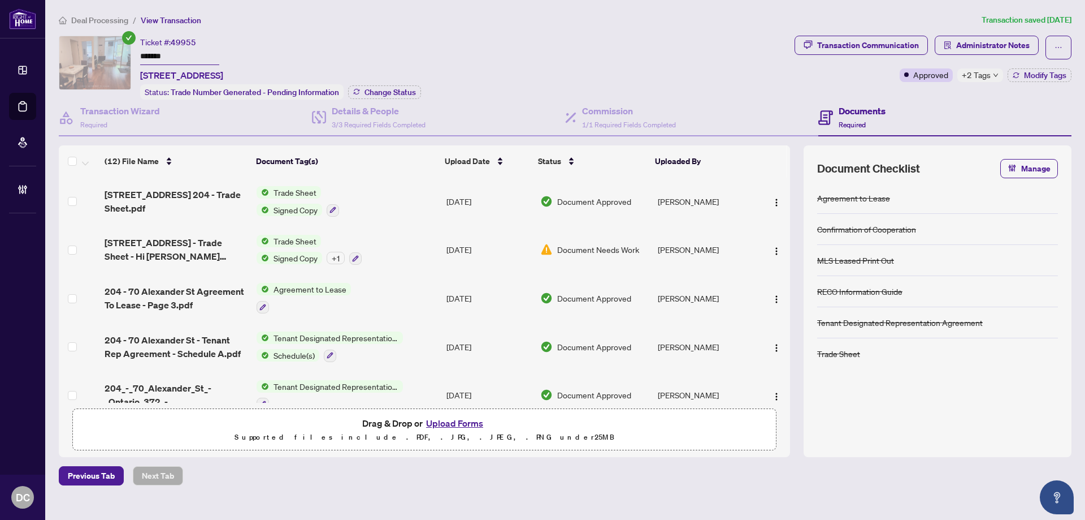
drag, startPoint x: 198, startPoint y: 59, endPoint x: 79, endPoint y: 59, distance: 119.3
click at [79, 59] on div "Ticket #: 49955 ******* [STREET_ADDRESS] Status: Trade Number Generated - Pendi…" at bounding box center [424, 68] width 731 height 64
click at [400, 92] on span "Change Status" at bounding box center [390, 92] width 51 height 8
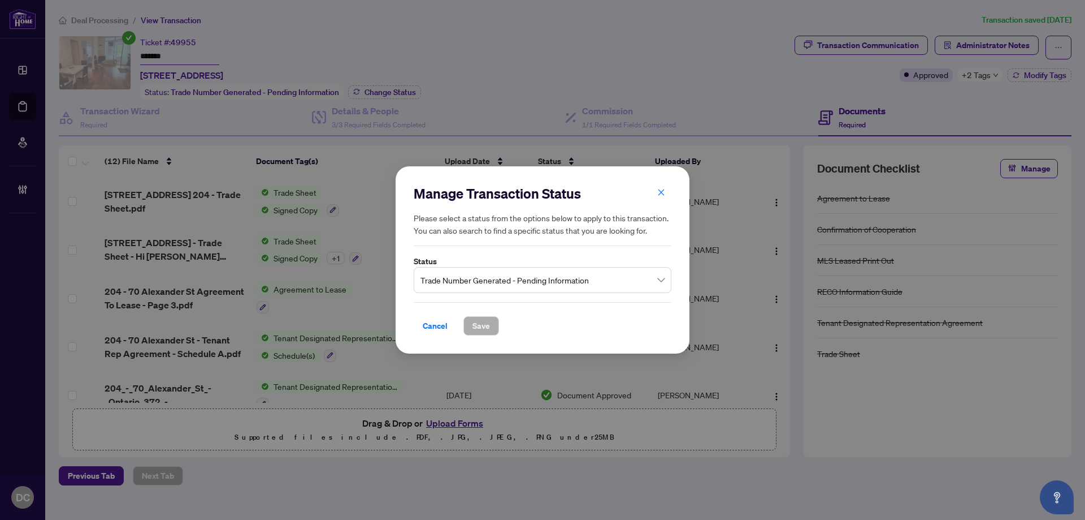
click at [522, 283] on span "Trade Number Generated - Pending Information" at bounding box center [543, 279] width 244 height 21
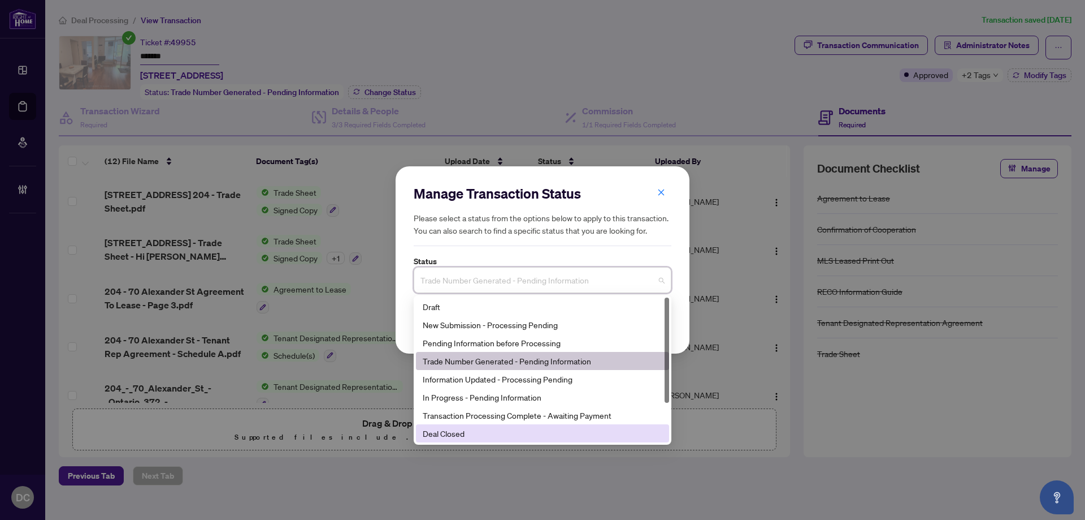
click at [448, 440] on div "Deal Closed" at bounding box center [542, 433] width 253 height 18
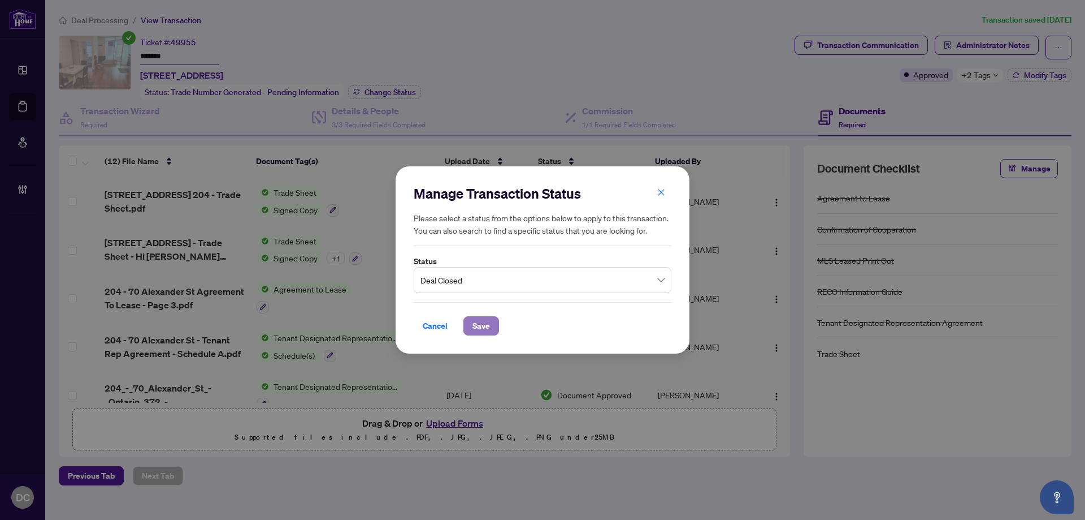
click at [481, 330] on span "Save" at bounding box center [482, 326] width 18 height 18
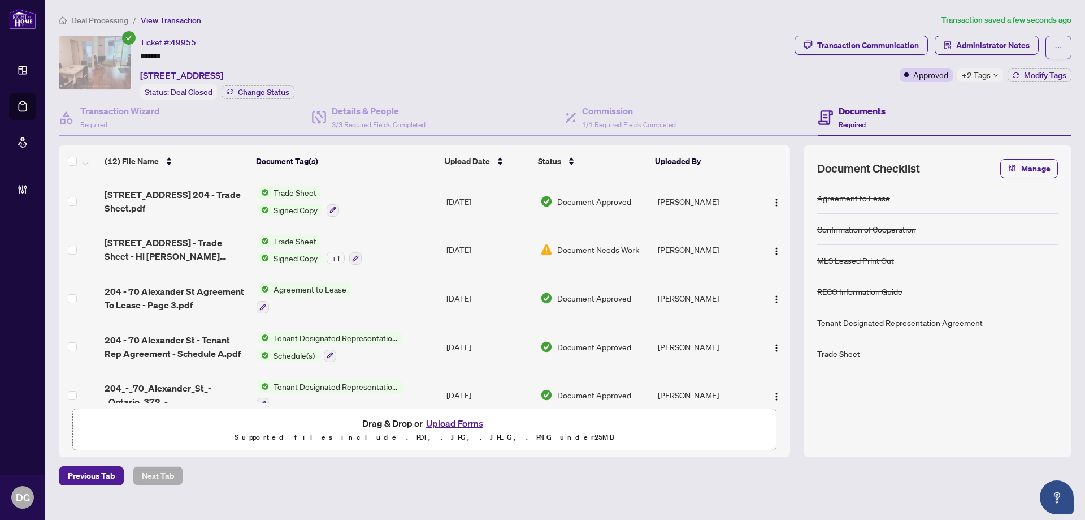
scroll to position [50, 0]
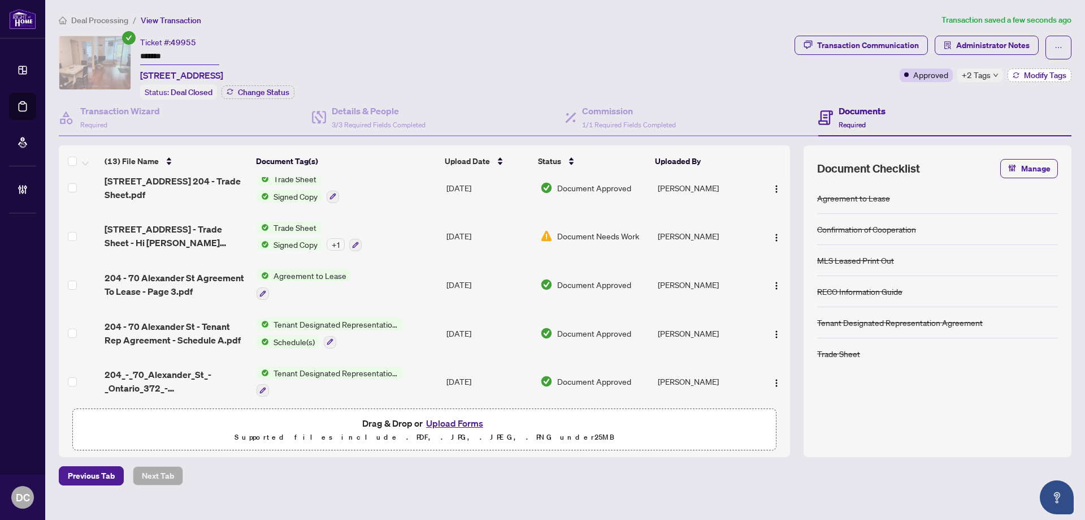
click at [1015, 77] on icon "button" at bounding box center [1016, 75] width 7 height 7
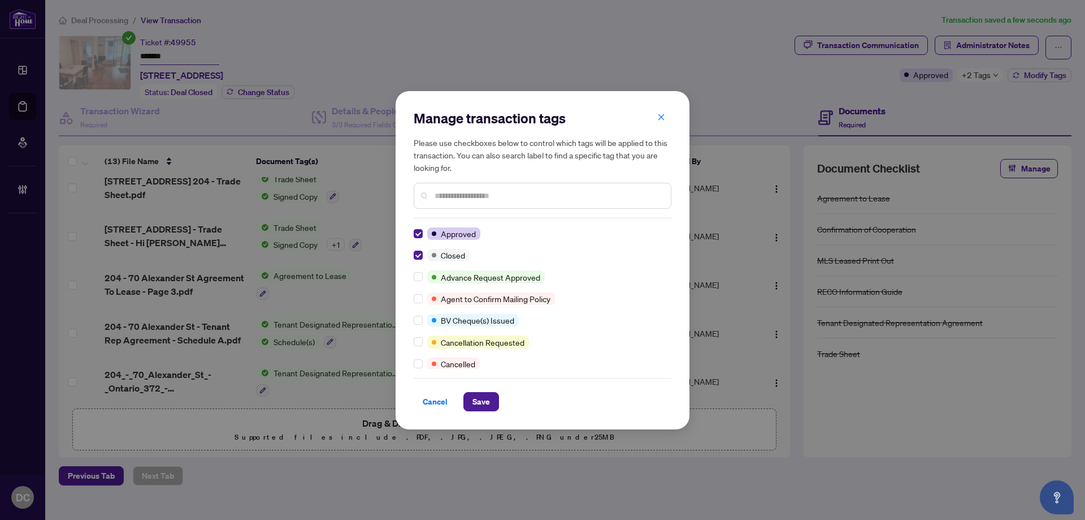
scroll to position [0, 0]
click at [435, 395] on span "Cancel" at bounding box center [435, 401] width 25 height 18
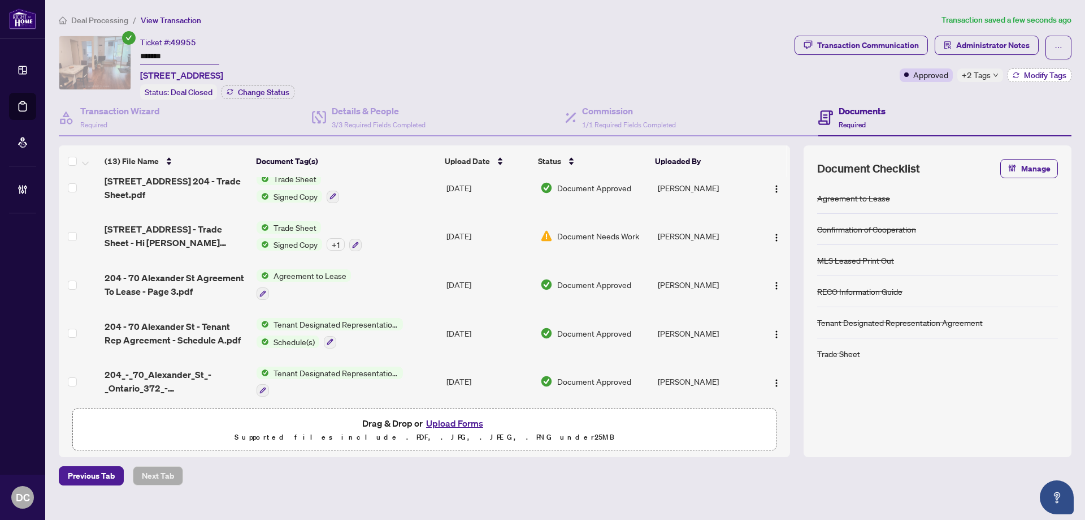
click at [1033, 75] on span "Modify Tags" at bounding box center [1045, 75] width 42 height 8
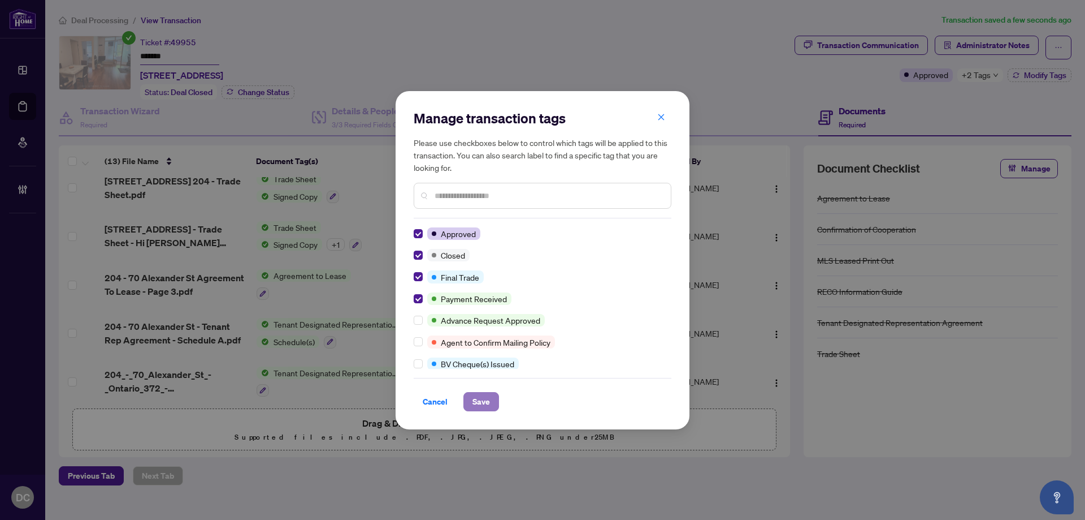
click at [492, 401] on button "Save" at bounding box center [482, 401] width 36 height 19
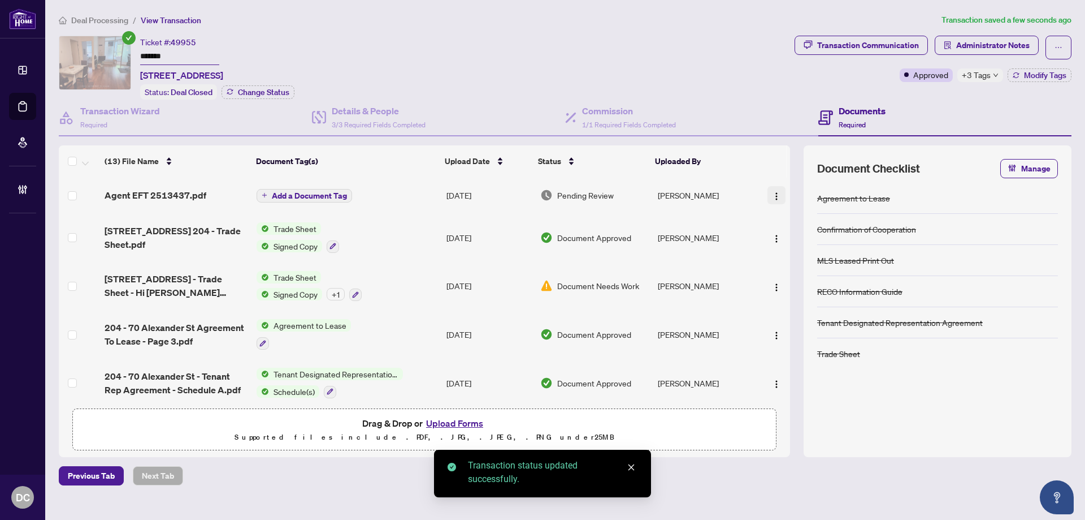
click at [774, 192] on img "button" at bounding box center [776, 196] width 9 height 9
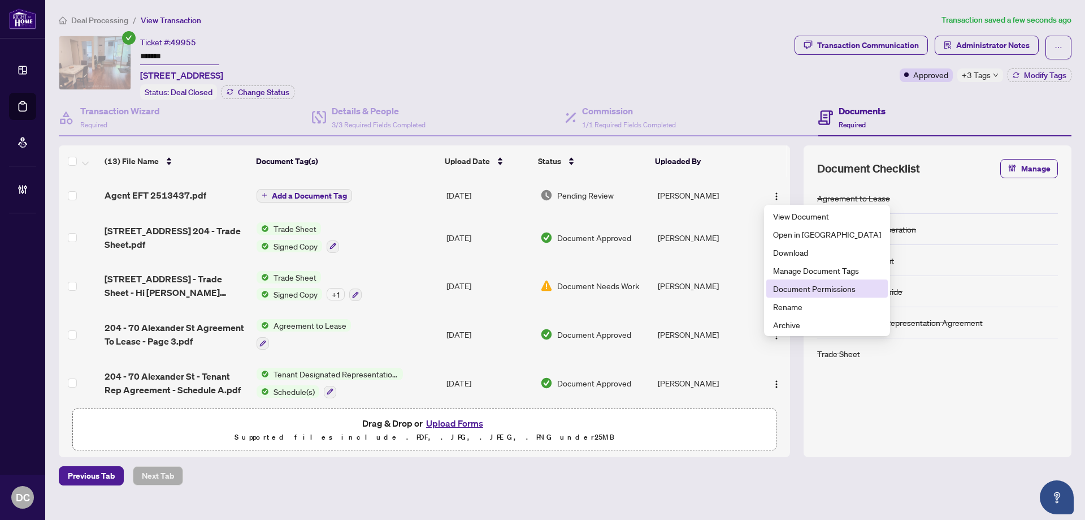
click at [800, 288] on span "Document Permissions" at bounding box center [827, 288] width 108 height 12
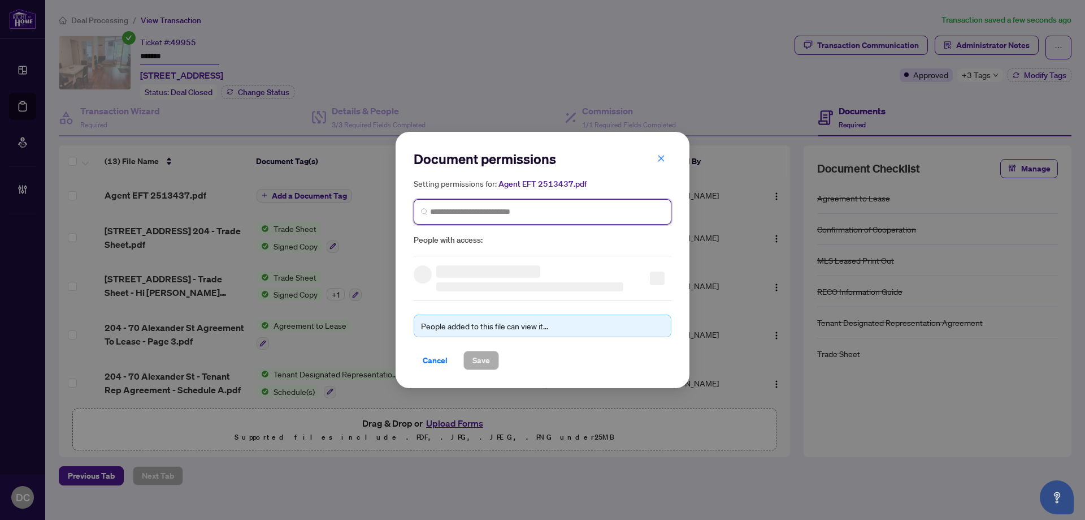
click at [561, 212] on input "search" at bounding box center [547, 212] width 234 height 12
click at [562, 212] on input "****" at bounding box center [547, 212] width 234 height 12
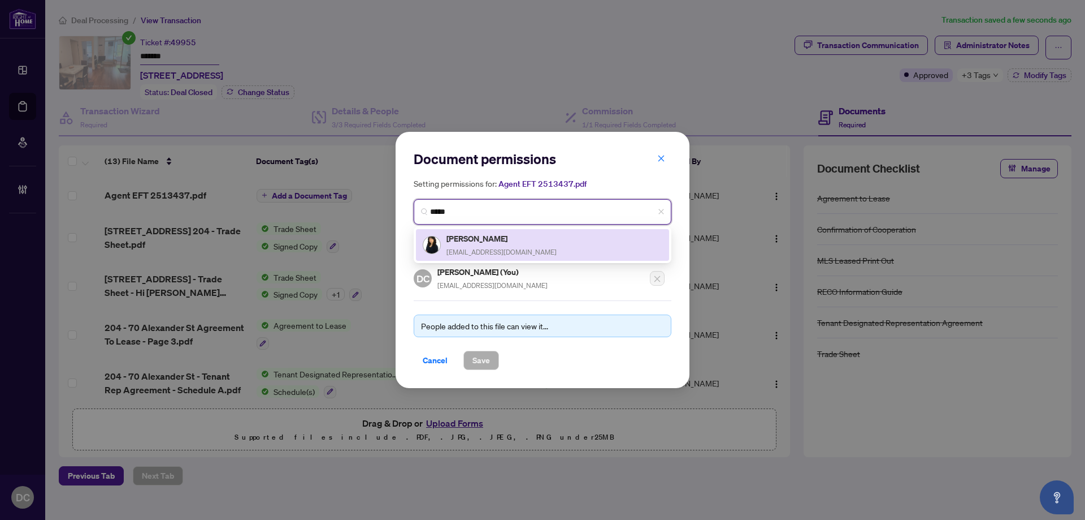
click at [543, 245] on div "[PERSON_NAME] [EMAIL_ADDRESS][DOMAIN_NAME]" at bounding box center [543, 245] width 240 height 26
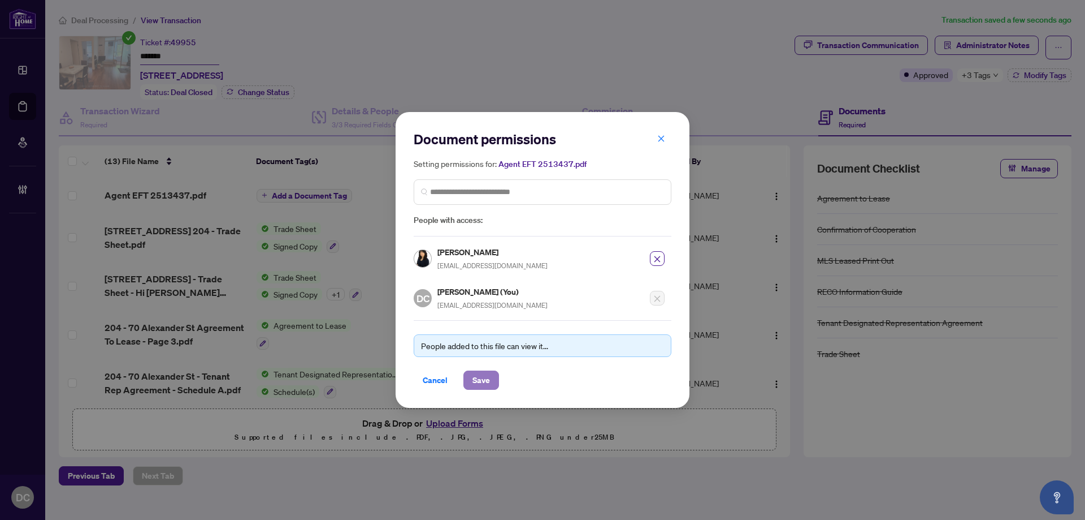
click at [482, 380] on span "Save" at bounding box center [482, 380] width 18 height 18
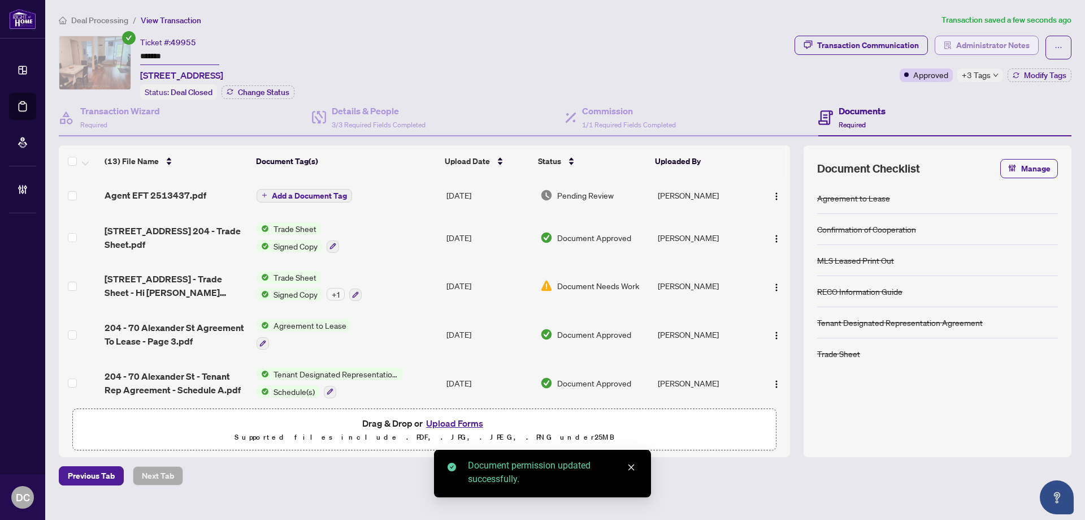
click at [1011, 44] on span "Administrator Notes" at bounding box center [992, 45] width 73 height 18
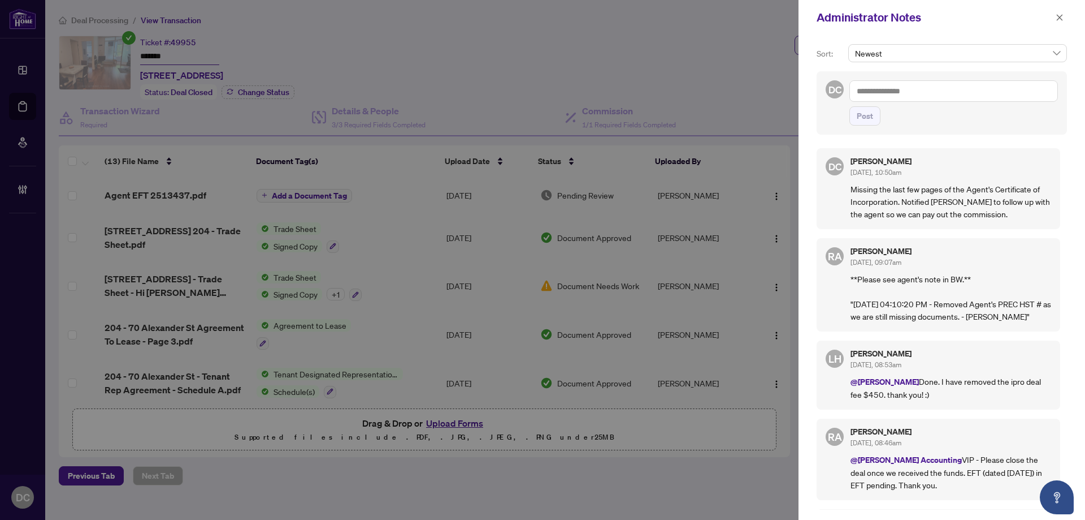
click at [884, 92] on textarea at bounding box center [954, 90] width 209 height 21
paste textarea "**********"
click at [869, 124] on button "Post" at bounding box center [865, 115] width 31 height 19
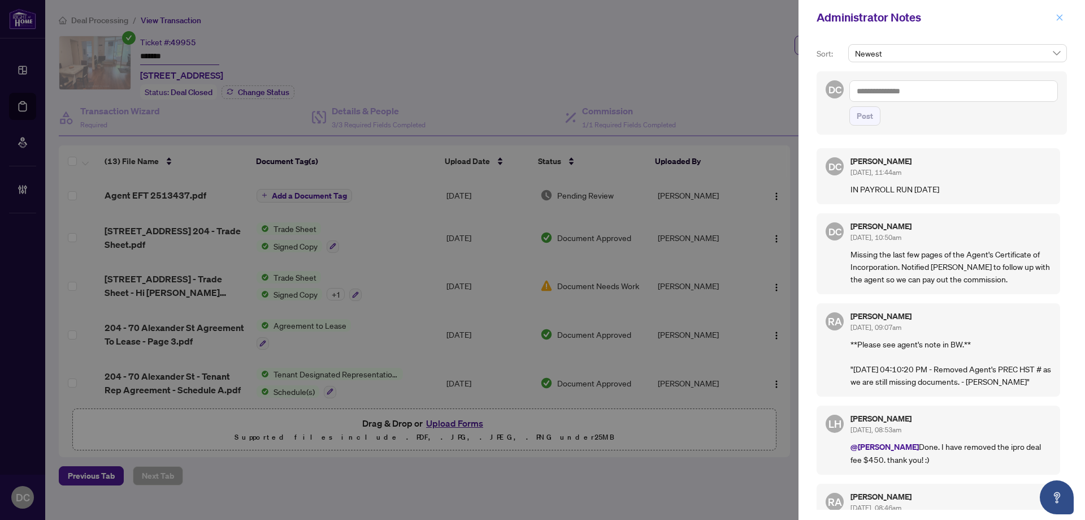
click at [1055, 16] on button "button" at bounding box center [1060, 18] width 15 height 14
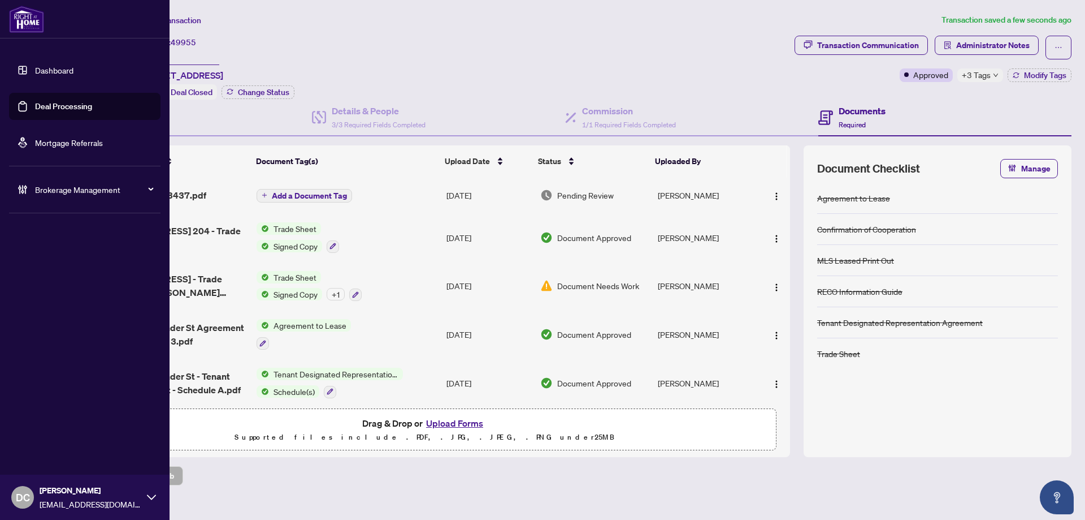
click at [101, 192] on span "Brokerage Management" at bounding box center [94, 189] width 118 height 12
click at [75, 274] on link "Manage Agents" at bounding box center [52, 271] width 56 height 10
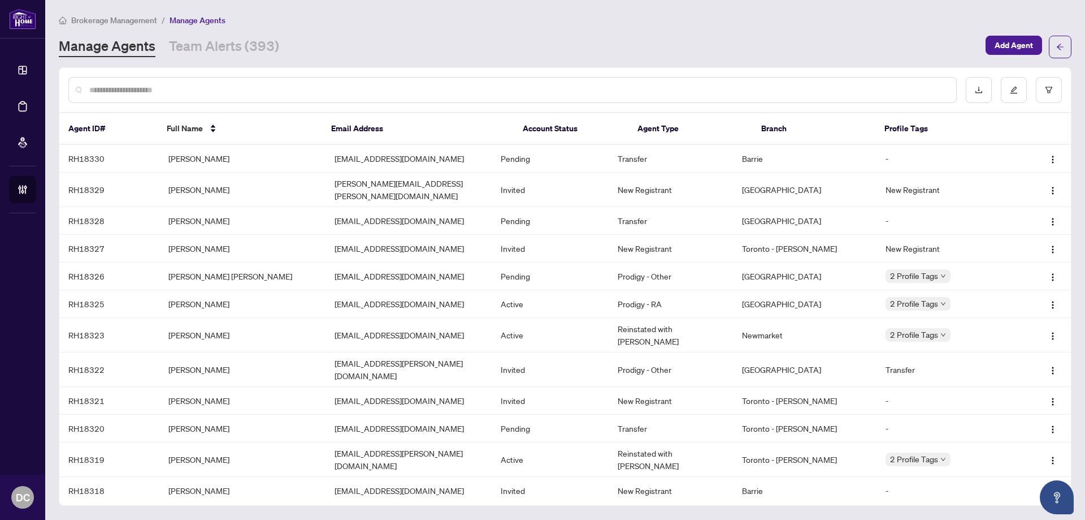
click at [267, 90] on input "text" at bounding box center [518, 90] width 858 height 12
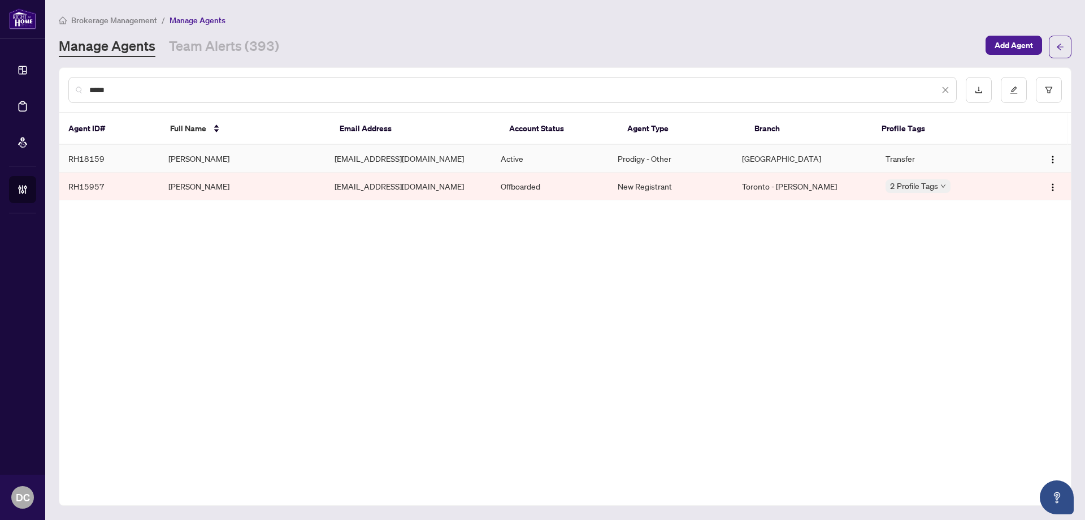
click at [367, 158] on td "[EMAIL_ADDRESS][DOMAIN_NAME]" at bounding box center [409, 159] width 166 height 28
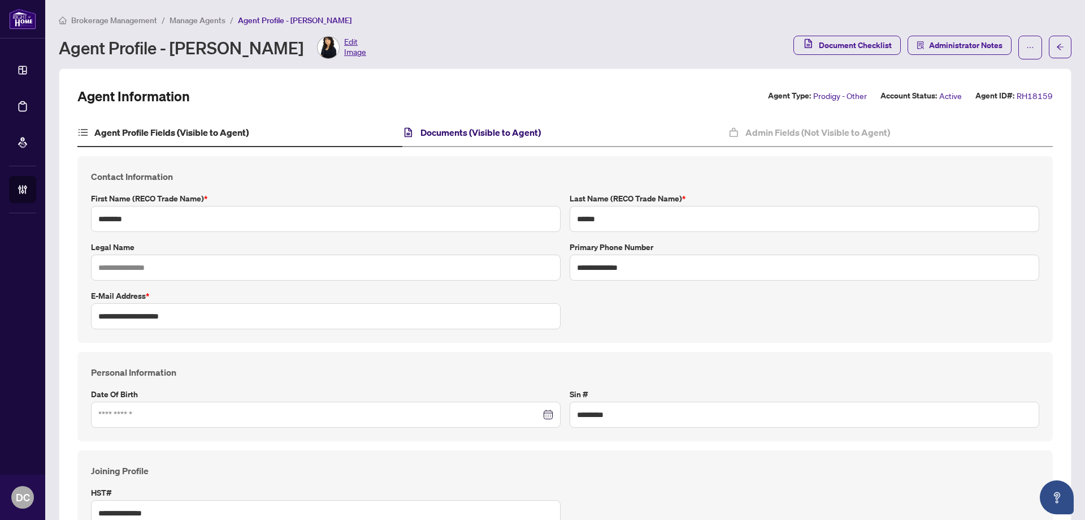
click at [494, 129] on h4 "Documents (Visible to Agent)" at bounding box center [481, 132] width 120 height 14
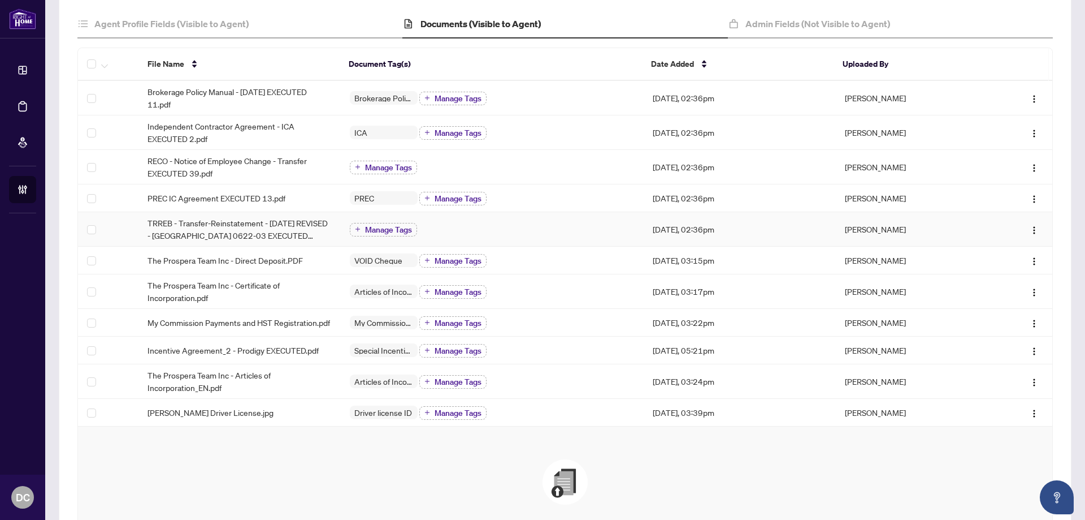
scroll to position [113, 0]
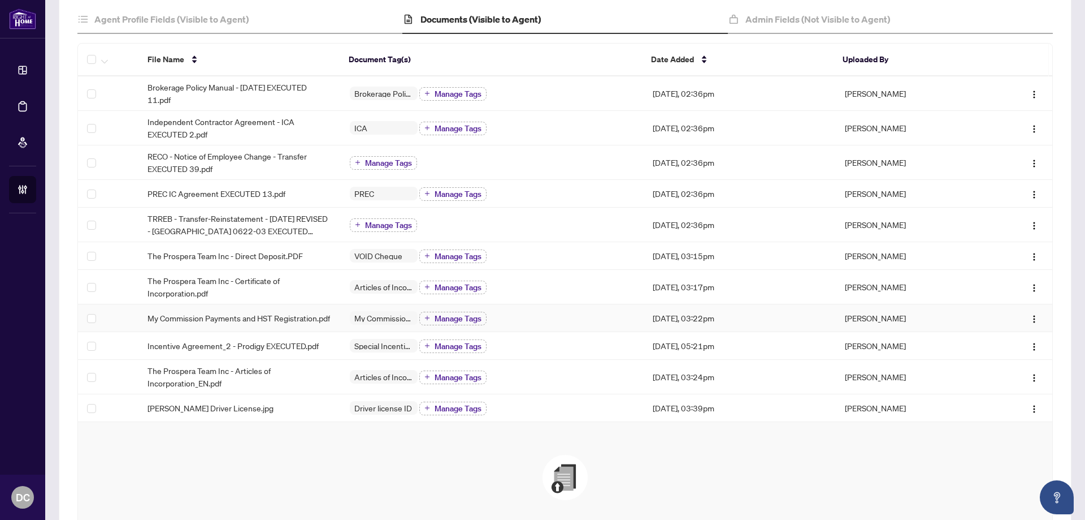
click at [581, 317] on div "My Commission Payments and HST Registration Manage Tags" at bounding box center [492, 317] width 285 height 15
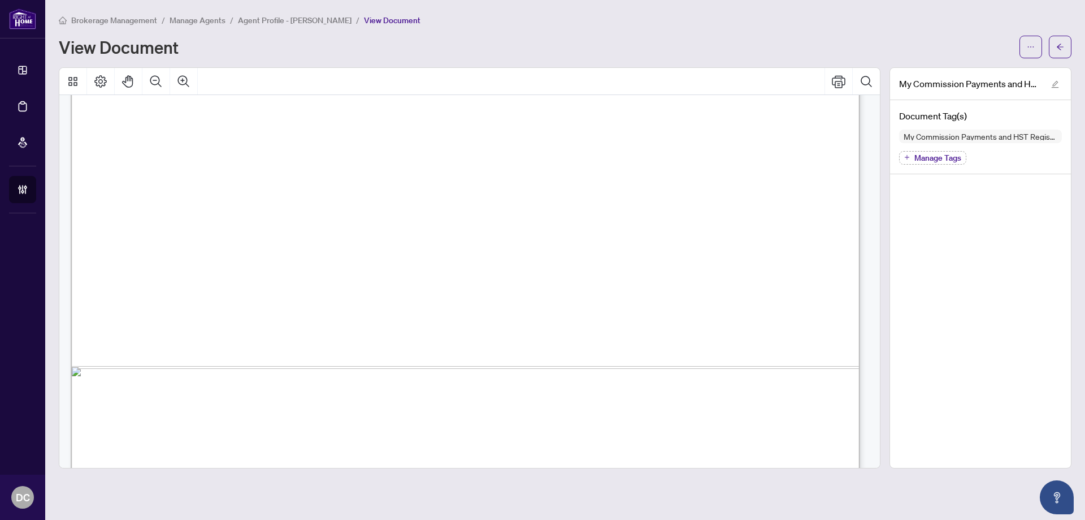
scroll to position [622, 0]
click at [1066, 51] on button "button" at bounding box center [1060, 47] width 23 height 23
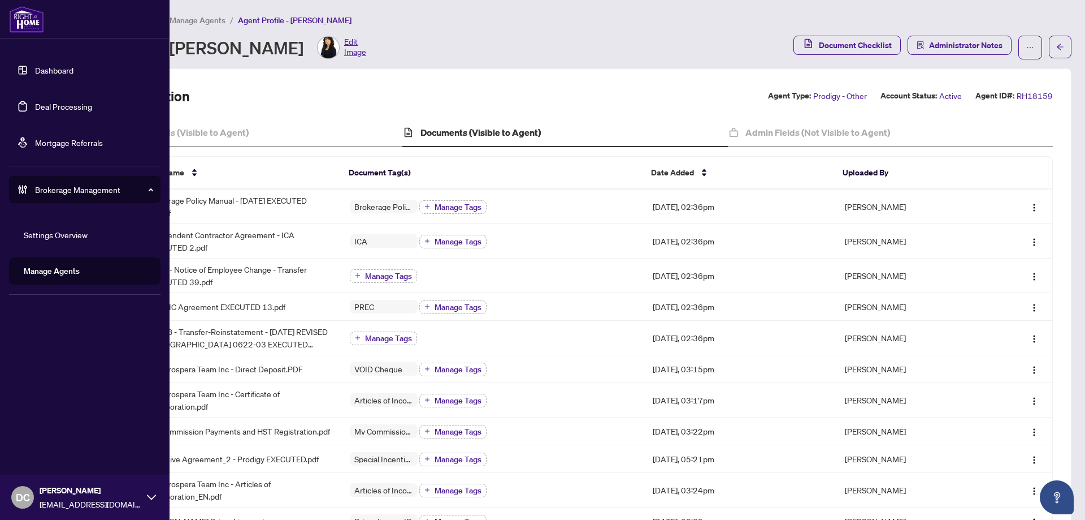
click at [66, 107] on link "Deal Processing" at bounding box center [63, 106] width 57 height 10
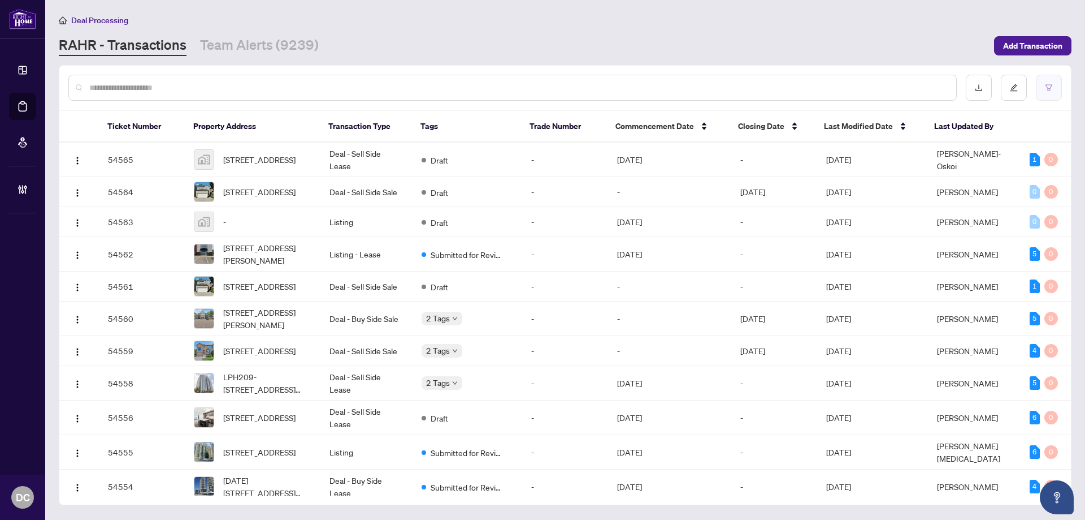
click at [1051, 89] on icon "filter" at bounding box center [1049, 88] width 8 height 8
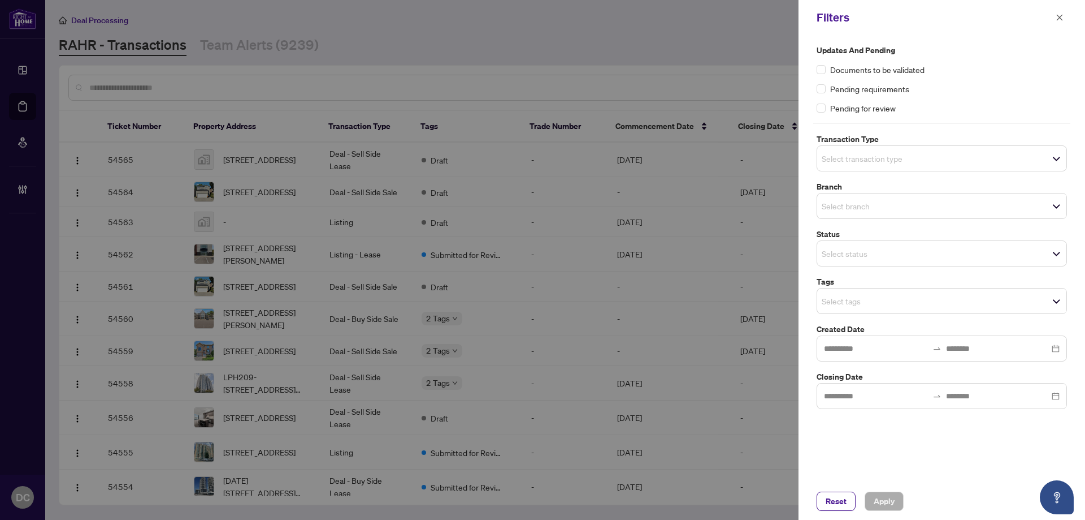
click at [901, 302] on input "search" at bounding box center [861, 301] width 79 height 14
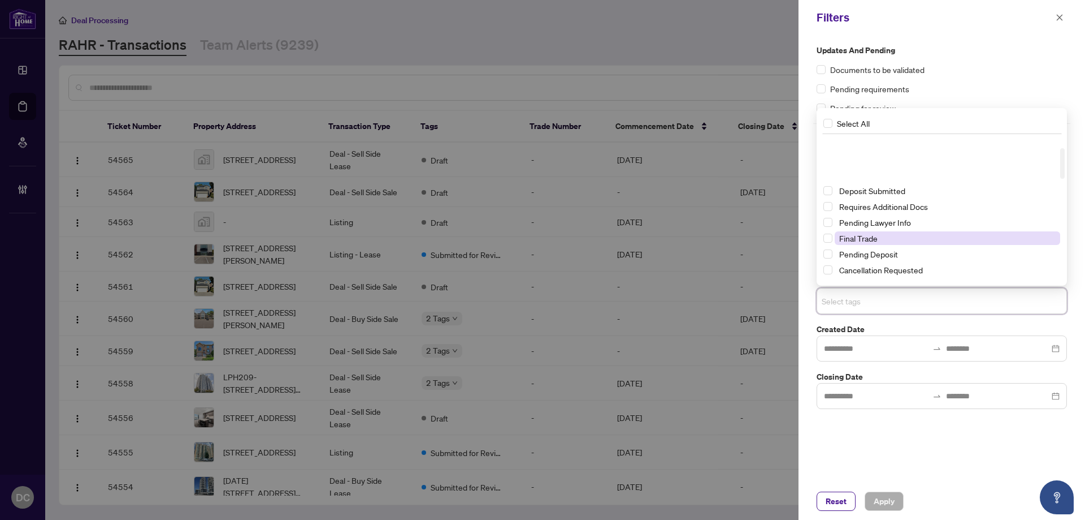
scroll to position [57, 0]
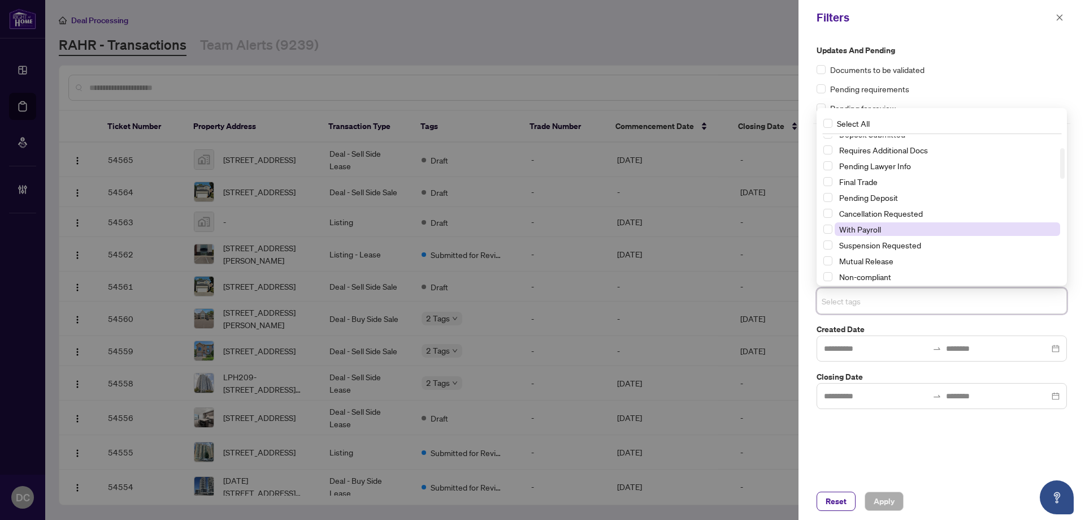
click at [875, 228] on span "With Payroll" at bounding box center [860, 229] width 42 height 10
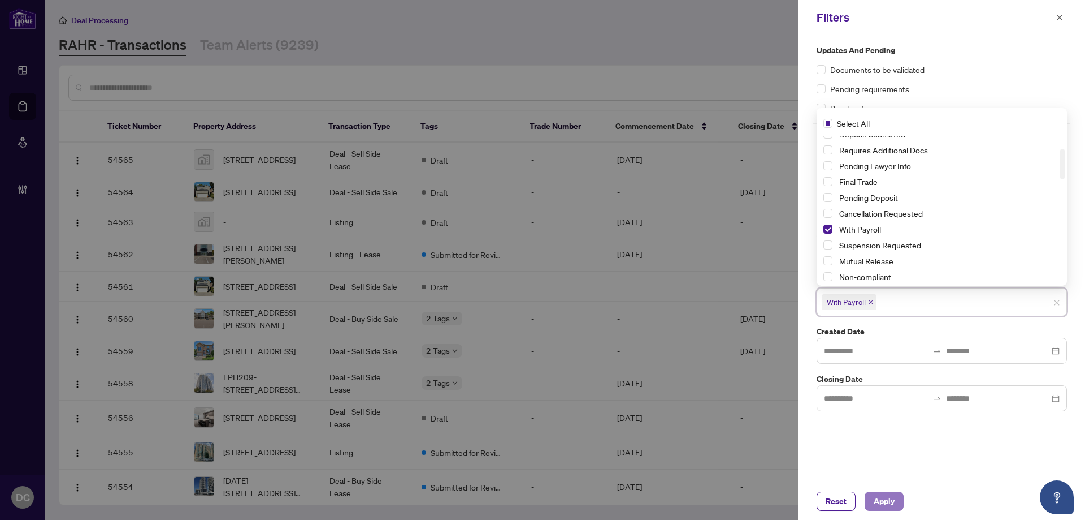
click at [891, 497] on span "Apply" at bounding box center [884, 501] width 21 height 18
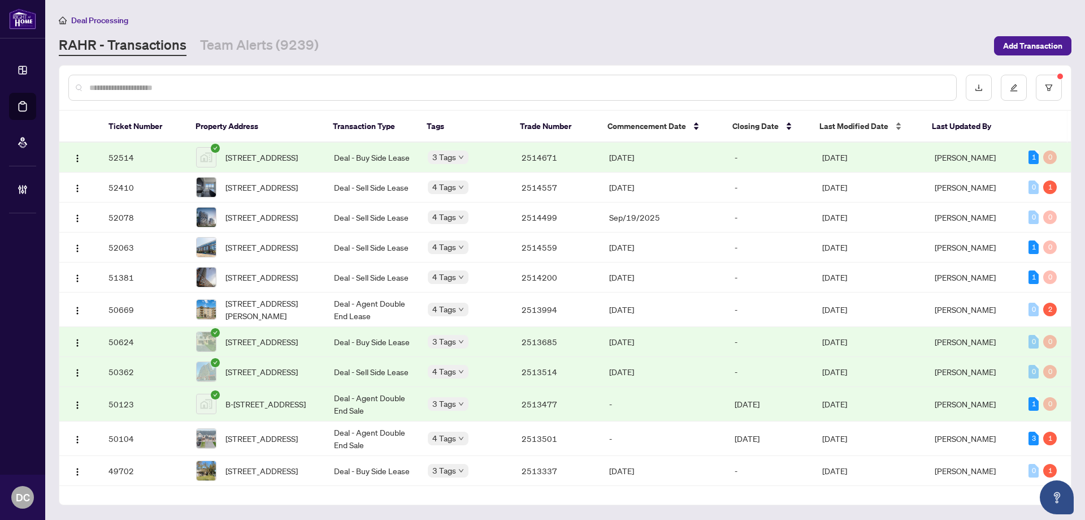
click at [861, 132] on div "Last Modified Date" at bounding box center [867, 126] width 94 height 12
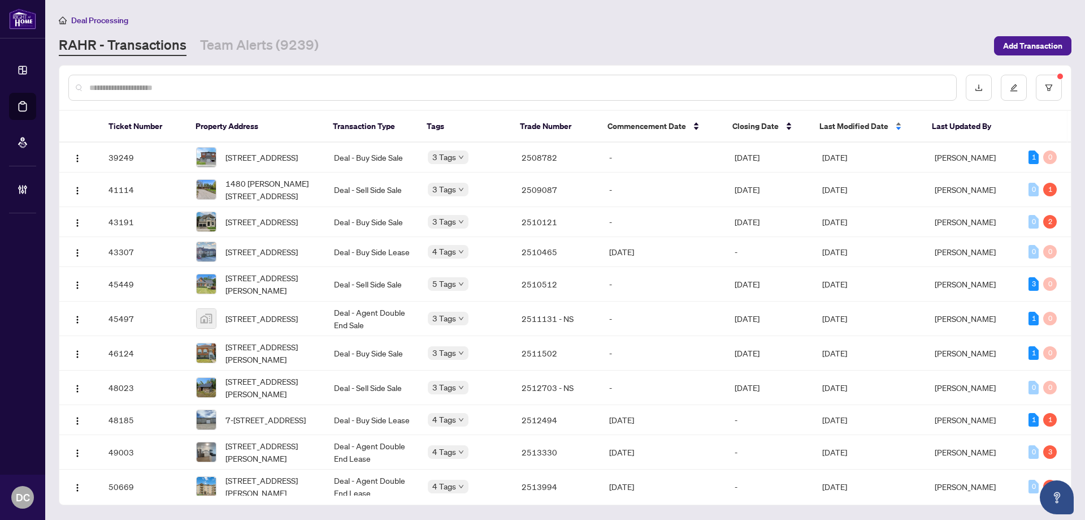
click at [863, 130] on span "Last Modified Date" at bounding box center [854, 126] width 69 height 12
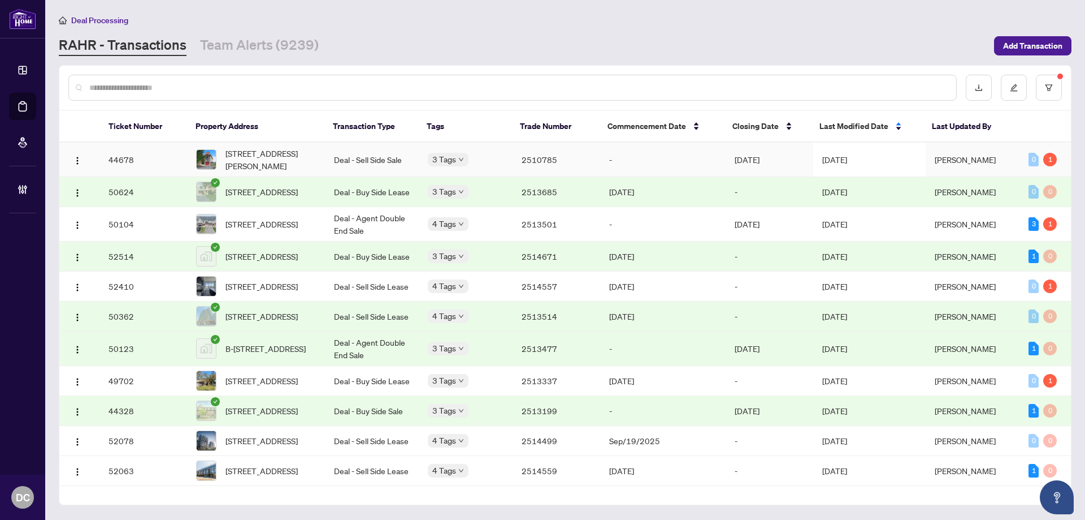
click at [847, 154] on span "[DATE]" at bounding box center [835, 159] width 25 height 10
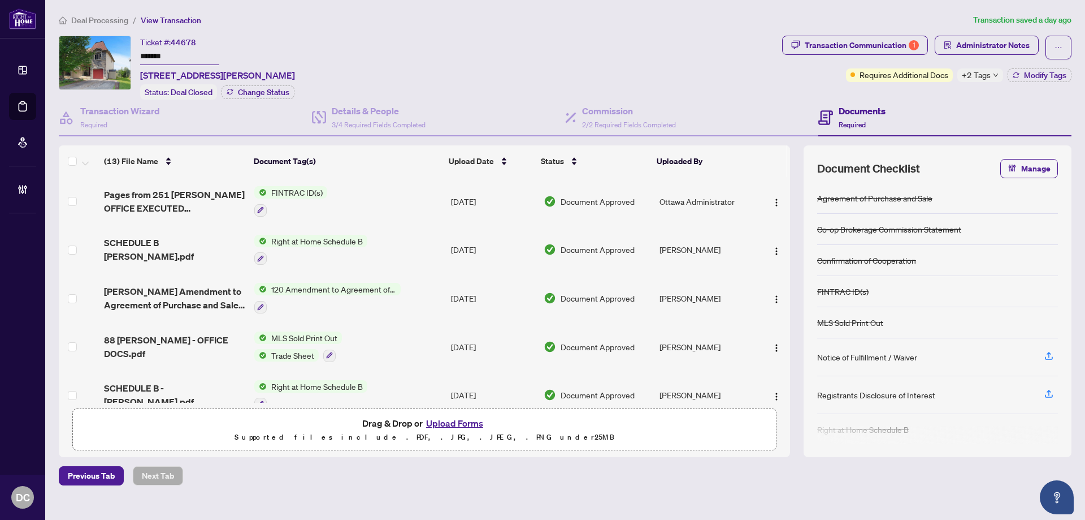
click at [116, 59] on div "Ticket #: 44678 ******* [STREET_ADDRESS][PERSON_NAME] Status: Deal Closed Chang…" at bounding box center [418, 68] width 719 height 64
click at [192, 422] on div "Drag & Drop or Upload Forms Supported files include .PDF, .JPG, .JPEG, .PNG und…" at bounding box center [425, 429] width 690 height 28
click at [1061, 74] on span "Modify Tags" at bounding box center [1045, 75] width 42 height 8
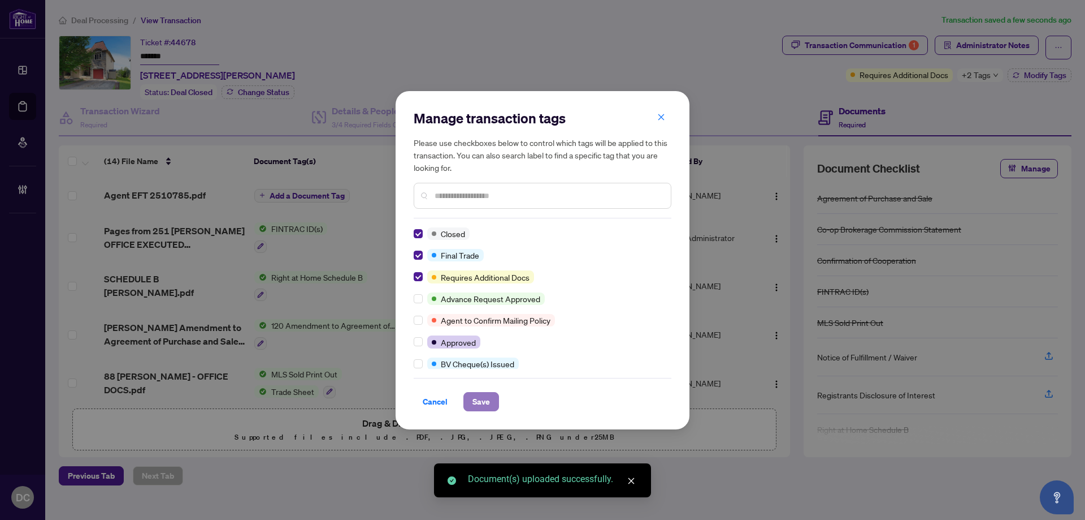
click at [473, 396] on span "Save" at bounding box center [482, 401] width 18 height 18
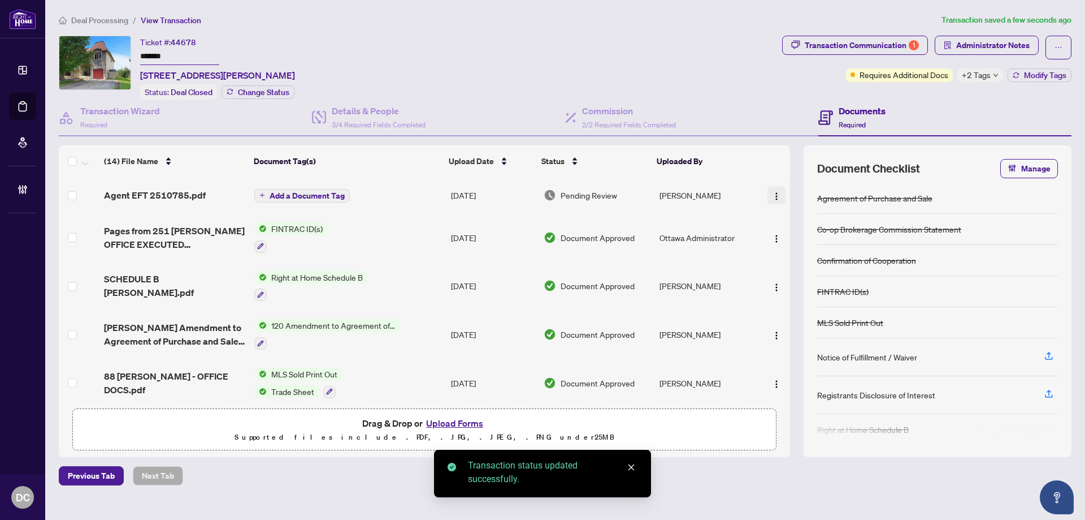
click at [773, 193] on img "button" at bounding box center [776, 196] width 9 height 9
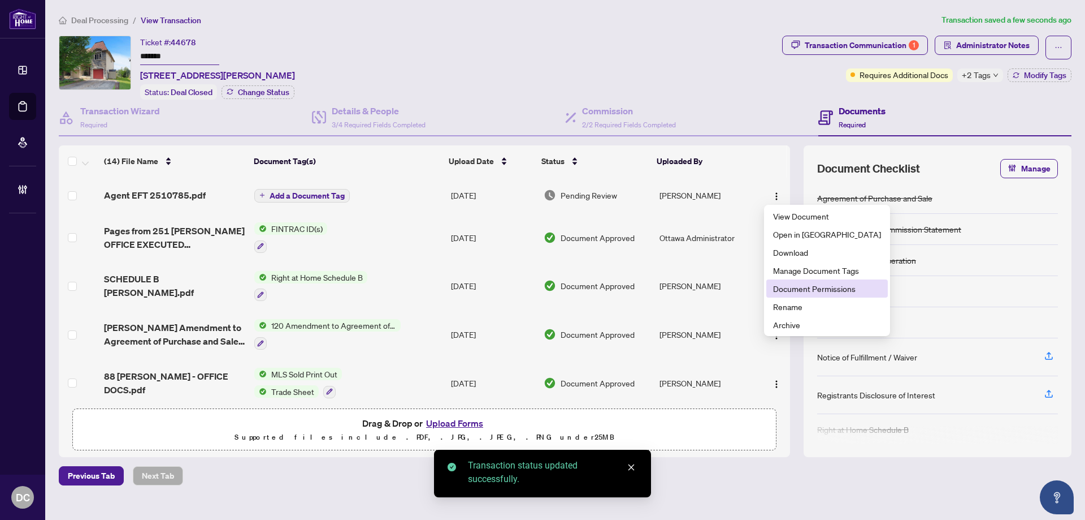
click at [796, 284] on span "Document Permissions" at bounding box center [827, 288] width 108 height 12
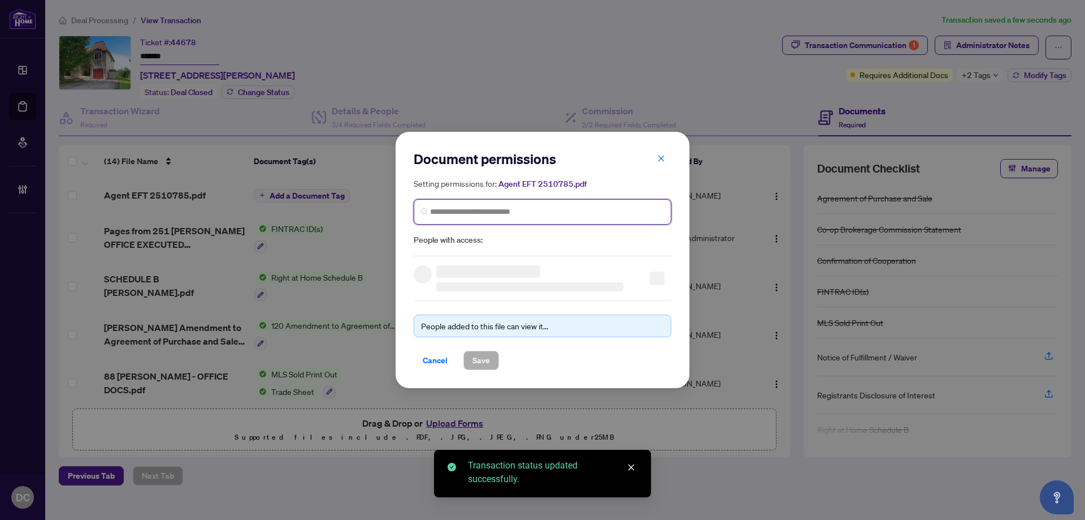
click at [629, 213] on input "search" at bounding box center [547, 212] width 234 height 12
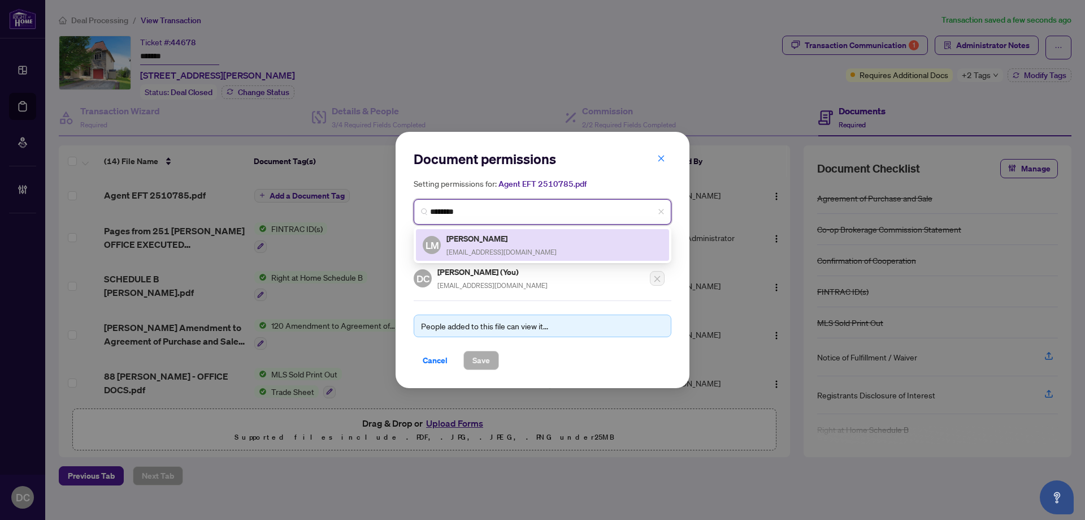
click at [607, 238] on div "[PERSON_NAME] [EMAIL_ADDRESS][DOMAIN_NAME]" at bounding box center [543, 245] width 240 height 26
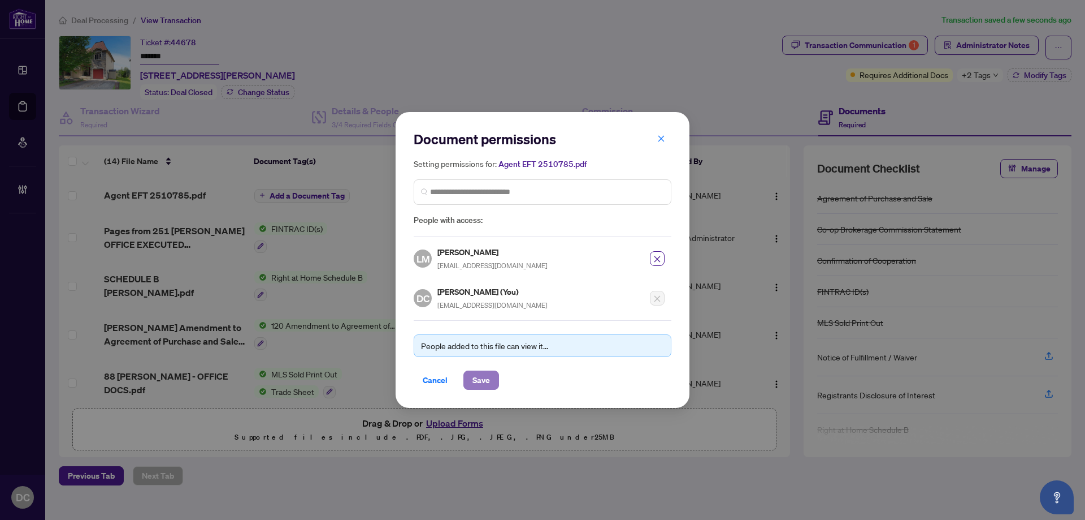
click at [481, 387] on span "Save" at bounding box center [482, 380] width 18 height 18
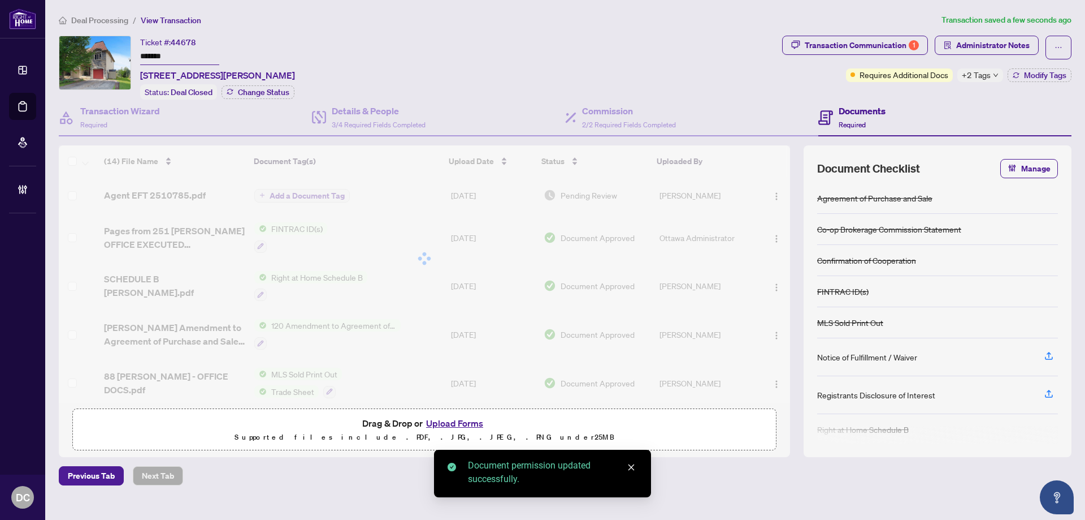
click at [111, 20] on span "Deal Processing" at bounding box center [99, 20] width 57 height 10
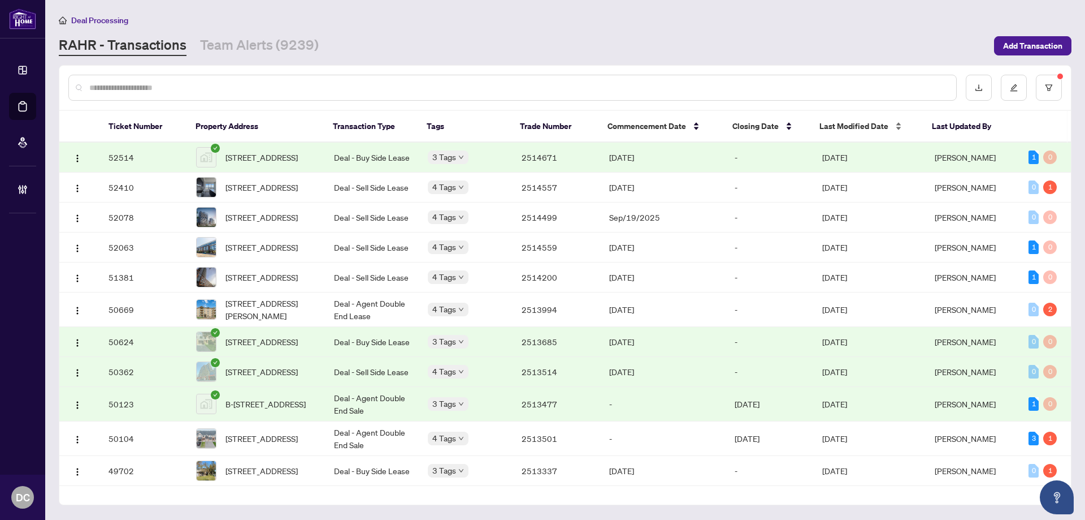
click at [837, 132] on div "Last Modified Date" at bounding box center [867, 126] width 94 height 12
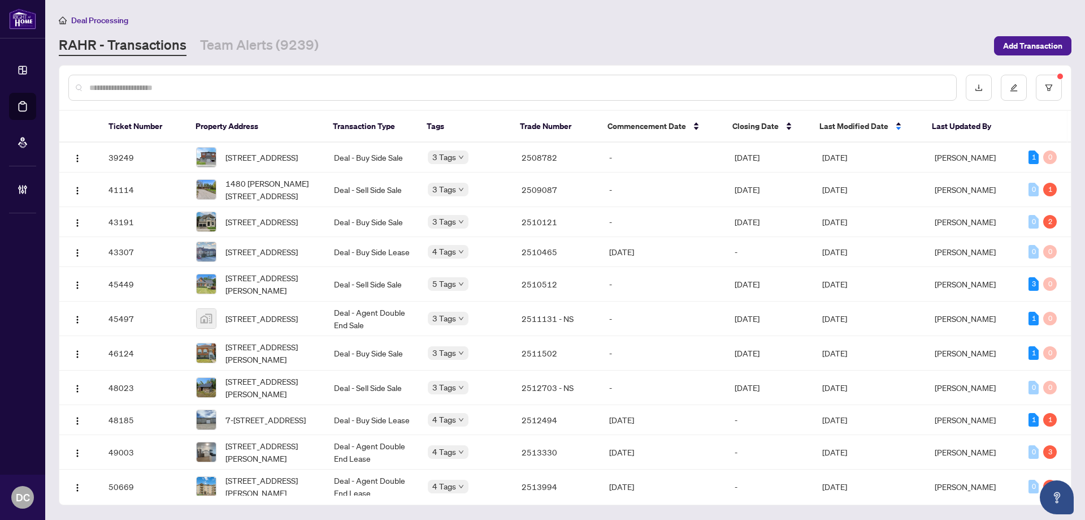
click at [839, 127] on span "Last Modified Date" at bounding box center [854, 126] width 69 height 12
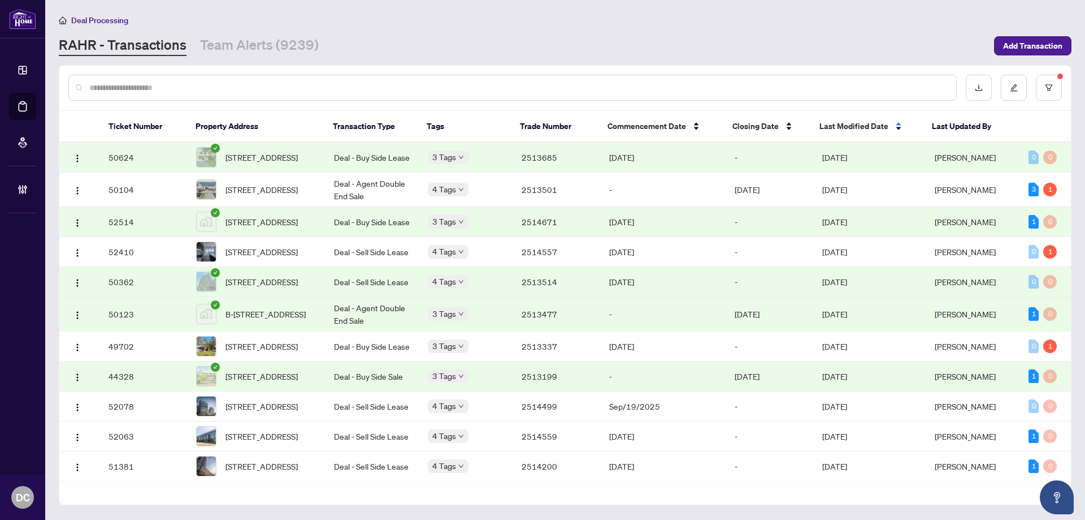
click at [853, 165] on td "[DATE]" at bounding box center [869, 157] width 112 height 30
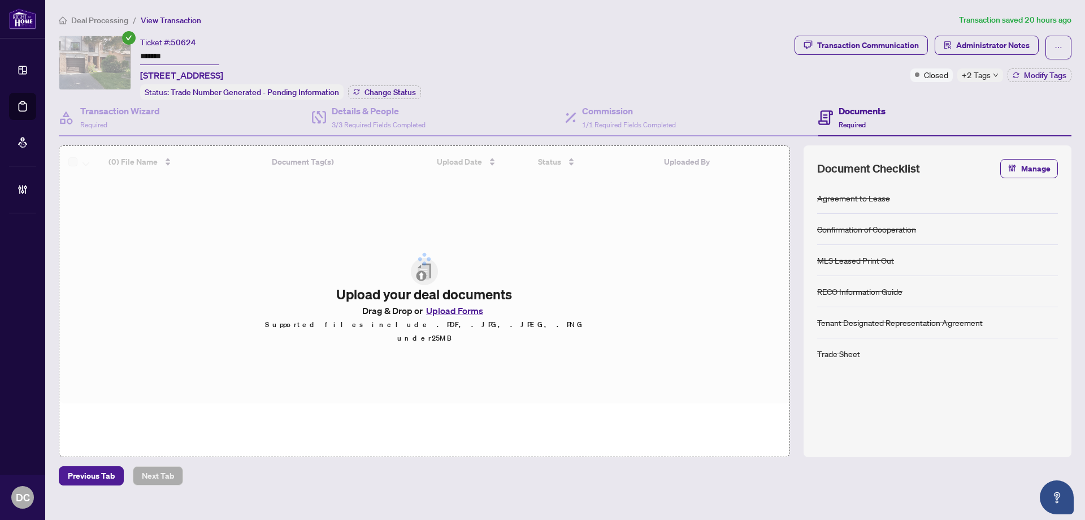
drag, startPoint x: 177, startPoint y: 61, endPoint x: 79, endPoint y: 58, distance: 98.4
click at [79, 58] on div "Ticket #: 50624 ******* [STREET_ADDRESS] Status: Trade Number Generated - Pendi…" at bounding box center [424, 68] width 731 height 64
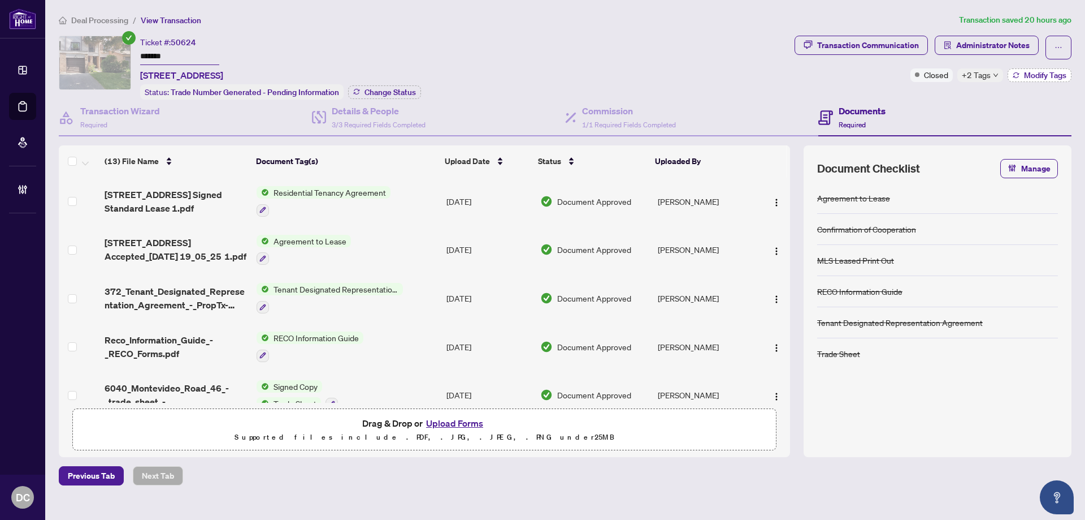
click at [1028, 75] on span "Modify Tags" at bounding box center [1045, 75] width 42 height 8
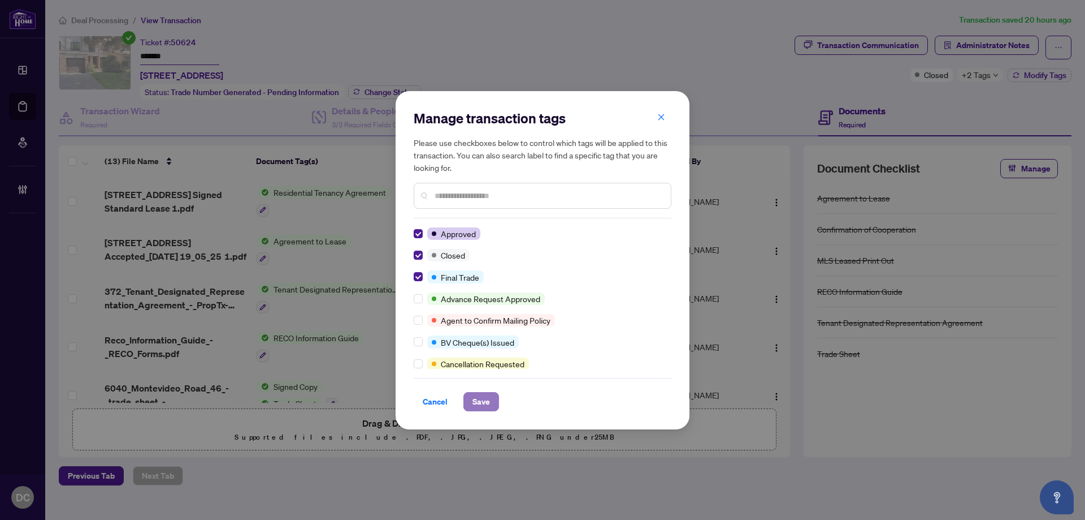
click at [484, 399] on span "Save" at bounding box center [482, 401] width 18 height 18
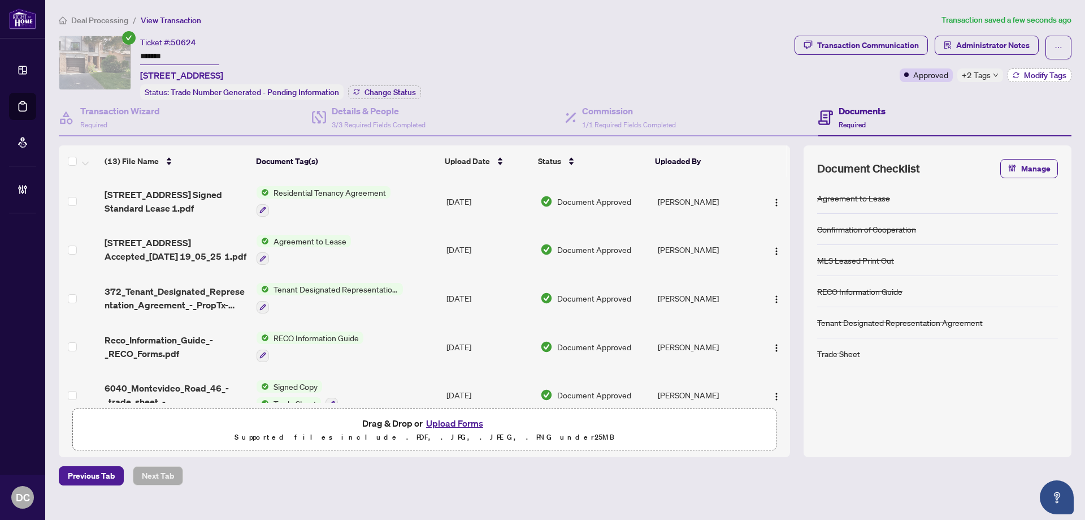
click at [1013, 81] on button "Modify Tags" at bounding box center [1040, 75] width 64 height 14
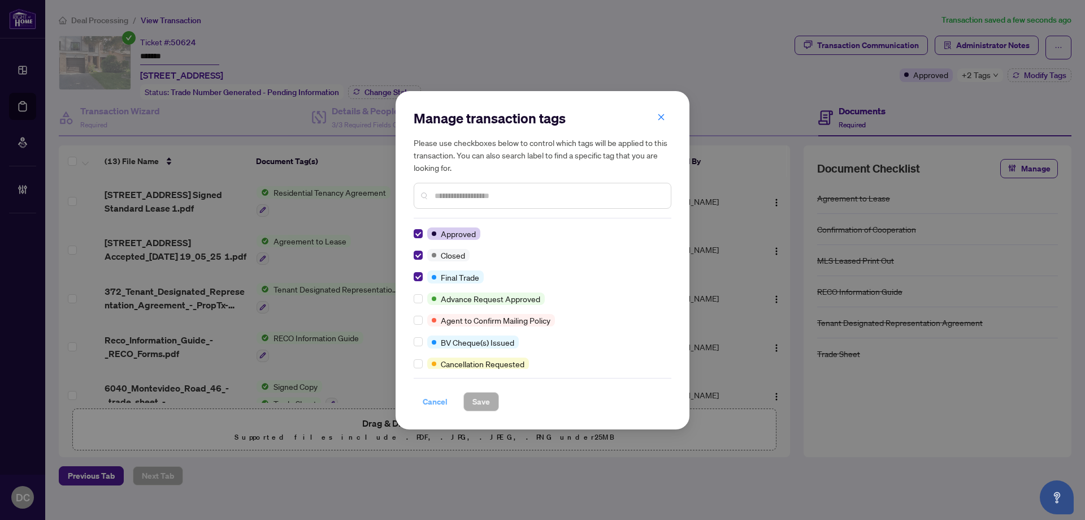
click at [439, 406] on span "Cancel" at bounding box center [435, 401] width 25 height 18
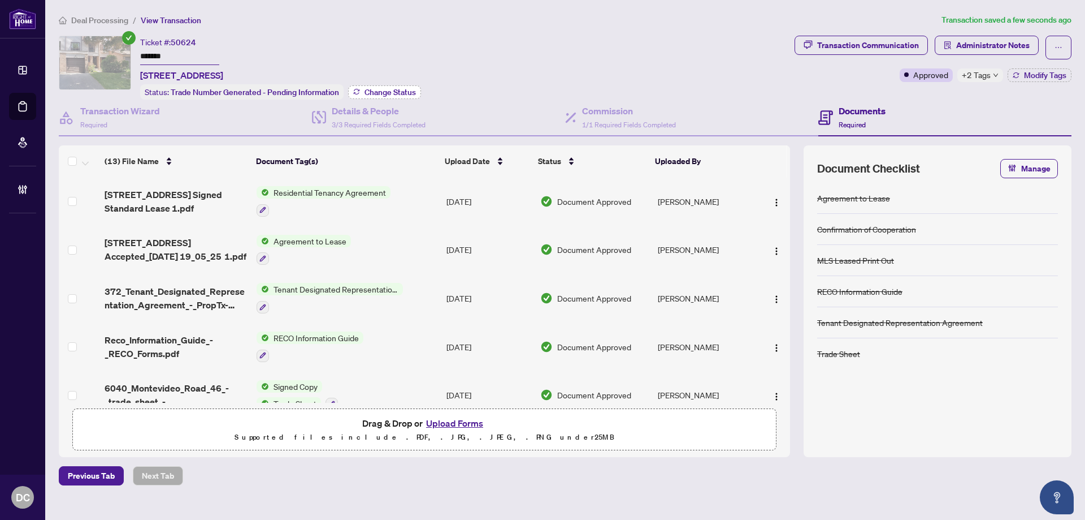
click at [397, 89] on span "Change Status" at bounding box center [390, 92] width 51 height 8
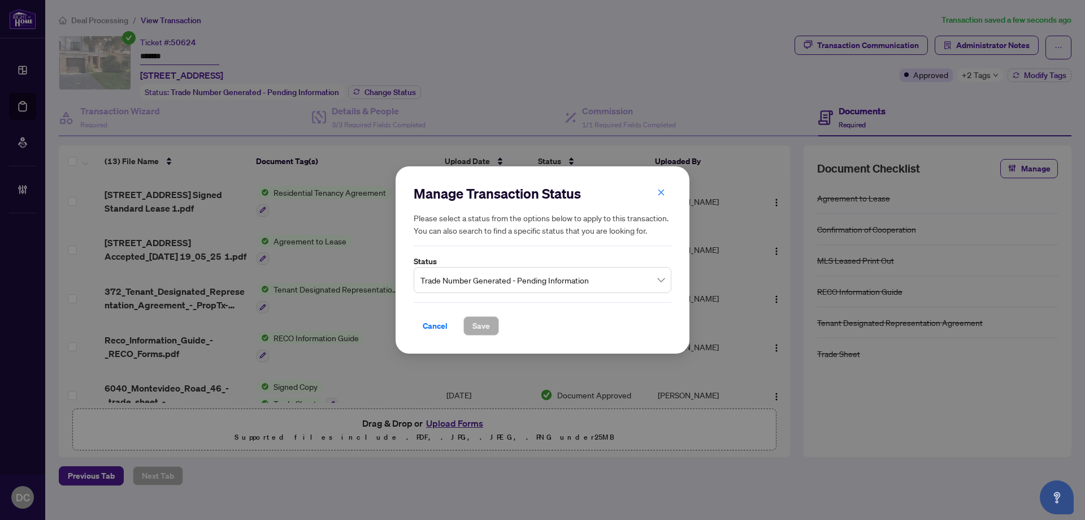
click at [557, 282] on span "Trade Number Generated - Pending Information" at bounding box center [543, 279] width 244 height 21
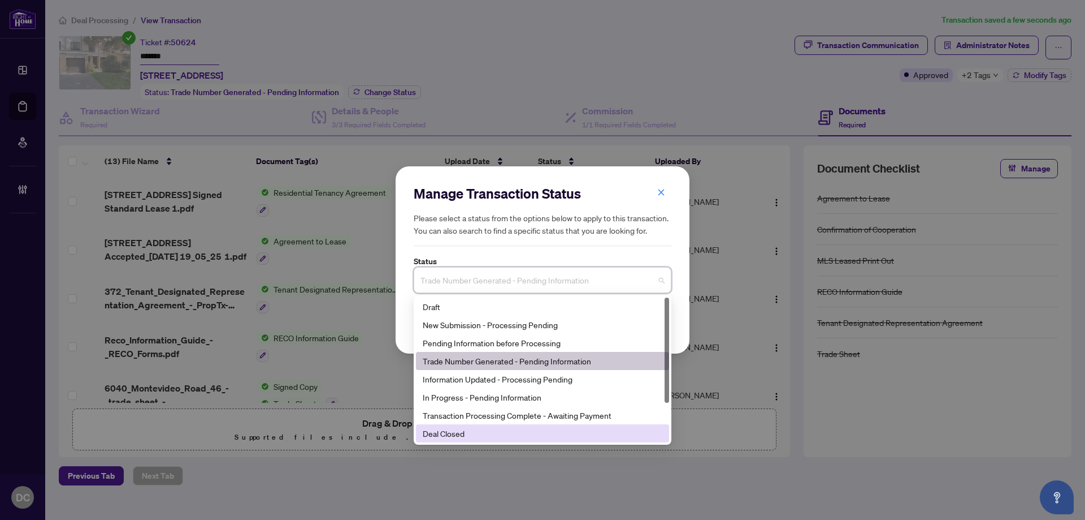
click at [457, 428] on div "Deal Closed" at bounding box center [543, 433] width 240 height 12
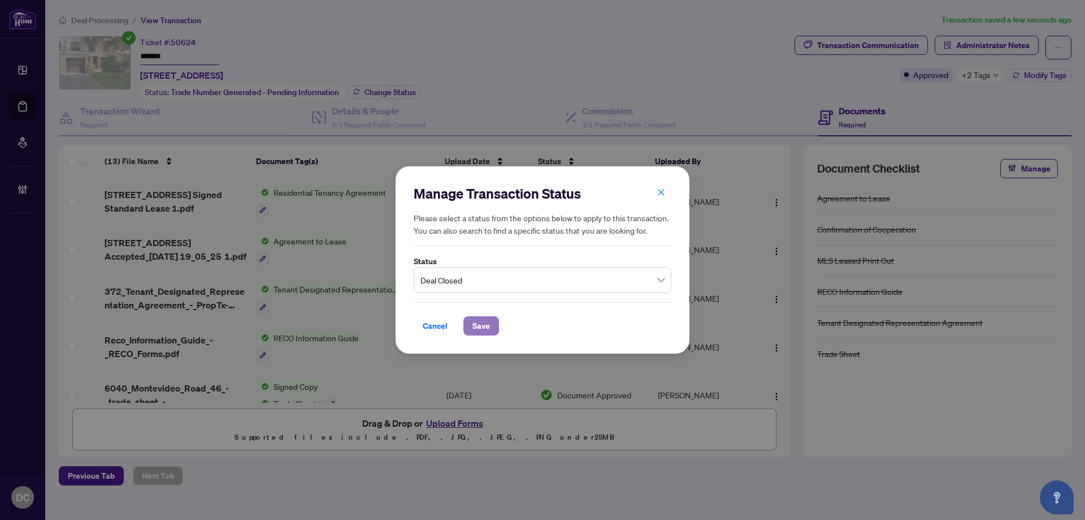
click at [468, 326] on button "Save" at bounding box center [482, 325] width 36 height 19
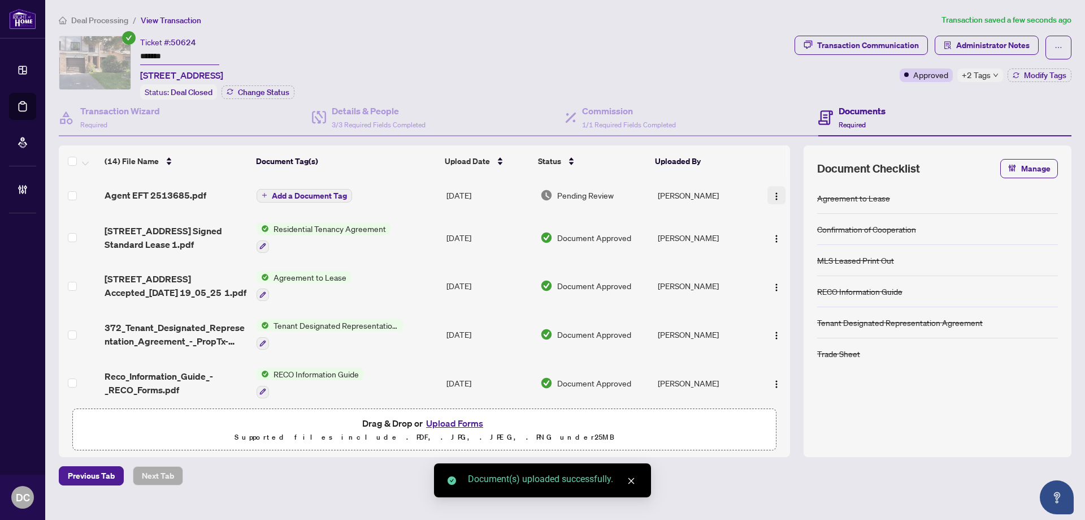
click at [774, 192] on img "button" at bounding box center [776, 196] width 9 height 9
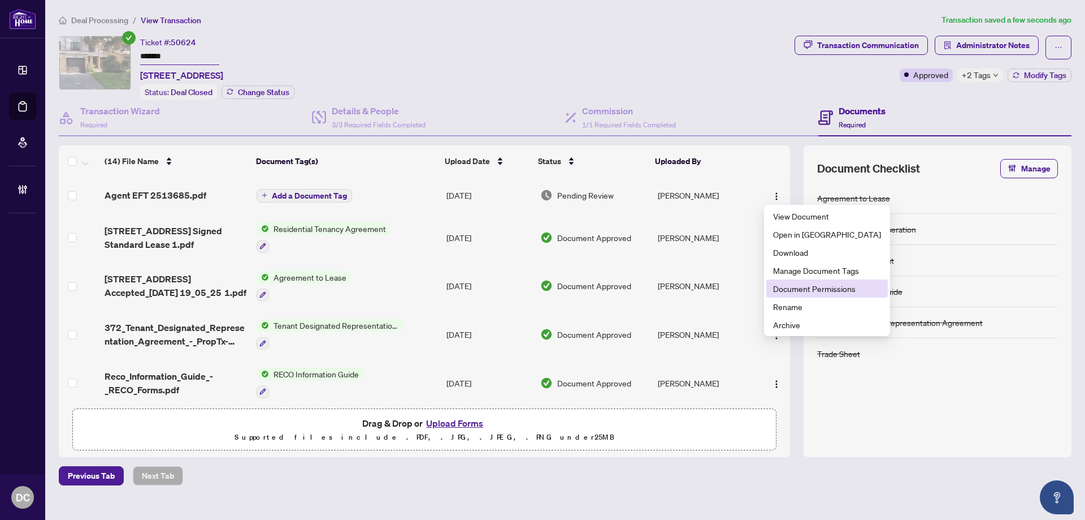
click at [796, 291] on span "Document Permissions" at bounding box center [827, 288] width 108 height 12
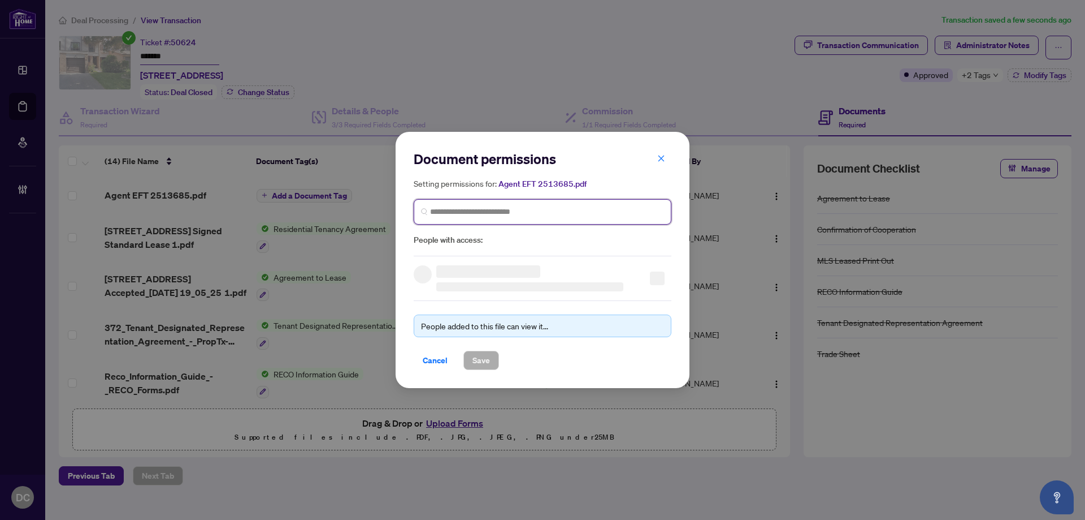
click at [499, 208] on input "search" at bounding box center [547, 212] width 234 height 12
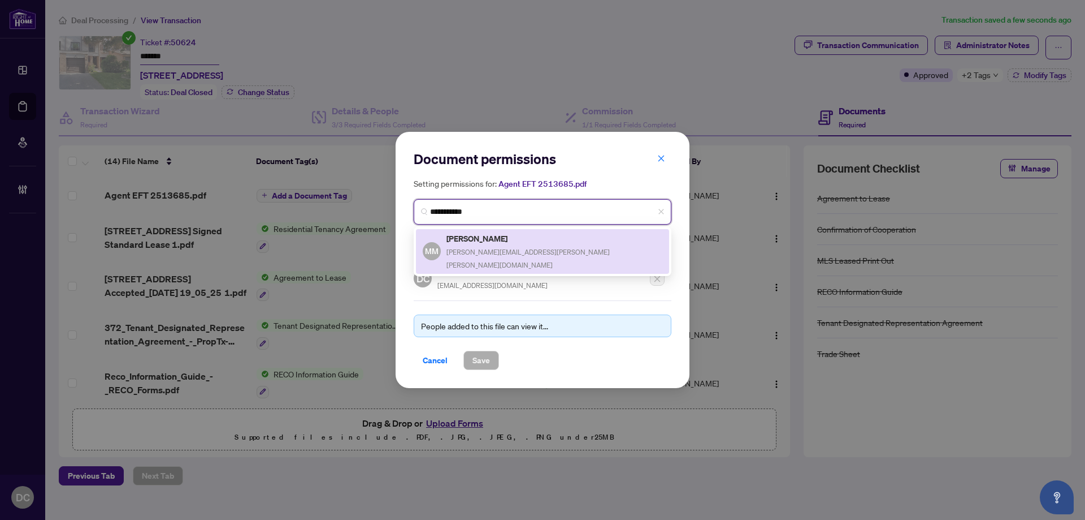
click at [499, 234] on h5 "[PERSON_NAME]" at bounding box center [555, 238] width 216 height 13
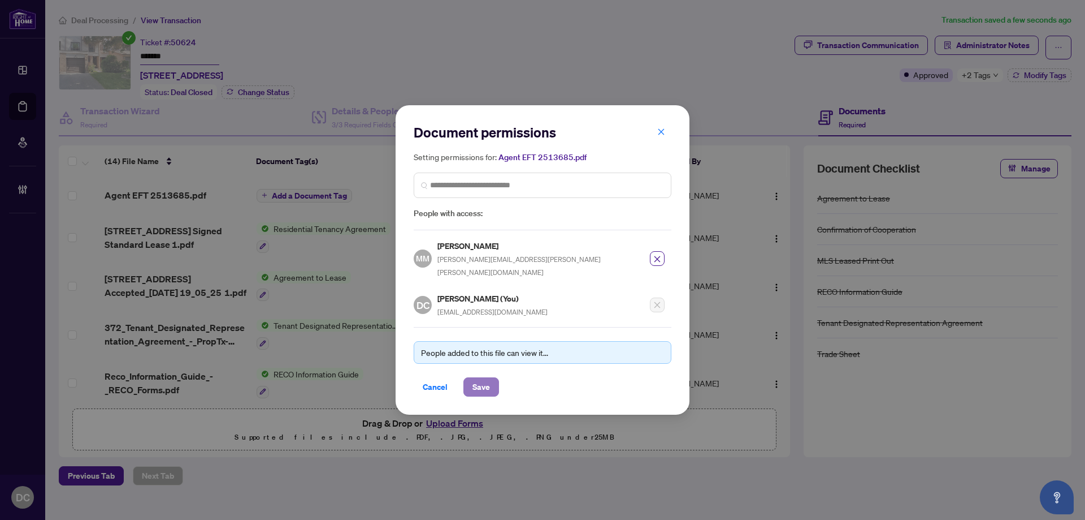
click at [492, 385] on button "Save" at bounding box center [482, 386] width 36 height 19
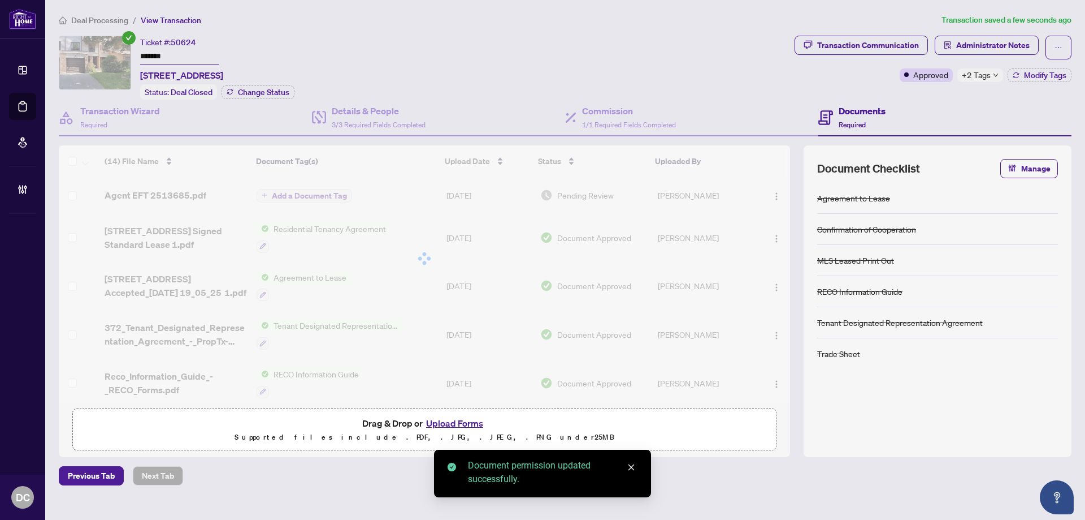
click at [101, 21] on span "Deal Processing" at bounding box center [99, 20] width 57 height 10
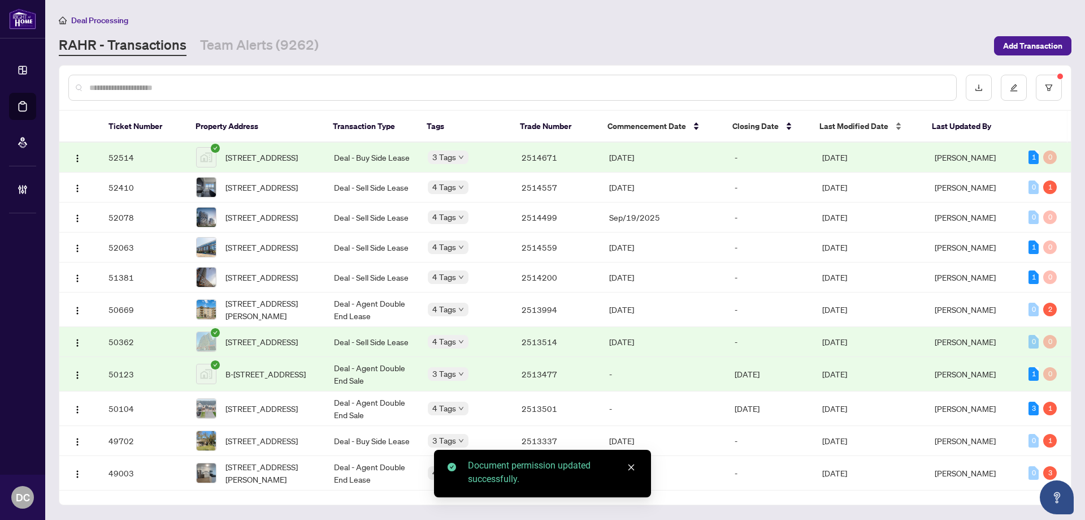
click at [848, 121] on span "Last Modified Date" at bounding box center [854, 126] width 69 height 12
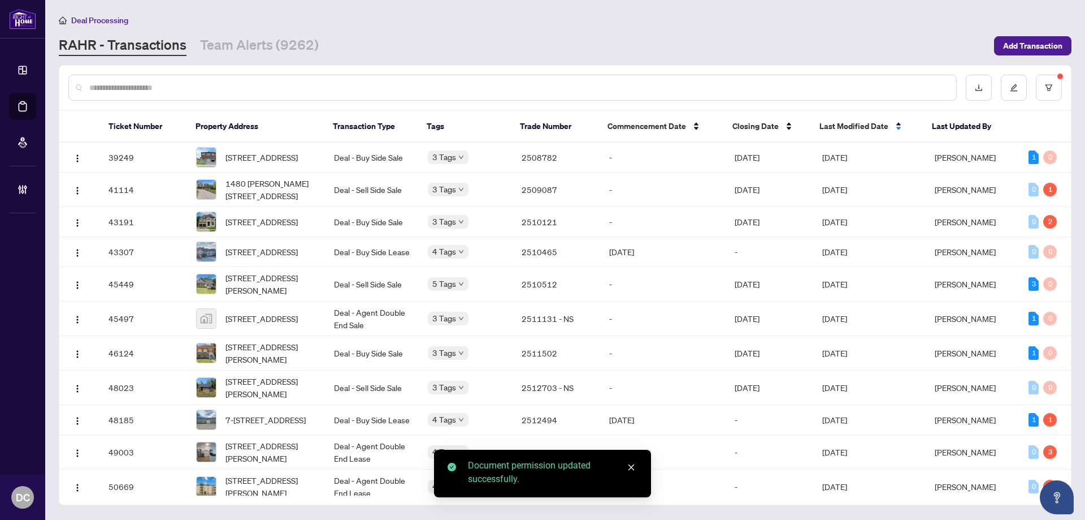
click at [851, 126] on span "Last Modified Date" at bounding box center [854, 126] width 69 height 12
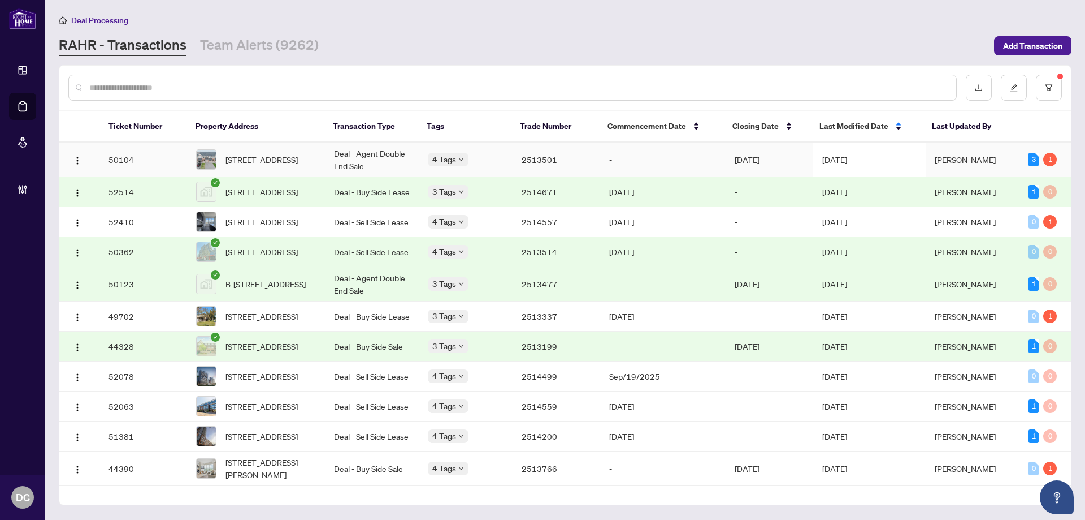
click at [847, 160] on span "[DATE]" at bounding box center [835, 159] width 25 height 10
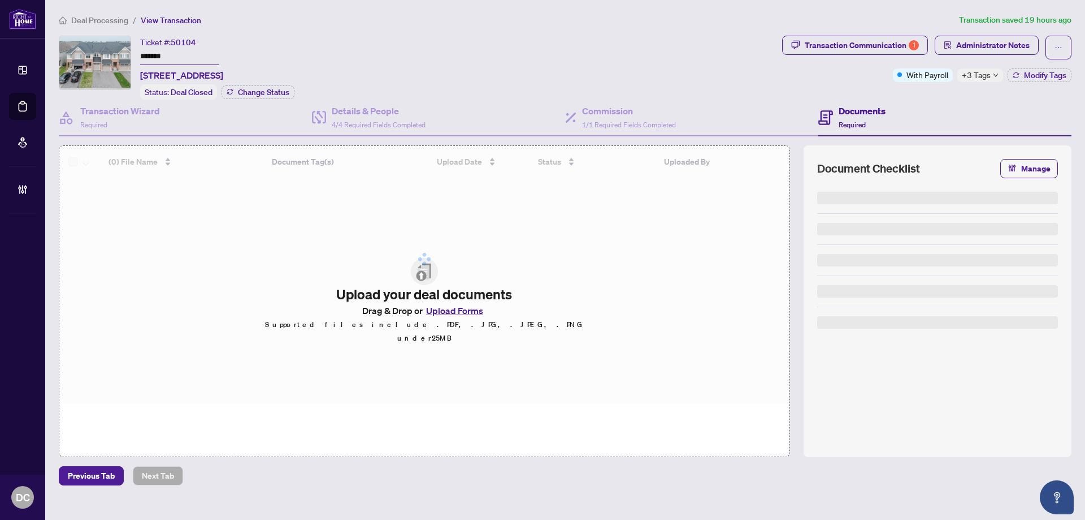
drag, startPoint x: 145, startPoint y: 51, endPoint x: 61, endPoint y: 47, distance: 83.7
click at [61, 47] on div "Ticket #: 50104 ******* [STREET_ADDRESS] Status: Deal Closed Change Status" at bounding box center [418, 68] width 719 height 64
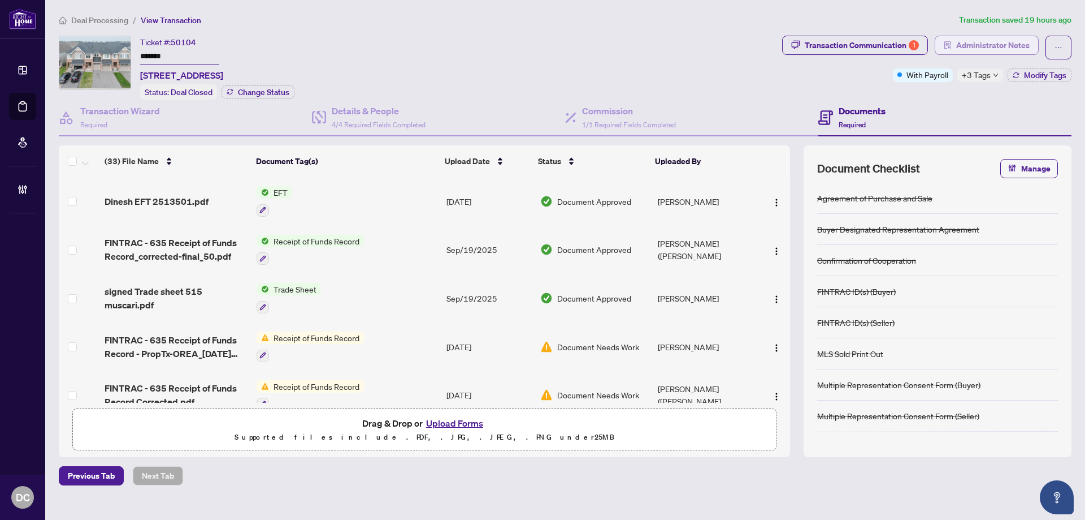
click at [1004, 49] on span "Administrator Notes" at bounding box center [992, 45] width 73 height 18
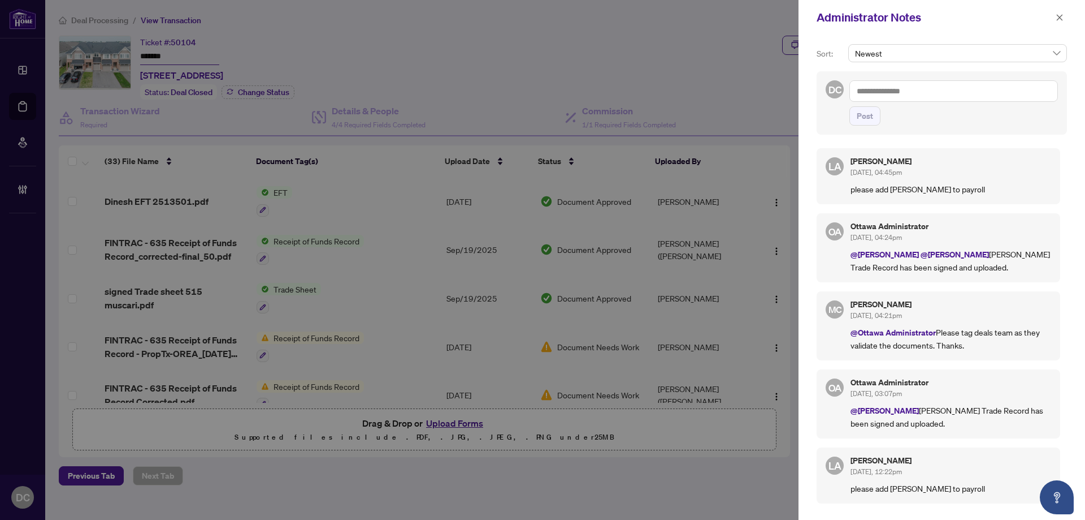
drag, startPoint x: 193, startPoint y: 500, endPoint x: 188, endPoint y: 507, distance: 8.5
click at [193, 500] on div at bounding box center [542, 260] width 1085 height 520
click at [1063, 17] on icon "close" at bounding box center [1060, 18] width 8 height 8
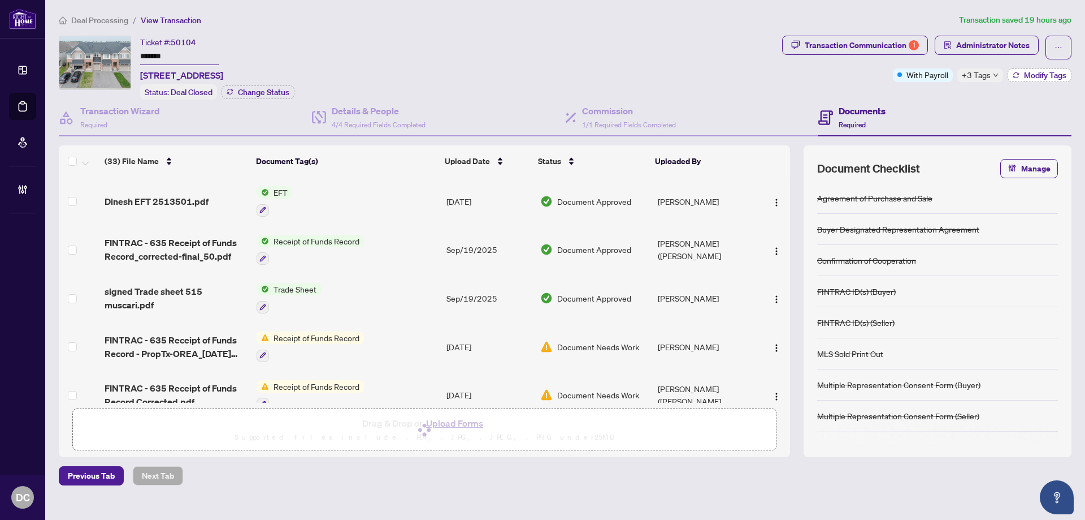
click at [1048, 75] on span "Modify Tags" at bounding box center [1045, 75] width 42 height 8
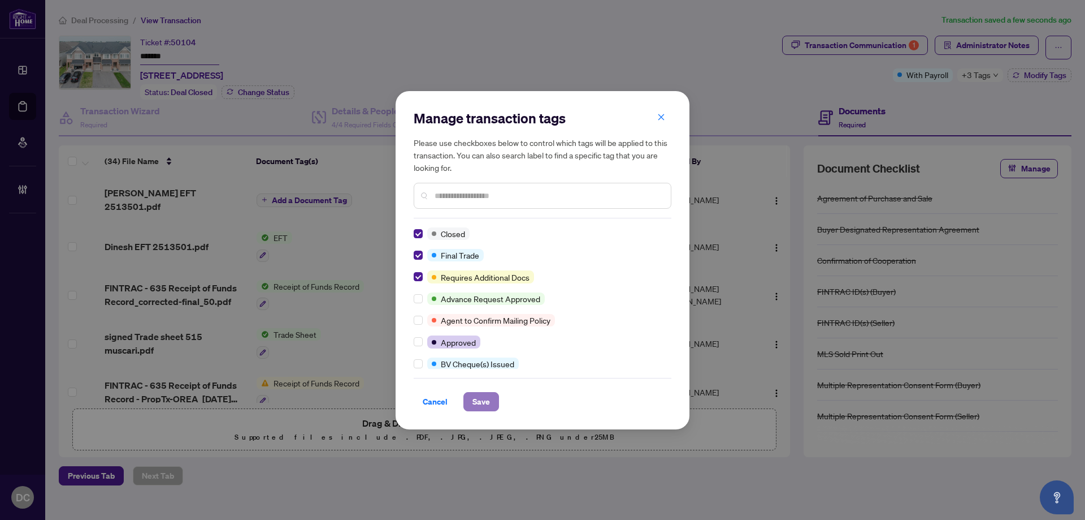
click at [483, 396] on span "Save" at bounding box center [482, 401] width 18 height 18
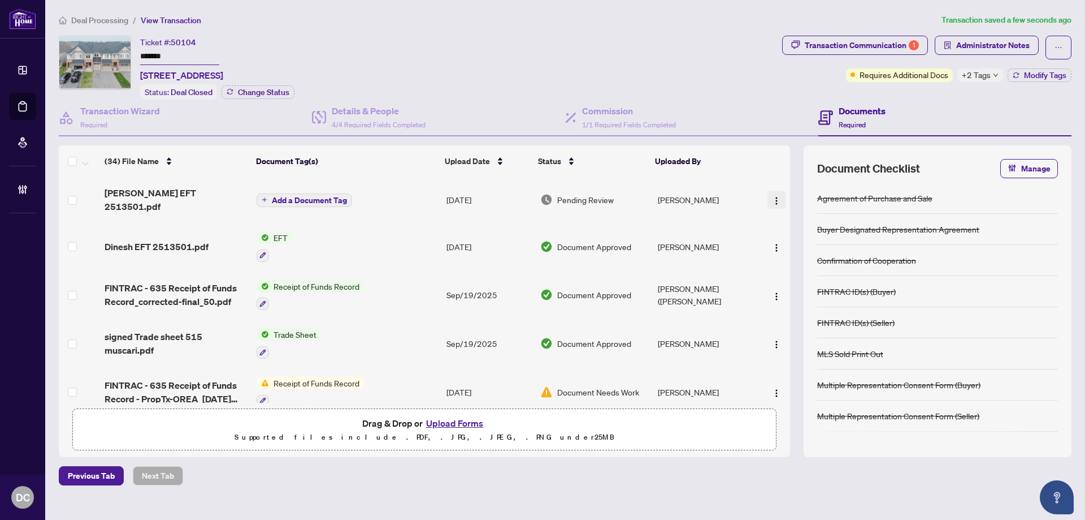
click at [775, 196] on img "button" at bounding box center [776, 200] width 9 height 9
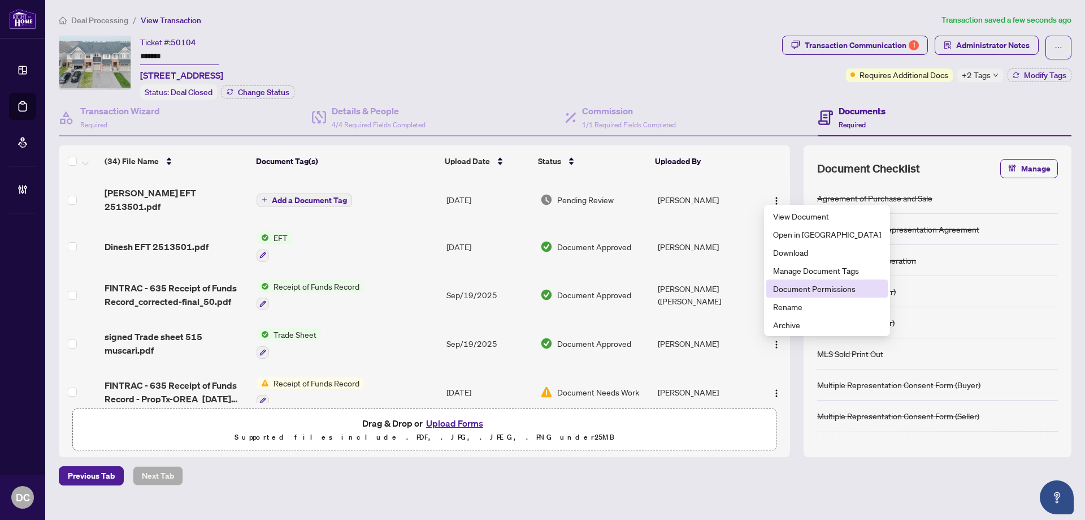
click at [809, 292] on span "Document Permissions" at bounding box center [827, 288] width 108 height 12
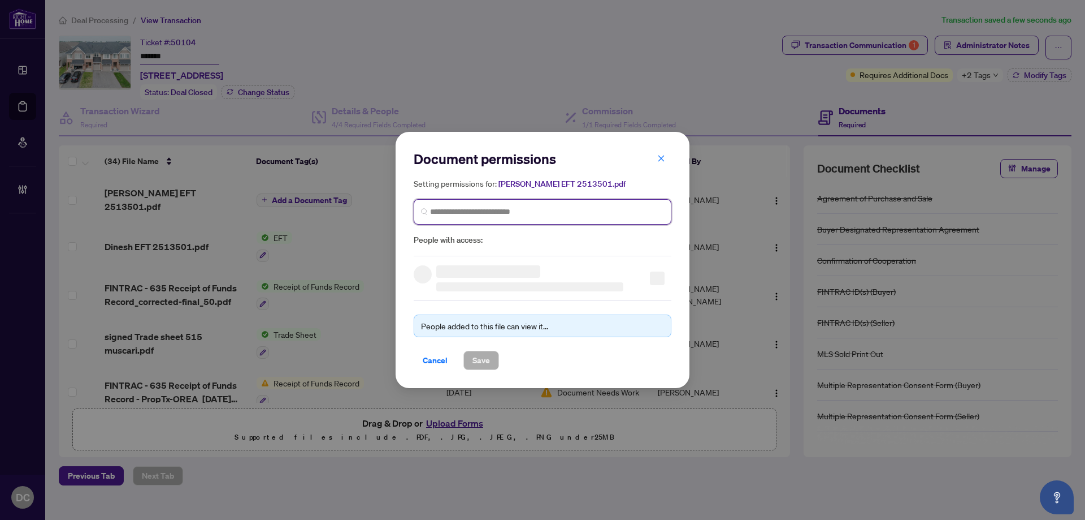
click at [510, 217] on input "search" at bounding box center [547, 212] width 234 height 12
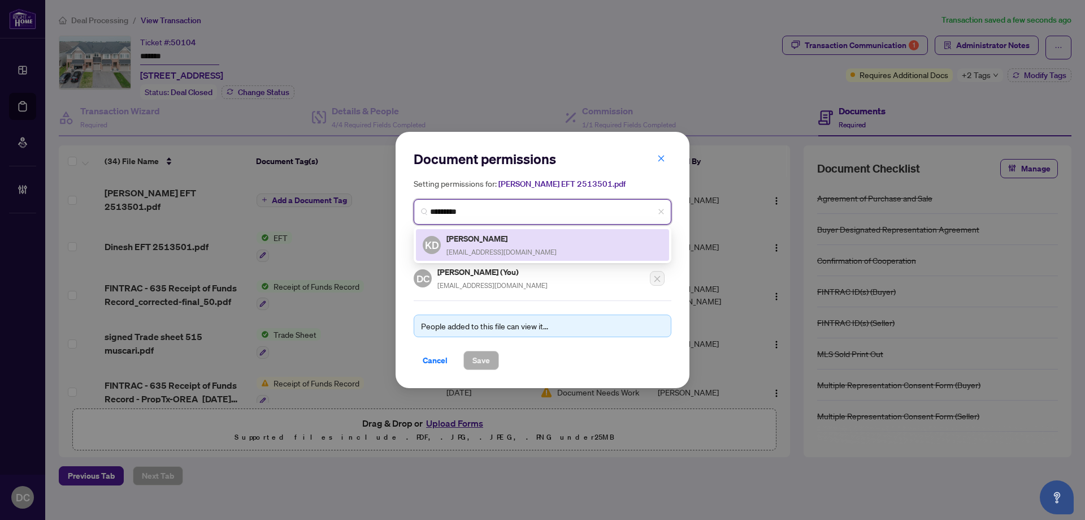
click at [494, 246] on div "[PERSON_NAME] [EMAIL_ADDRESS][DOMAIN_NAME]" at bounding box center [502, 245] width 110 height 26
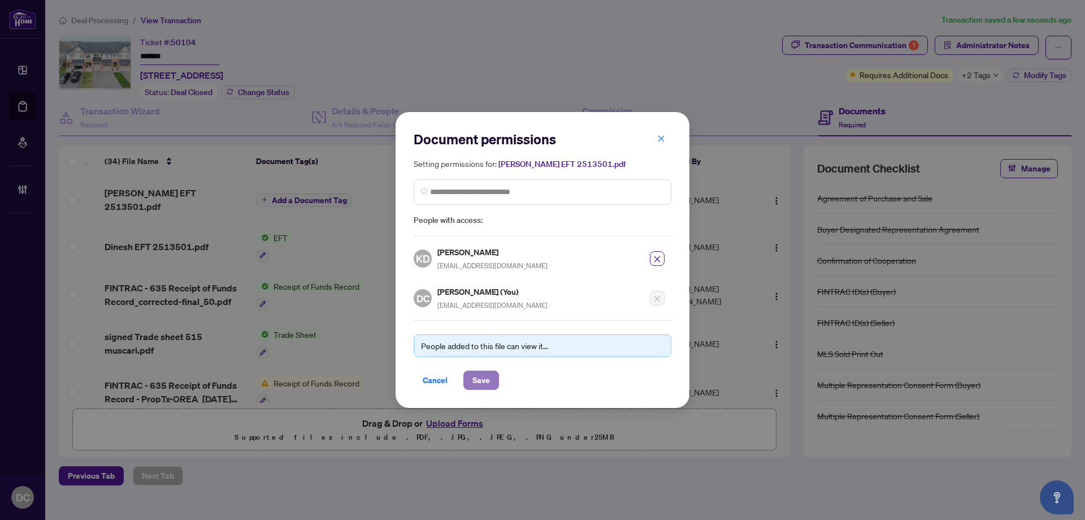
click at [494, 375] on button "Save" at bounding box center [482, 379] width 36 height 19
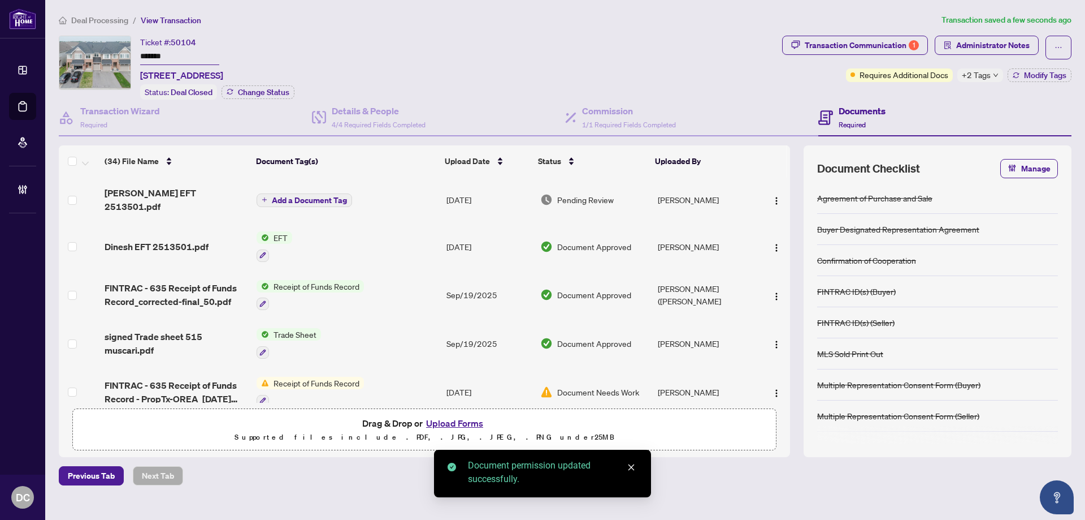
click at [99, 21] on span "Deal Processing" at bounding box center [99, 20] width 57 height 10
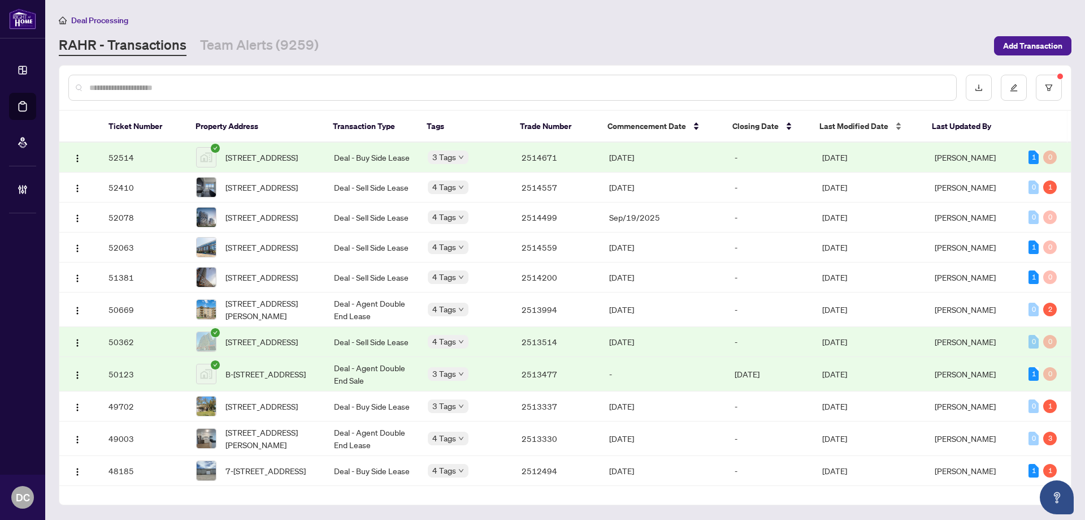
click at [855, 130] on span "Last Modified Date" at bounding box center [854, 126] width 69 height 12
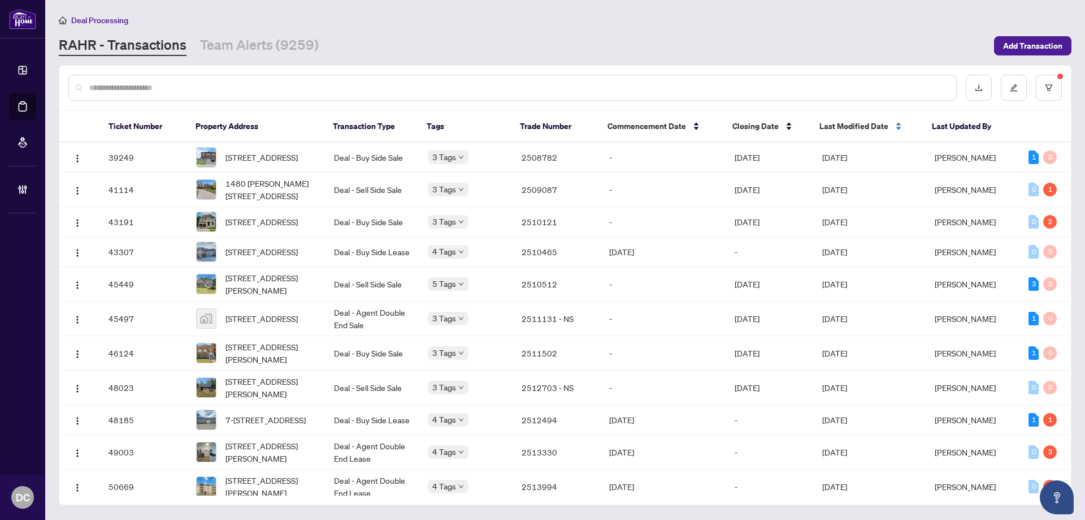
click at [855, 130] on span "Last Modified Date" at bounding box center [854, 126] width 69 height 12
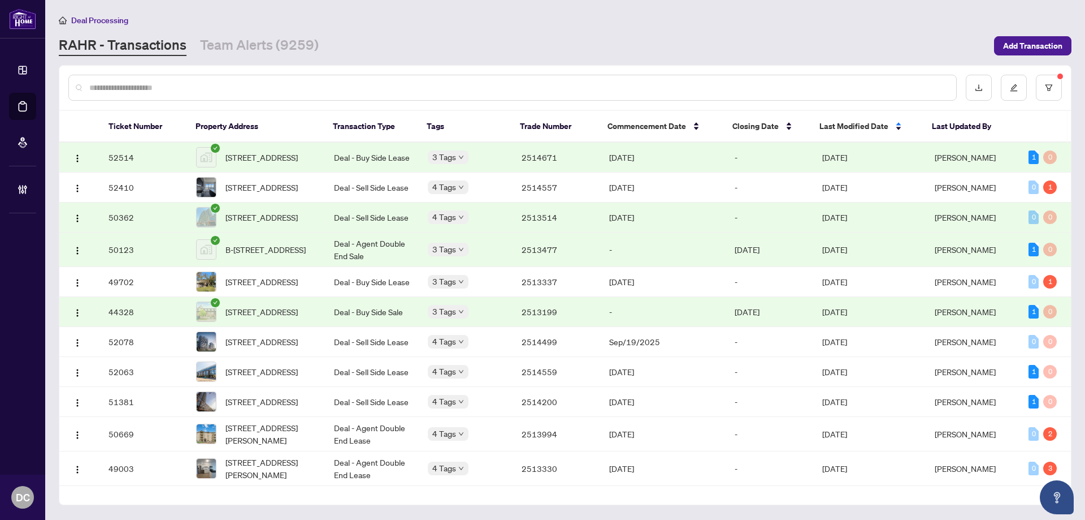
click at [847, 158] on span "[DATE]" at bounding box center [835, 157] width 25 height 10
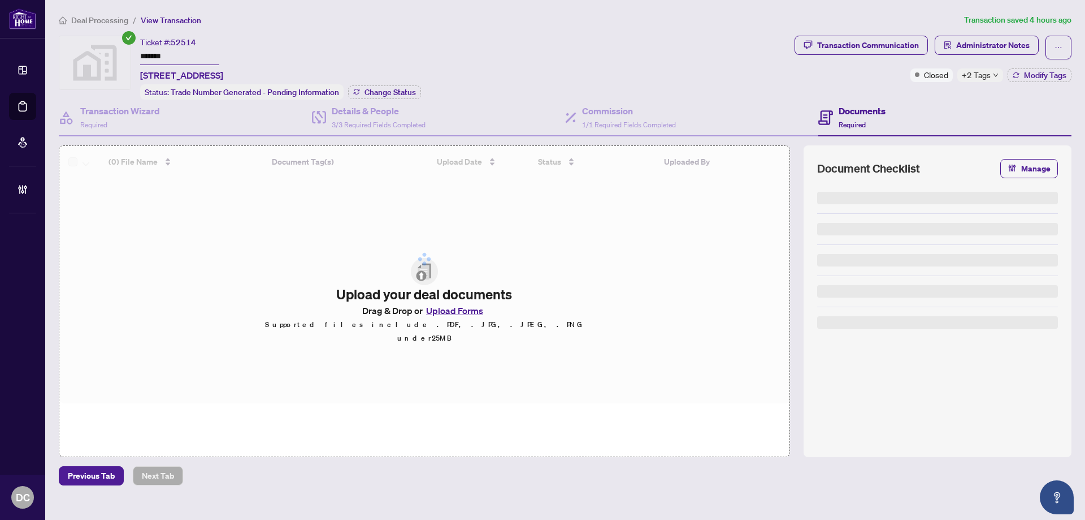
drag, startPoint x: 191, startPoint y: 57, endPoint x: 71, endPoint y: 54, distance: 120.4
click at [71, 54] on div "Ticket #: 52514 ******* [STREET_ADDRESS] Status: Trade Number Generated - Pendi…" at bounding box center [424, 68] width 731 height 64
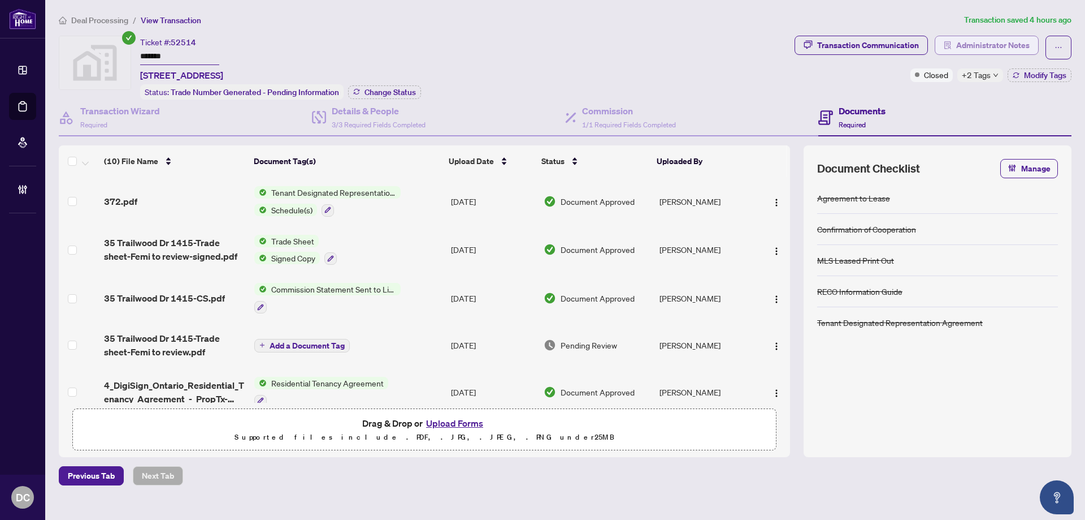
click at [1000, 44] on span "Administrator Notes" at bounding box center [992, 45] width 73 height 18
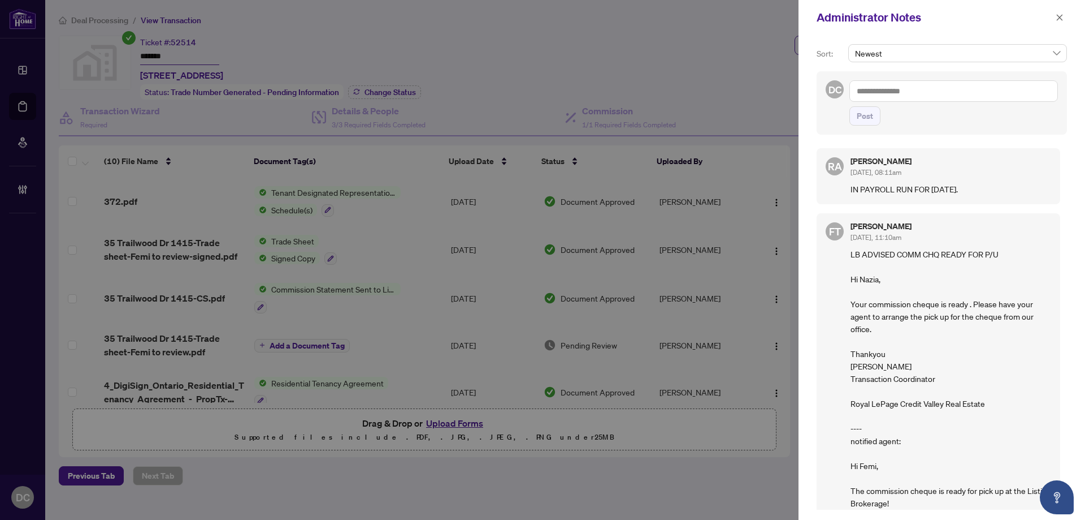
click at [1024, 31] on div "Administrator Notes" at bounding box center [942, 17] width 287 height 35
click at [1062, 18] on icon "close" at bounding box center [1060, 18] width 8 height 8
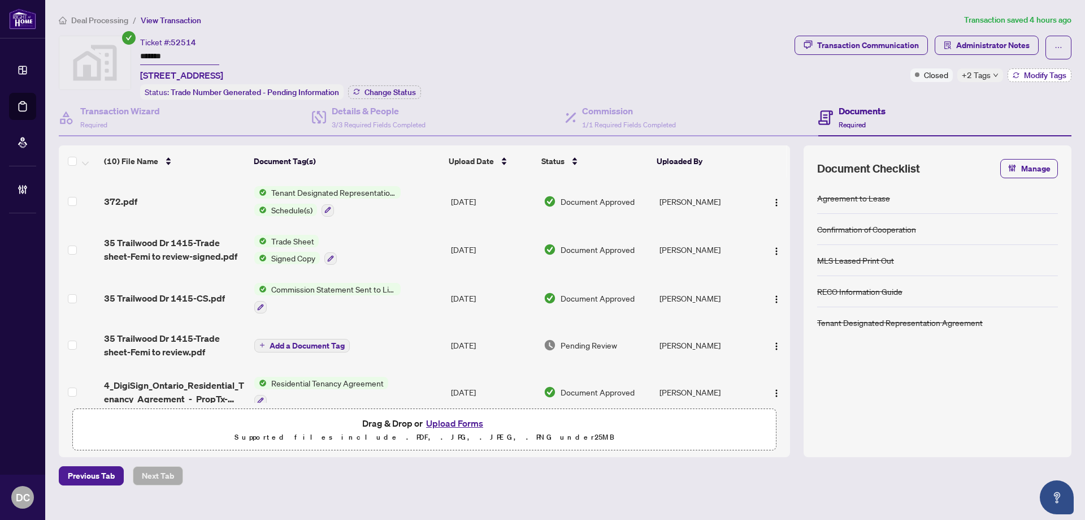
click at [1049, 73] on span "Modify Tags" at bounding box center [1045, 75] width 42 height 8
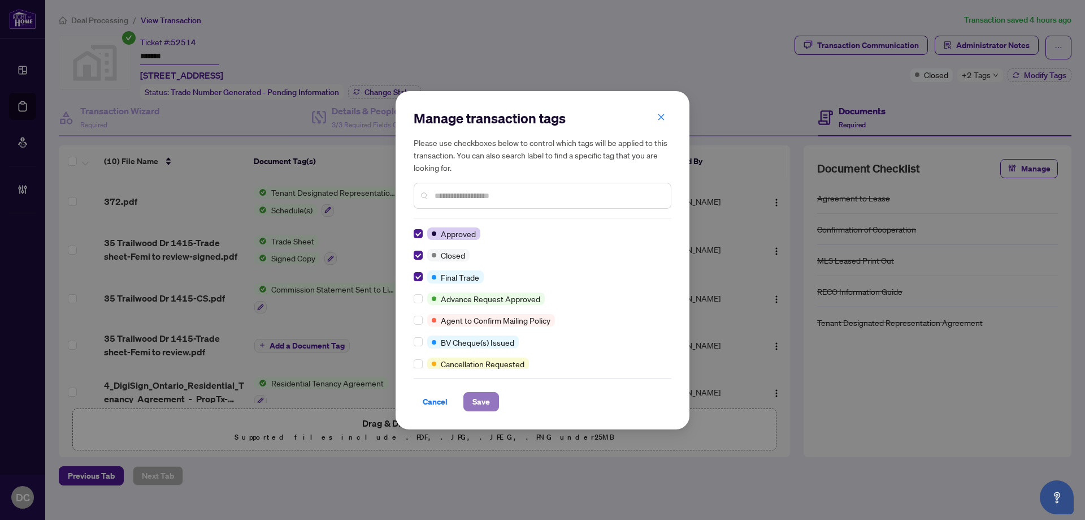
click at [485, 404] on span "Save" at bounding box center [482, 401] width 18 height 18
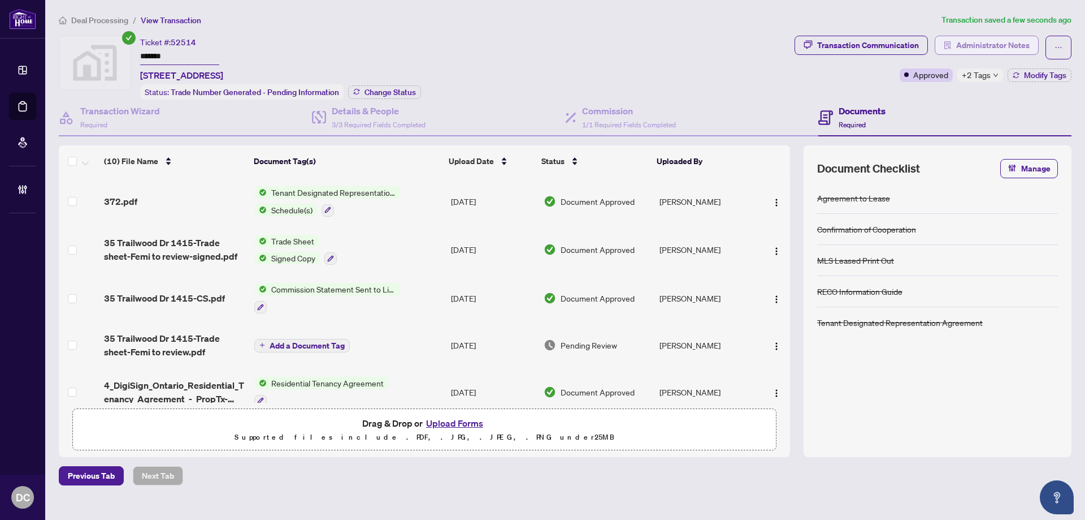
click at [1021, 50] on span "Administrator Notes" at bounding box center [992, 45] width 73 height 18
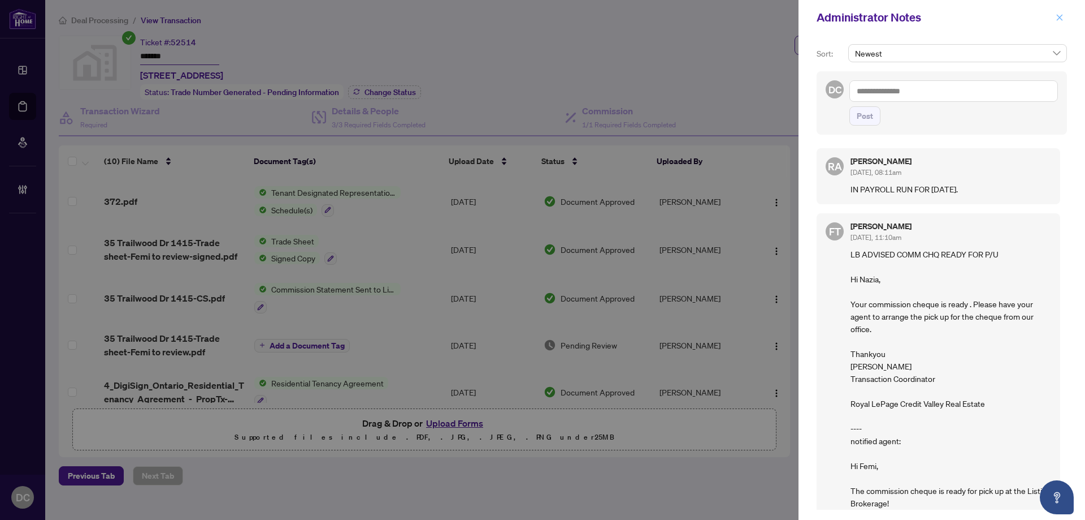
drag, startPoint x: 1065, startPoint y: 17, endPoint x: 569, endPoint y: 33, distance: 496.0
click at [1064, 17] on button "button" at bounding box center [1060, 18] width 15 height 14
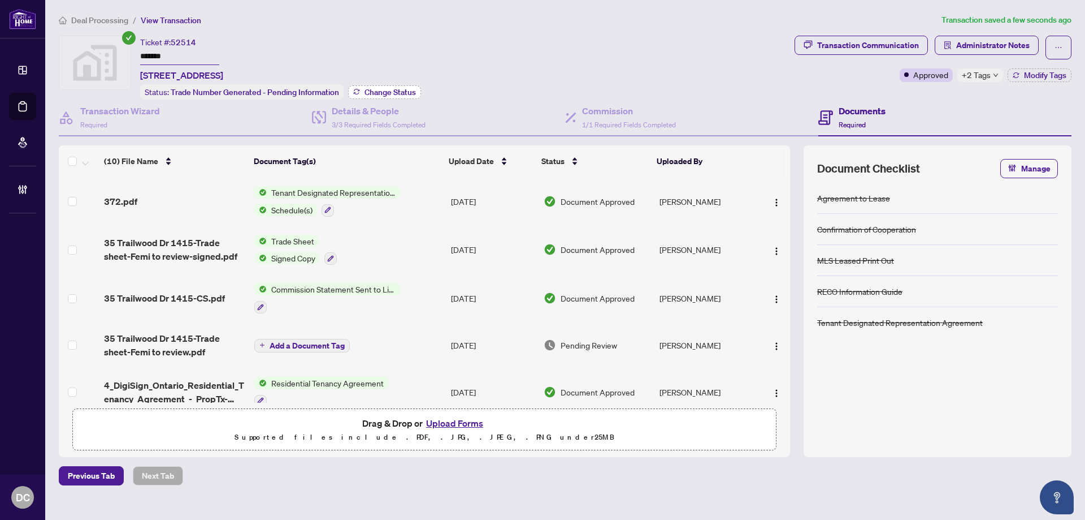
click at [399, 93] on span "Change Status" at bounding box center [390, 92] width 51 height 8
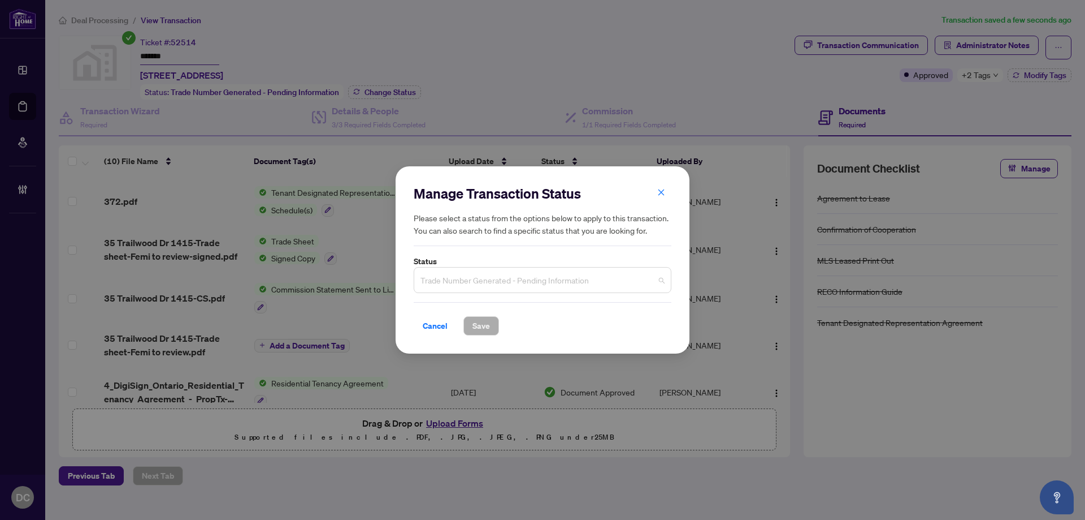
click at [453, 275] on span "Trade Number Generated - Pending Information" at bounding box center [543, 279] width 244 height 21
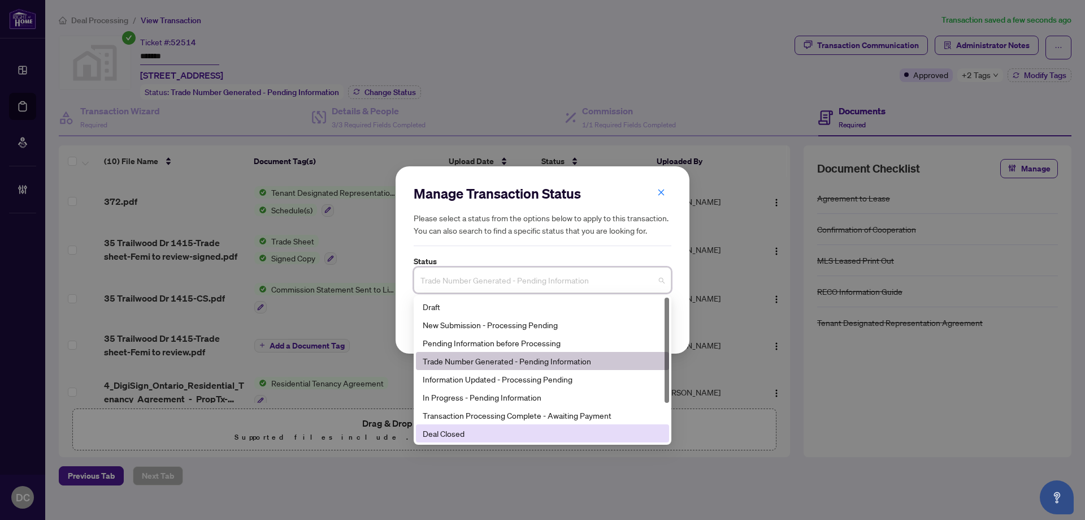
click at [434, 438] on div "Deal Closed" at bounding box center [543, 433] width 240 height 12
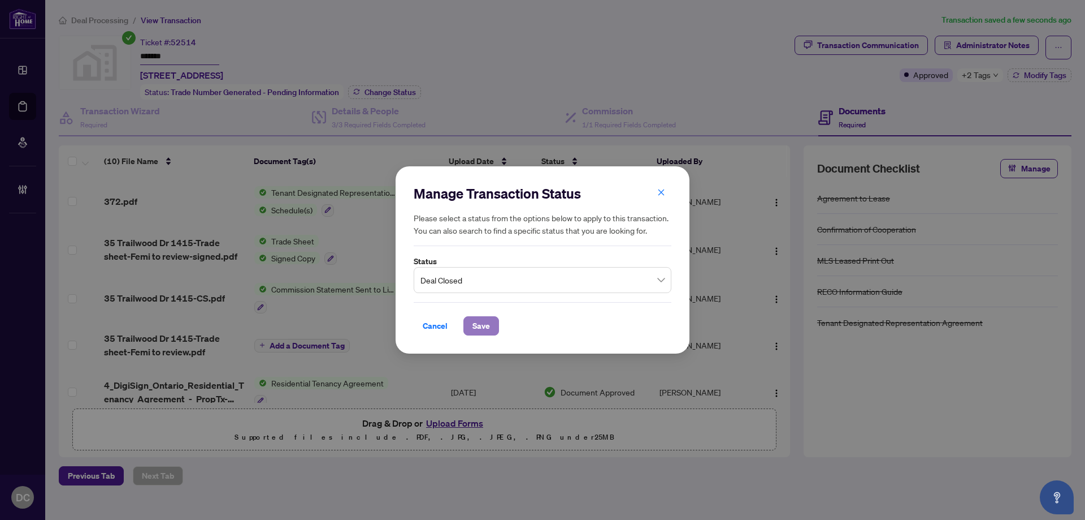
click at [477, 316] on button "Save" at bounding box center [482, 325] width 36 height 19
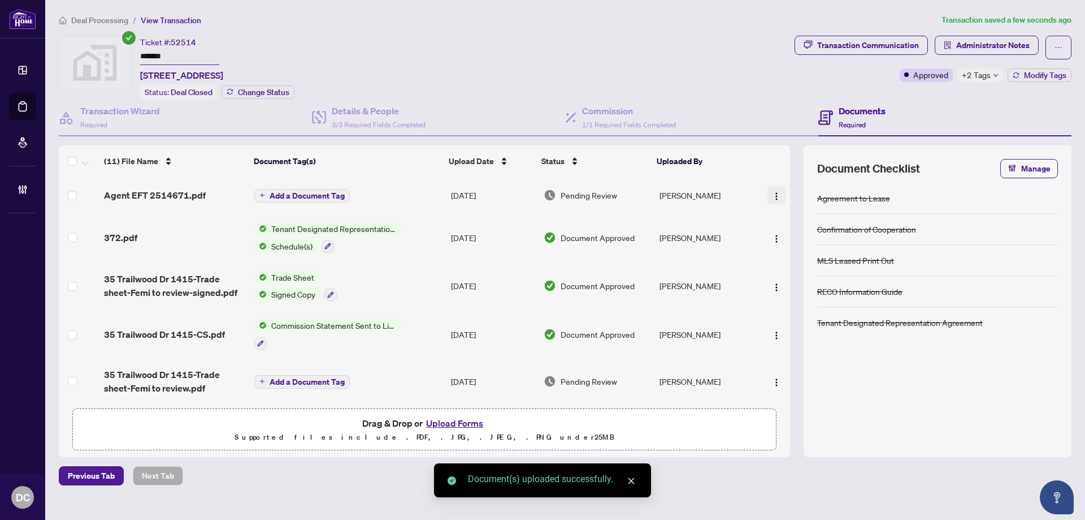
click at [776, 197] on img "button" at bounding box center [776, 196] width 9 height 9
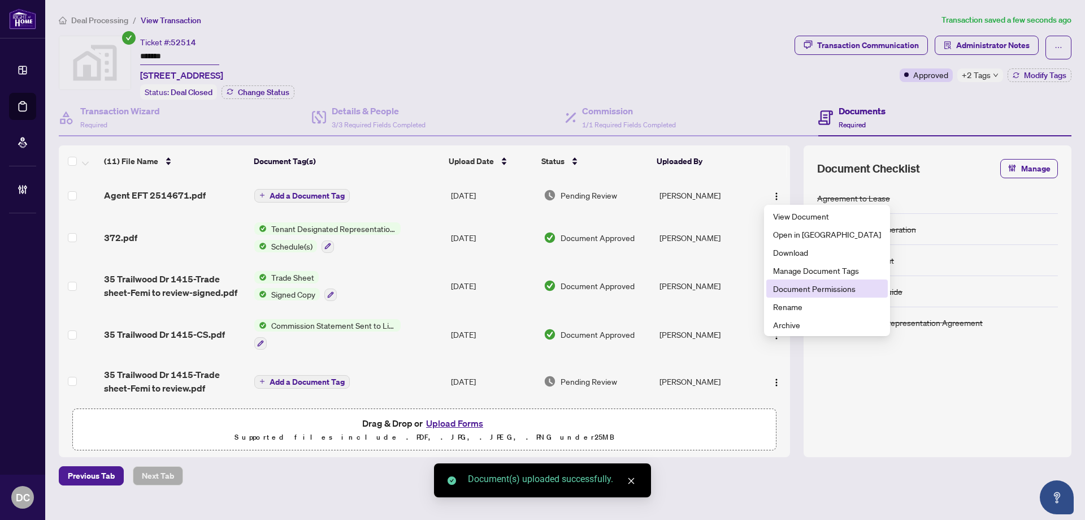
click at [815, 284] on span "Document Permissions" at bounding box center [827, 288] width 108 height 12
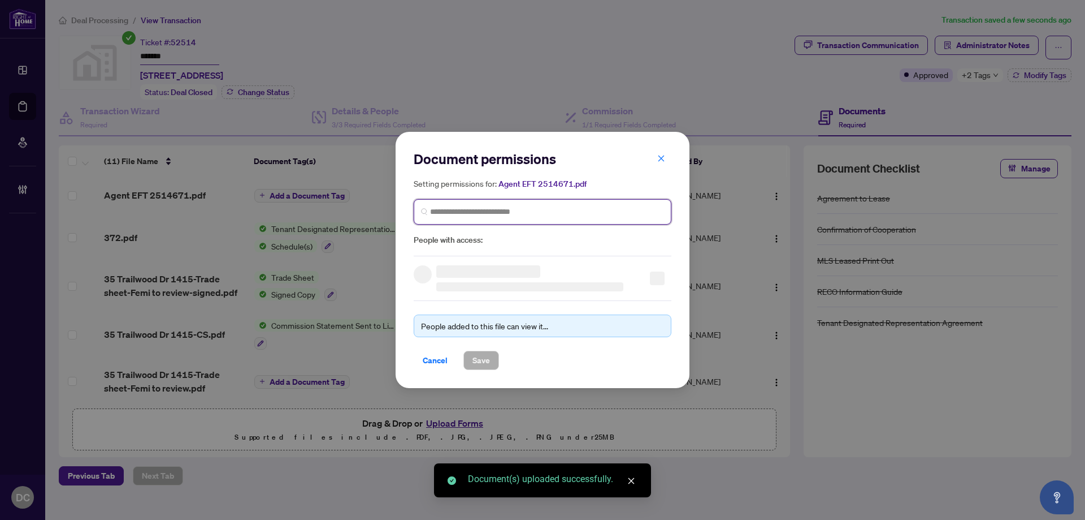
click at [544, 217] on input "search" at bounding box center [547, 212] width 234 height 12
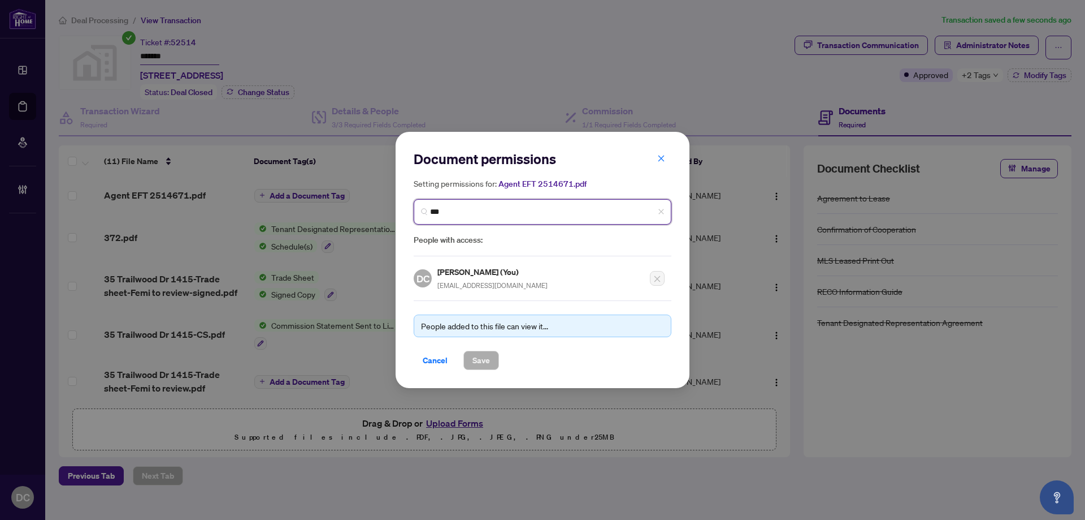
click at [544, 217] on input "***" at bounding box center [547, 212] width 234 height 12
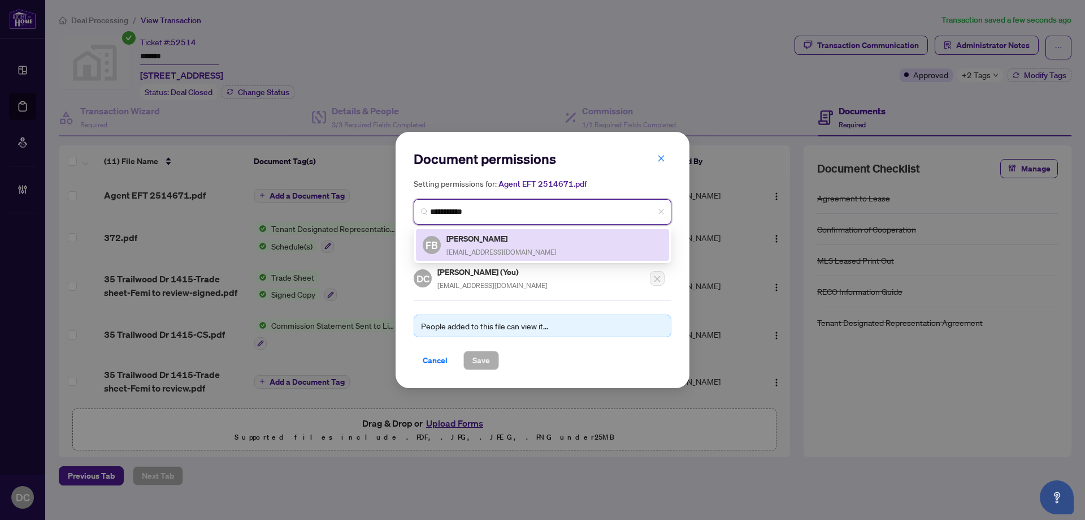
click at [511, 248] on span "[EMAIL_ADDRESS][DOMAIN_NAME]" at bounding box center [502, 252] width 110 height 8
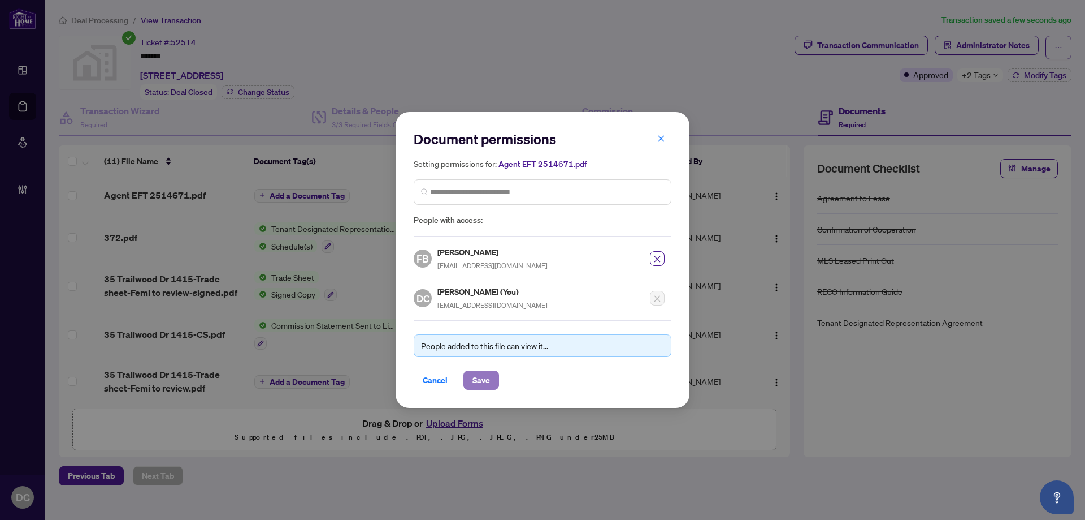
click at [474, 373] on span "Save" at bounding box center [482, 380] width 18 height 18
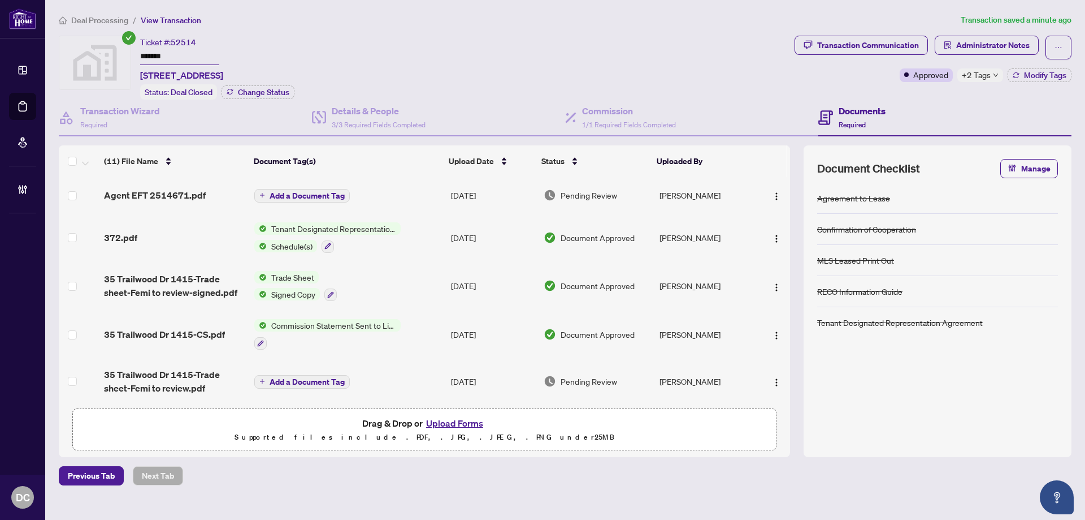
click at [949, 414] on div "Agreement to Lease Confirmation of Cooperation MLS Leased Print Out RECO Inform…" at bounding box center [937, 313] width 241 height 261
click at [772, 193] on img "button" at bounding box center [776, 196] width 9 height 9
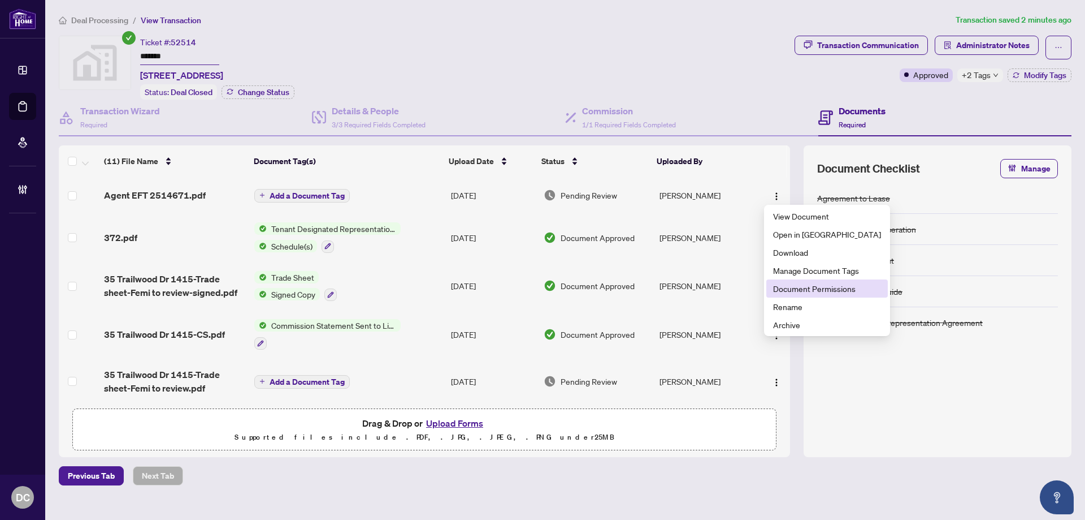
click at [794, 285] on span "Document Permissions" at bounding box center [827, 288] width 108 height 12
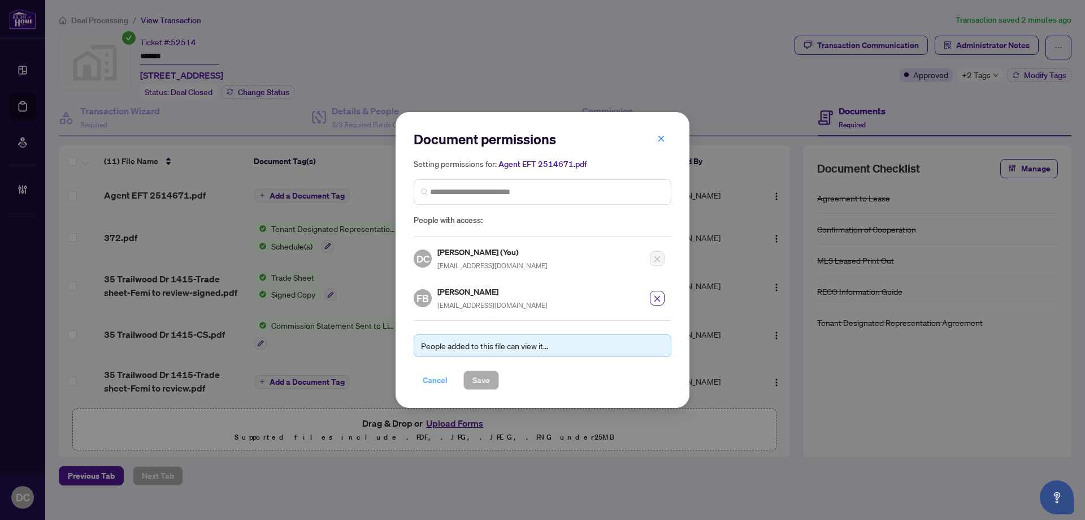
click at [444, 380] on span "Cancel" at bounding box center [435, 380] width 25 height 18
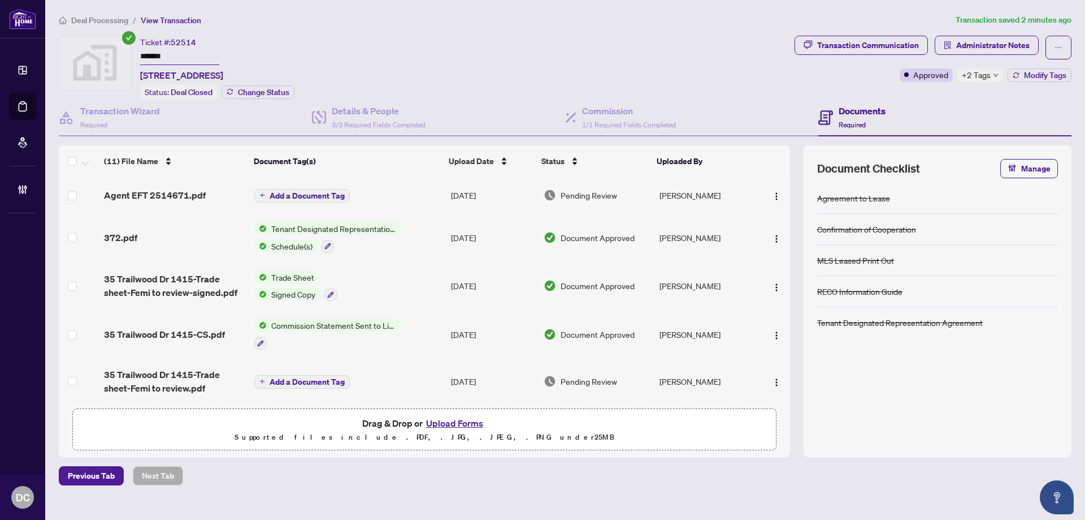
click at [983, 76] on span "+2 Tags" at bounding box center [976, 74] width 29 height 13
click at [102, 25] on li "Deal Processing" at bounding box center [94, 20] width 70 height 13
click at [79, 20] on span "Deal Processing" at bounding box center [99, 20] width 57 height 10
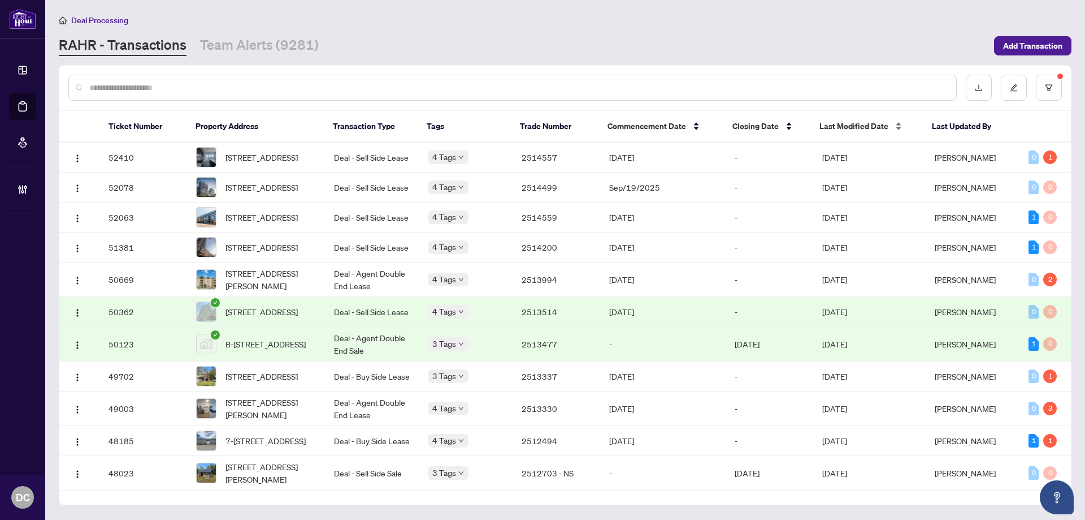
click at [863, 123] on span "Last Modified Date" at bounding box center [854, 126] width 69 height 12
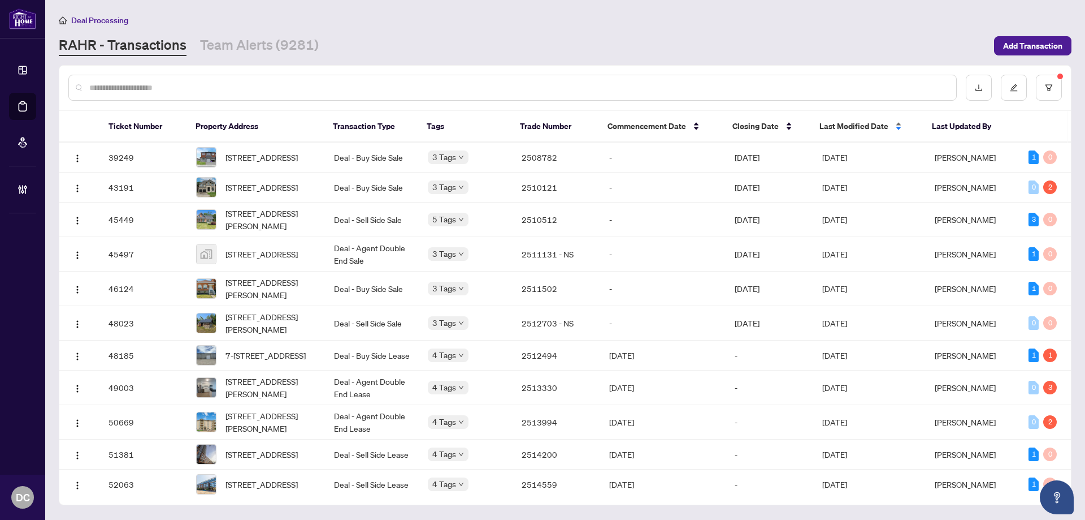
click at [863, 123] on span "Last Modified Date" at bounding box center [854, 126] width 69 height 12
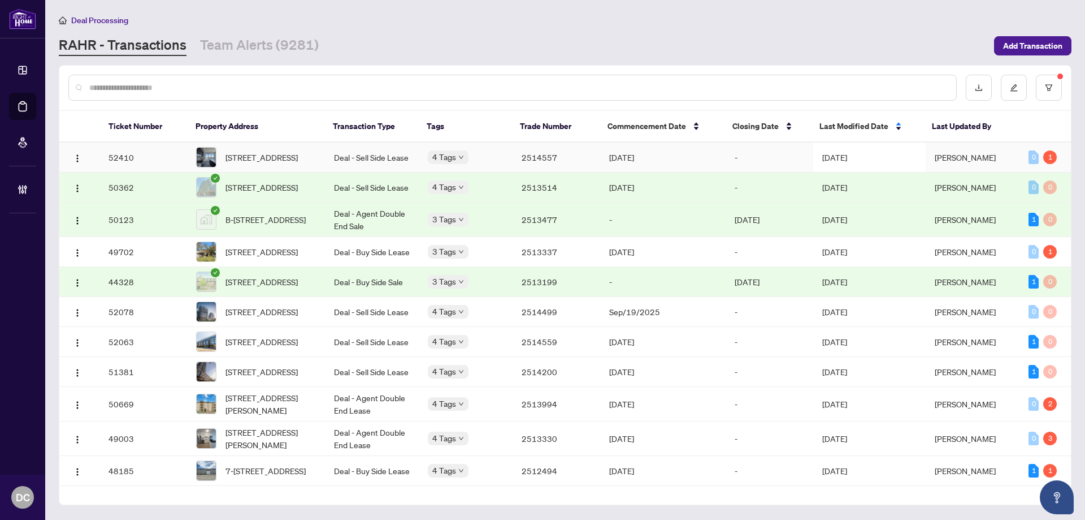
click at [841, 157] on span "[DATE]" at bounding box center [835, 157] width 25 height 10
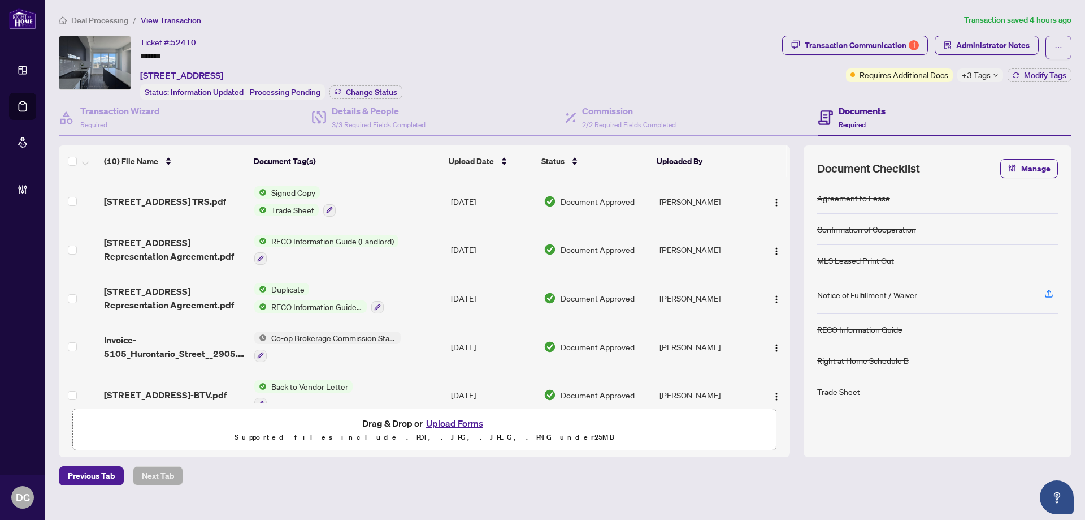
drag, startPoint x: 206, startPoint y: 57, endPoint x: 79, endPoint y: 55, distance: 127.2
click at [75, 50] on div "Ticket #: 52410 ******* [STREET_ADDRESS] Status: Information Updated - Processi…" at bounding box center [418, 68] width 719 height 64
click at [631, 507] on main "Deal Processing / View Transaction Transaction saved 4 hours ago Ticket #: 5241…" at bounding box center [565, 260] width 1040 height 520
click at [960, 474] on div "Previous Tab Next Tab" at bounding box center [565, 475] width 1013 height 19
click at [382, 93] on span "Change Status" at bounding box center [371, 92] width 51 height 8
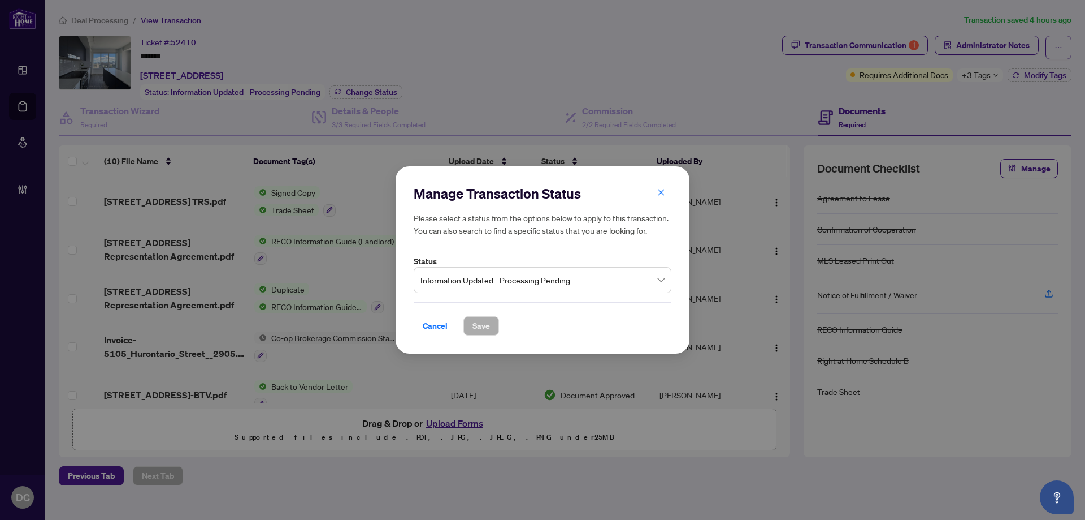
click at [465, 278] on span "Information Updated - Processing Pending" at bounding box center [543, 279] width 244 height 21
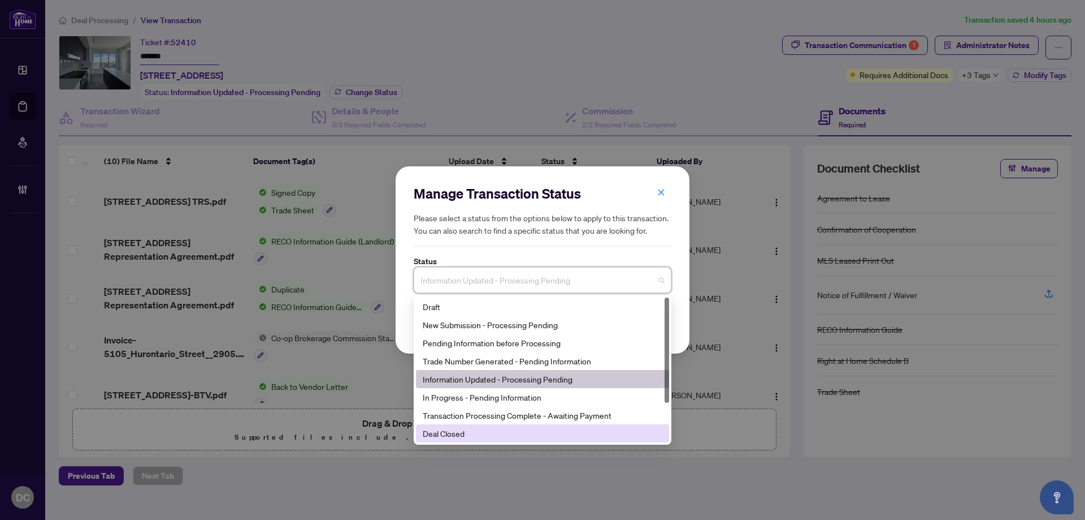
click at [448, 433] on div "Deal Closed" at bounding box center [543, 433] width 240 height 12
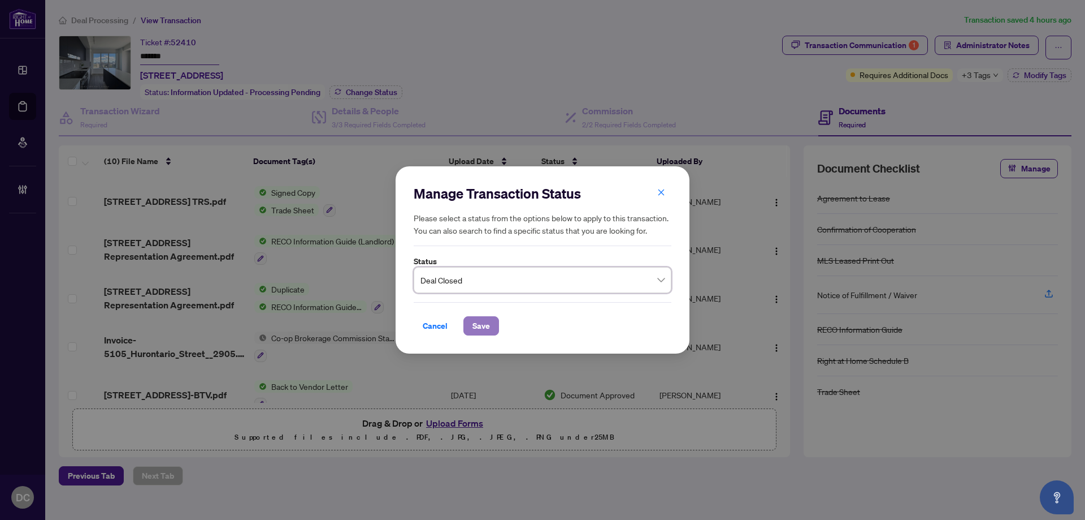
click at [485, 323] on span "Save" at bounding box center [482, 326] width 18 height 18
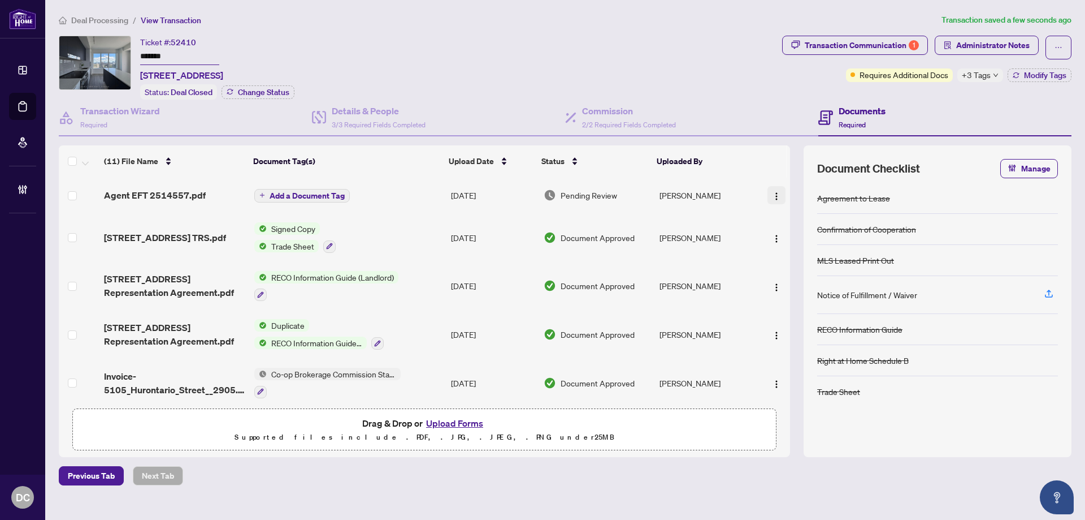
click at [772, 193] on img "button" at bounding box center [776, 196] width 9 height 9
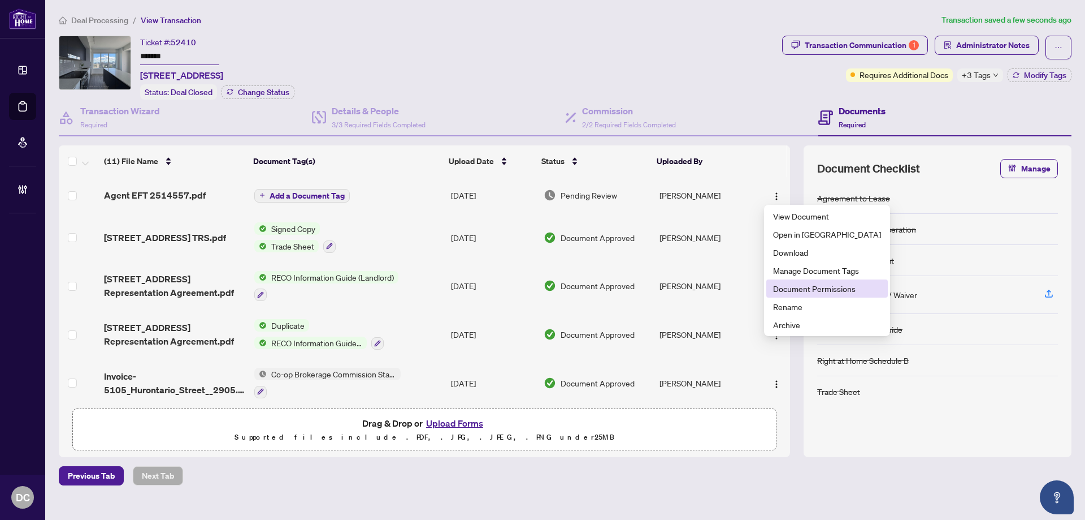
click at [800, 288] on span "Document Permissions" at bounding box center [827, 288] width 108 height 12
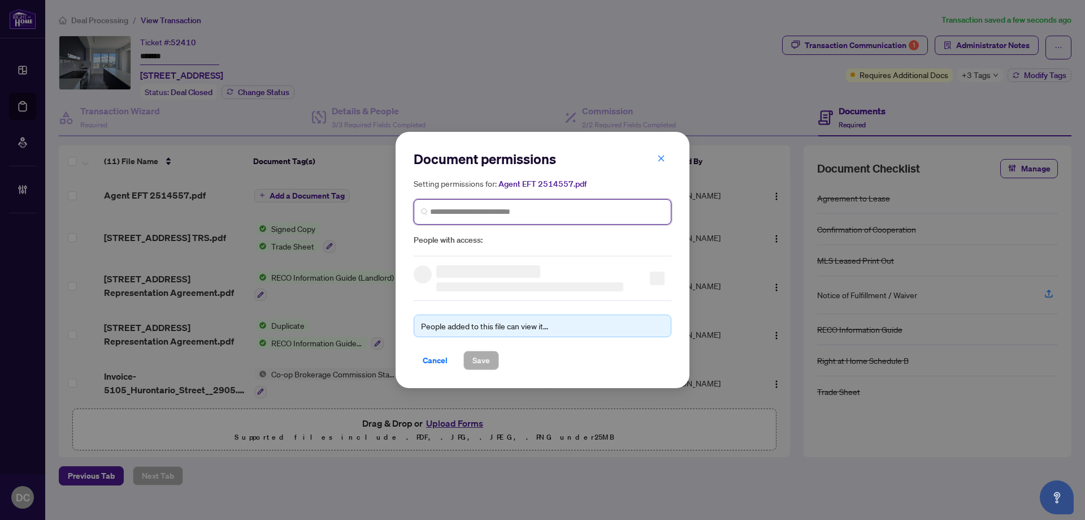
click at [565, 210] on input "search" at bounding box center [547, 212] width 234 height 12
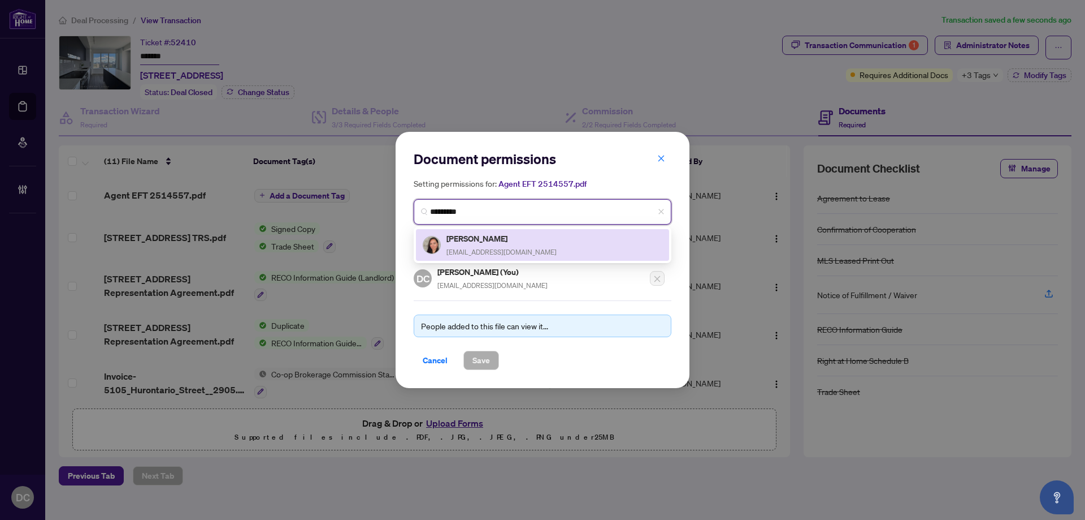
click at [557, 237] on div "[PERSON_NAME] [PERSON_NAME][EMAIL_ADDRESS][DOMAIN_NAME]" at bounding box center [543, 245] width 240 height 26
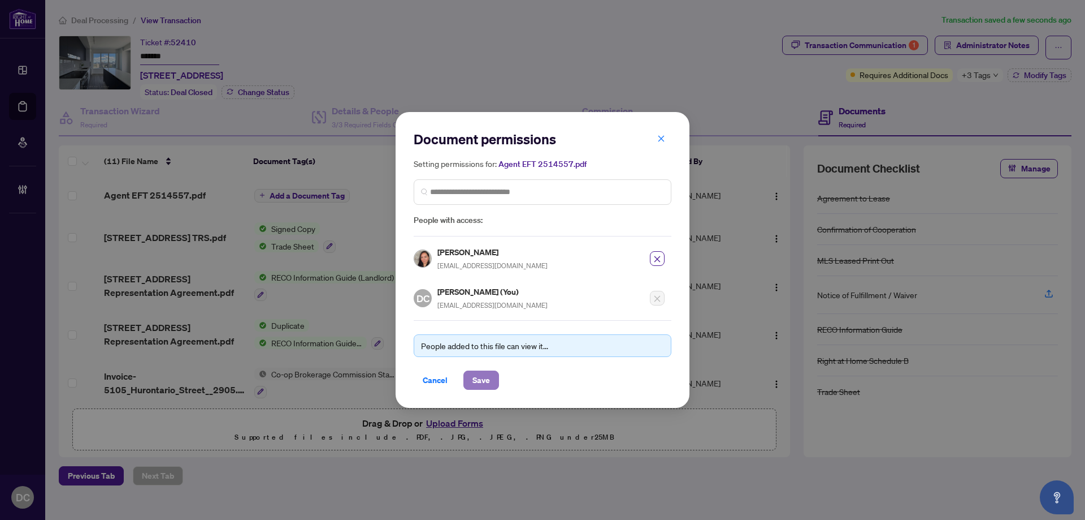
click at [487, 380] on span "Save" at bounding box center [482, 380] width 18 height 18
click at [1015, 79] on div "Document permissions Setting permissions for: Agent EFT 2514557.pdf 4124 [PERSO…" at bounding box center [542, 260] width 1085 height 520
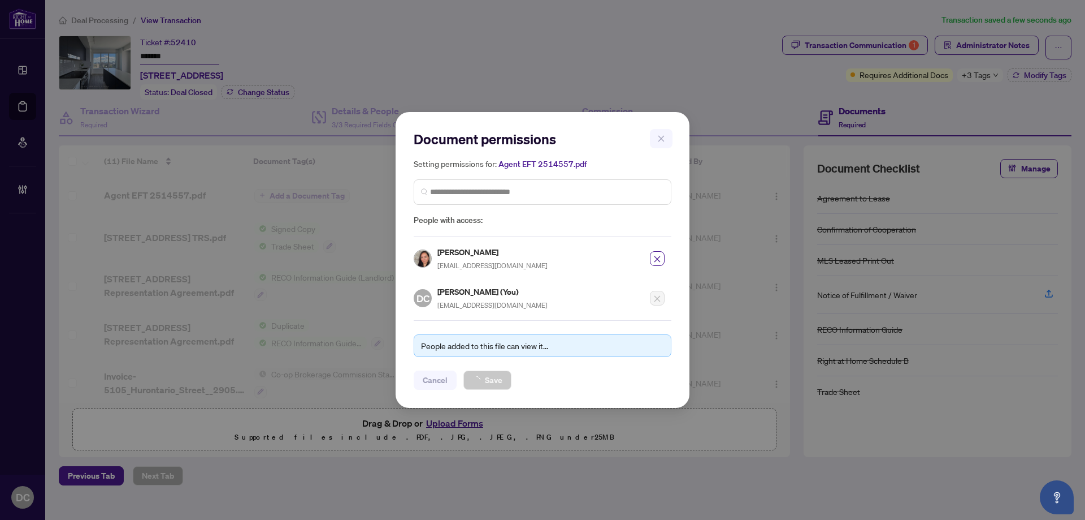
click at [1027, 75] on div "Document permissions Setting permissions for: Agent EFT 2514557.pdf 4124 [PERSO…" at bounding box center [542, 260] width 1085 height 520
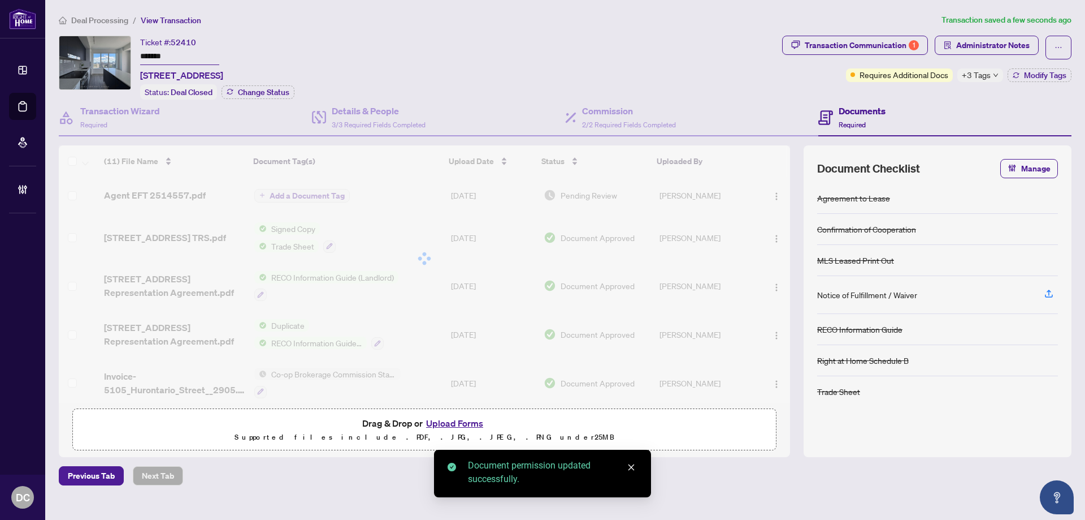
click at [1027, 75] on span "Modify Tags" at bounding box center [1045, 75] width 42 height 8
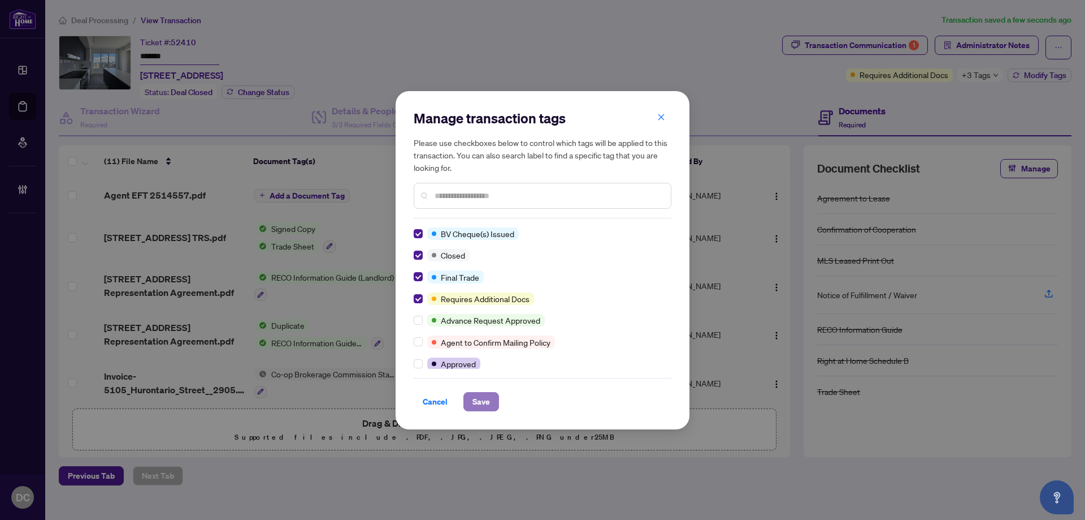
click at [477, 400] on span "Save" at bounding box center [482, 401] width 18 height 18
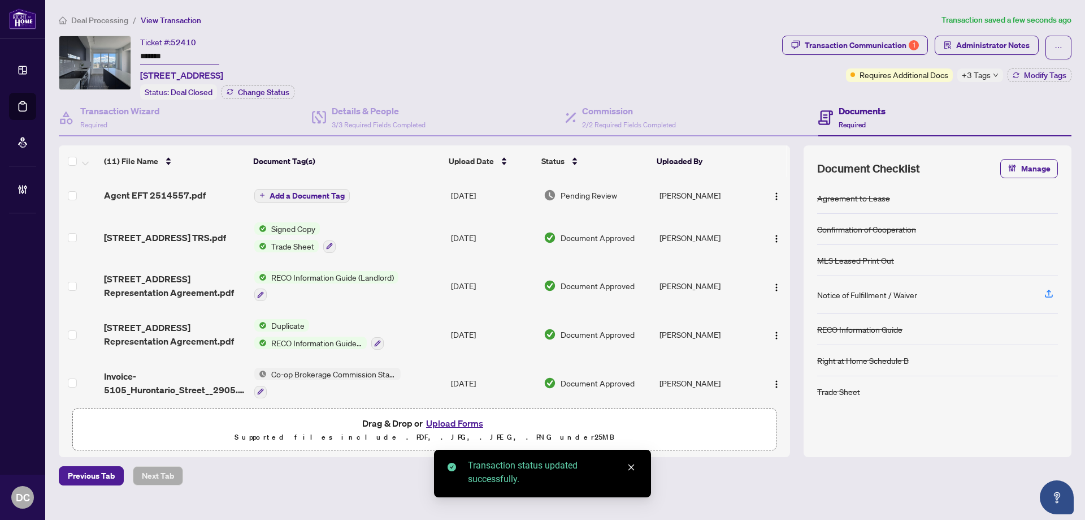
click at [109, 22] on span "Deal Processing" at bounding box center [99, 20] width 57 height 10
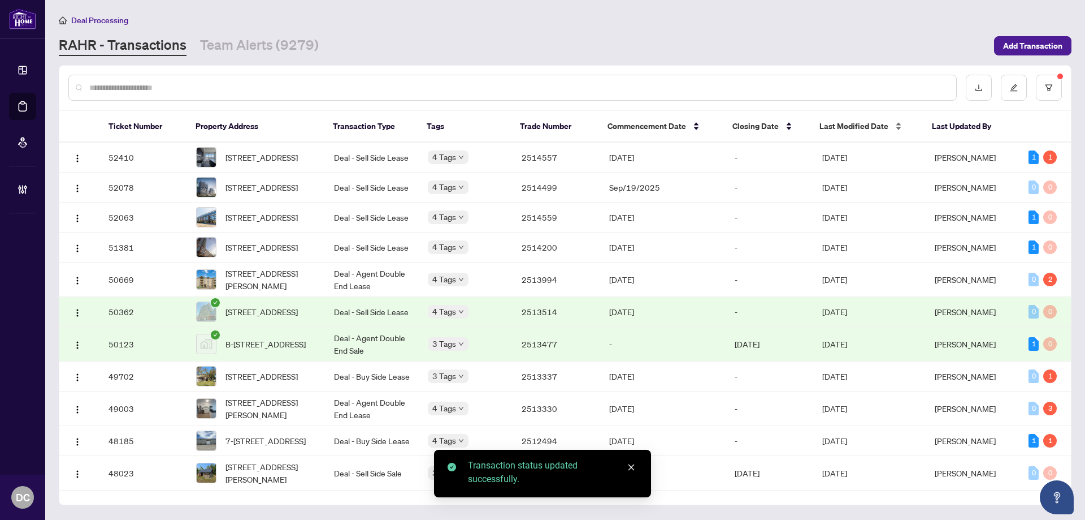
click at [859, 125] on span "Last Modified Date" at bounding box center [854, 126] width 69 height 12
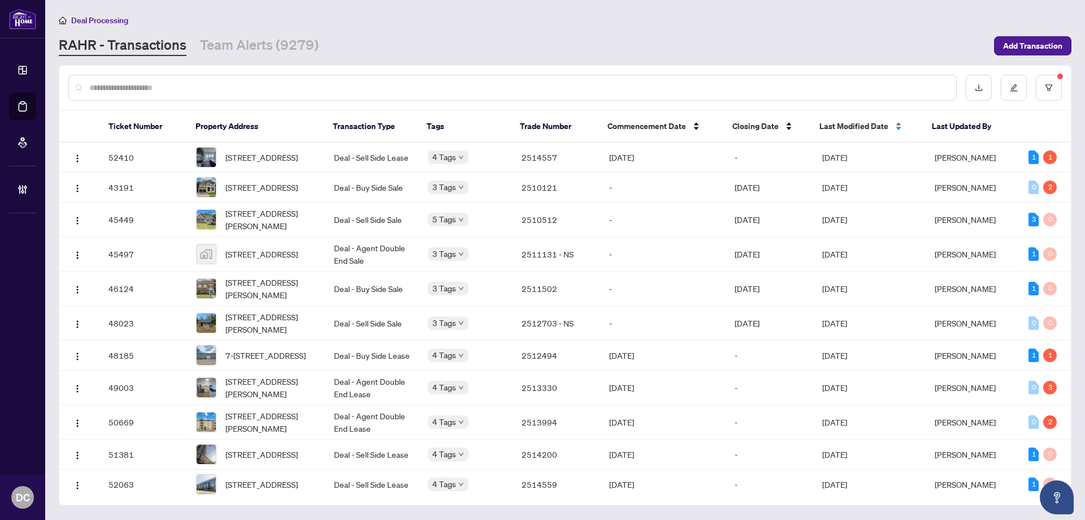
click at [859, 125] on span "Last Modified Date" at bounding box center [854, 126] width 69 height 12
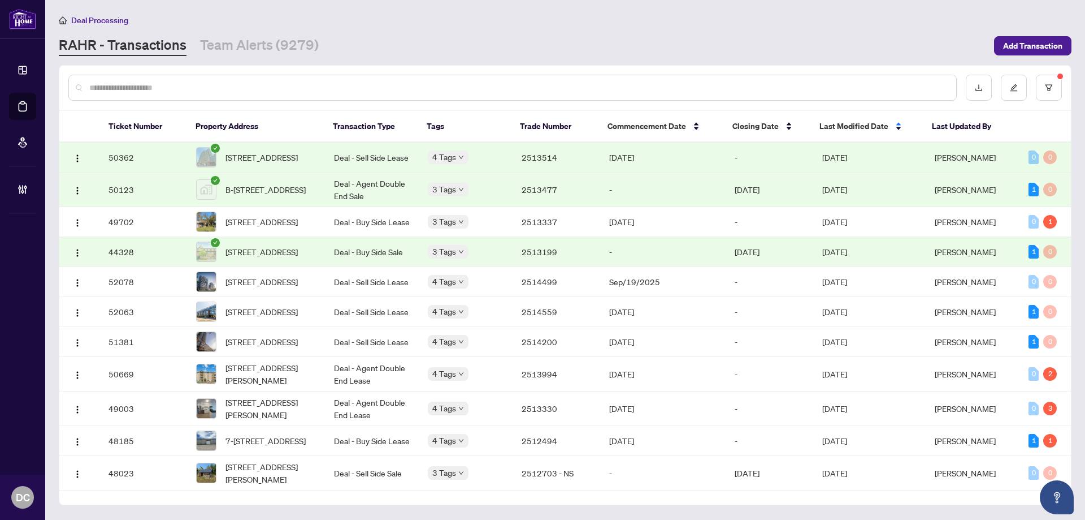
click at [847, 155] on span "[DATE]" at bounding box center [835, 157] width 25 height 10
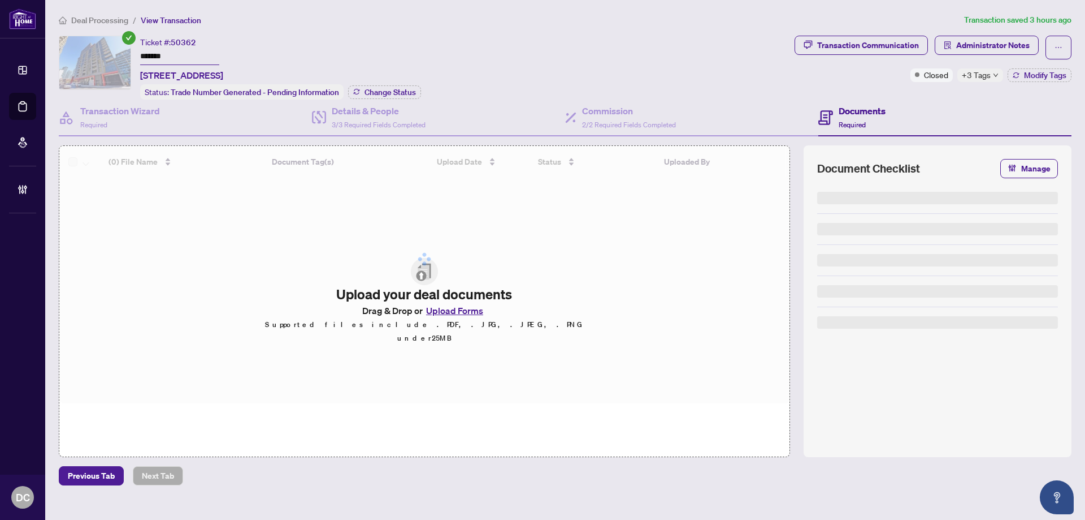
drag, startPoint x: 192, startPoint y: 56, endPoint x: 49, endPoint y: 42, distance: 143.7
click at [49, 42] on main "Deal Processing / View Transaction Transaction saved 3 hours ago Ticket #: 5036…" at bounding box center [565, 260] width 1040 height 520
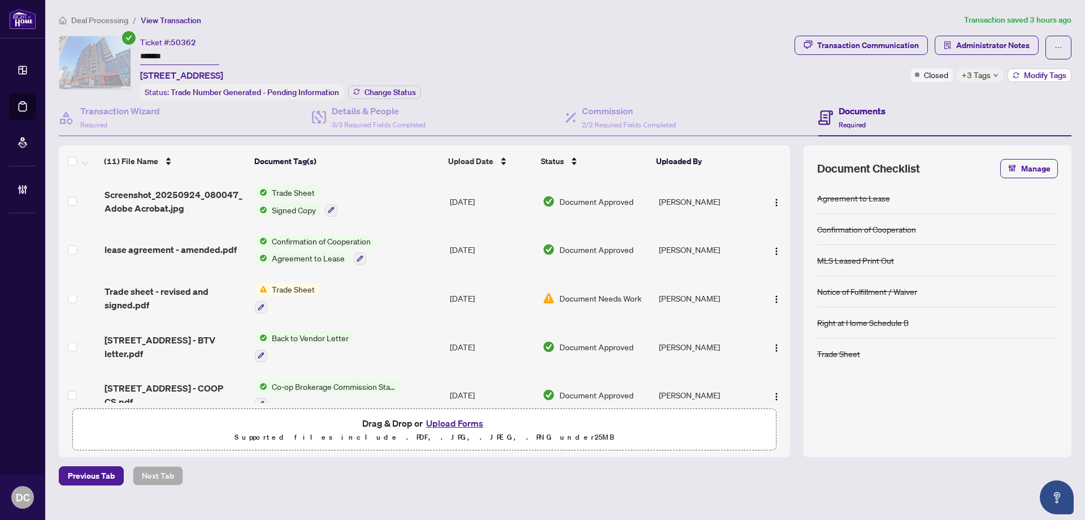
click at [1035, 76] on span "Modify Tags" at bounding box center [1045, 75] width 42 height 8
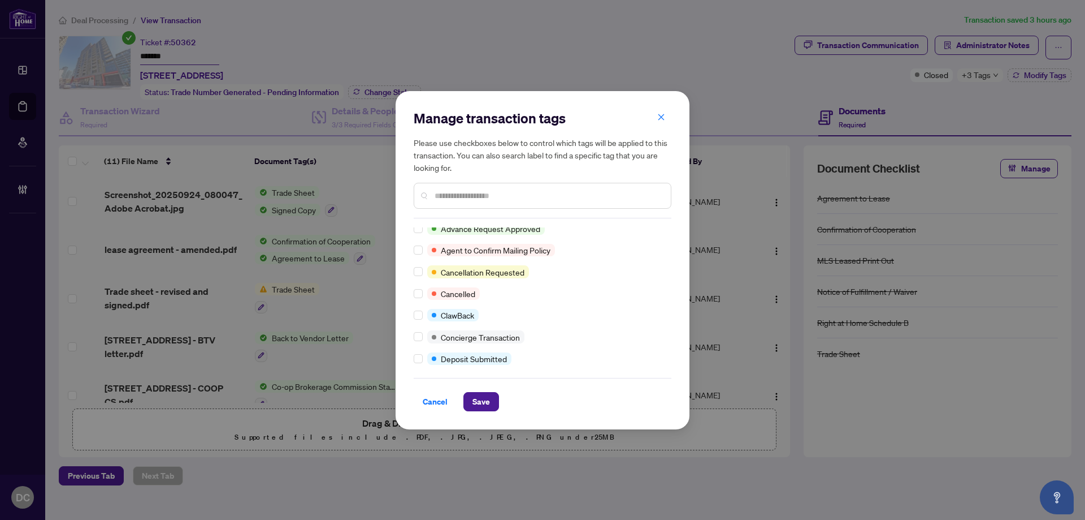
scroll to position [226, 0]
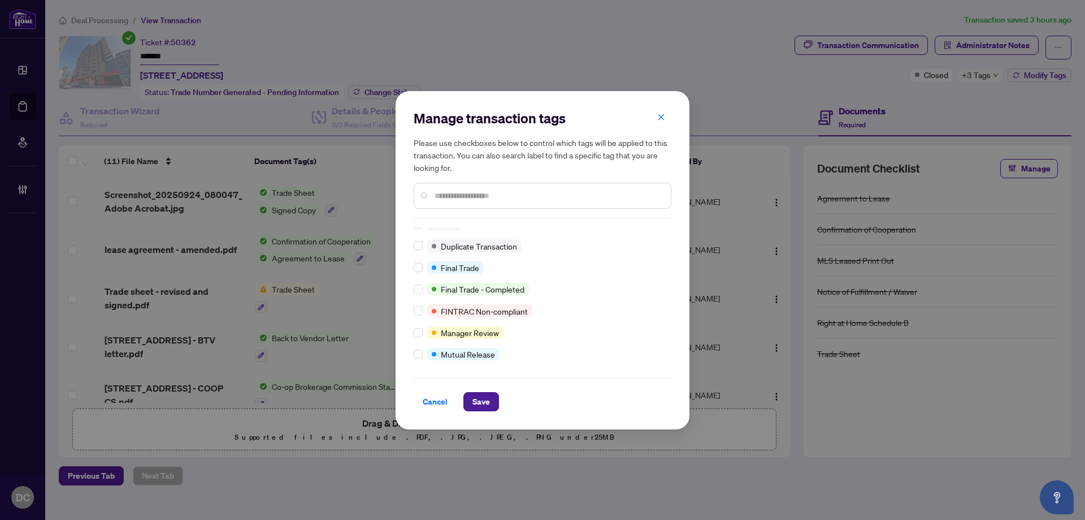
click at [412, 264] on div "Manage transaction tags Please use checkboxes below to control which tags will …" at bounding box center [543, 260] width 294 height 338
click at [485, 400] on span "Save" at bounding box center [482, 401] width 18 height 18
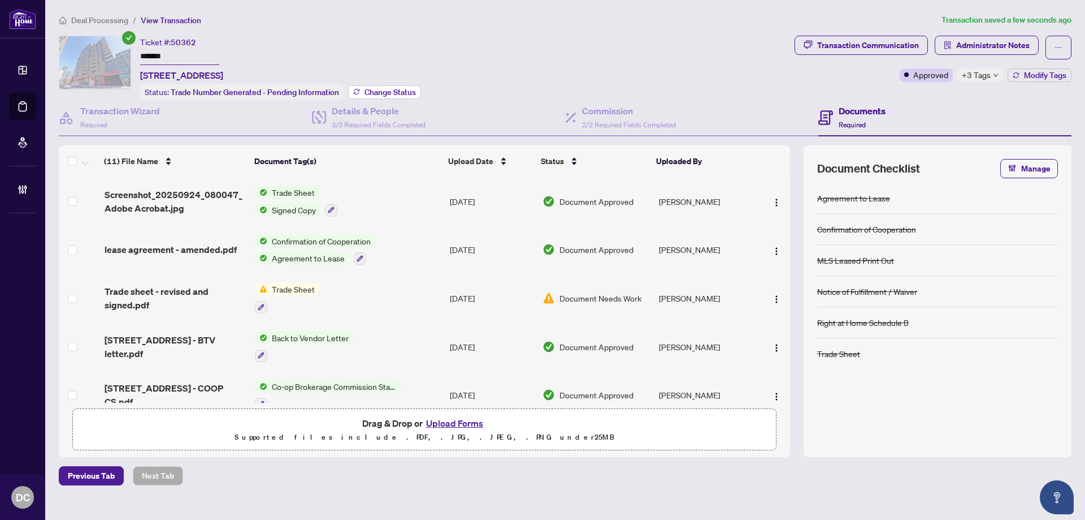
click at [401, 88] on span "Change Status" at bounding box center [390, 92] width 51 height 8
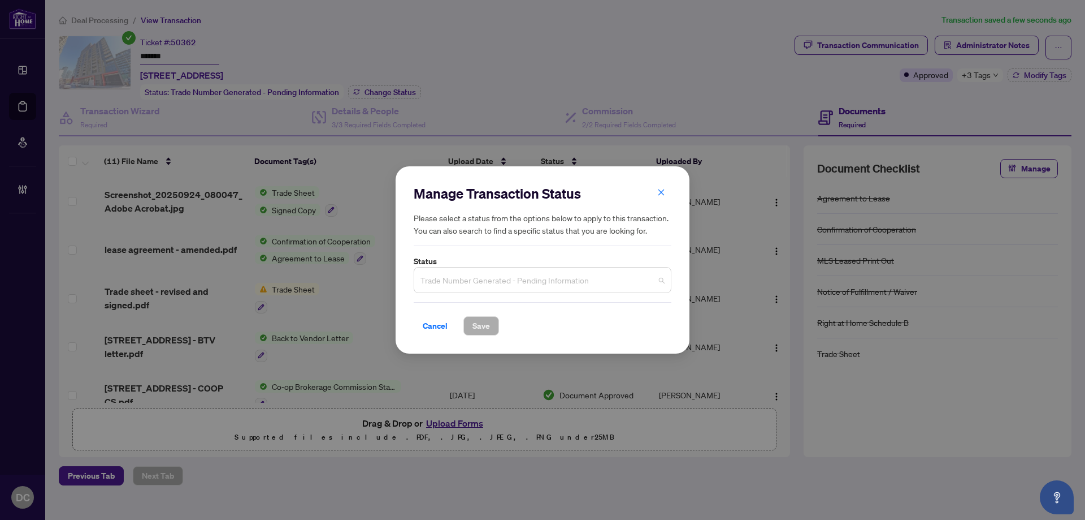
click at [512, 278] on span "Trade Number Generated - Pending Information" at bounding box center [543, 279] width 244 height 21
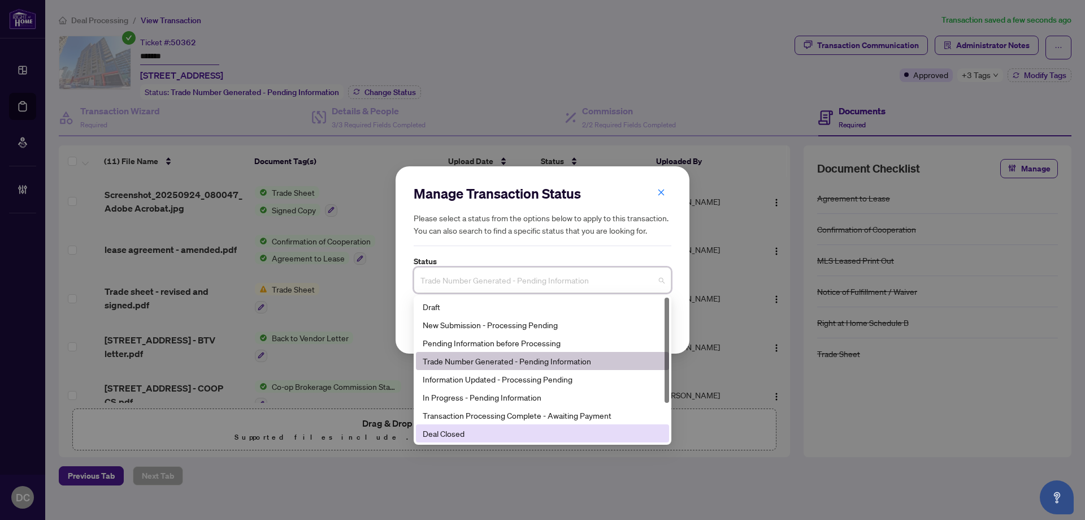
click at [458, 431] on div "Deal Closed" at bounding box center [543, 433] width 240 height 12
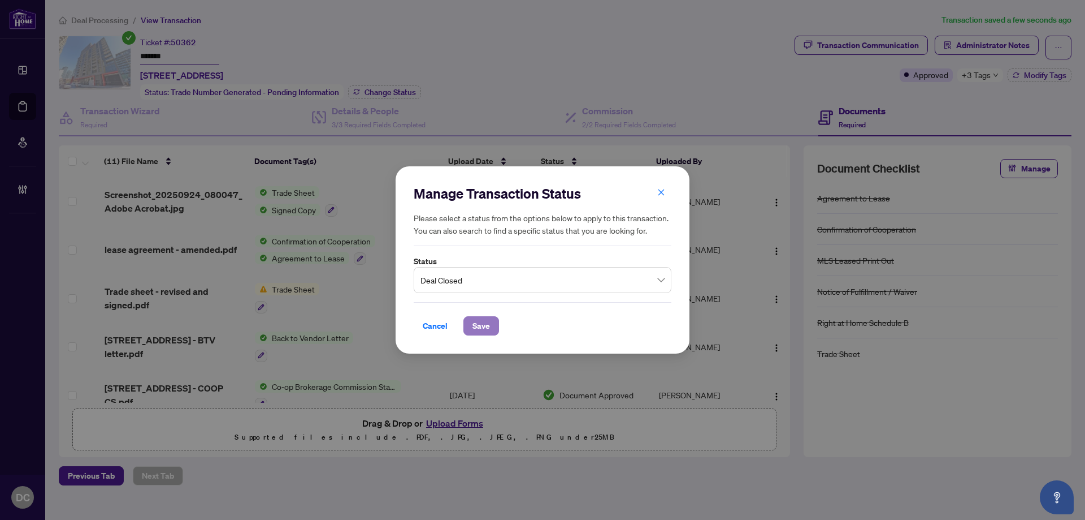
drag, startPoint x: 484, startPoint y: 327, endPoint x: 470, endPoint y: 323, distance: 14.7
click at [484, 327] on span "Save" at bounding box center [482, 326] width 18 height 18
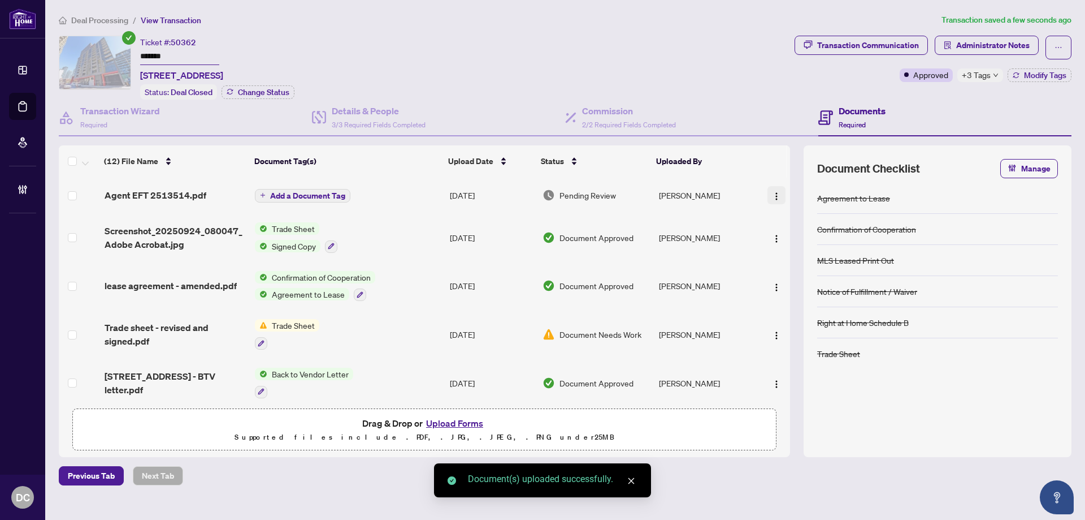
click at [777, 197] on img "button" at bounding box center [776, 196] width 9 height 9
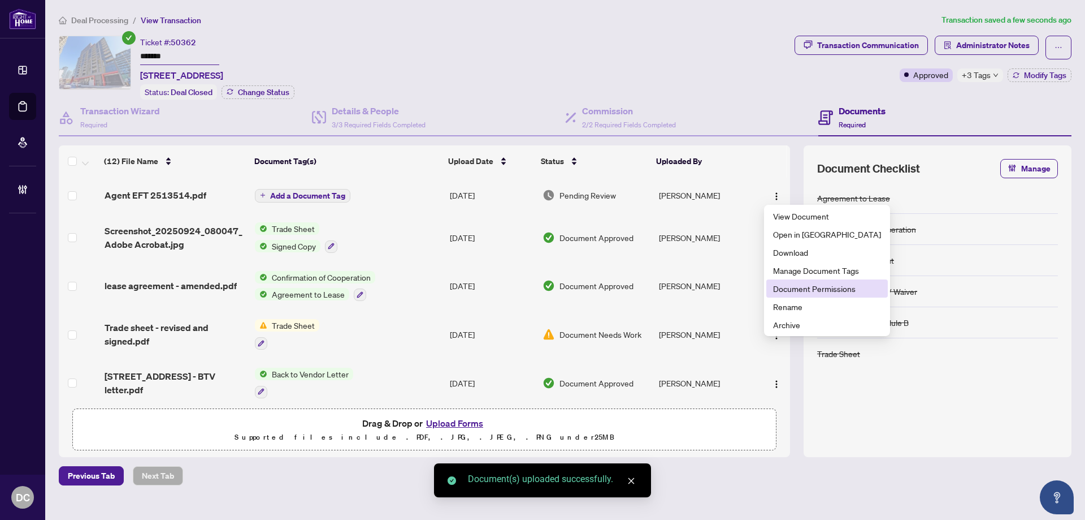
click at [800, 288] on span "Document Permissions" at bounding box center [827, 288] width 108 height 12
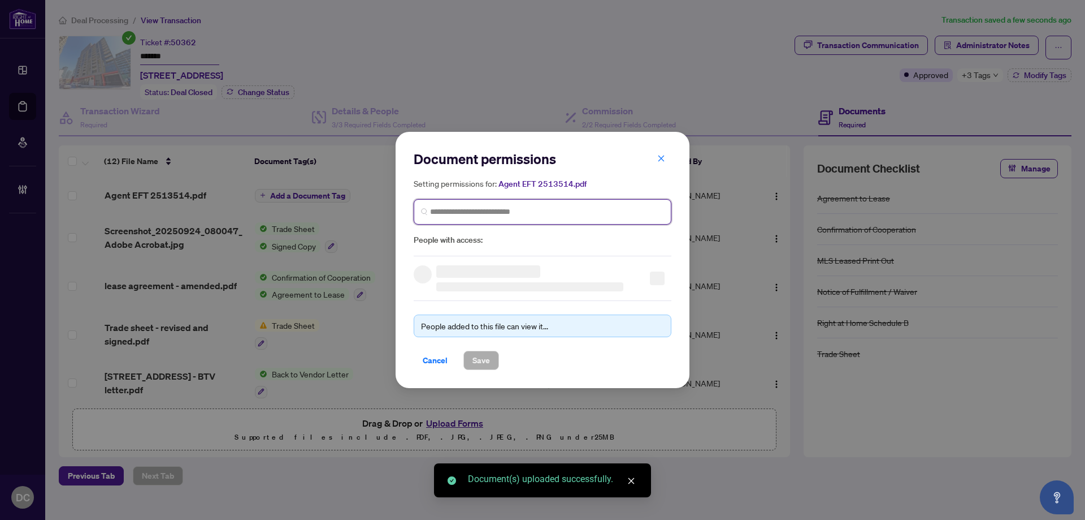
click at [561, 213] on input "search" at bounding box center [547, 212] width 234 height 12
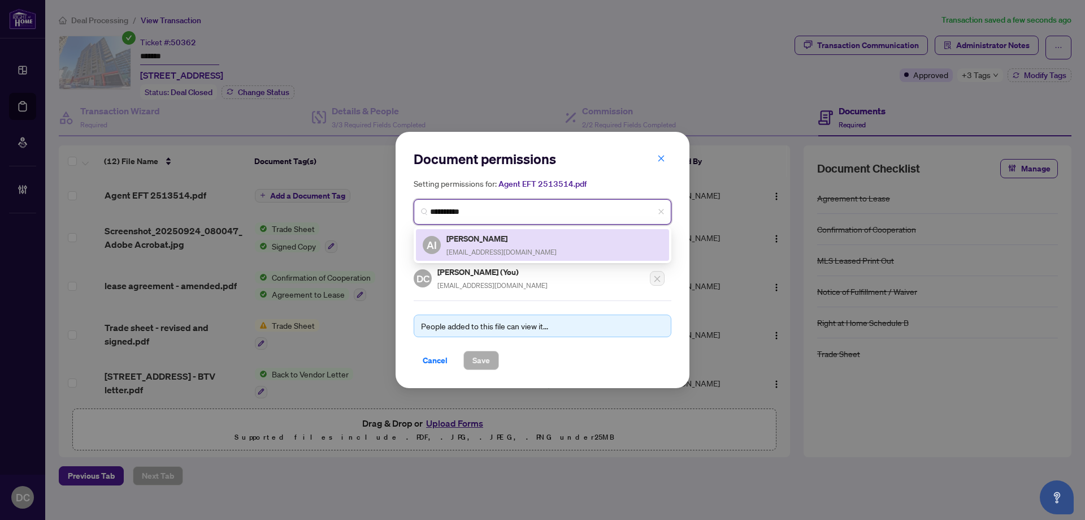
click at [529, 240] on h5 "[PERSON_NAME]" at bounding box center [502, 238] width 110 height 13
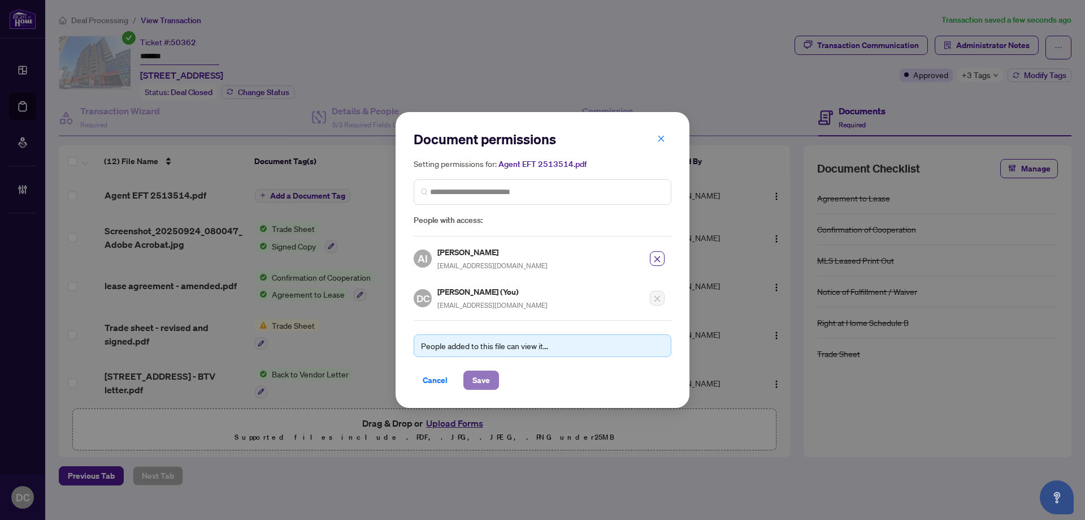
click at [489, 378] on span "Save" at bounding box center [482, 380] width 18 height 18
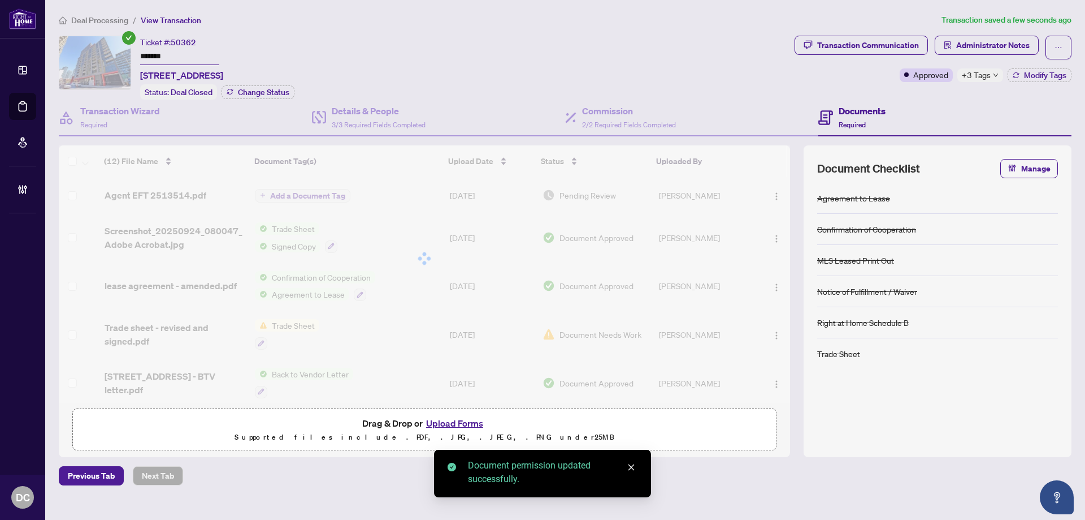
click at [119, 24] on span "Deal Processing" at bounding box center [99, 20] width 57 height 10
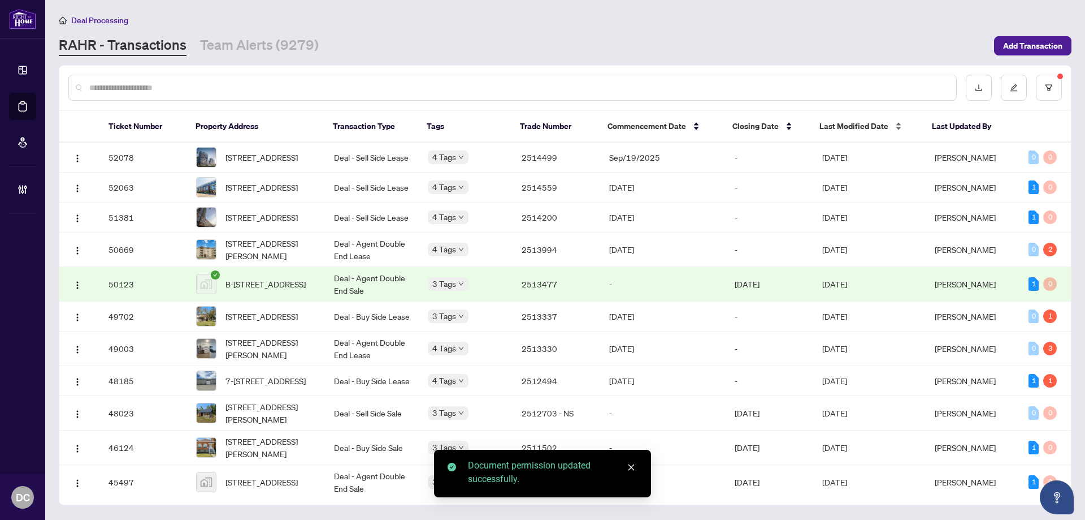
click at [865, 127] on span "Last Modified Date" at bounding box center [854, 126] width 69 height 12
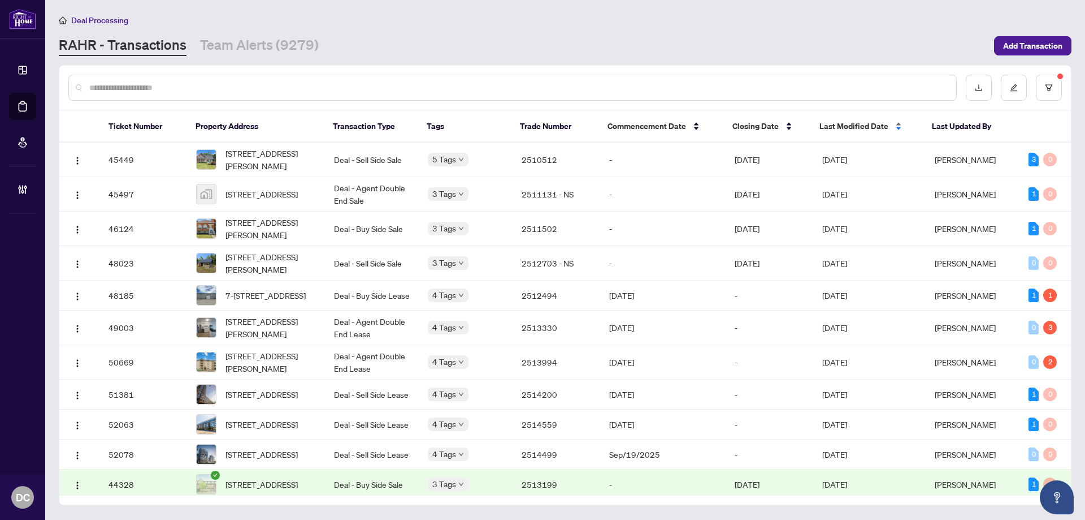
click at [865, 127] on span "Last Modified Date" at bounding box center [854, 126] width 69 height 12
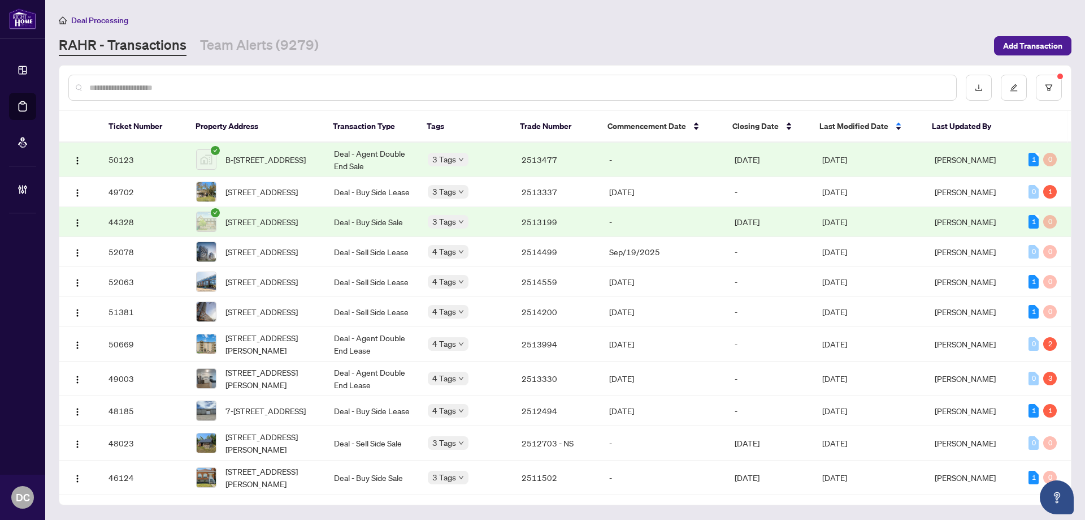
click at [891, 156] on td "[DATE]" at bounding box center [869, 159] width 112 height 34
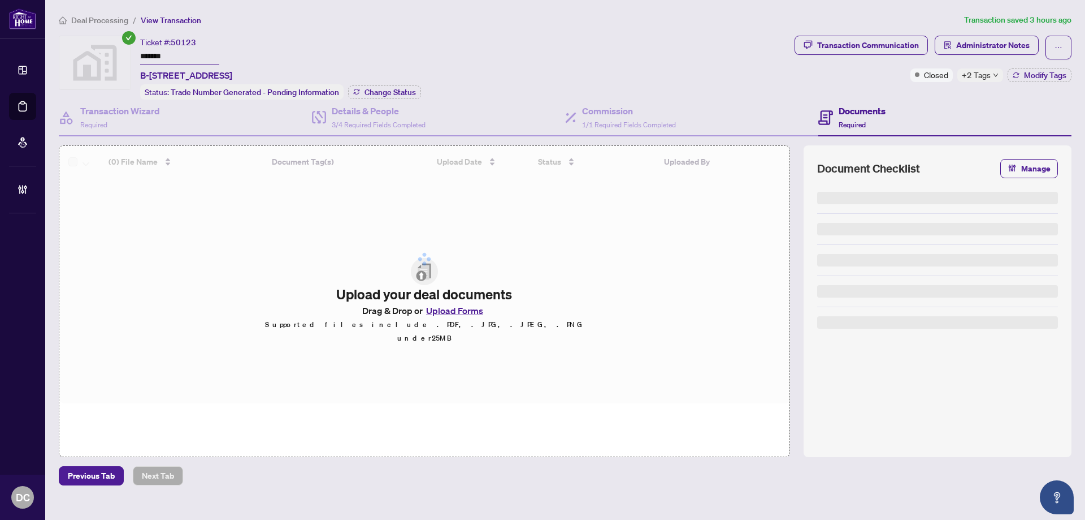
drag, startPoint x: 189, startPoint y: 51, endPoint x: 781, endPoint y: 30, distance: 591.7
click at [130, 53] on div "Ticket #: 50123 ******* B-[STREET_ADDRESS] Status: Trade Number Generated - Pen…" at bounding box center [424, 68] width 731 height 64
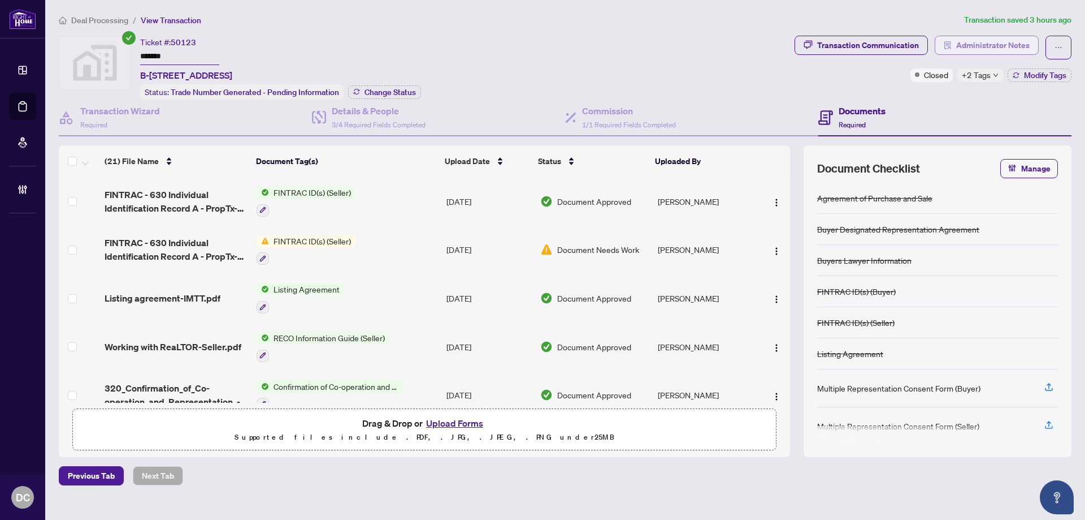
click at [1012, 41] on span "Administrator Notes" at bounding box center [992, 45] width 73 height 18
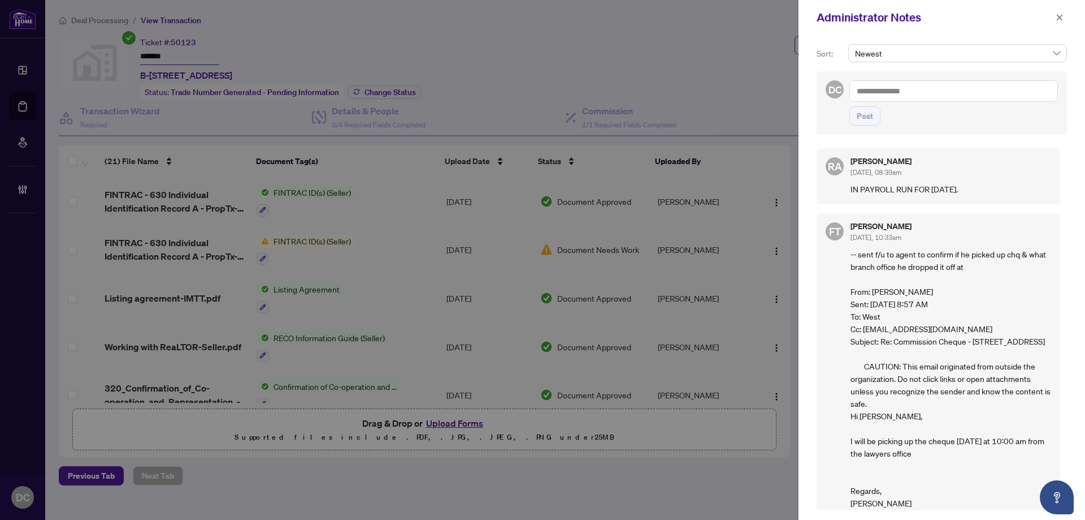
click at [1067, 19] on div "Administrator Notes" at bounding box center [942, 17] width 287 height 35
drag, startPoint x: 1063, startPoint y: 18, endPoint x: 1057, endPoint y: 18, distance: 6.2
click at [1063, 18] on icon "close" at bounding box center [1060, 18] width 8 height 8
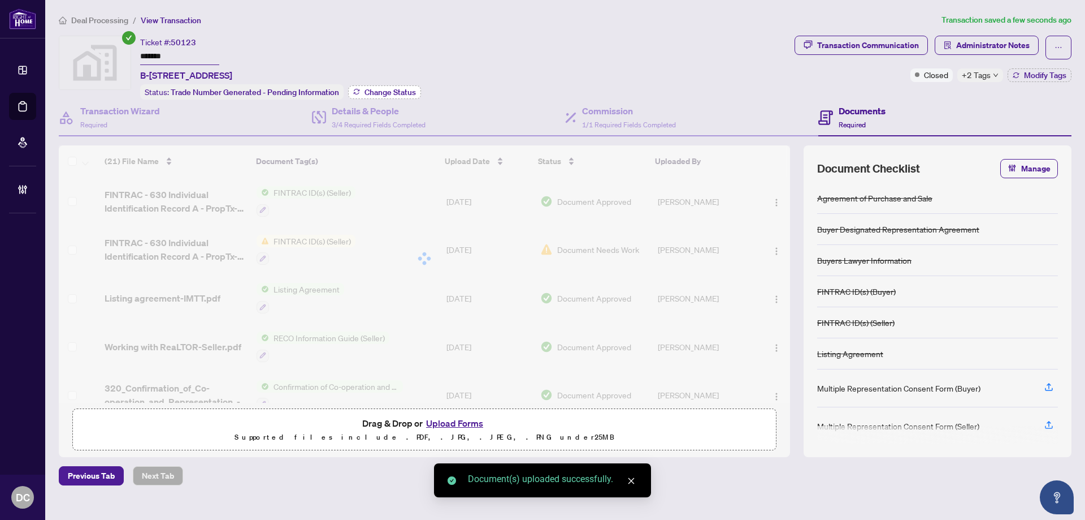
click at [408, 88] on span "Change Status" at bounding box center [390, 92] width 51 height 8
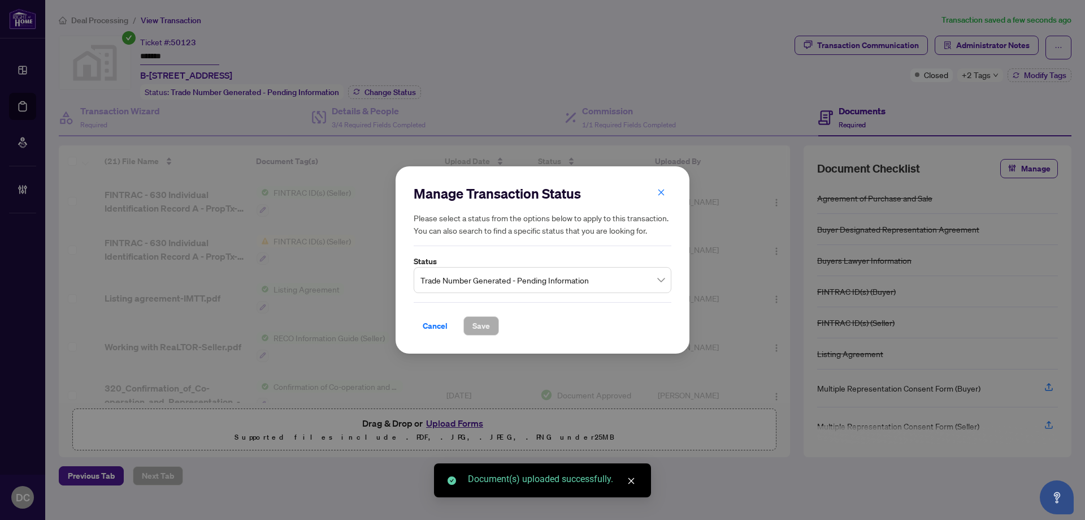
click at [572, 281] on span "Trade Number Generated - Pending Information" at bounding box center [543, 279] width 244 height 21
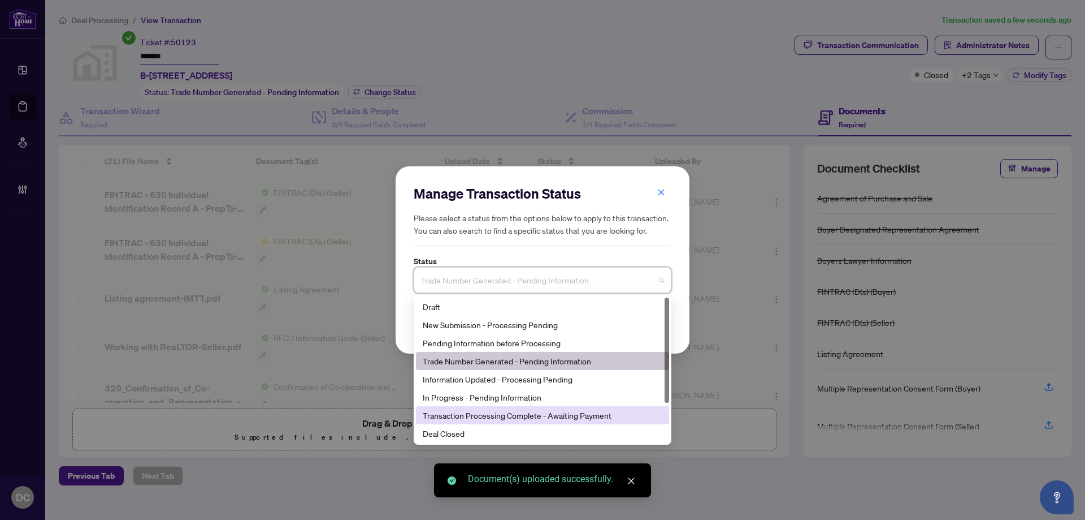
click at [476, 432] on div "Deal Closed" at bounding box center [543, 433] width 240 height 12
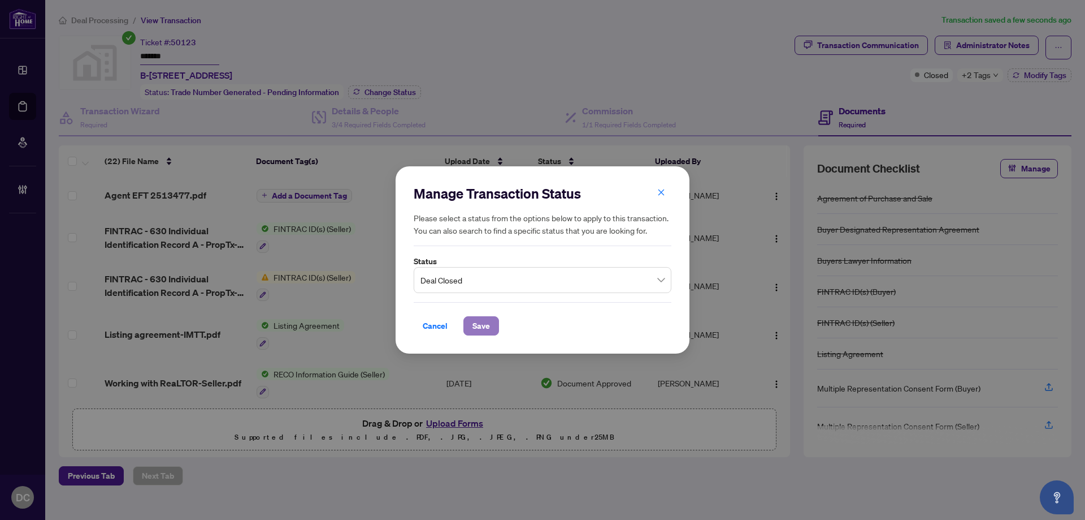
click at [484, 317] on span "Save" at bounding box center [482, 326] width 18 height 18
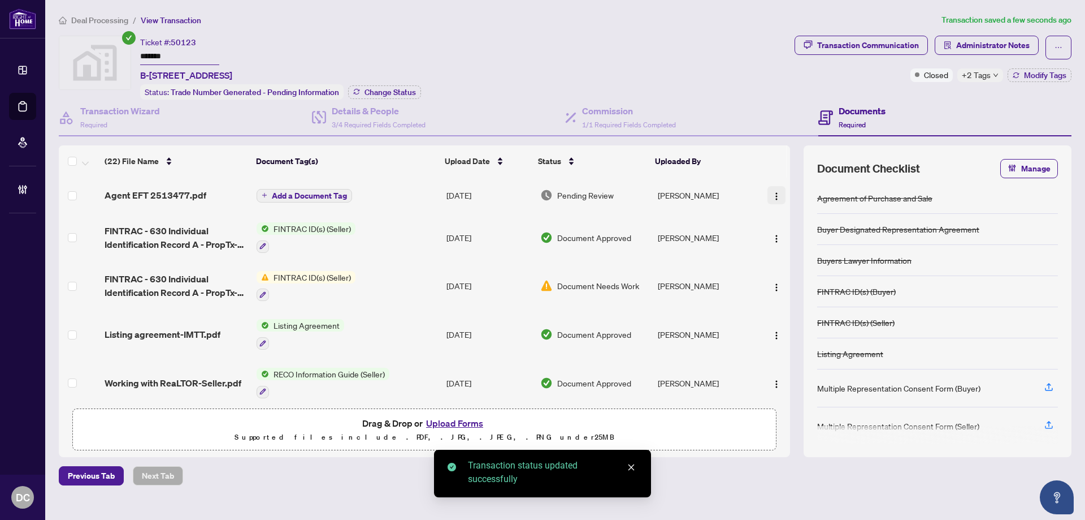
click at [778, 192] on button "button" at bounding box center [777, 195] width 18 height 18
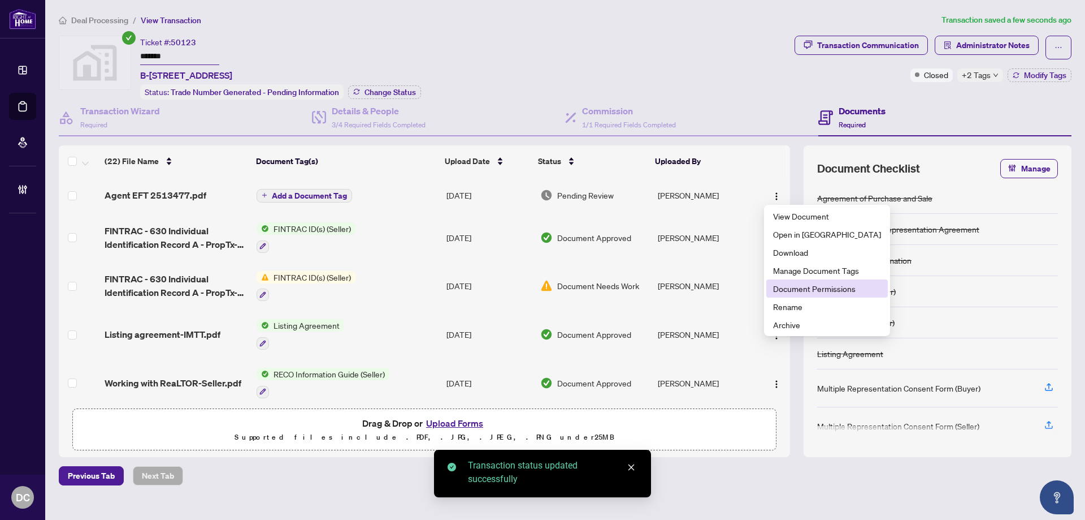
click at [823, 291] on span "Document Permissions" at bounding box center [827, 288] width 108 height 12
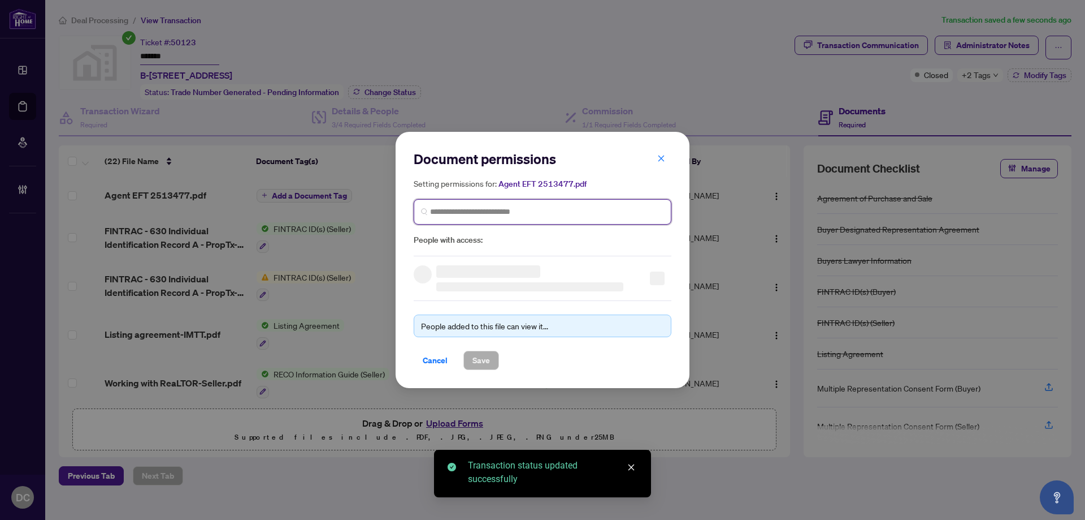
click at [605, 213] on input "search" at bounding box center [547, 212] width 234 height 12
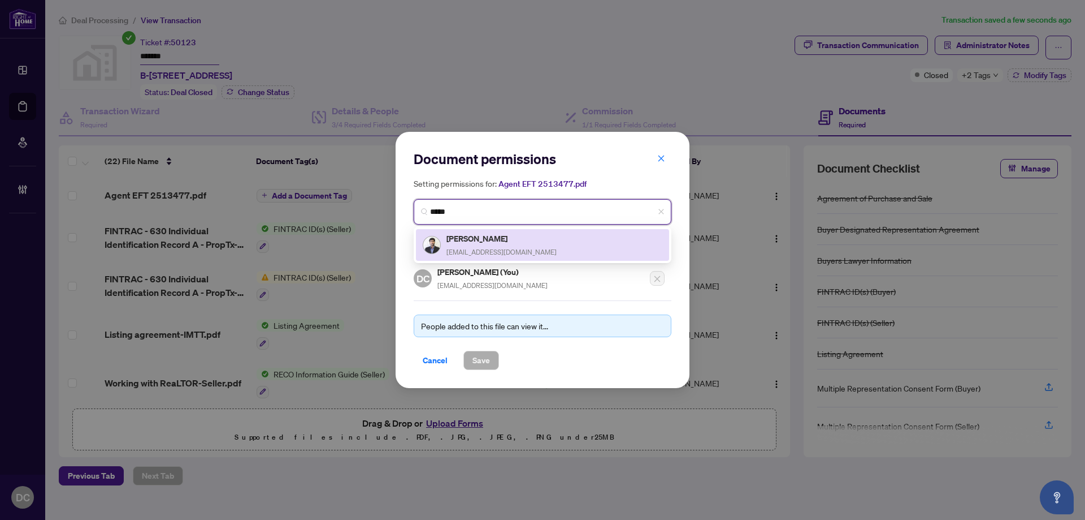
click at [534, 243] on div "[PERSON_NAME] [PERSON_NAME][EMAIL_ADDRESS][DOMAIN_NAME]" at bounding box center [543, 245] width 240 height 26
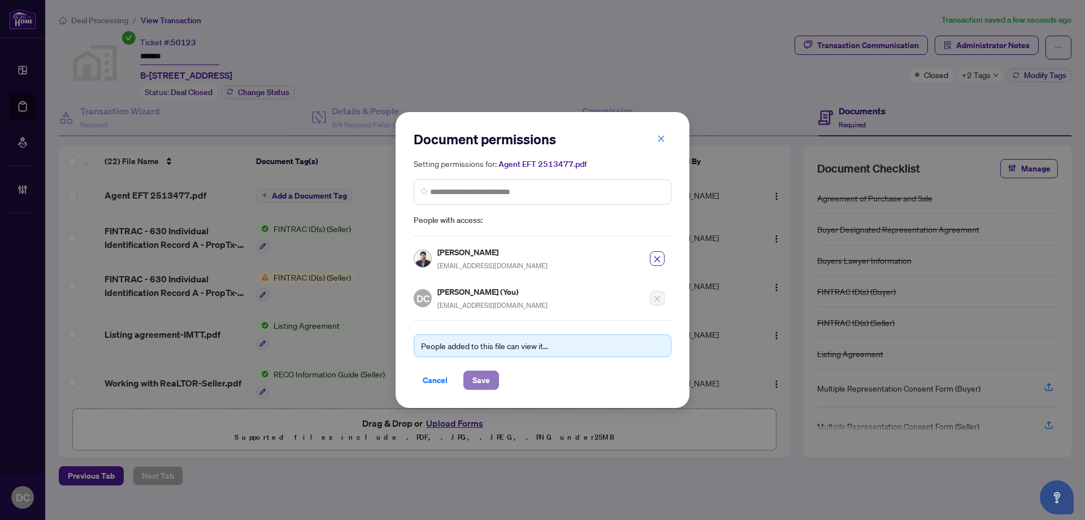
click at [486, 383] on span "Save" at bounding box center [482, 380] width 18 height 18
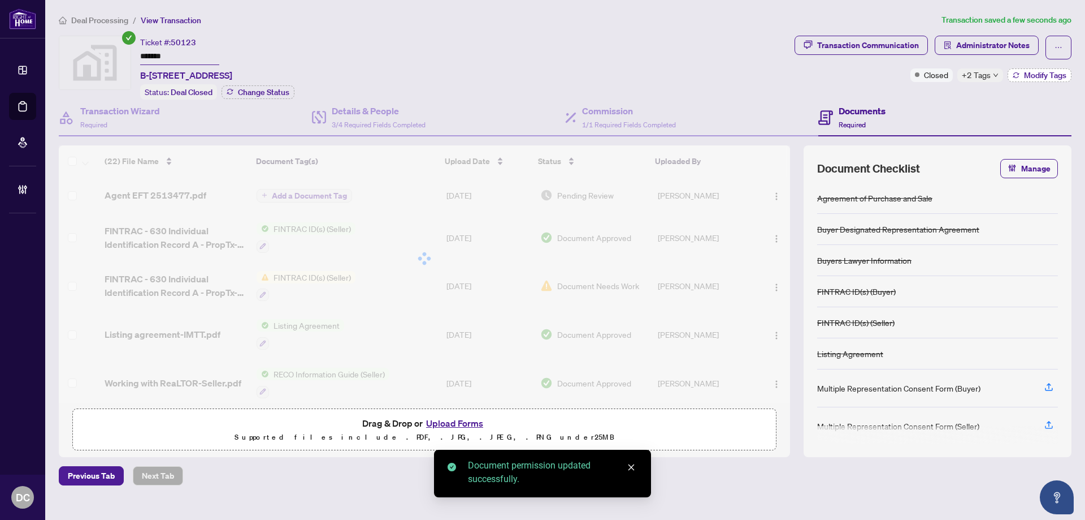
click at [1027, 76] on span "Modify Tags" at bounding box center [1045, 75] width 42 height 8
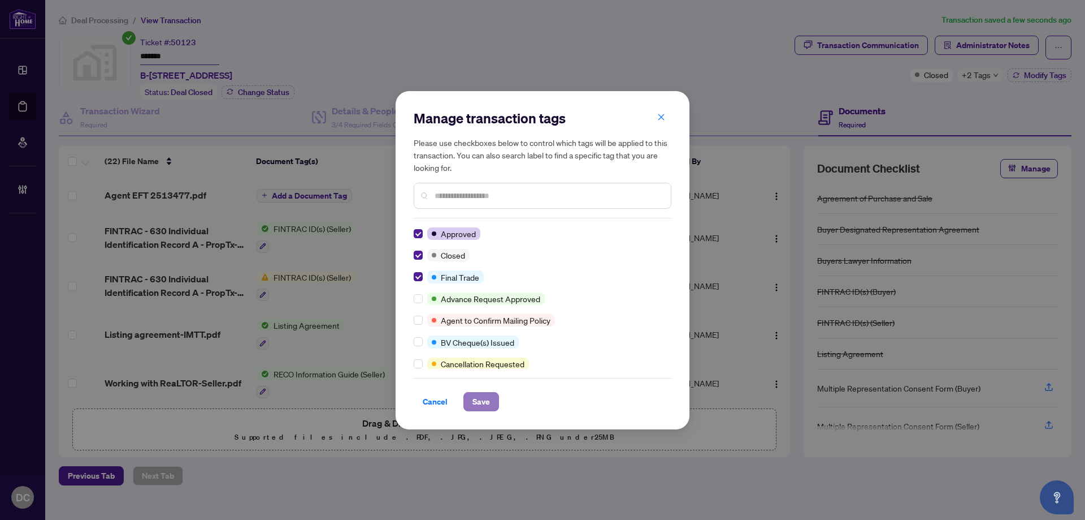
click at [489, 408] on span "Save" at bounding box center [482, 401] width 18 height 18
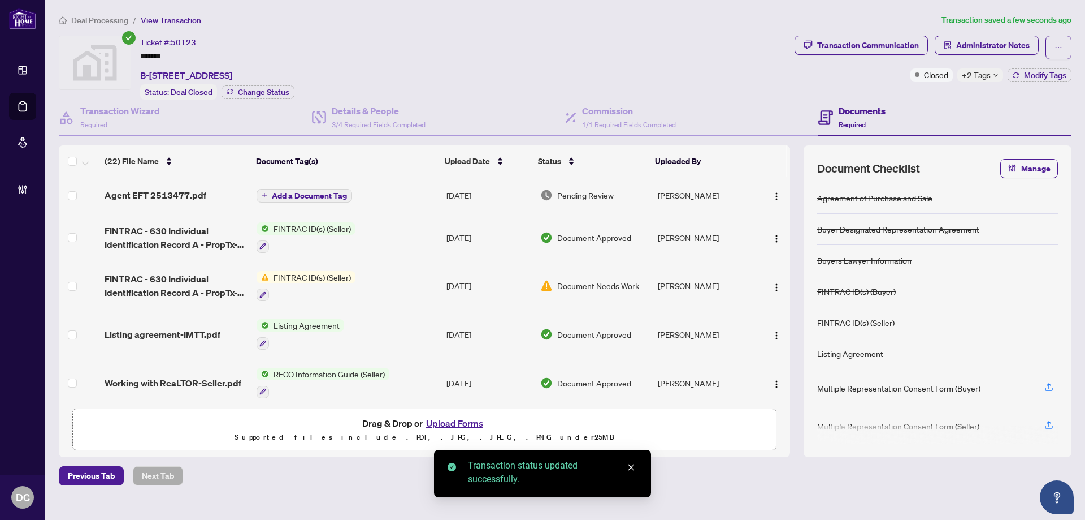
click at [117, 23] on span "Deal Processing" at bounding box center [99, 20] width 57 height 10
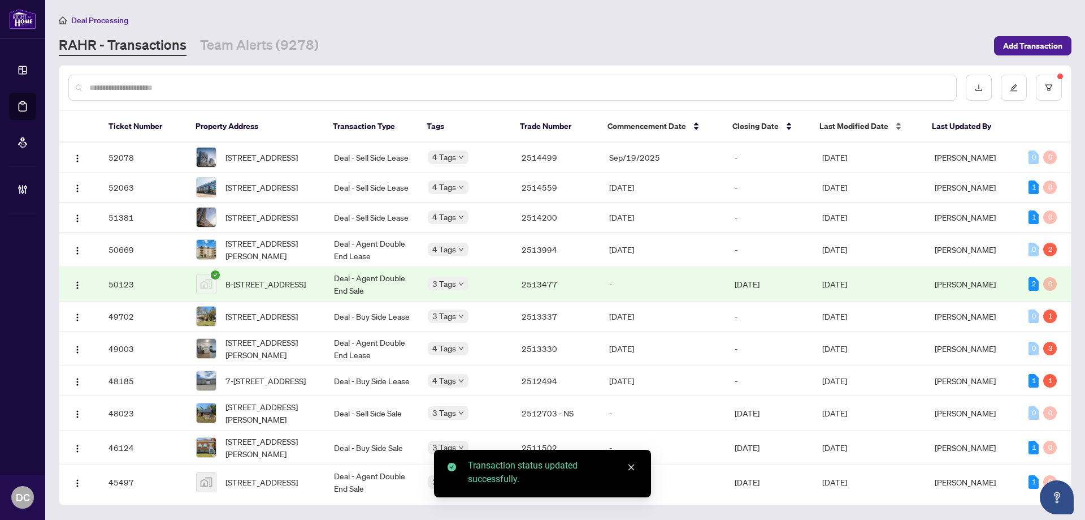
click at [830, 132] on div "Last Modified Date" at bounding box center [867, 126] width 94 height 12
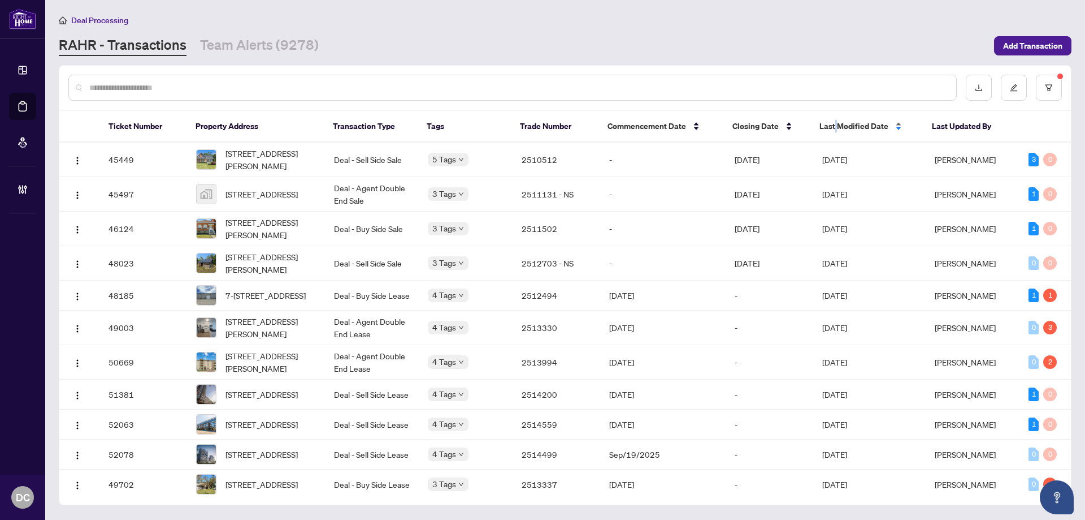
click at [836, 129] on span "Last Modified Date" at bounding box center [854, 126] width 69 height 12
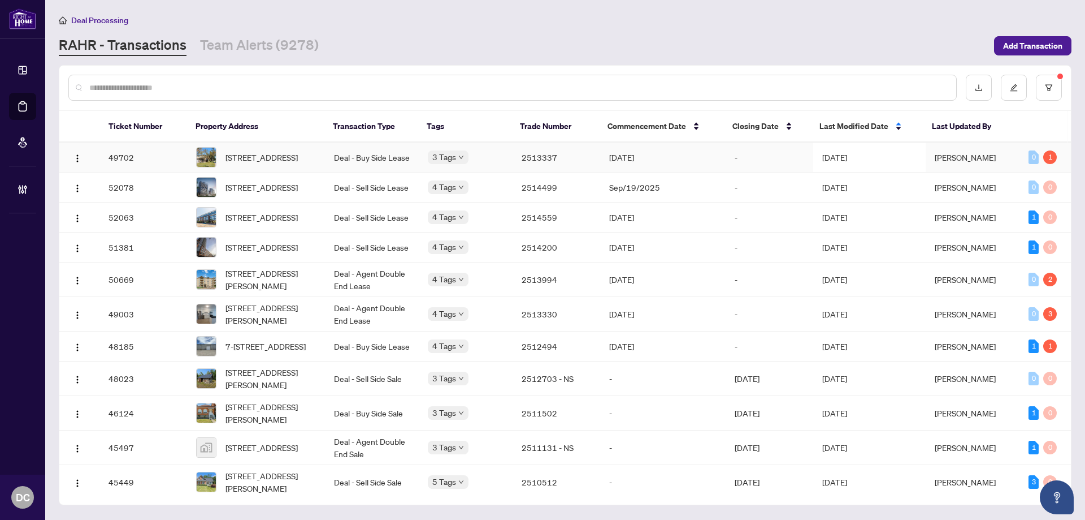
click at [838, 155] on span "[DATE]" at bounding box center [835, 157] width 25 height 10
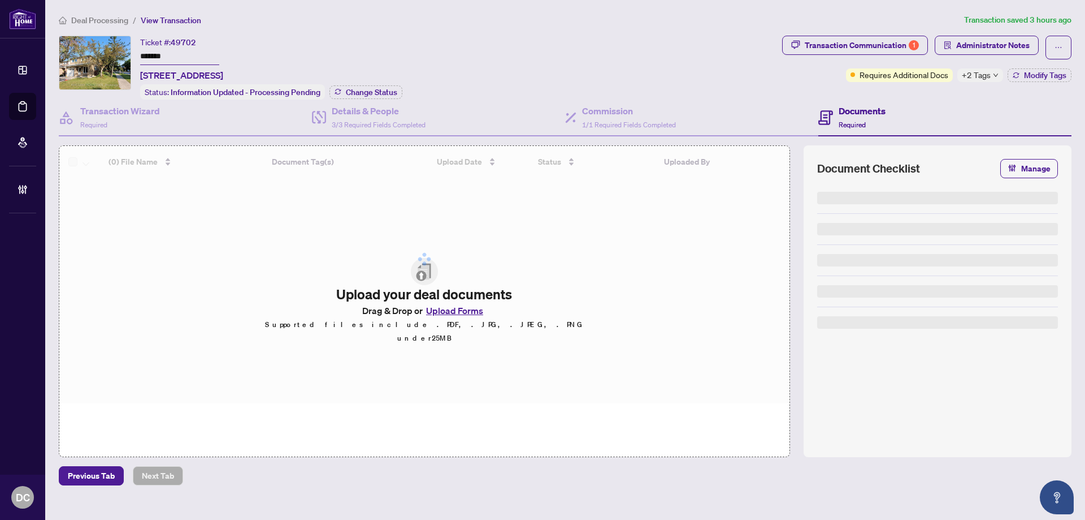
drag, startPoint x: 190, startPoint y: 54, endPoint x: 44, endPoint y: 47, distance: 146.0
click at [75, 50] on div "Ticket #: 49702 ******* [STREET_ADDRESS] Status: Information Updated - Processi…" at bounding box center [418, 68] width 719 height 64
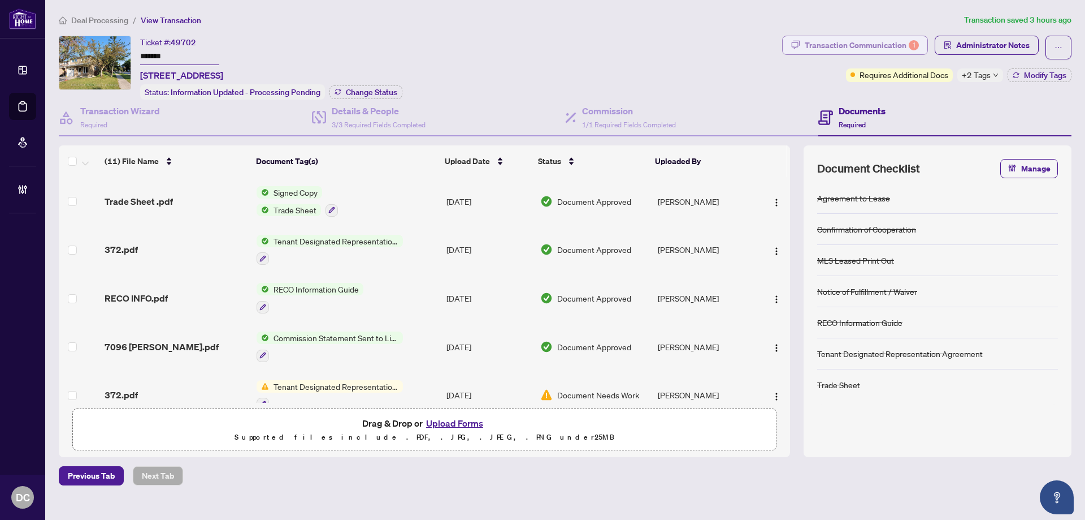
drag, startPoint x: 989, startPoint y: 54, endPoint x: 918, endPoint y: 41, distance: 71.8
click at [989, 54] on span "Administrator Notes" at bounding box center [987, 48] width 104 height 24
click at [981, 42] on span "Administrator Notes" at bounding box center [992, 45] width 73 height 18
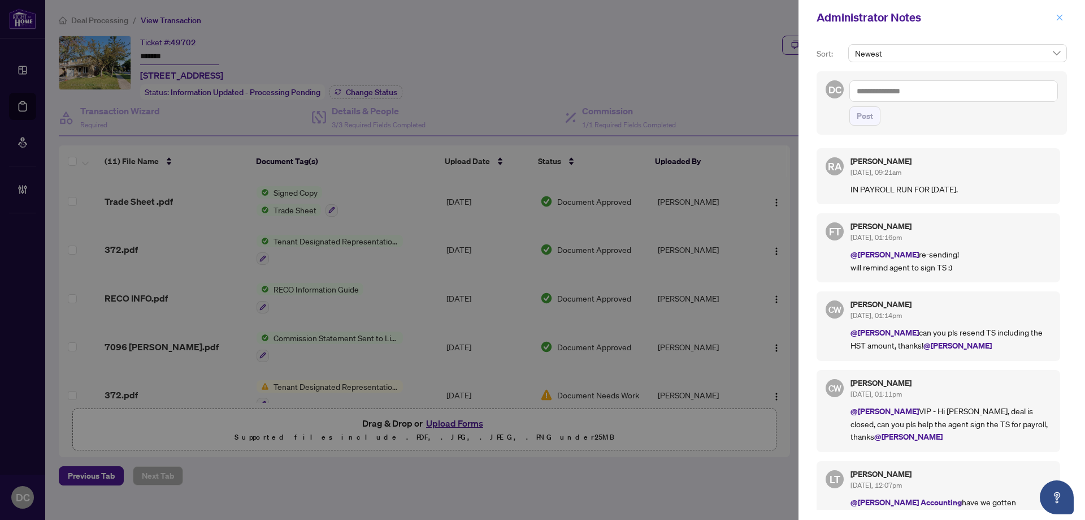
click at [1059, 19] on icon "close" at bounding box center [1060, 17] width 6 height 6
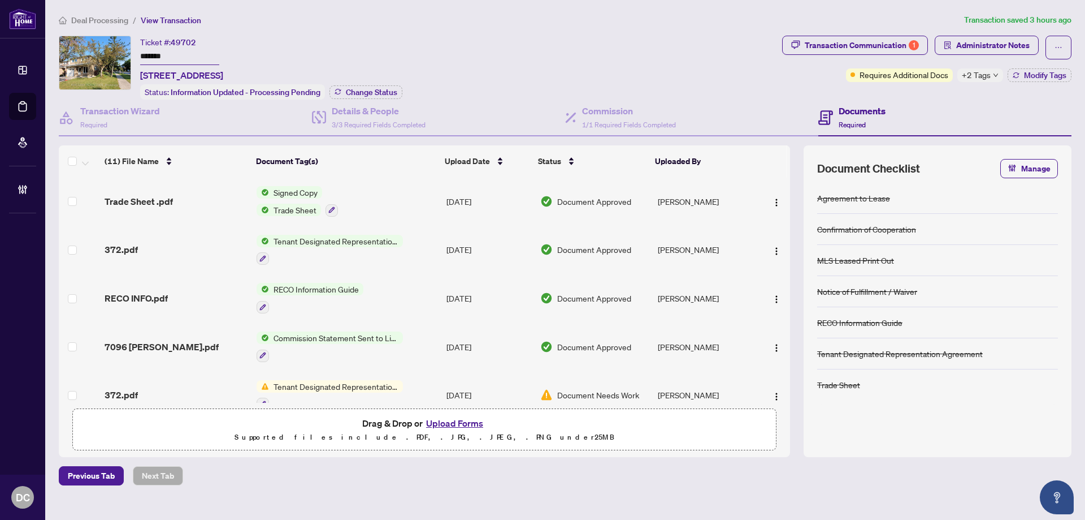
click at [415, 204] on td "Signed Copy Trade Sheet" at bounding box center [347, 201] width 190 height 49
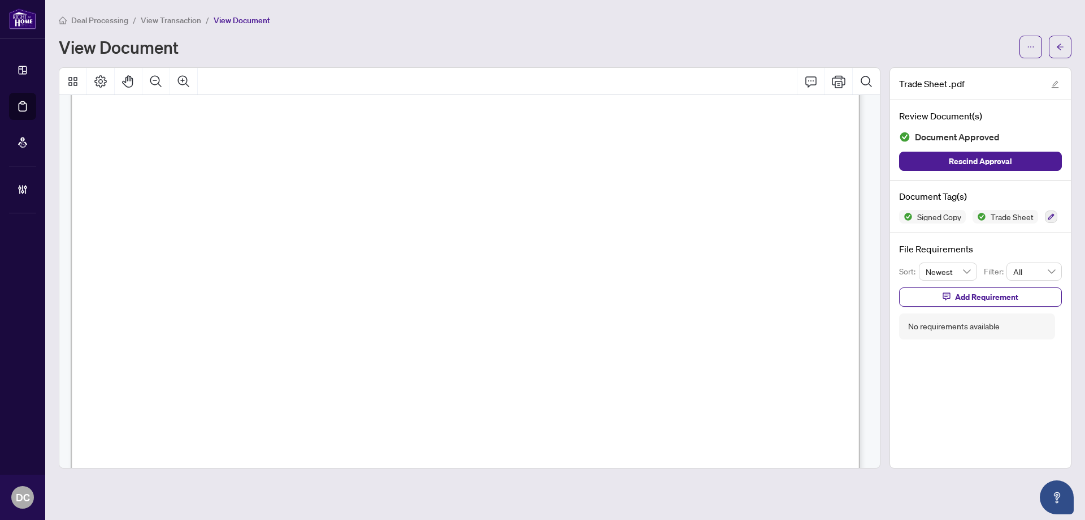
scroll to position [226, 0]
click at [1061, 44] on icon "arrow-left" at bounding box center [1061, 47] width 8 height 8
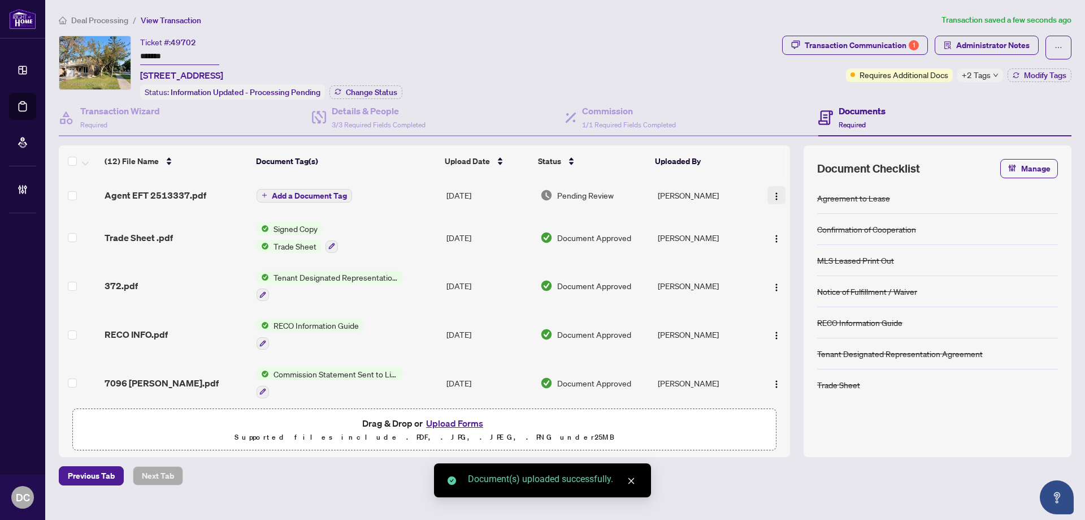
click at [773, 194] on img "button" at bounding box center [776, 196] width 9 height 9
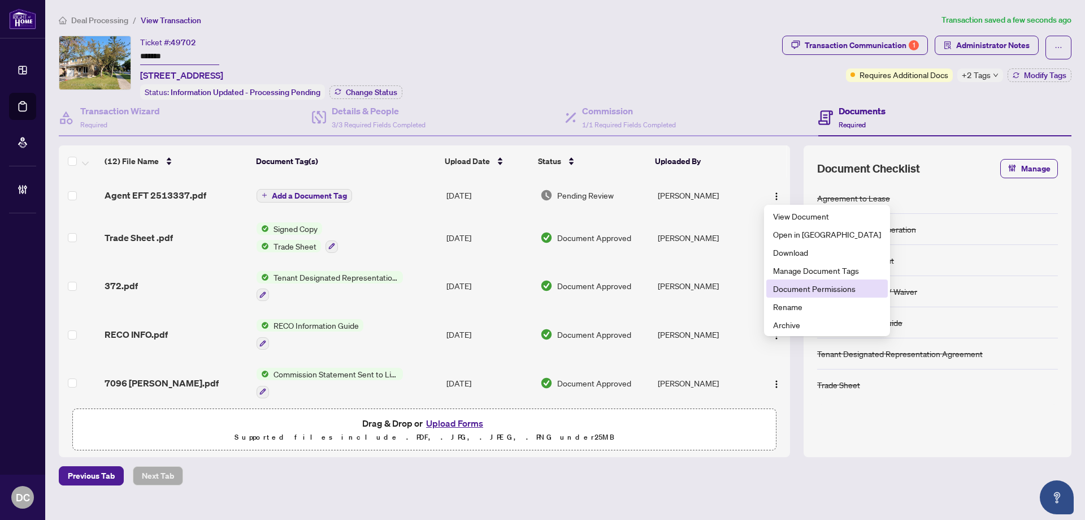
click at [794, 285] on span "Document Permissions" at bounding box center [827, 288] width 108 height 12
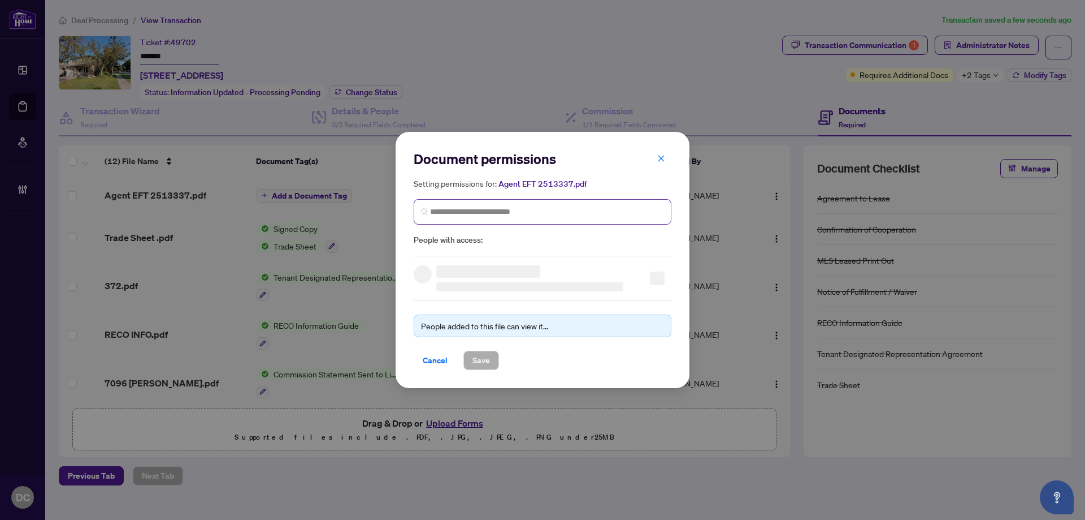
click at [596, 218] on span at bounding box center [543, 211] width 258 height 25
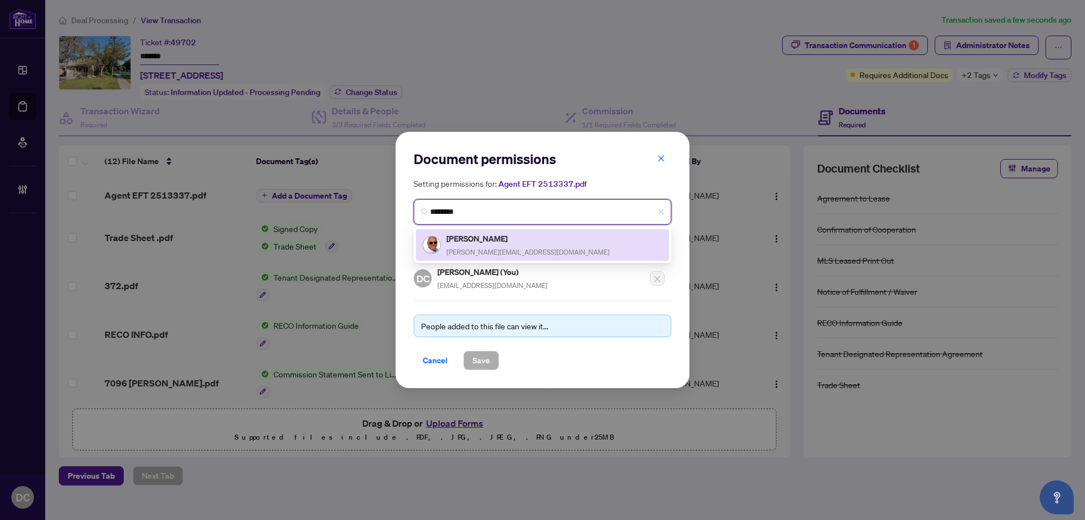
click at [570, 240] on div "[PERSON_NAME] [PERSON_NAME][EMAIL_ADDRESS][DOMAIN_NAME]" at bounding box center [543, 245] width 240 height 26
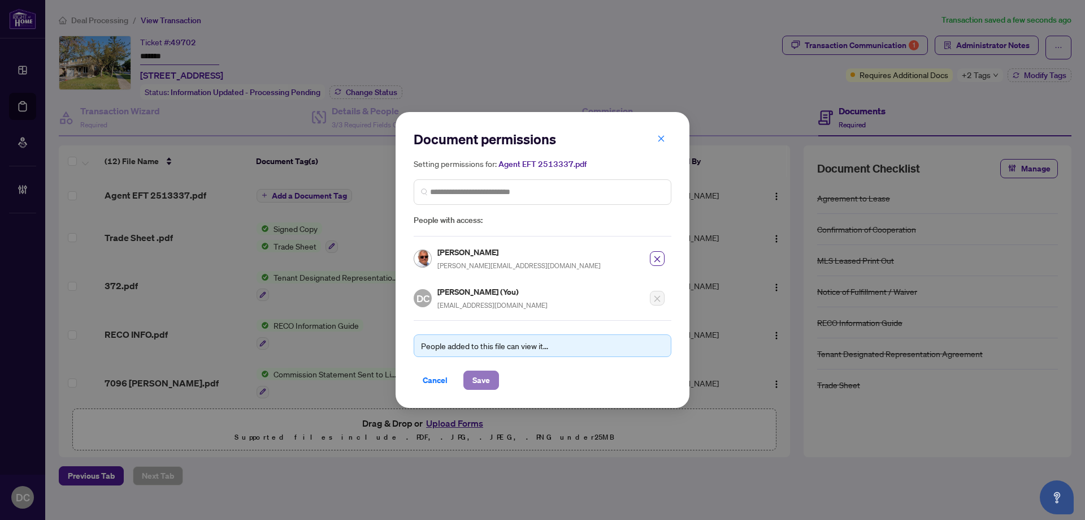
click at [487, 376] on span "Save" at bounding box center [482, 380] width 18 height 18
click at [1041, 66] on div "Document permissions Setting permissions for: Agent EFT 2513337.pdf 8681 [PERSO…" at bounding box center [542, 260] width 1085 height 520
click at [1040, 75] on div "Document permissions Setting permissions for: Agent EFT 2513337.pdf 8681 [PERSO…" at bounding box center [542, 260] width 1085 height 520
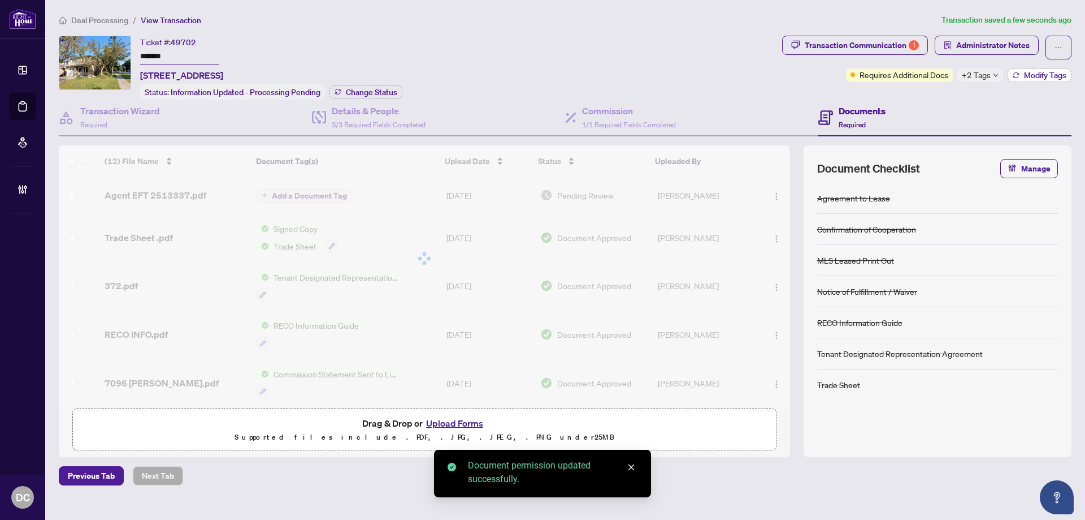
click at [1040, 76] on span "Modify Tags" at bounding box center [1045, 75] width 42 height 8
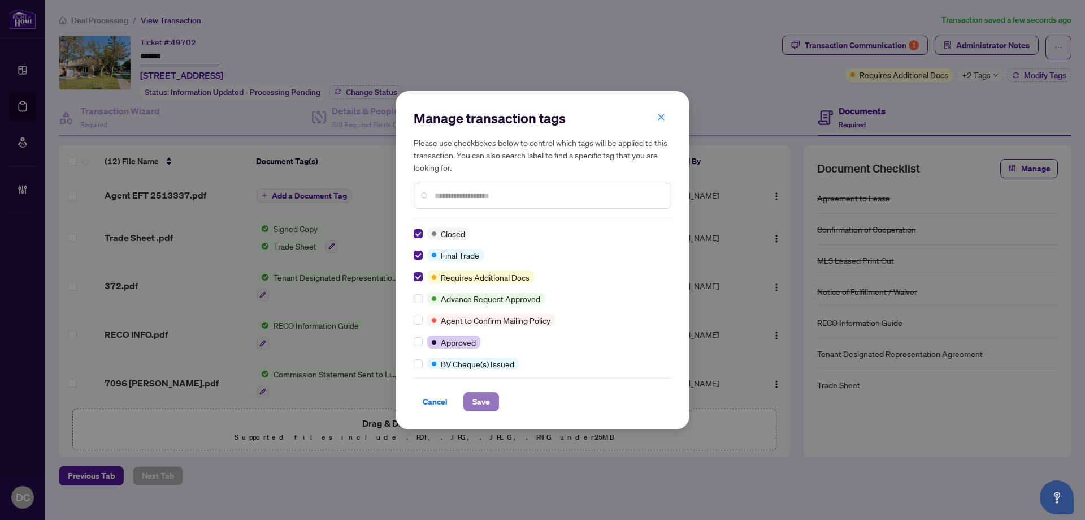
click at [481, 395] on span "Save" at bounding box center [482, 401] width 18 height 18
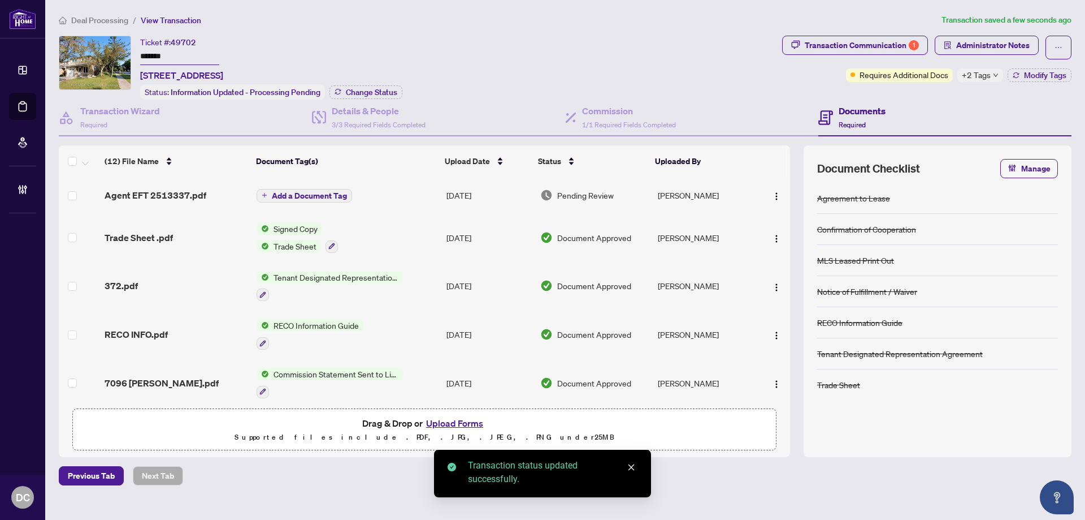
click at [122, 20] on div "Manage transaction tags Please use checkboxes below to control which tags will …" at bounding box center [542, 260] width 1085 height 520
click at [118, 21] on span "Deal Processing" at bounding box center [99, 20] width 57 height 10
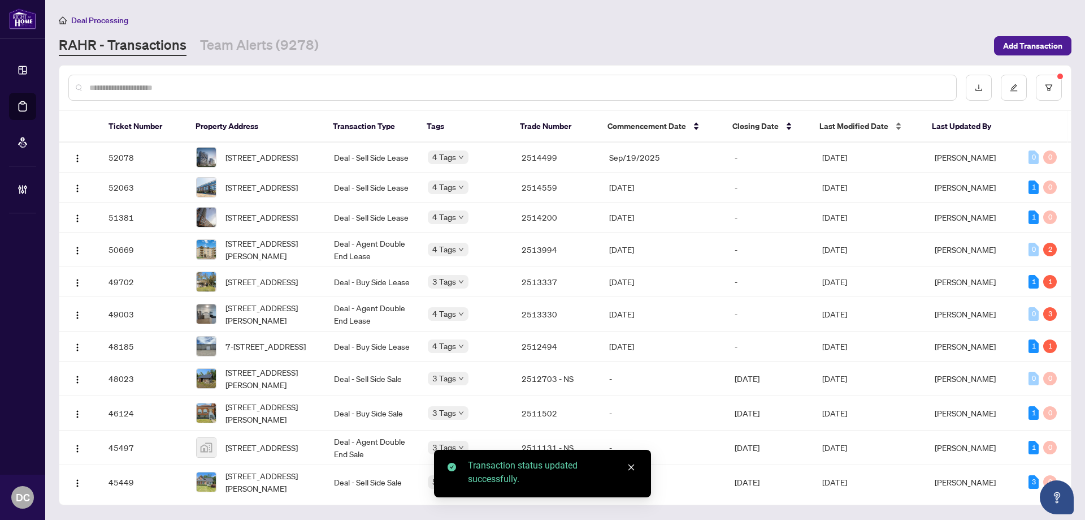
click at [832, 121] on span "Last Modified Date" at bounding box center [854, 126] width 69 height 12
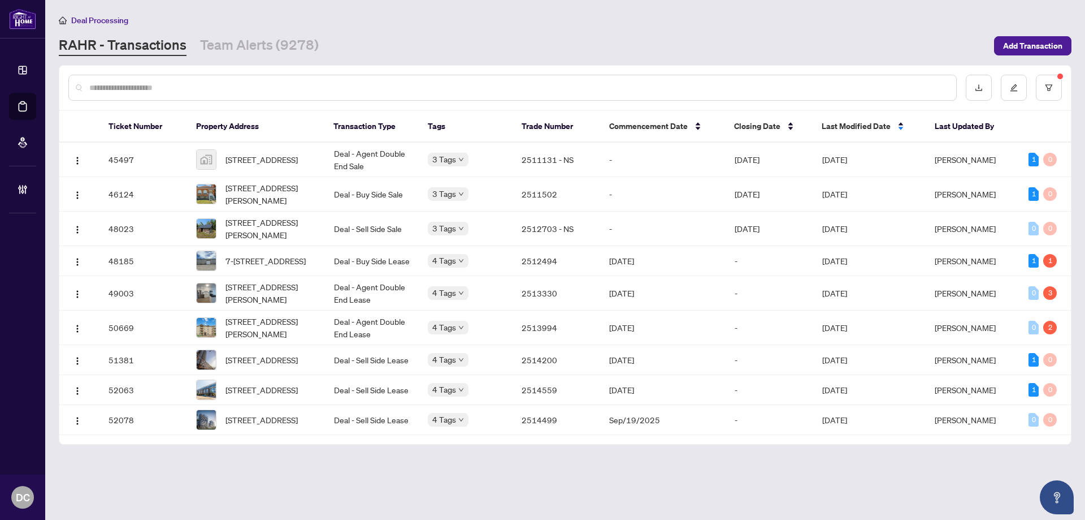
click at [842, 125] on span "Last Modified Date" at bounding box center [856, 126] width 69 height 12
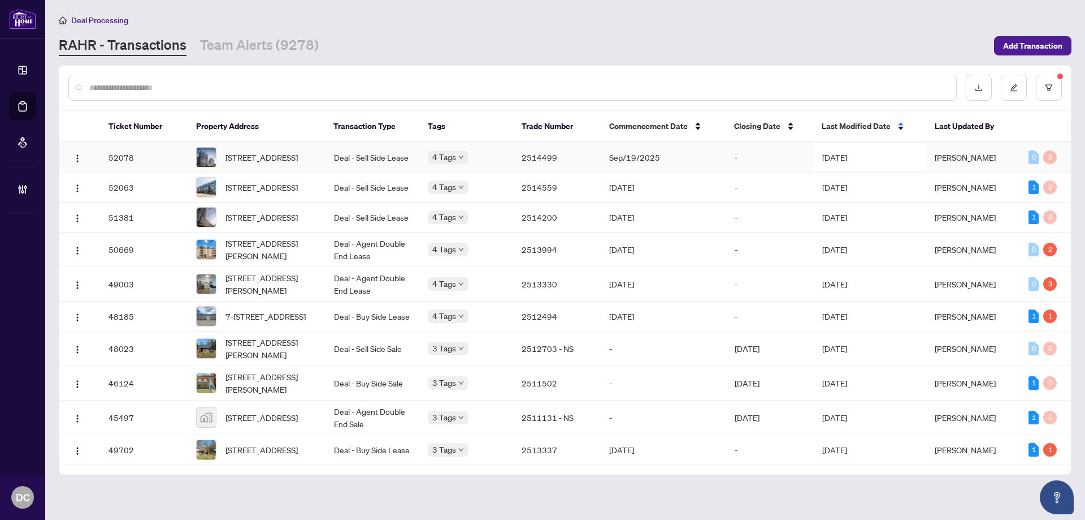
click at [846, 152] on td "[DATE]" at bounding box center [869, 157] width 112 height 30
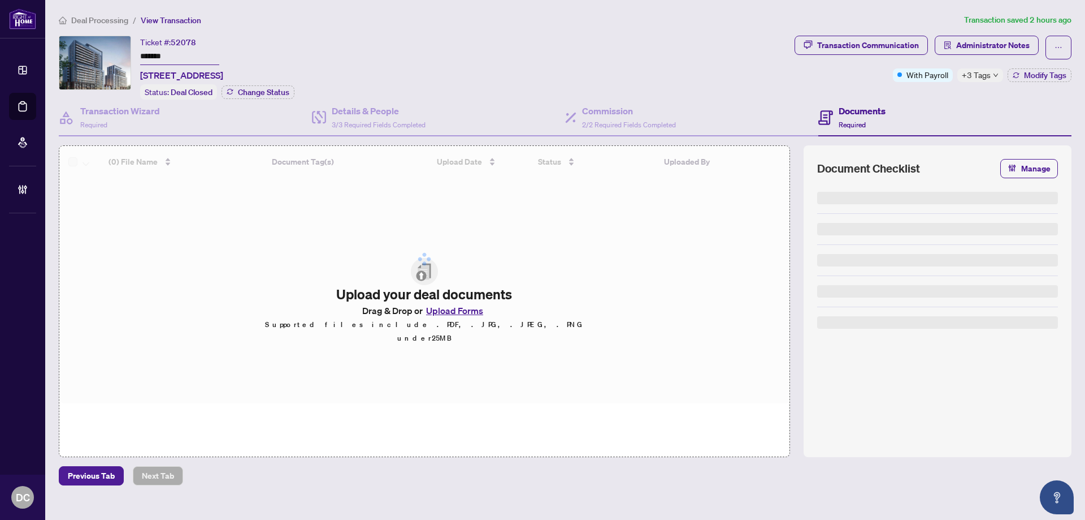
drag, startPoint x: 203, startPoint y: 59, endPoint x: 122, endPoint y: 50, distance: 81.3
click at [122, 50] on div "Ticket #: 52078 ******* [STREET_ADDRESS] Status: Deal Closed Change Status" at bounding box center [424, 68] width 731 height 64
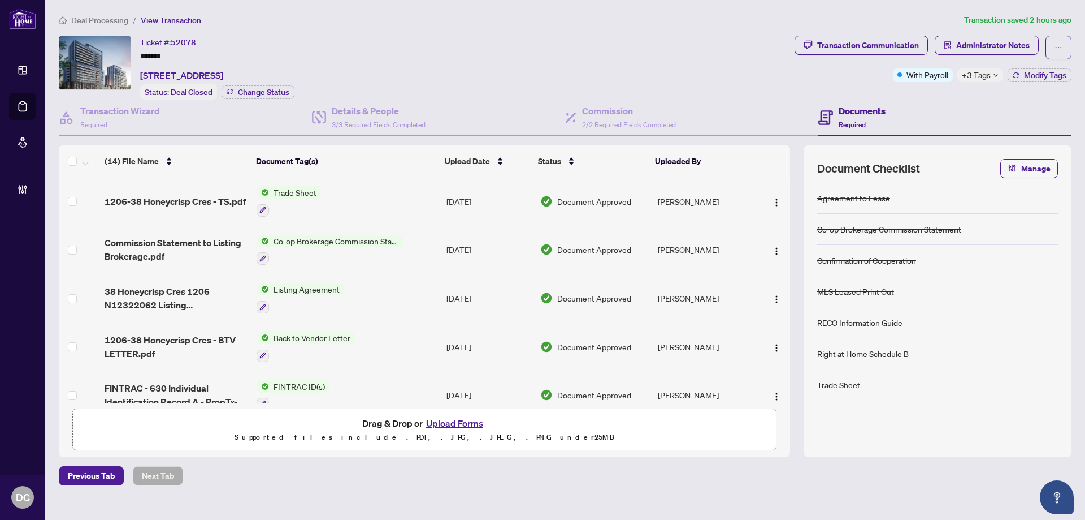
click at [1039, 66] on div "Transaction Communication Administrator Notes With Payroll +3 Tags Modify Tags" at bounding box center [933, 59] width 277 height 46
click at [1045, 77] on span "Modify Tags" at bounding box center [1045, 75] width 42 height 8
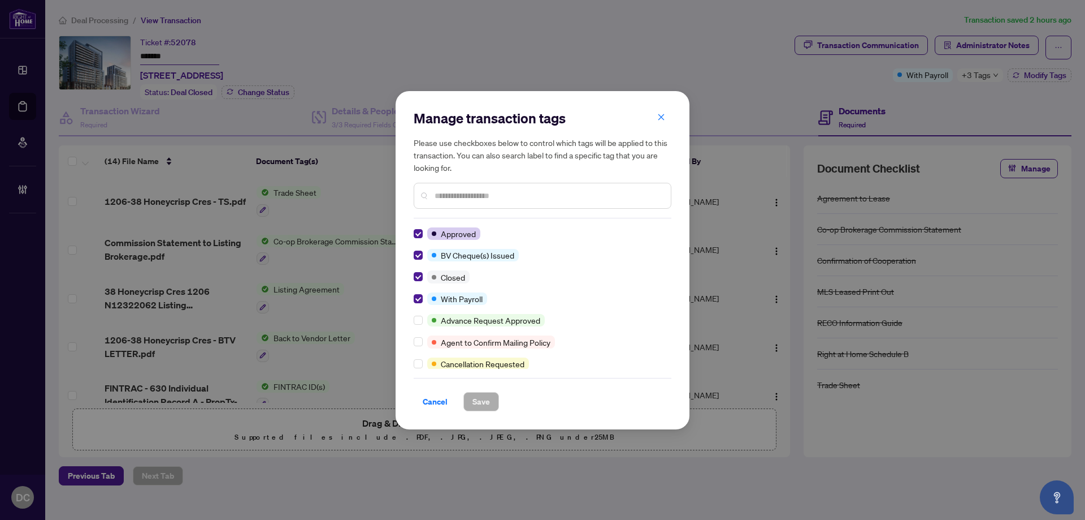
click at [413, 295] on div "Manage transaction tags Please use checkboxes below to control which tags will …" at bounding box center [543, 260] width 294 height 338
click at [481, 406] on span "Save" at bounding box center [482, 401] width 18 height 18
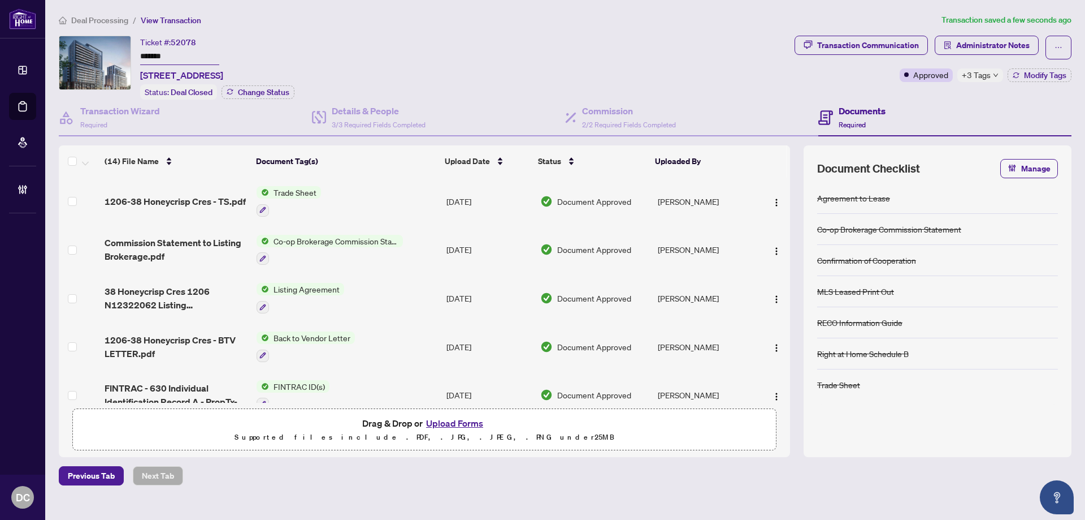
scroll to position [27, 0]
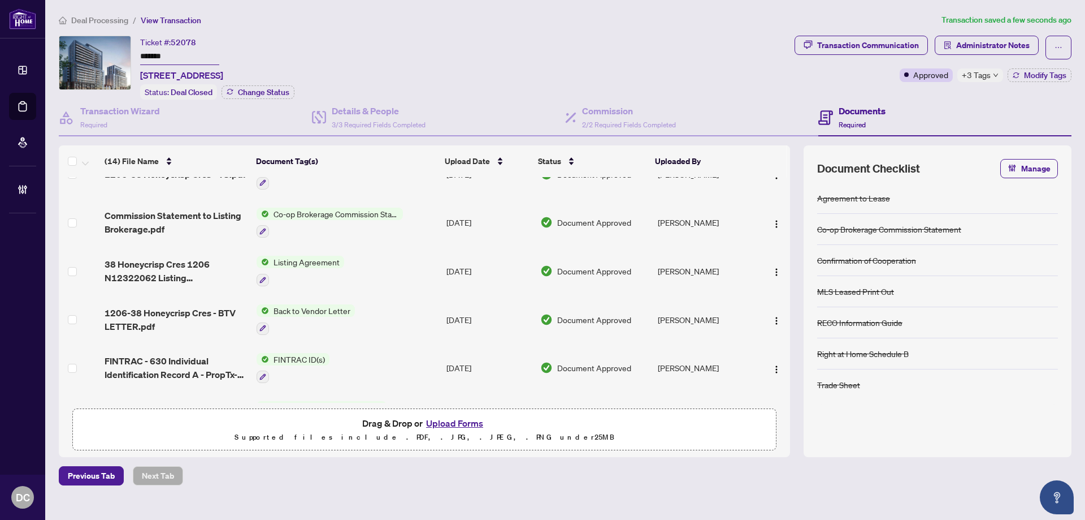
click at [109, 423] on div "Drag & Drop or Upload Forms Supported files include .PDF, .JPG, .JPEG, .PNG und…" at bounding box center [425, 429] width 690 height 28
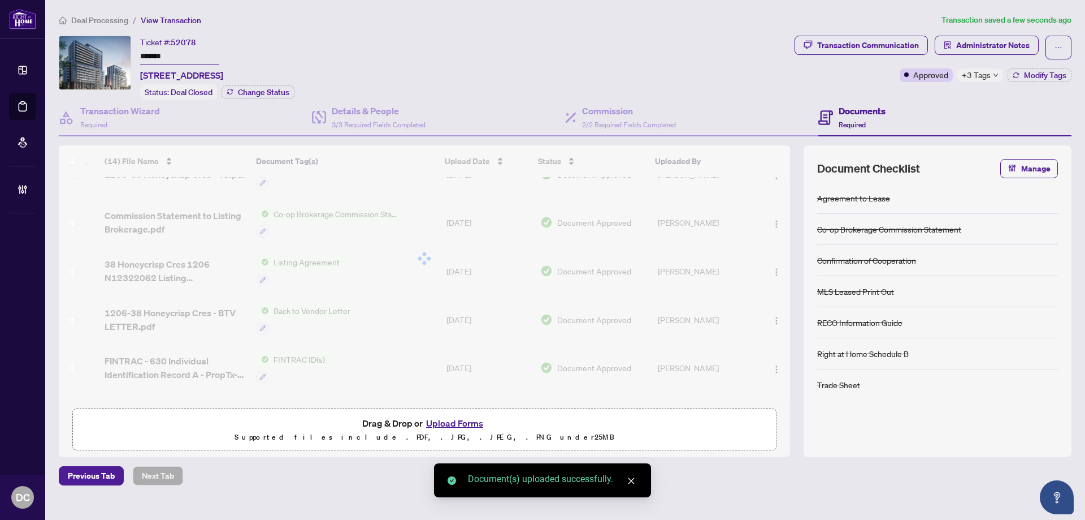
click at [993, 78] on div "+3 Tags" at bounding box center [981, 75] width 46 height 14
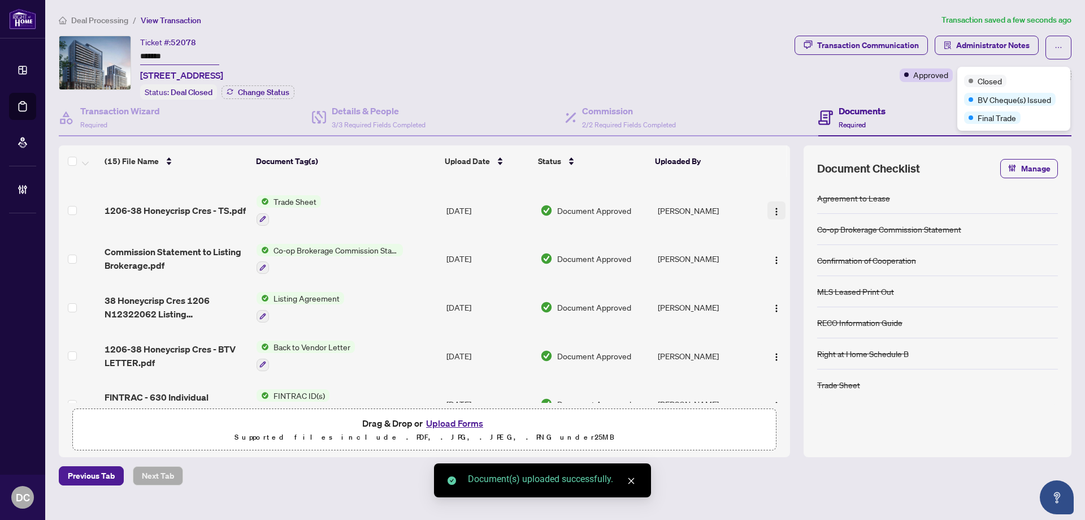
click at [776, 204] on span "button" at bounding box center [776, 210] width 9 height 12
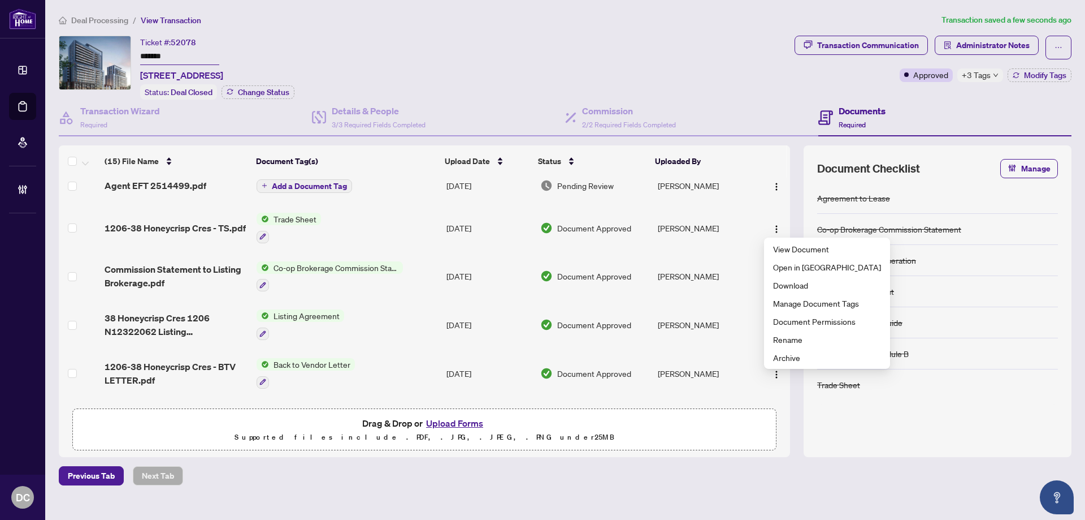
scroll to position [0, 0]
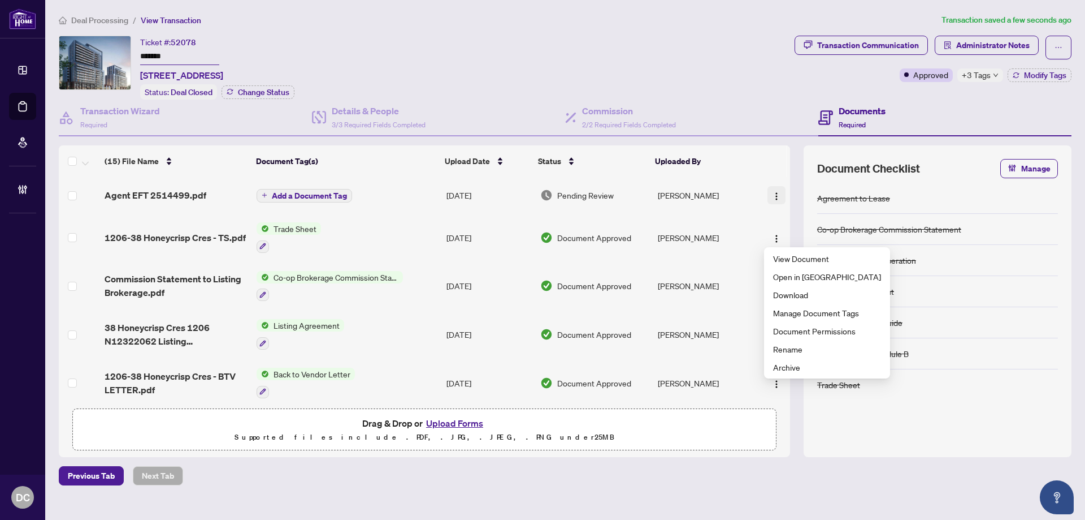
click at [769, 194] on button "button" at bounding box center [777, 195] width 18 height 18
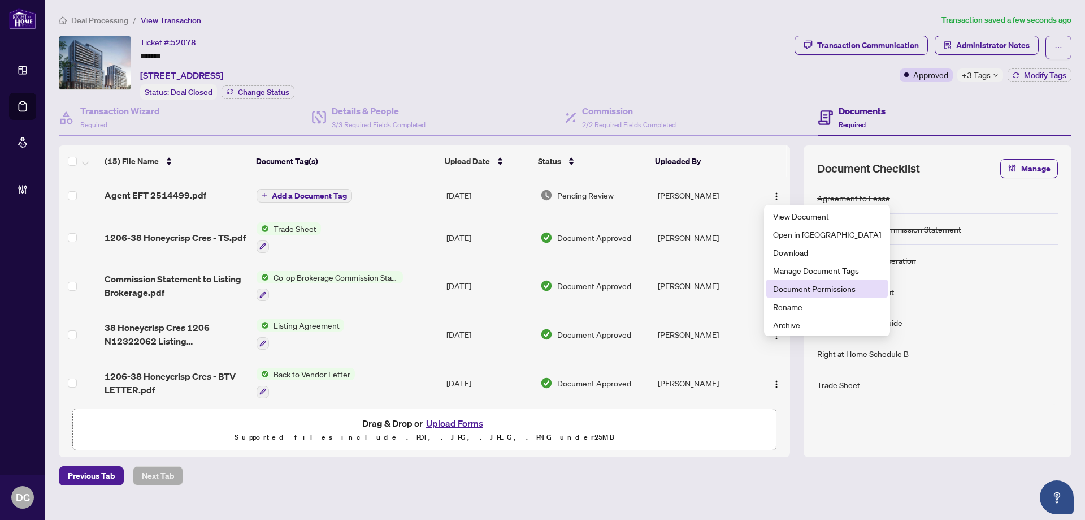
click at [811, 295] on li "Document Permissions" at bounding box center [828, 288] width 122 height 18
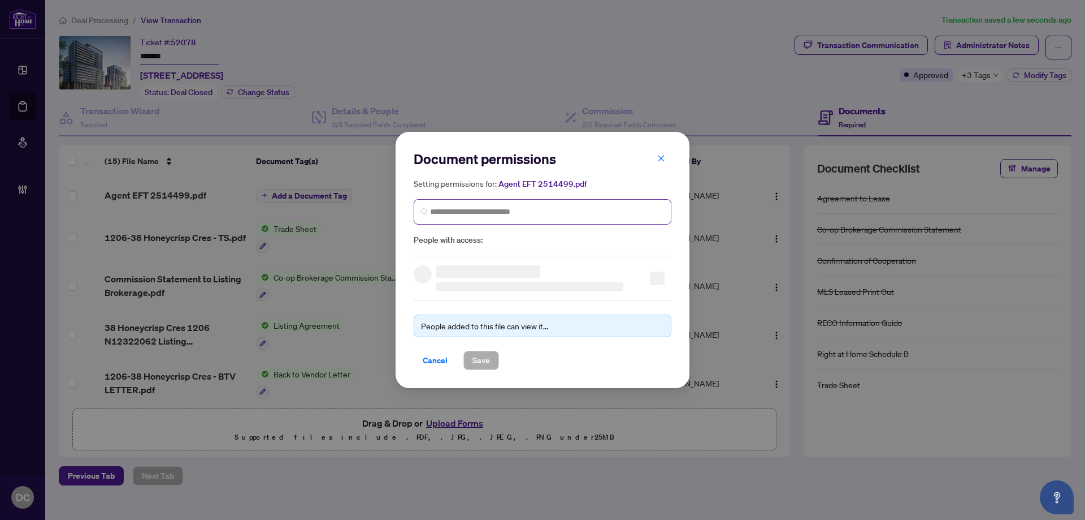
click at [593, 201] on span at bounding box center [543, 211] width 258 height 25
click at [596, 210] on input "search" at bounding box center [547, 212] width 234 height 12
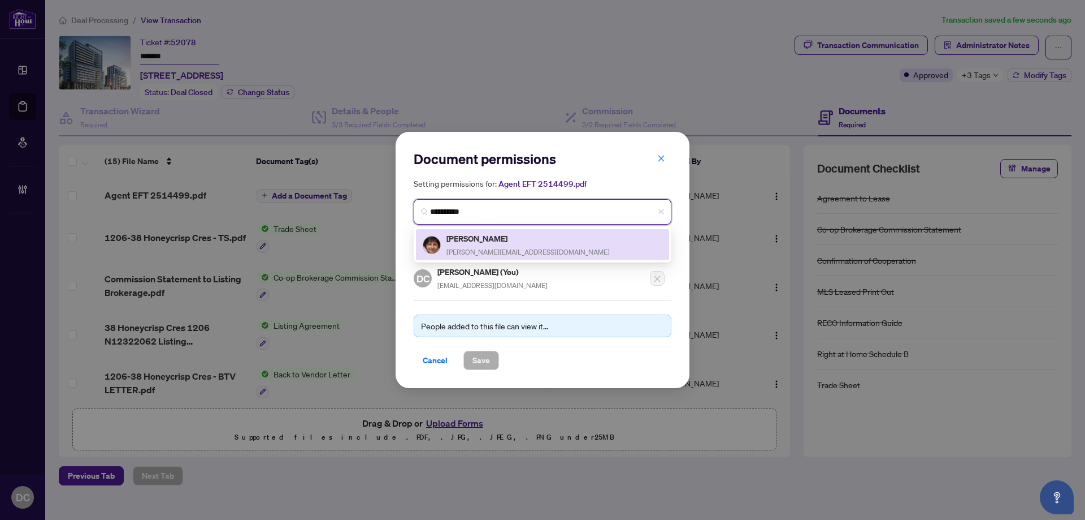
click at [517, 245] on div "[PERSON_NAME] [PERSON_NAME][EMAIL_ADDRESS][DOMAIN_NAME]" at bounding box center [528, 245] width 163 height 26
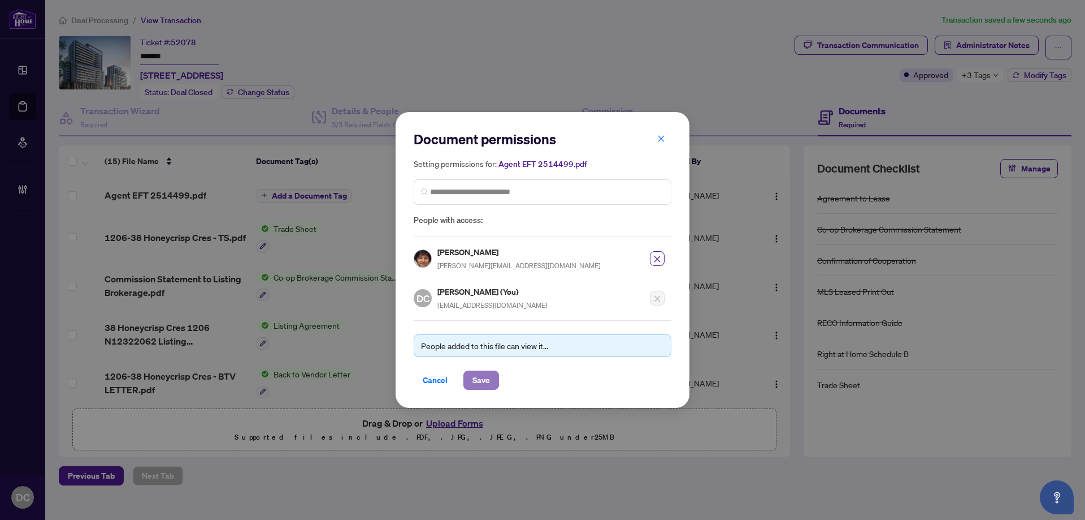
click at [490, 377] on span "Save" at bounding box center [482, 380] width 18 height 18
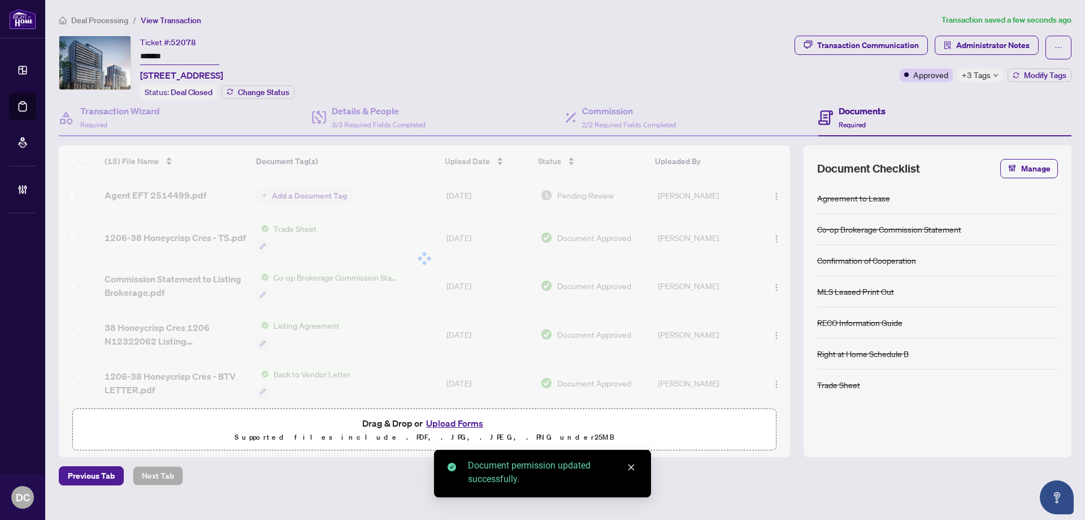
click at [116, 21] on div "Document permissions Setting permissions for: Agent EFT 2514499.pdf 4578 [PERSO…" at bounding box center [542, 260] width 1085 height 520
click at [116, 21] on span "Deal Processing" at bounding box center [99, 20] width 57 height 10
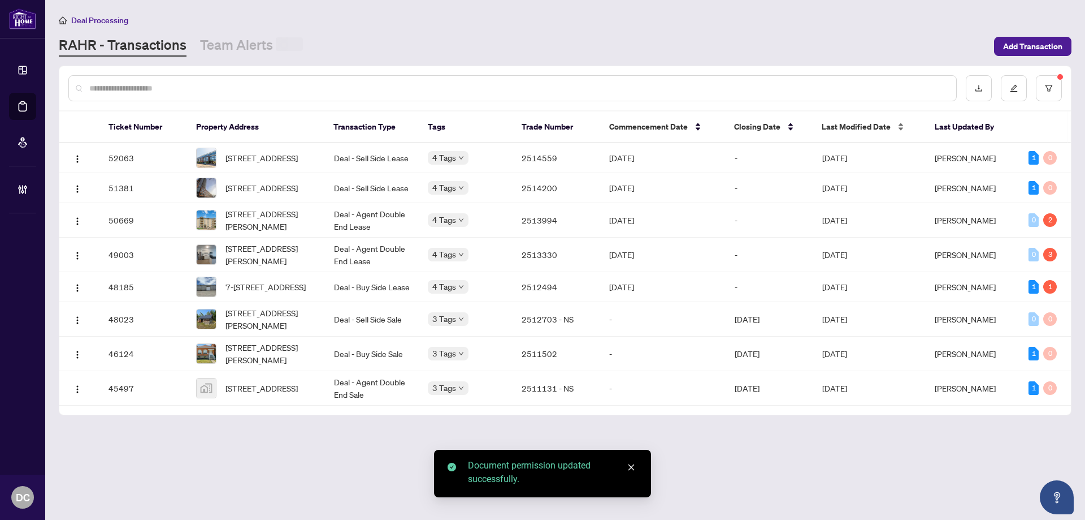
click at [863, 129] on span "Last Modified Date" at bounding box center [856, 126] width 69 height 12
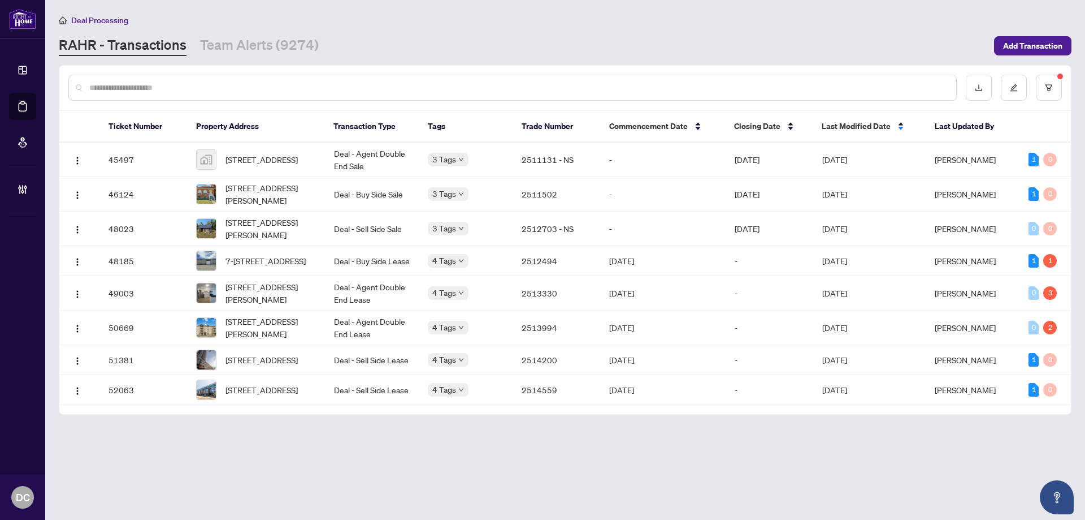
click at [859, 125] on span "Last Modified Date" at bounding box center [856, 126] width 69 height 12
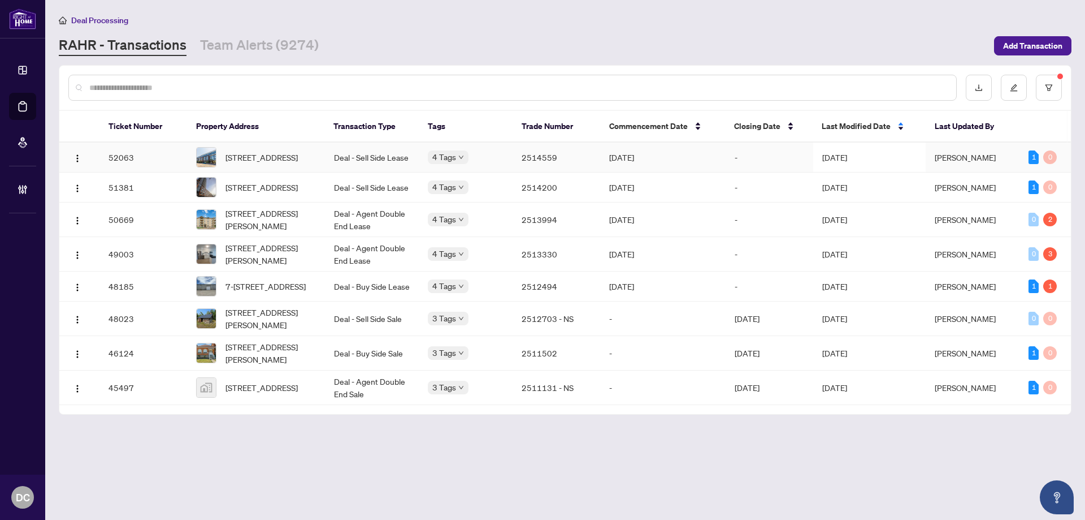
click at [618, 162] on td "[DATE]" at bounding box center [662, 157] width 125 height 30
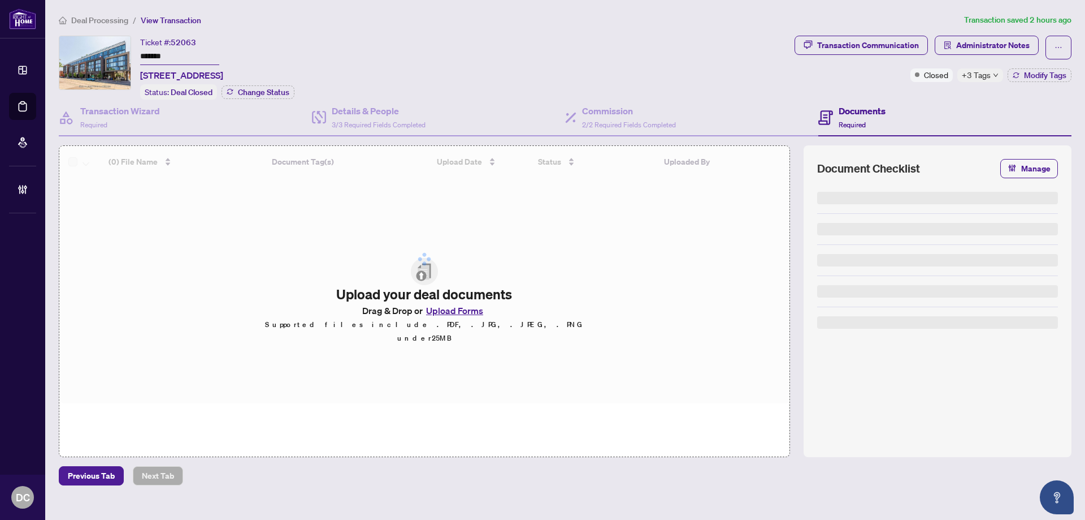
drag, startPoint x: 203, startPoint y: 56, endPoint x: 132, endPoint y: 53, distance: 71.3
click at [132, 53] on div "Ticket #: 52063 ******* [STREET_ADDRESS] Status: Deal Closed Change Status" at bounding box center [424, 68] width 731 height 64
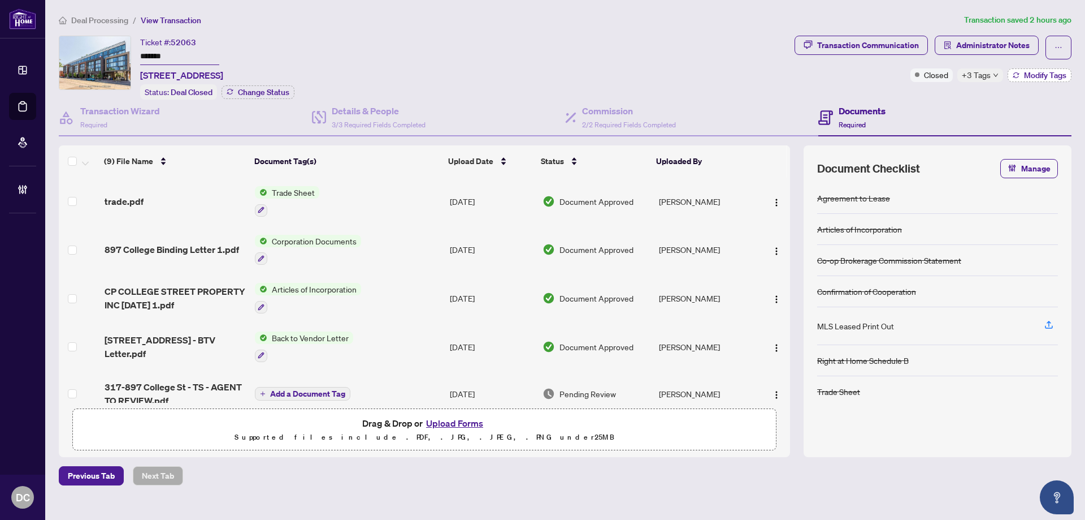
click at [1032, 73] on span "Modify Tags" at bounding box center [1045, 75] width 42 height 8
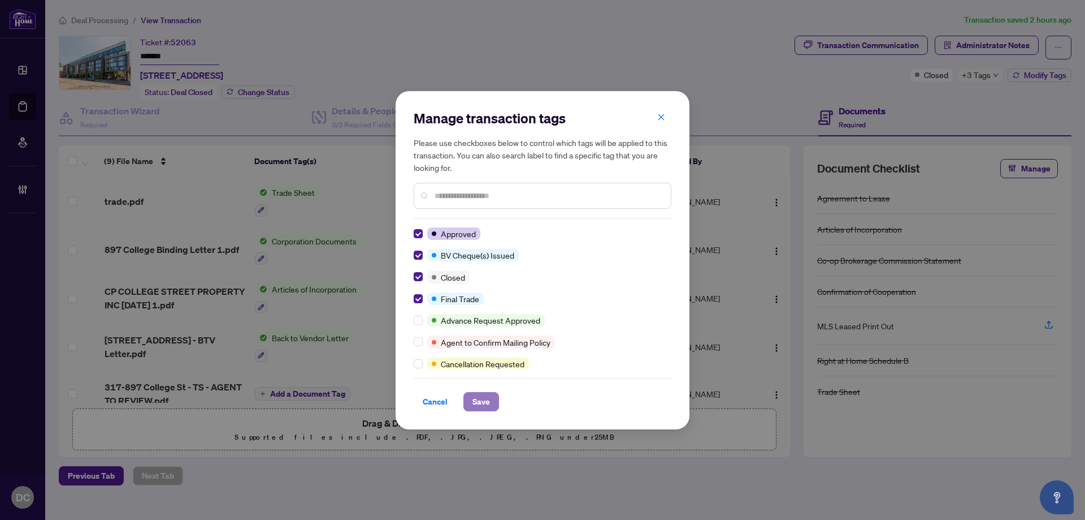
click at [478, 397] on span "Save" at bounding box center [482, 401] width 18 height 18
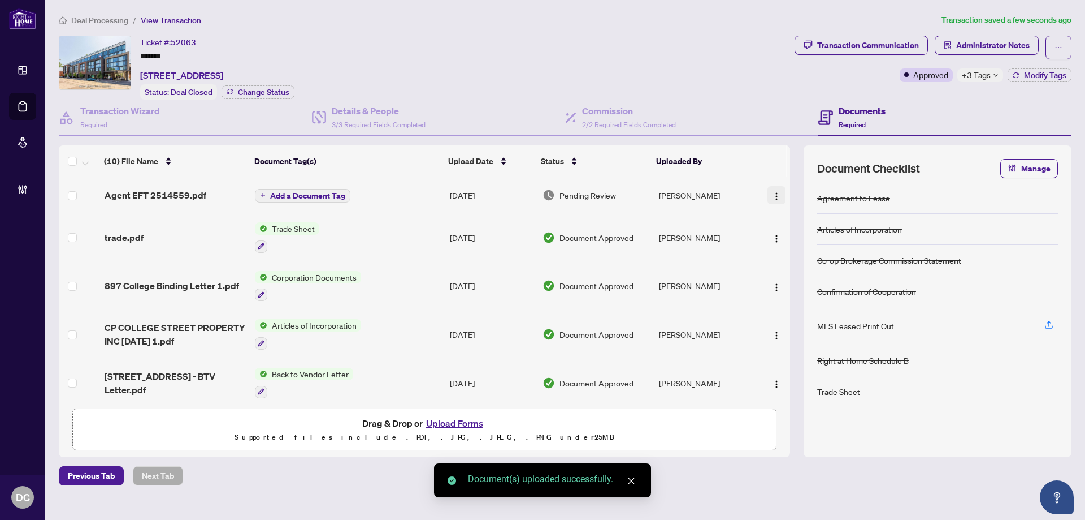
click at [774, 195] on img "button" at bounding box center [776, 196] width 9 height 9
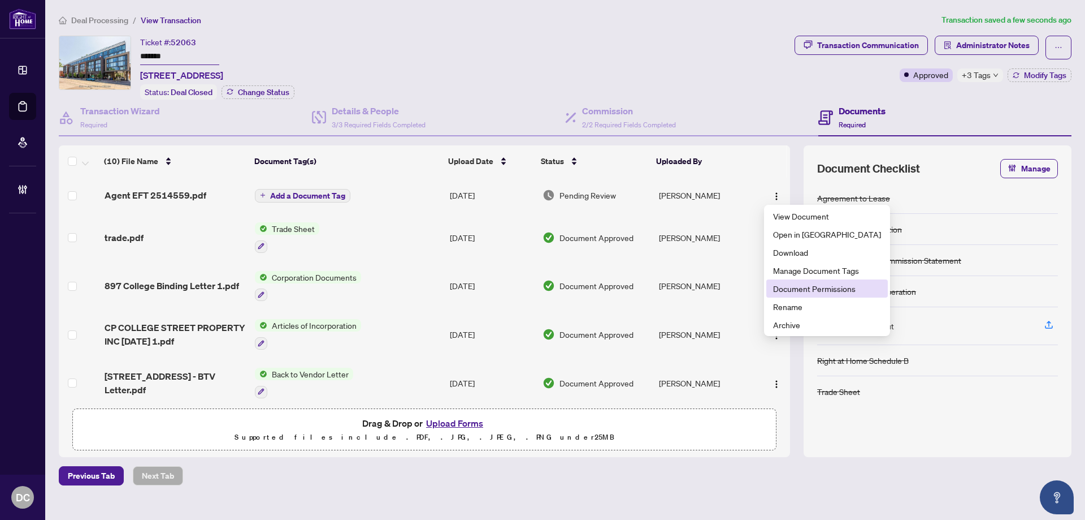
click at [804, 286] on span "Document Permissions" at bounding box center [827, 288] width 108 height 12
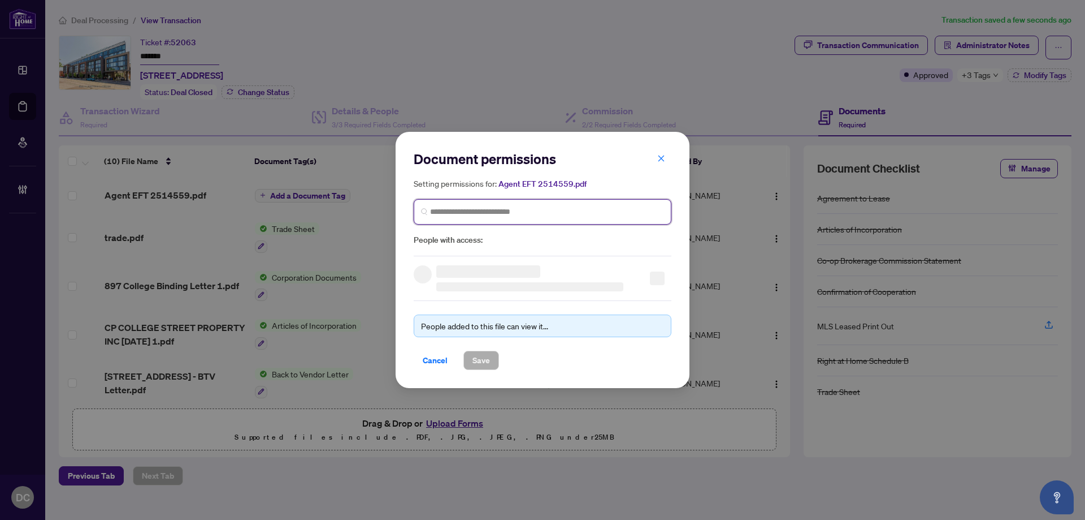
click at [595, 209] on input "search" at bounding box center [547, 212] width 234 height 12
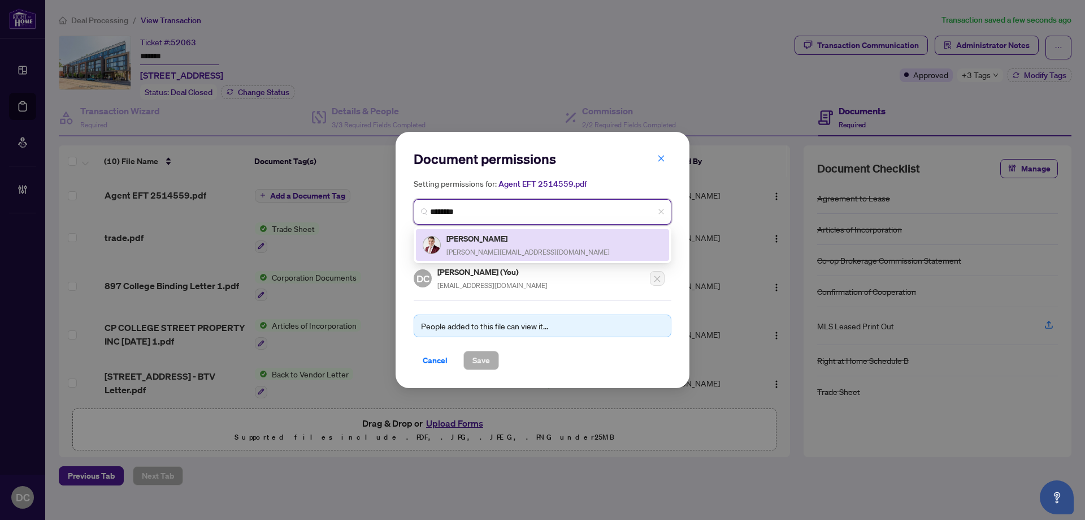
click at [534, 238] on div "[PERSON_NAME] [PERSON_NAME][EMAIL_ADDRESS][DOMAIN_NAME]" at bounding box center [543, 245] width 240 height 26
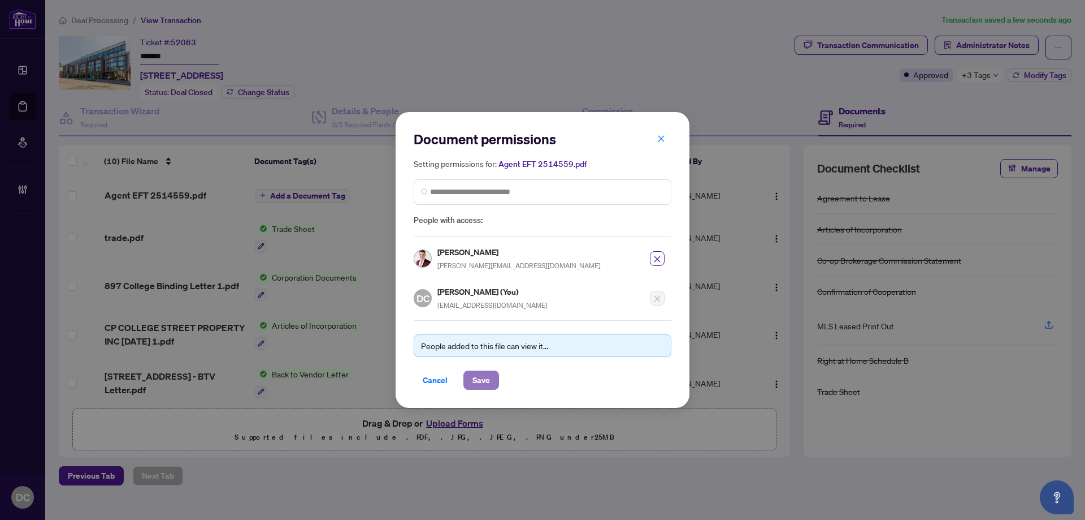
click at [477, 377] on span "Save" at bounding box center [482, 380] width 18 height 18
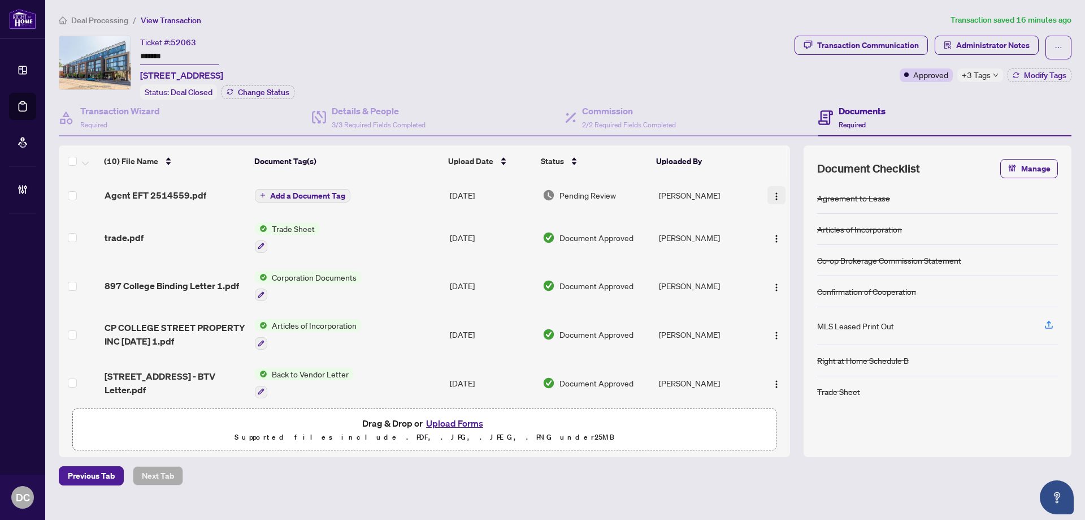
click at [772, 192] on img "button" at bounding box center [776, 196] width 9 height 9
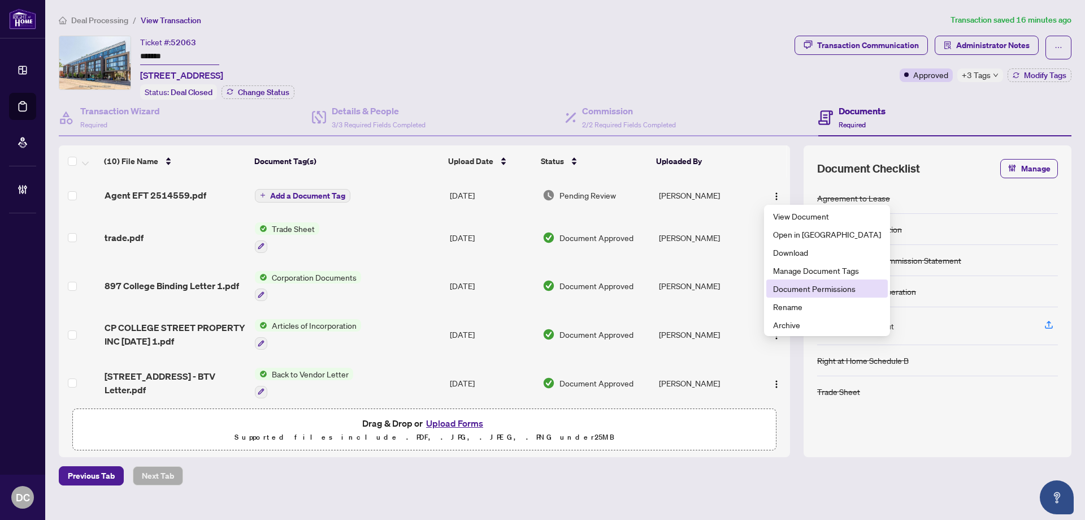
click at [792, 291] on span "Document Permissions" at bounding box center [827, 288] width 108 height 12
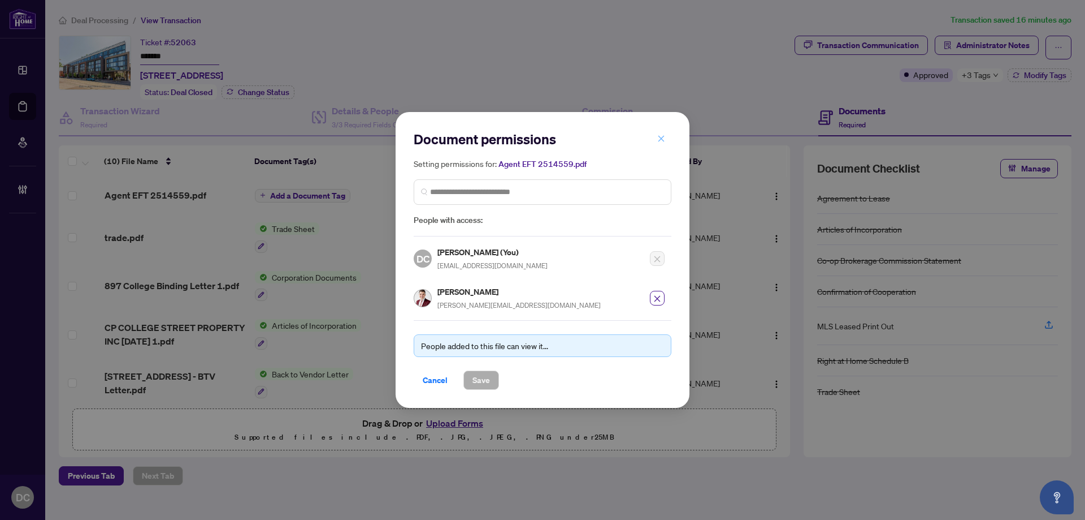
click at [658, 141] on icon "close" at bounding box center [661, 139] width 8 height 8
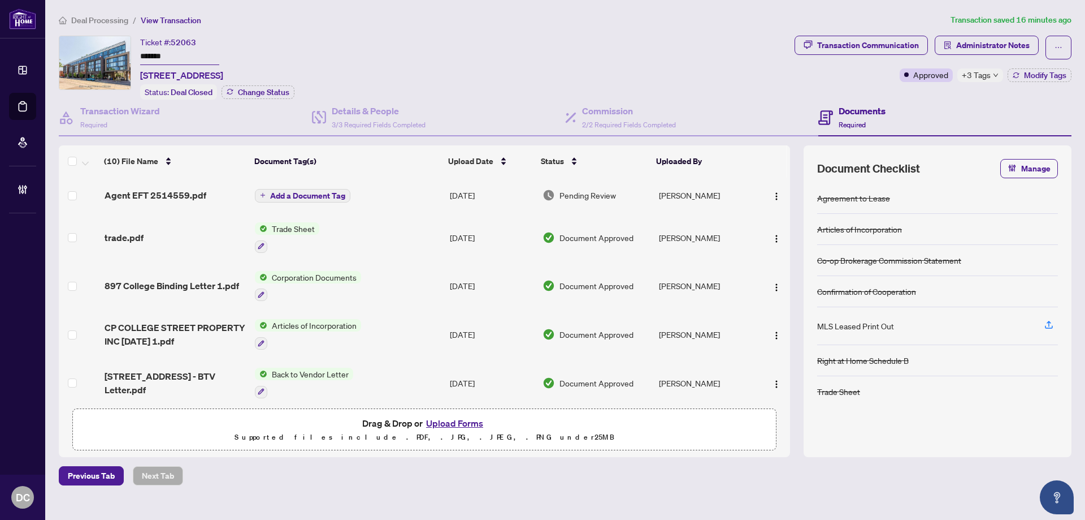
click at [101, 8] on main "Deal Processing / View Transaction Transaction saved 16 minutes ago Ticket #: 5…" at bounding box center [565, 260] width 1040 height 520
click at [103, 18] on span "Deal Processing" at bounding box center [99, 20] width 57 height 10
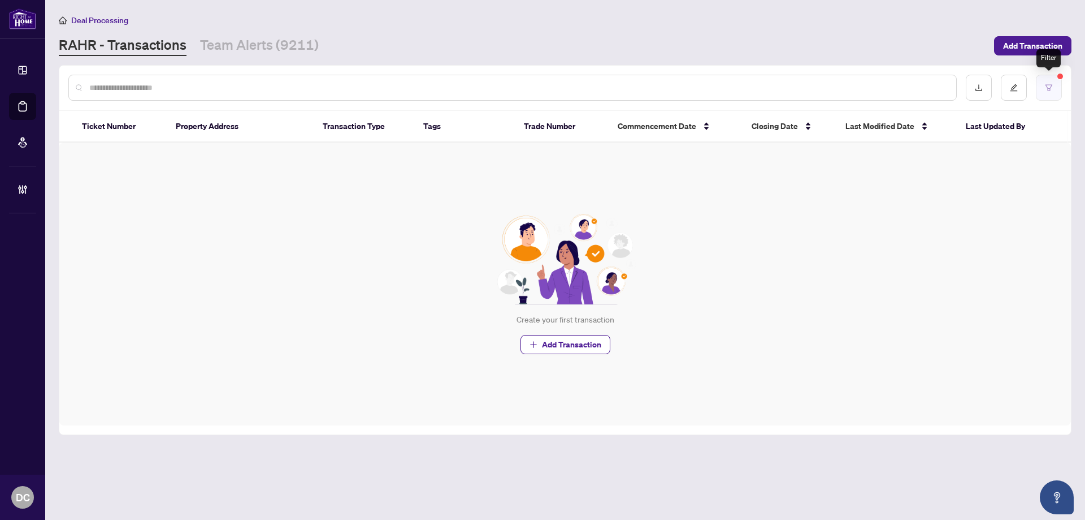
click at [1059, 90] on button "button" at bounding box center [1049, 88] width 26 height 26
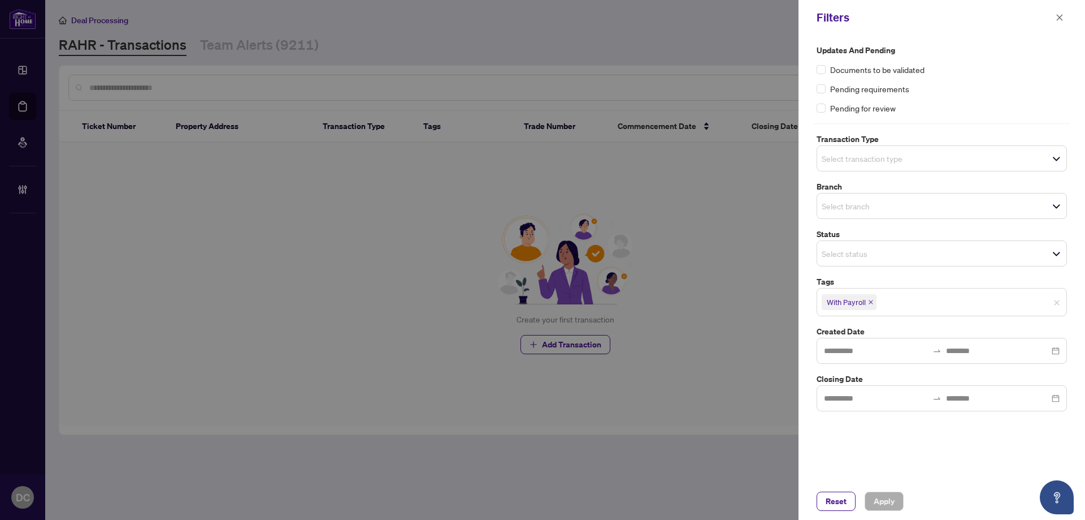
click at [871, 305] on span "With Payroll" at bounding box center [849, 302] width 55 height 16
click at [871, 302] on icon "close" at bounding box center [871, 302] width 5 height 5
click at [889, 501] on span "Apply" at bounding box center [884, 501] width 21 height 18
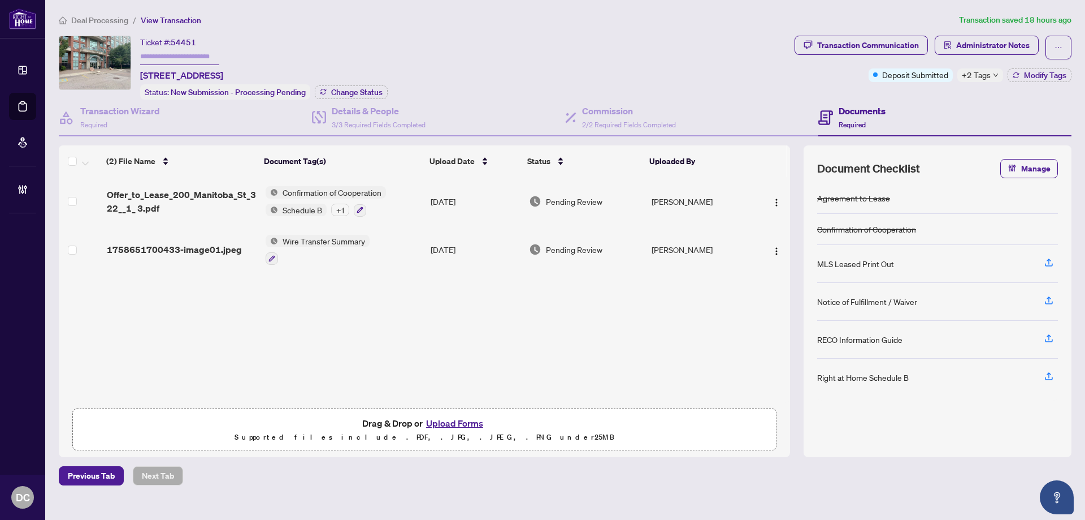
click at [434, 244] on td "[DATE]" at bounding box center [475, 250] width 98 height 49
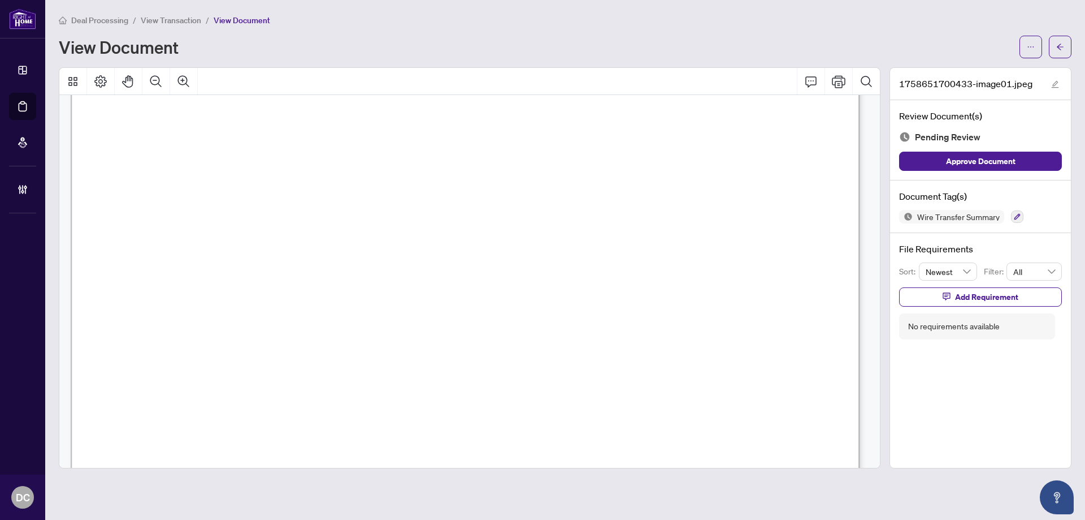
scroll to position [226, 0]
click at [1061, 50] on icon "arrow-left" at bounding box center [1061, 47] width 8 height 8
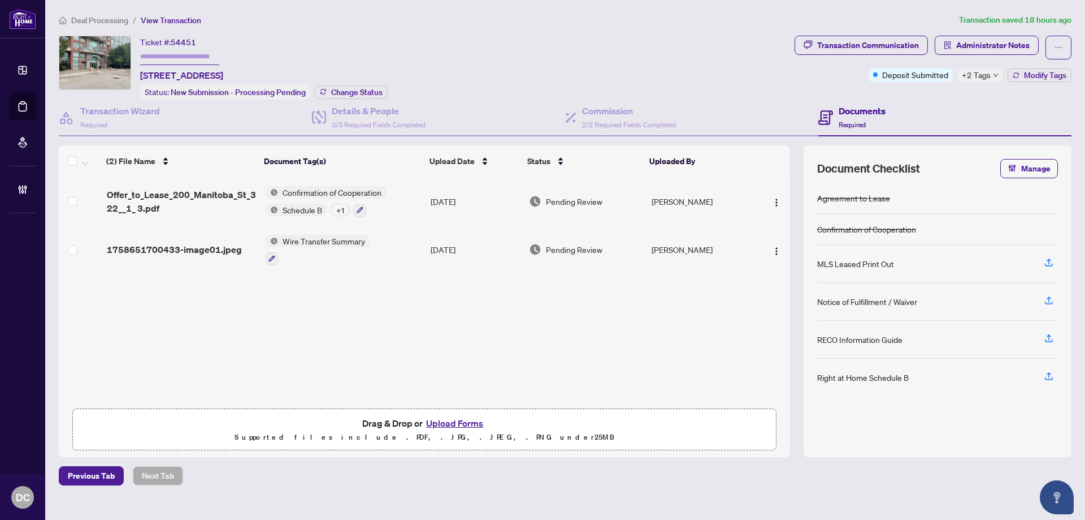
click at [109, 20] on span "Deal Processing" at bounding box center [99, 20] width 57 height 10
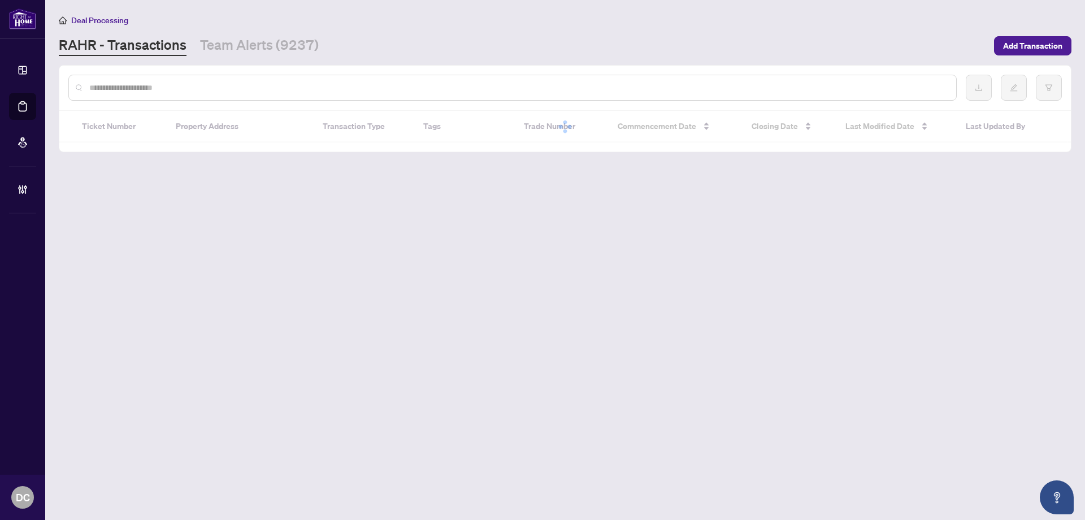
click at [190, 90] on input "text" at bounding box center [518, 87] width 858 height 12
paste input "*******"
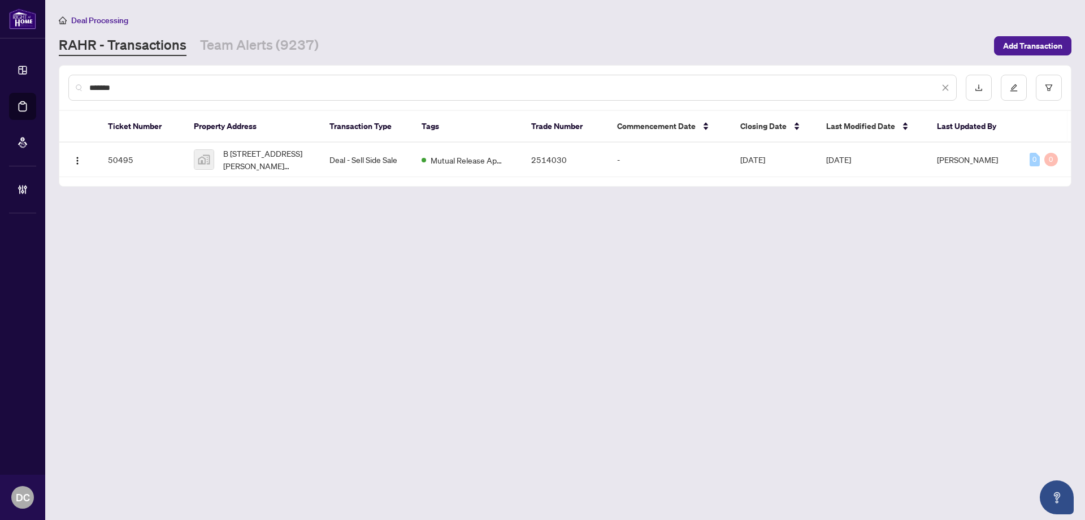
type input "*******"
click at [275, 162] on span "B 118-1396 Don Mills Rd. b118, North York, Toronto, Ontario M3B 0A7, Canada" at bounding box center [267, 159] width 88 height 25
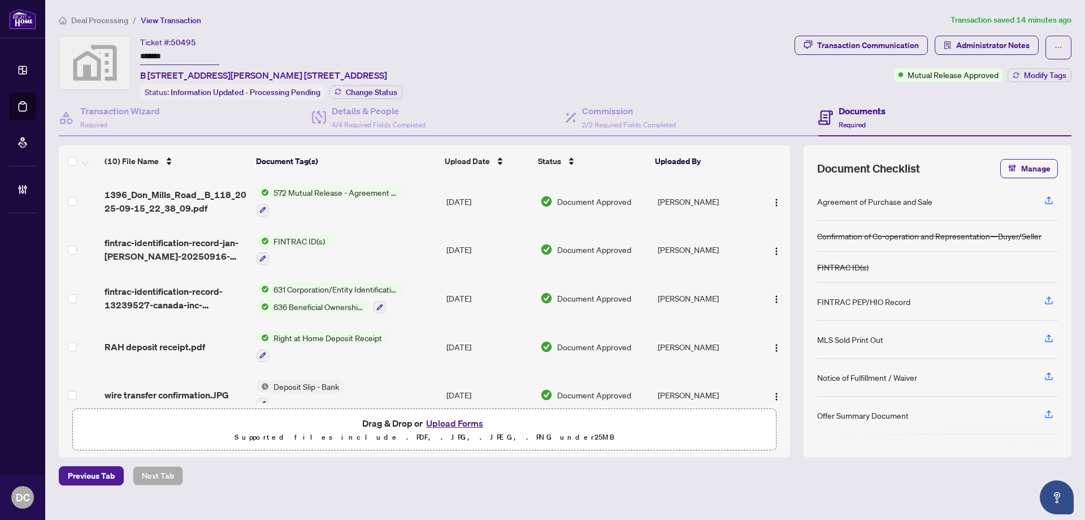
drag, startPoint x: 401, startPoint y: 201, endPoint x: 386, endPoint y: 200, distance: 15.8
click at [401, 200] on div "572 Mutual Release - Agreement of Purchase and Sale - Commercial" at bounding box center [330, 201] width 146 height 31
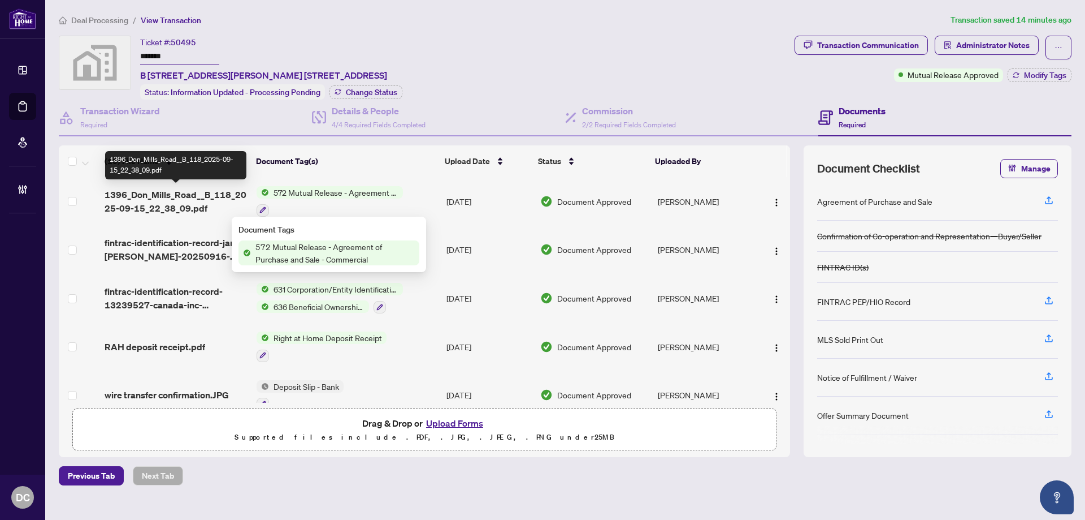
click at [189, 189] on span "1396_Don_Mills_Road__B_118_2025-09-15_22_38_09.pdf" at bounding box center [176, 201] width 143 height 27
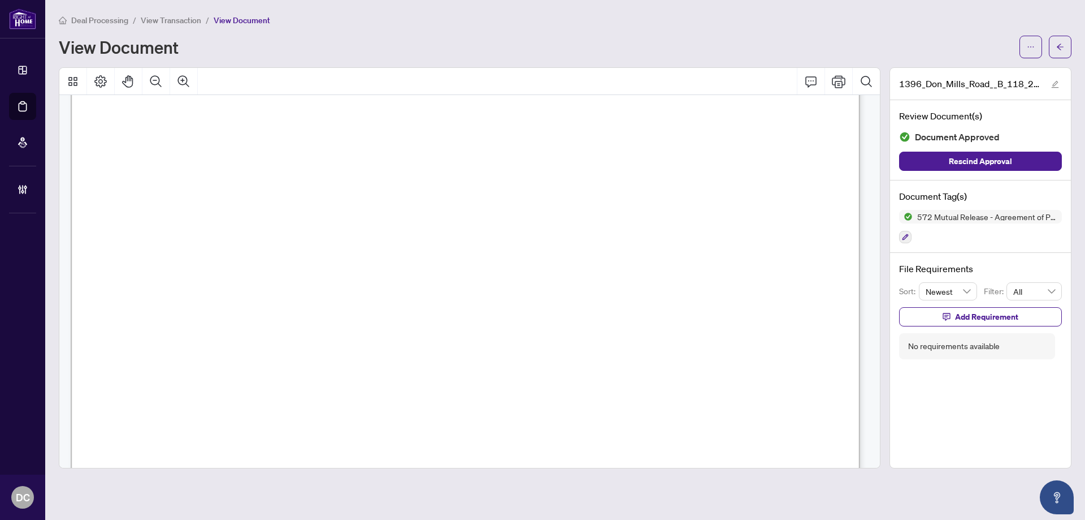
scroll to position [170, 0]
click at [1067, 53] on button "button" at bounding box center [1060, 47] width 23 height 23
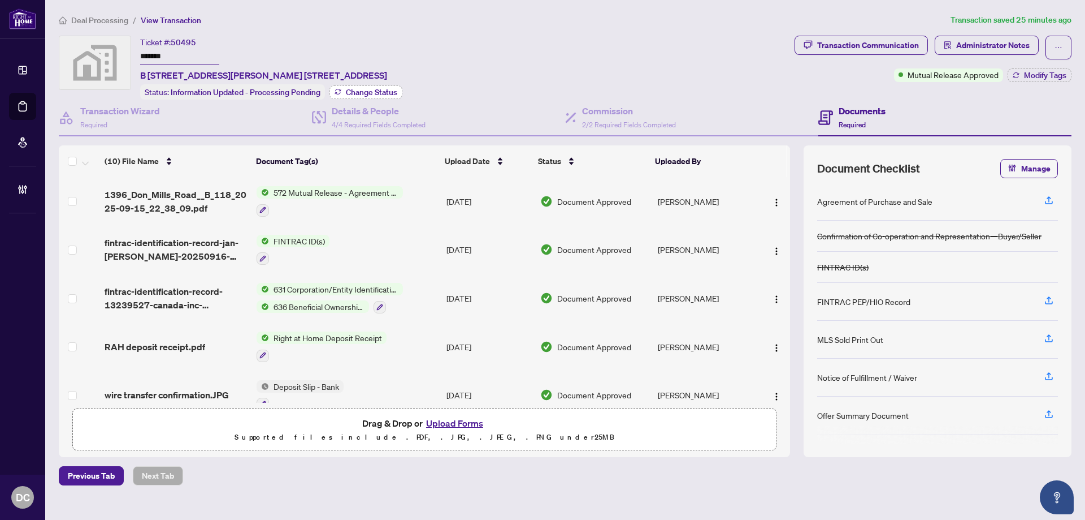
click at [337, 88] on icon "button" at bounding box center [338, 91] width 7 height 7
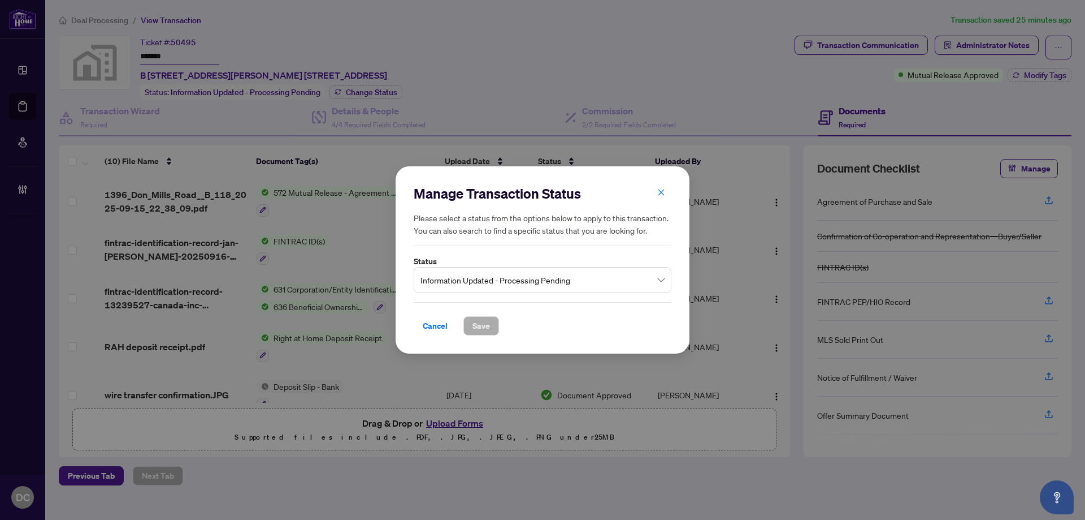
click at [565, 275] on span "Information Updated - Processing Pending" at bounding box center [543, 279] width 244 height 21
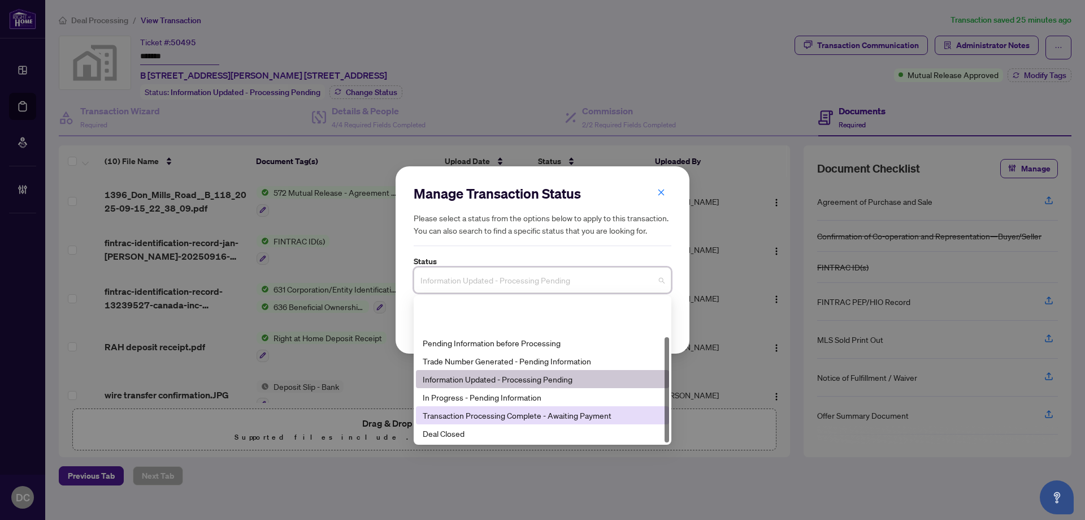
scroll to position [54, 0]
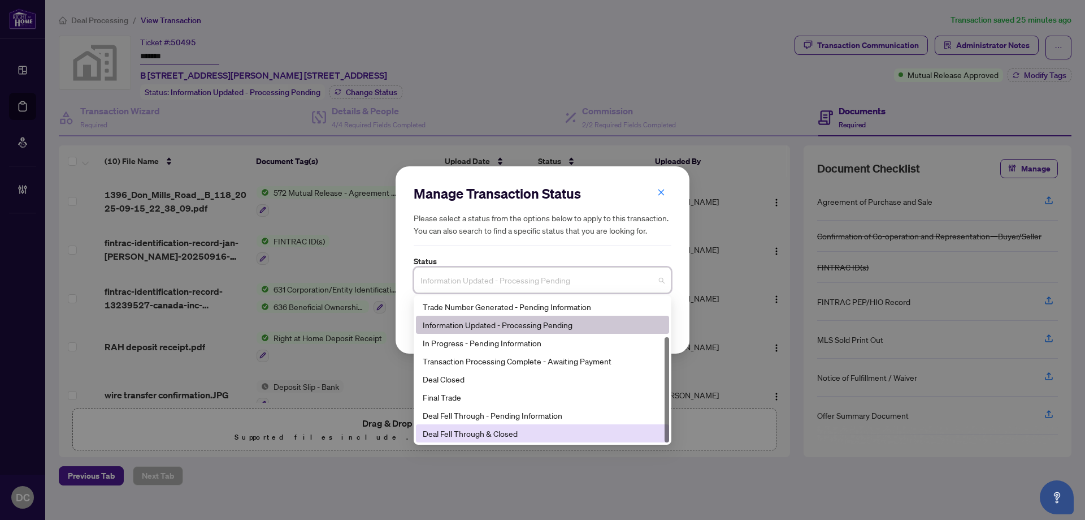
click at [490, 438] on div "Deal Fell Through & Closed" at bounding box center [543, 433] width 240 height 12
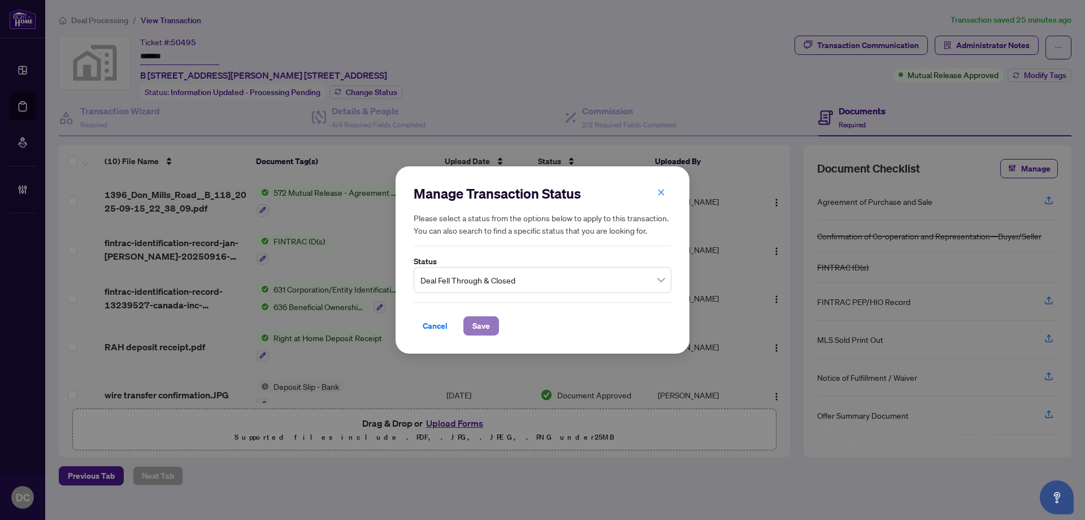
click at [489, 326] on span "Save" at bounding box center [482, 326] width 18 height 18
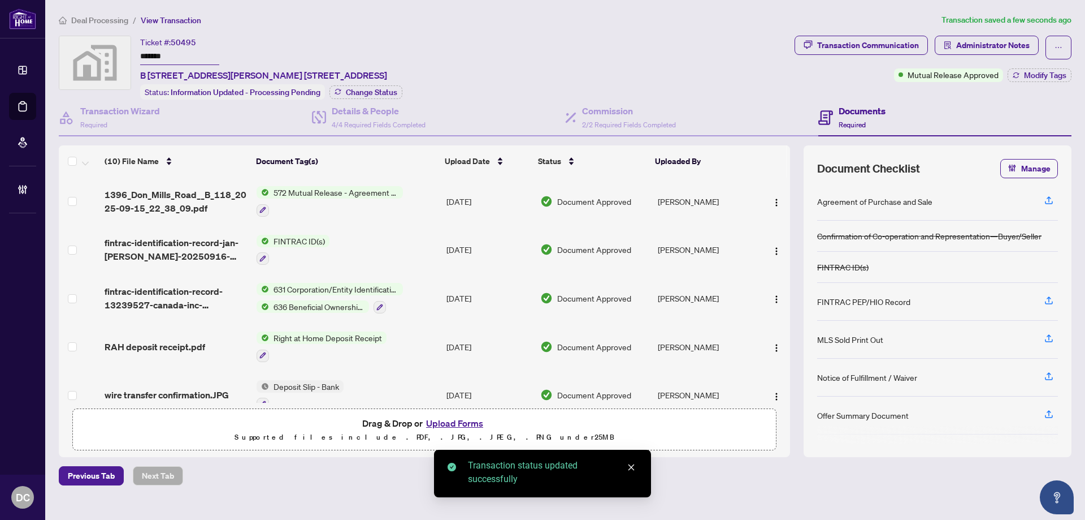
click at [366, 206] on div at bounding box center [330, 210] width 146 height 14
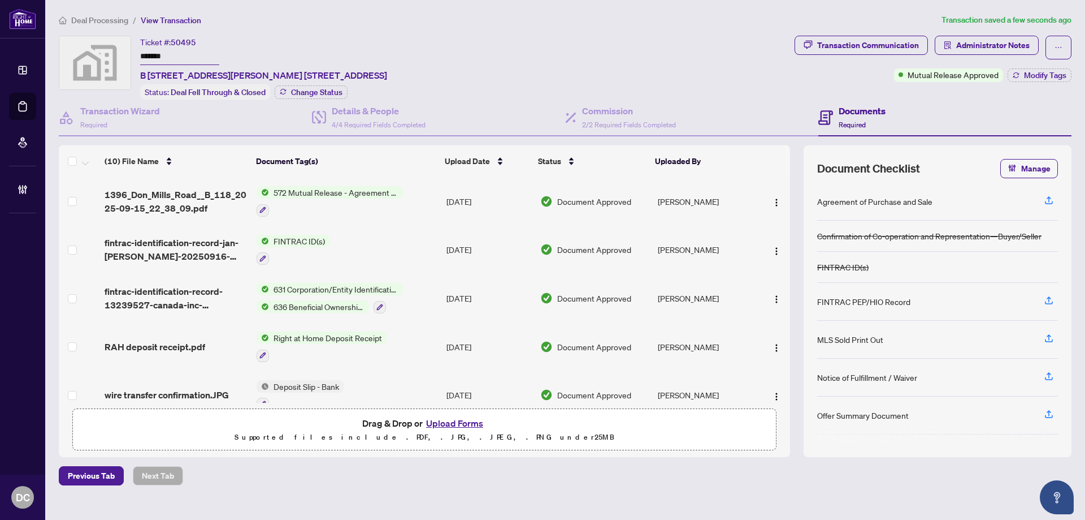
click at [410, 189] on td "572 Mutual Release - Agreement of Purchase and Sale - Commercial" at bounding box center [347, 201] width 190 height 49
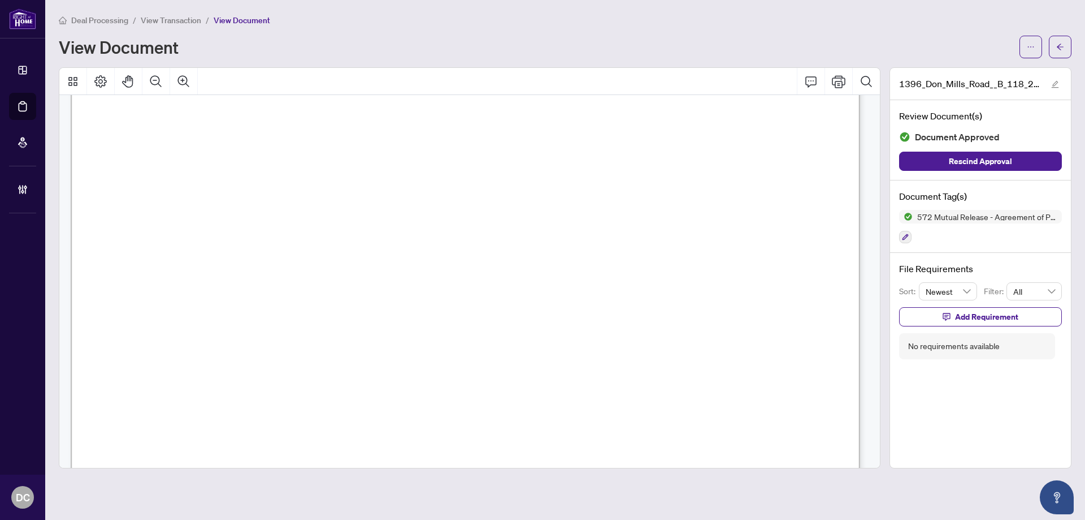
scroll to position [170, 0]
click at [1070, 47] on button "button" at bounding box center [1060, 47] width 23 height 23
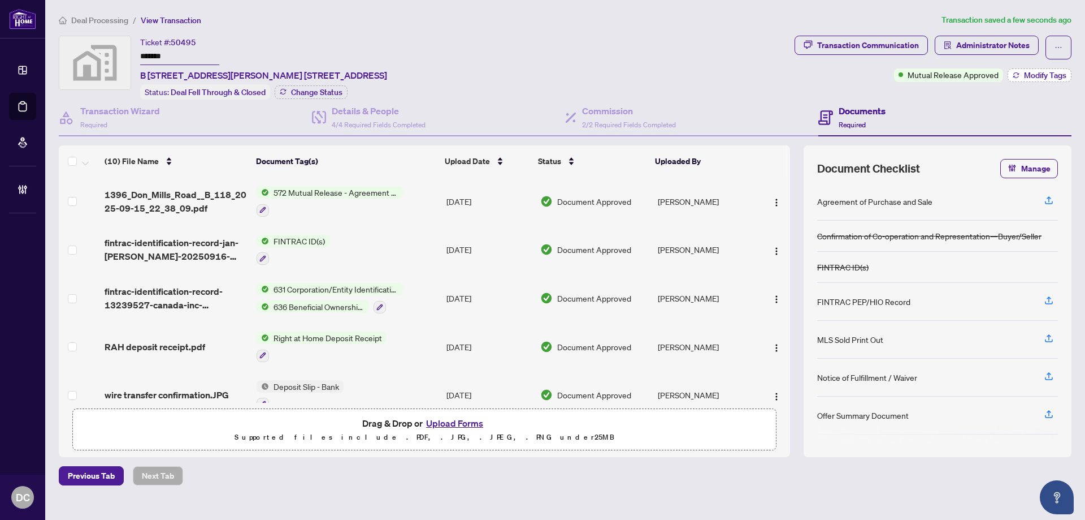
click at [1048, 78] on span "Modify Tags" at bounding box center [1045, 75] width 42 height 8
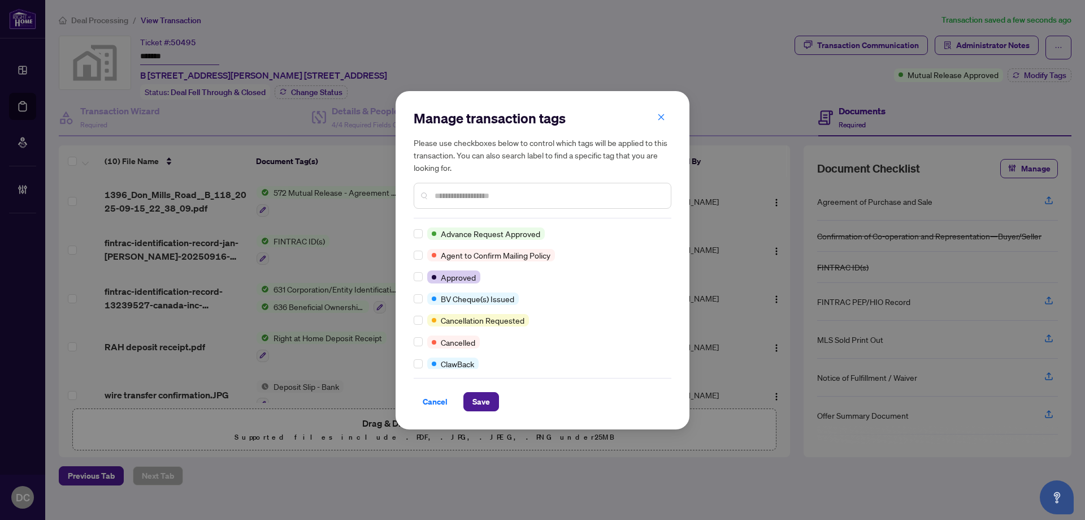
click at [460, 197] on input "text" at bounding box center [548, 195] width 227 height 12
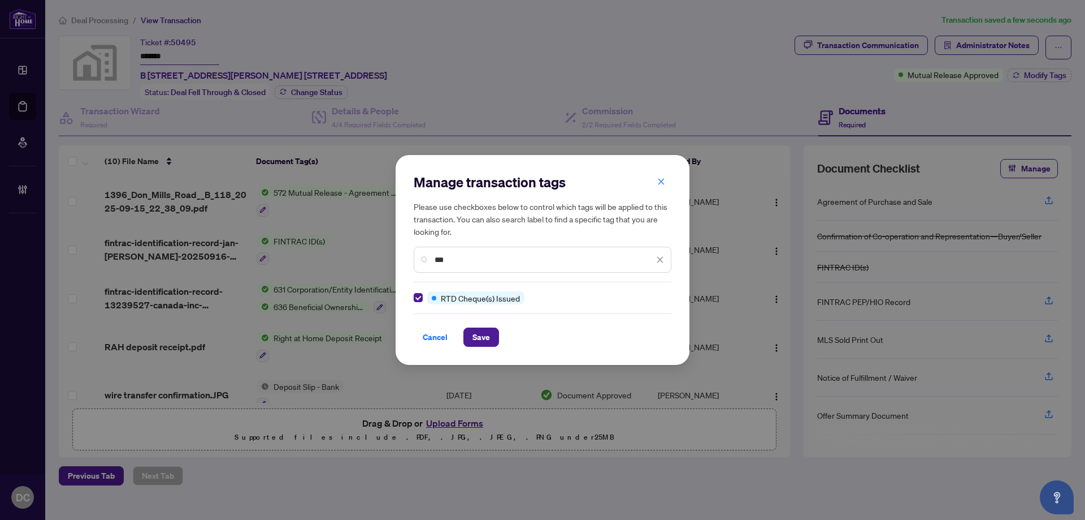
drag, startPoint x: 460, startPoint y: 255, endPoint x: 308, endPoint y: 257, distance: 152.1
click at [308, 257] on div "Manage transaction tags Please use checkboxes below to control which tags will …" at bounding box center [542, 260] width 1085 height 520
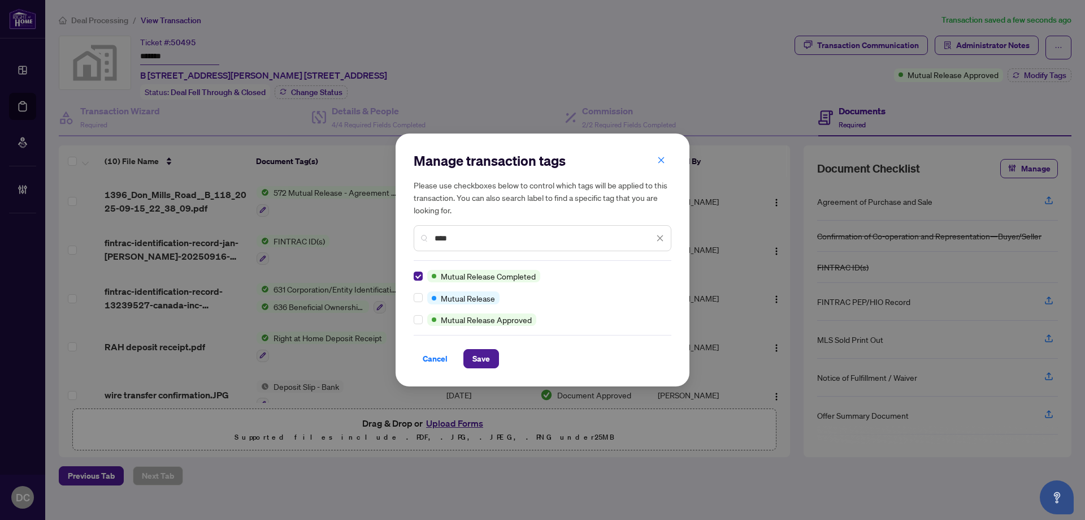
drag, startPoint x: 464, startPoint y: 232, endPoint x: 396, endPoint y: 225, distance: 68.7
click at [396, 225] on div "Manage transaction tags Please use checkboxes below to control which tags will …" at bounding box center [543, 259] width 294 height 253
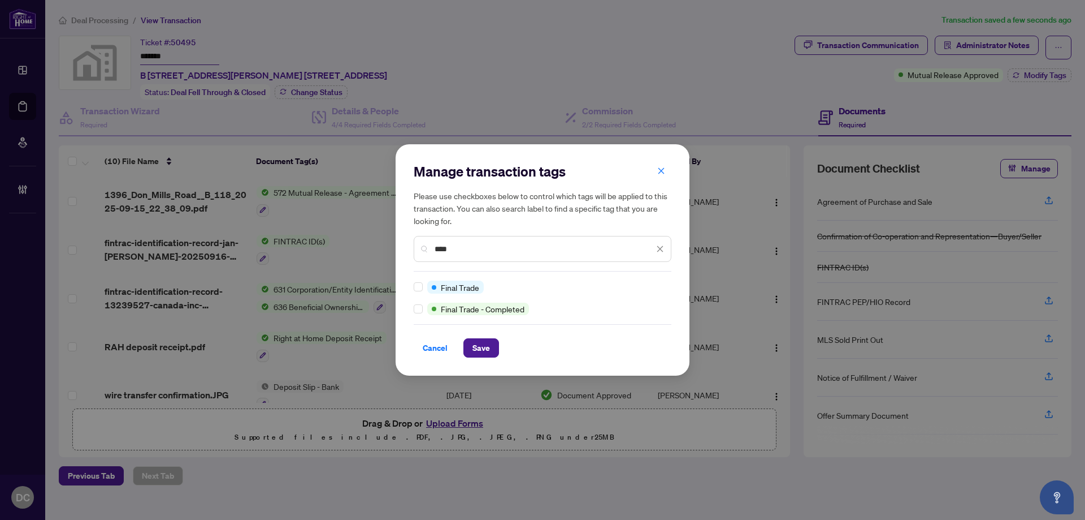
type input "****"
click at [492, 346] on button "Save" at bounding box center [482, 347] width 36 height 19
